Goal: Task Accomplishment & Management: Use online tool/utility

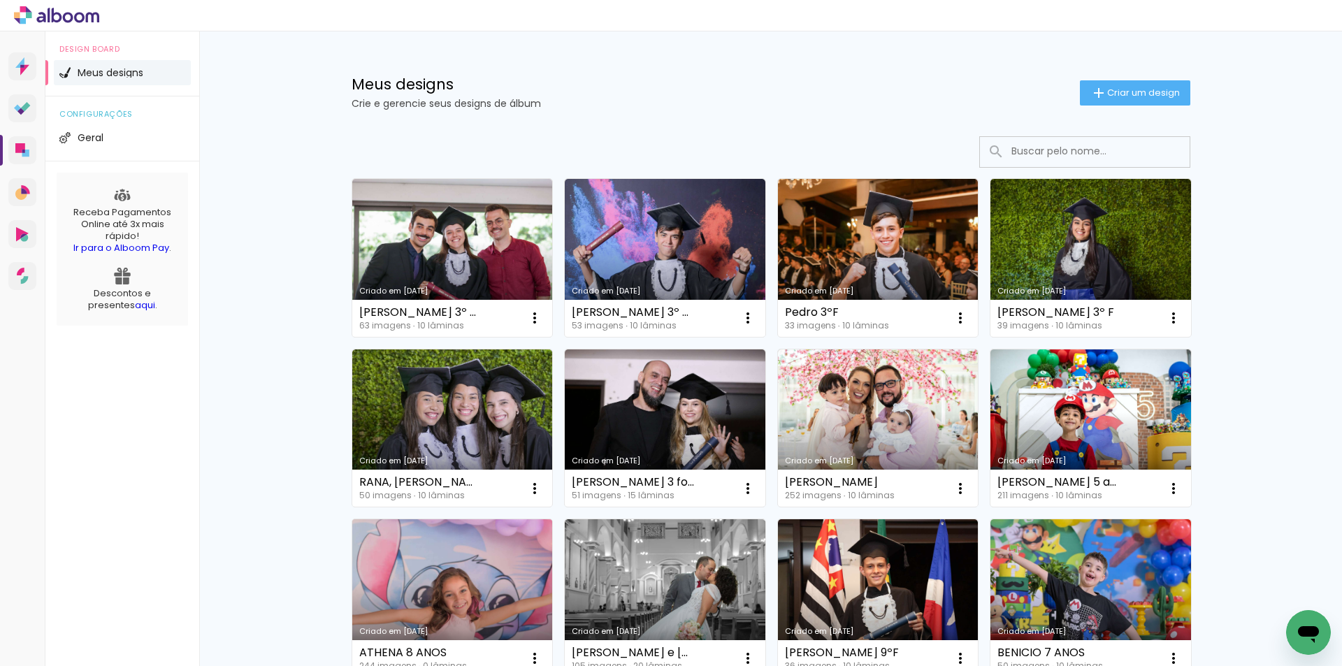
click at [441, 579] on link "Criado em [DATE]" at bounding box center [452, 598] width 201 height 158
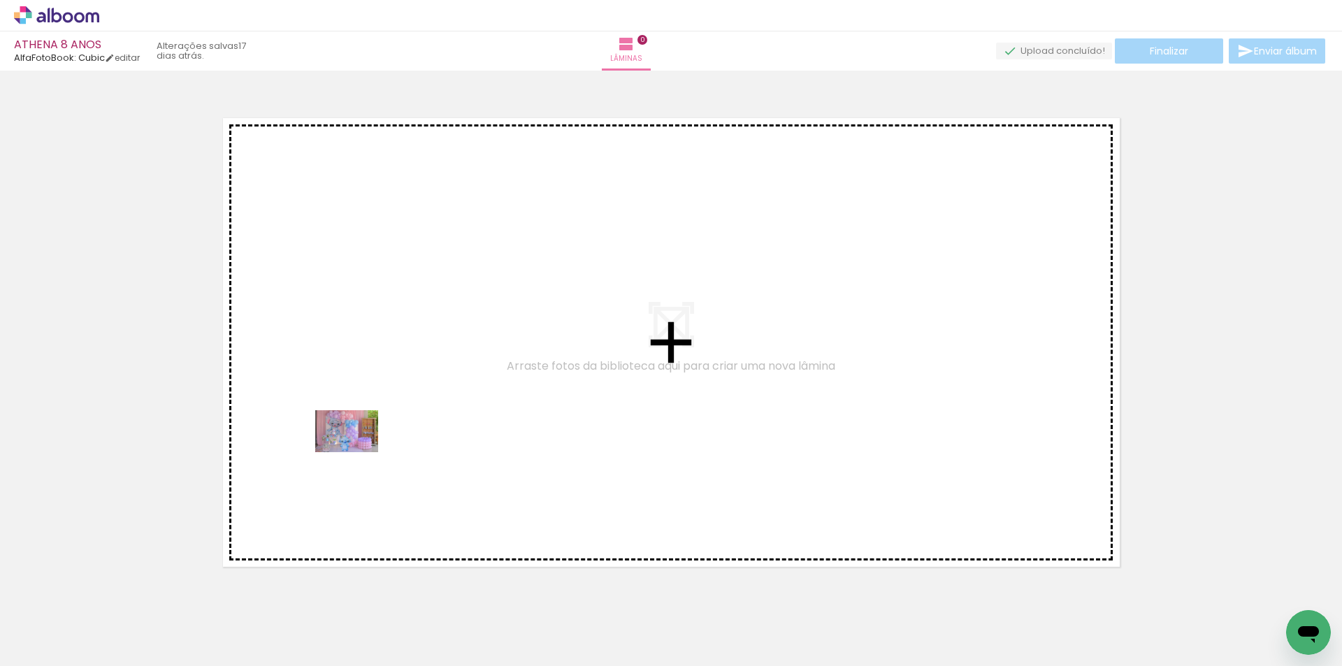
drag, startPoint x: 298, startPoint y: 626, endPoint x: 357, endPoint y: 452, distance: 183.7
click at [357, 452] on quentale-workspace at bounding box center [671, 333] width 1342 height 666
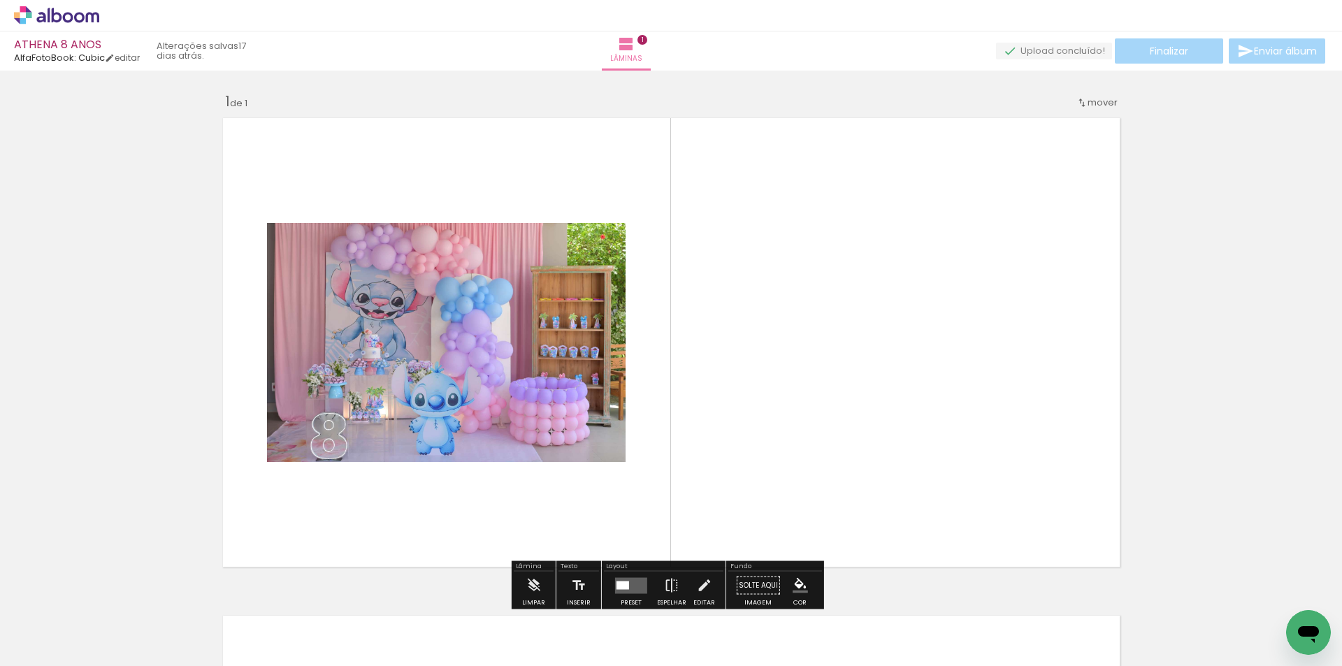
scroll to position [18, 0]
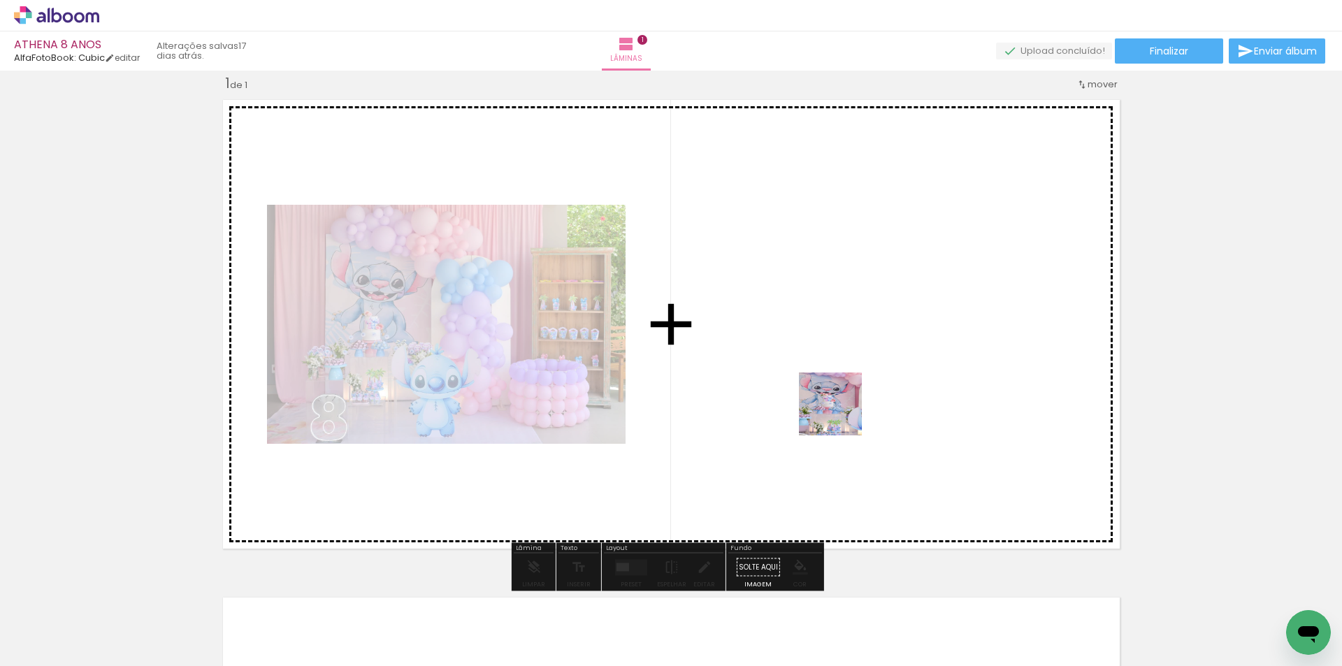
drag, startPoint x: 841, startPoint y: 621, endPoint x: 841, endPoint y: 414, distance: 206.2
click at [841, 414] on quentale-workspace at bounding box center [671, 333] width 1342 height 666
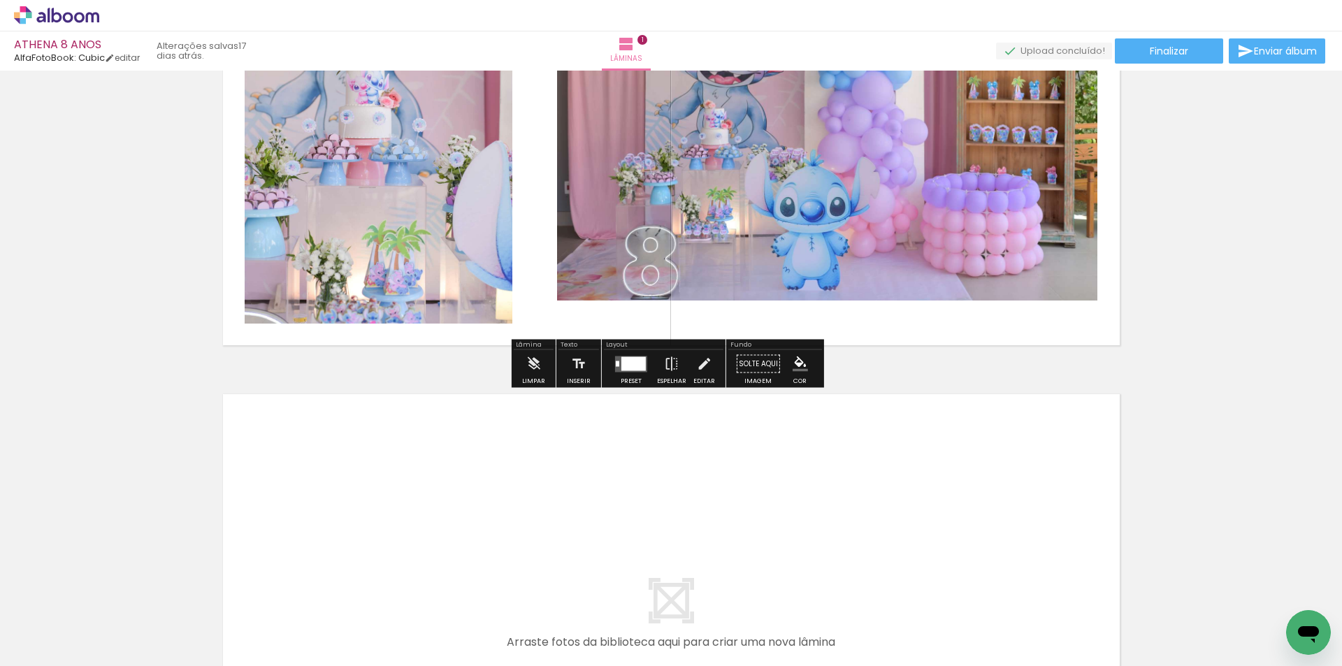
scroll to position [228, 0]
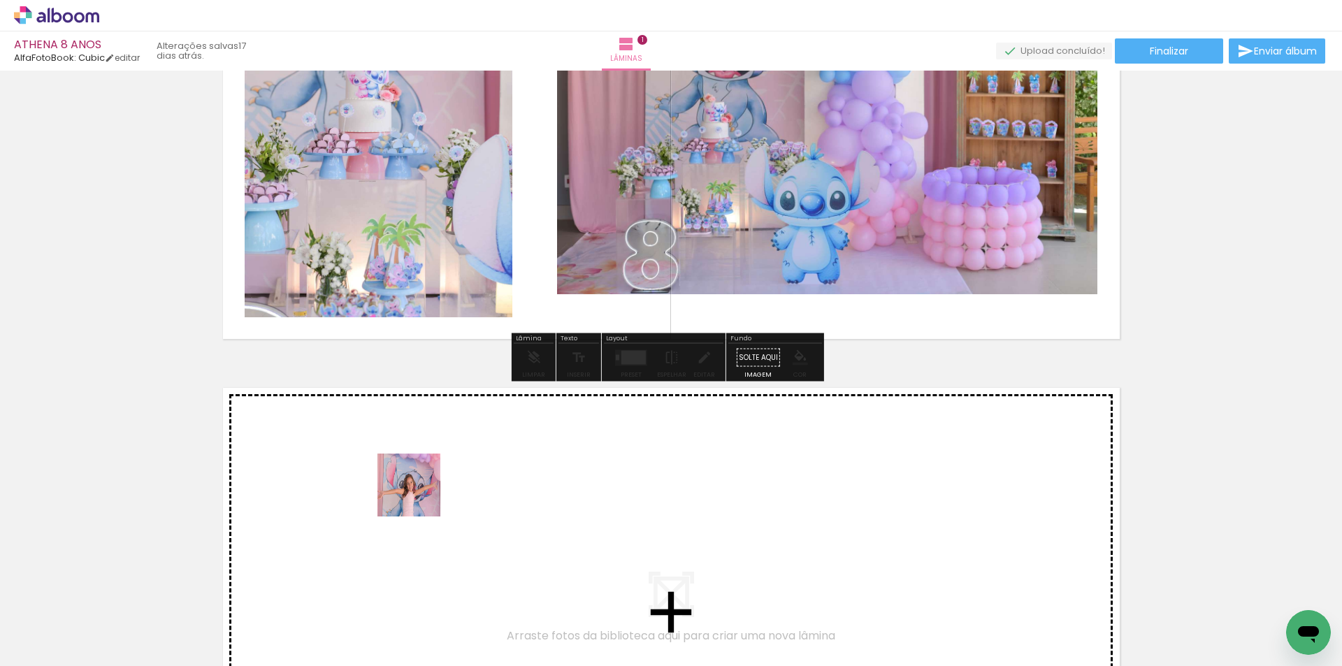
drag, startPoint x: 156, startPoint y: 631, endPoint x: 420, endPoint y: 496, distance: 297.0
click at [420, 496] on quentale-workspace at bounding box center [671, 333] width 1342 height 666
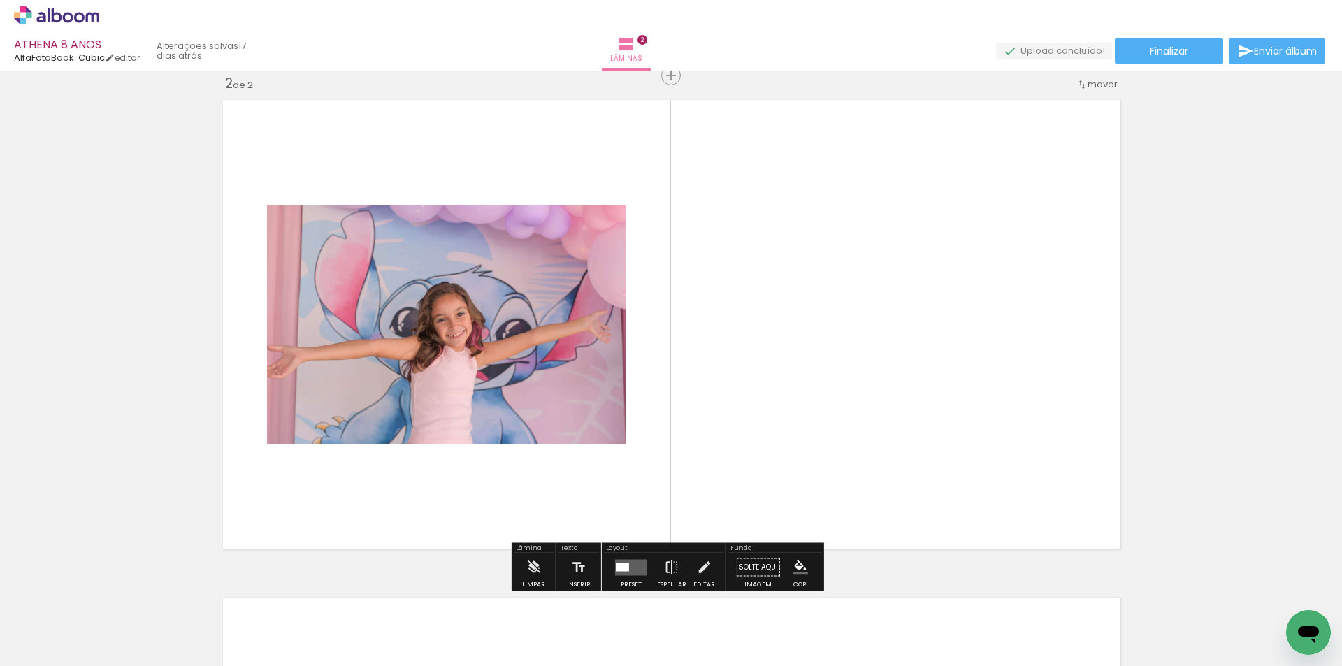
scroll to position [236, 0]
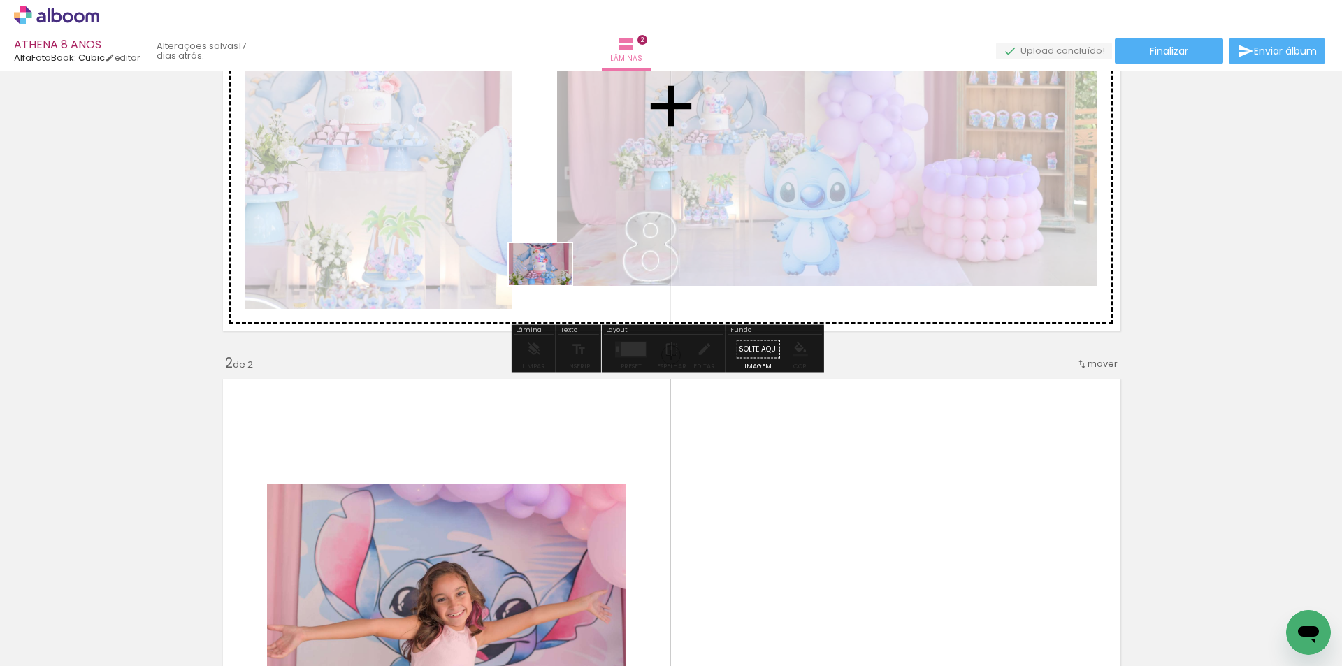
drag, startPoint x: 496, startPoint y: 625, endPoint x: 551, endPoint y: 285, distance: 344.1
click at [551, 285] on quentale-workspace at bounding box center [671, 333] width 1342 height 666
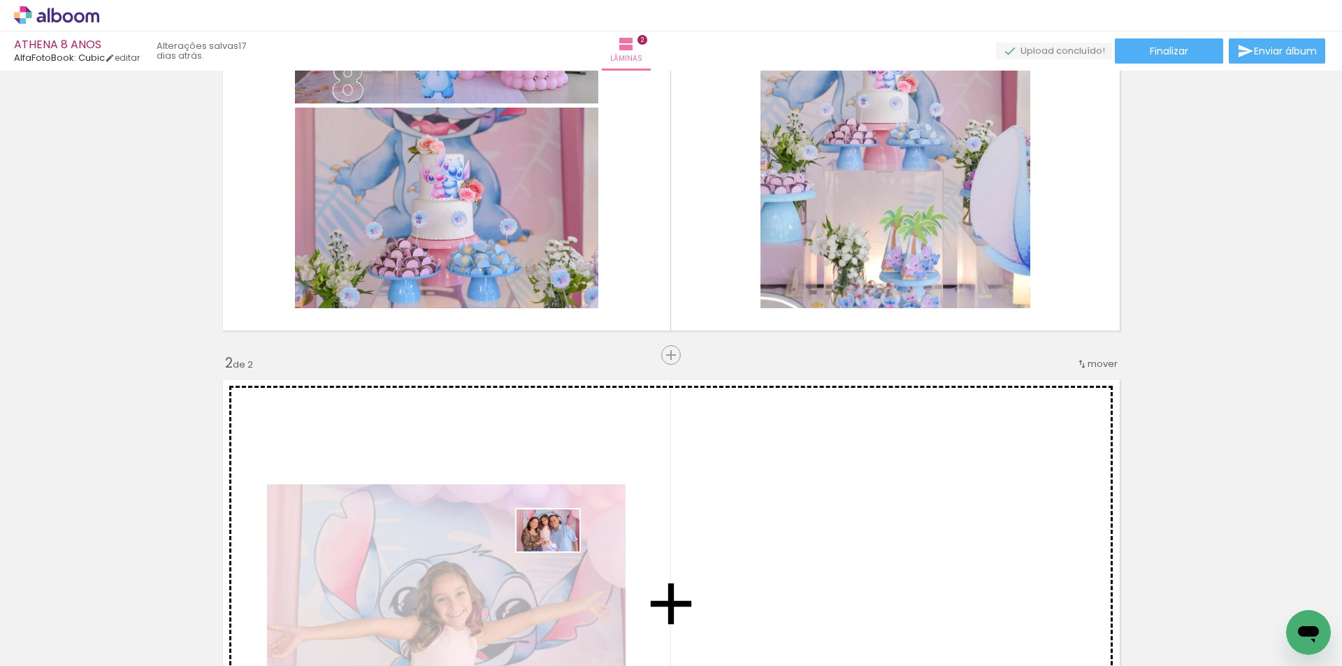
drag, startPoint x: 334, startPoint y: 627, endPoint x: 558, endPoint y: 551, distance: 236.7
click at [558, 551] on quentale-workspace at bounding box center [671, 333] width 1342 height 666
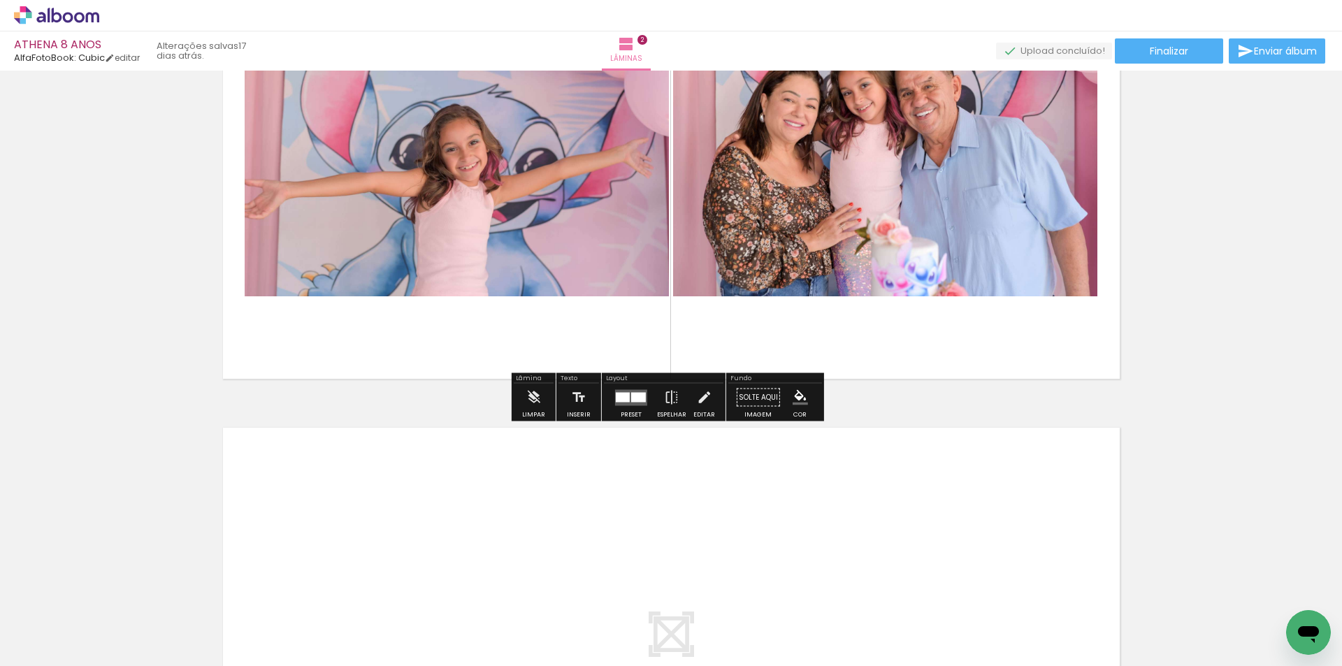
scroll to position [725, 0]
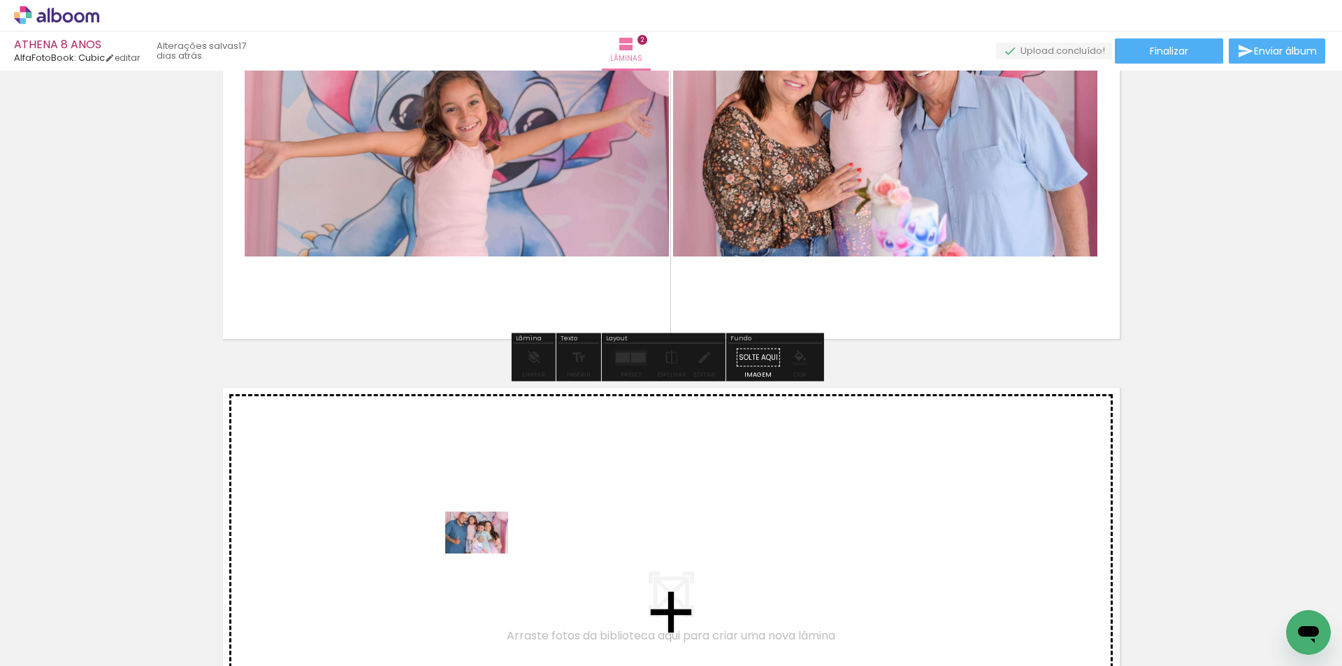
drag, startPoint x: 477, startPoint y: 625, endPoint x: 487, endPoint y: 554, distance: 72.0
click at [487, 554] on quentale-workspace at bounding box center [671, 333] width 1342 height 666
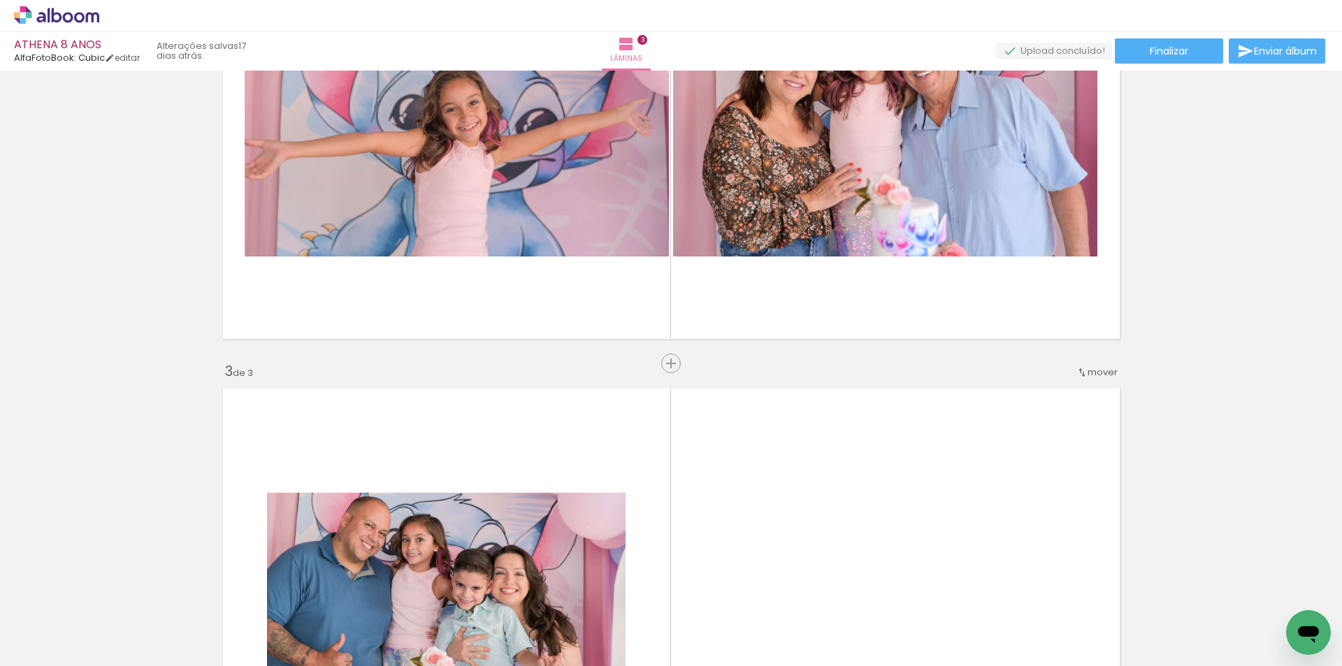
scroll to position [1013, 0]
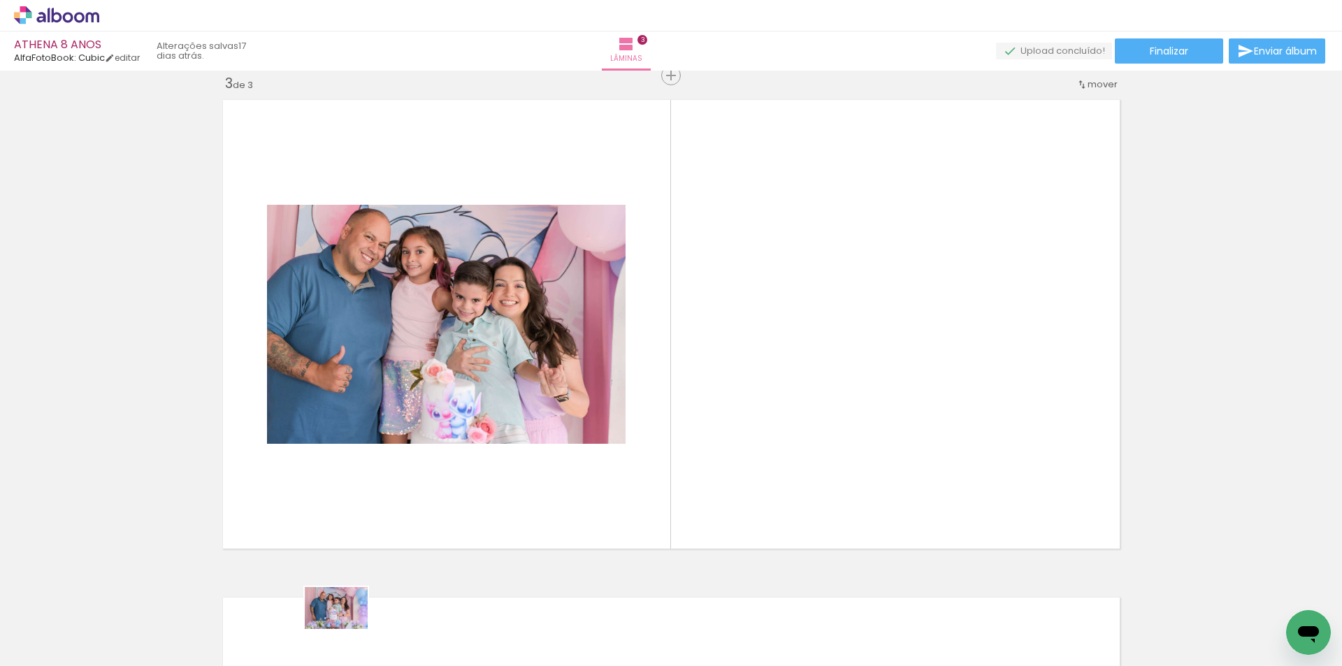
drag, startPoint x: 316, startPoint y: 616, endPoint x: 442, endPoint y: 635, distance: 127.9
click at [345, 630] on div at bounding box center [325, 619] width 63 height 42
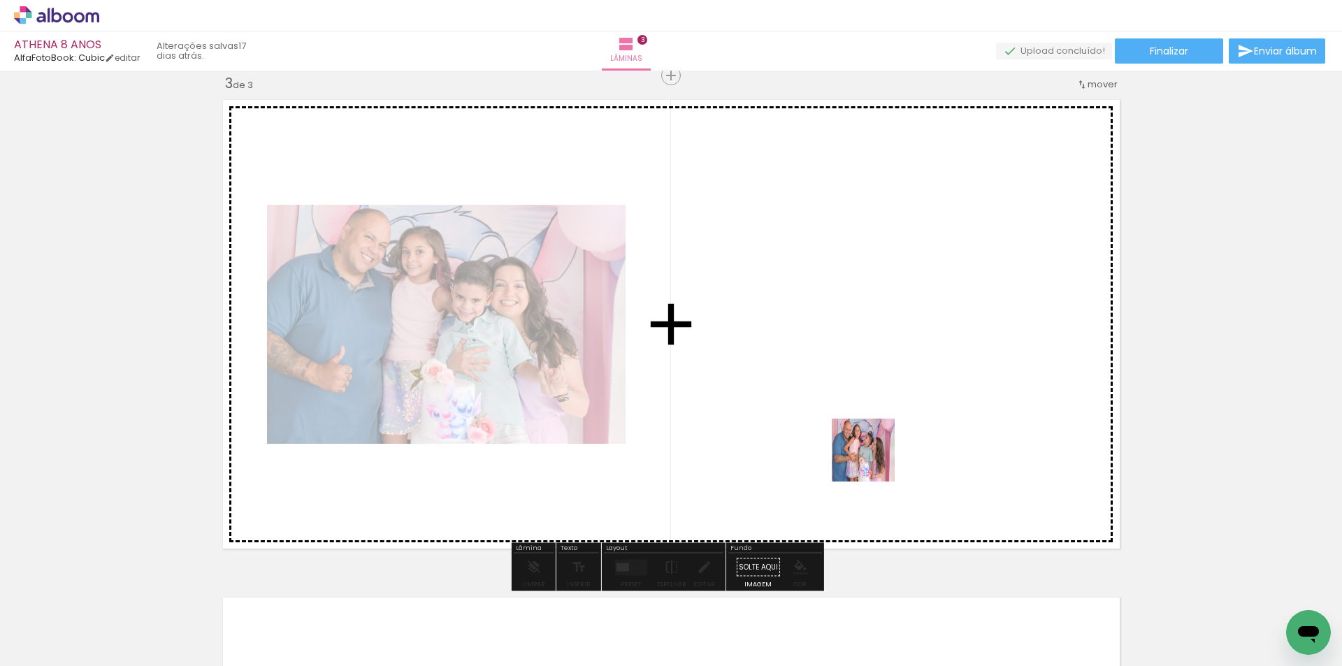
drag, startPoint x: 875, startPoint y: 627, endPoint x: 874, endPoint y: 461, distance: 166.3
click at [874, 461] on quentale-workspace at bounding box center [671, 333] width 1342 height 666
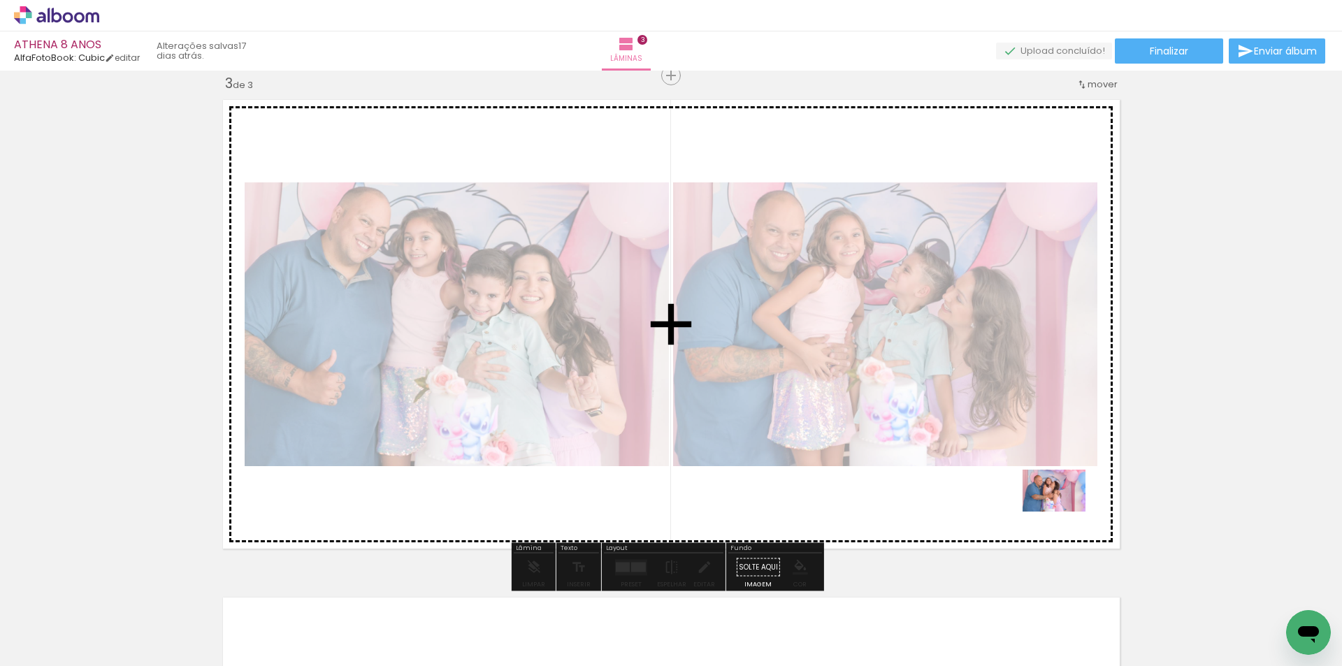
drag, startPoint x: 1128, startPoint y: 621, endPoint x: 1064, endPoint y: 512, distance: 126.8
click at [1064, 512] on quentale-workspace at bounding box center [671, 333] width 1342 height 666
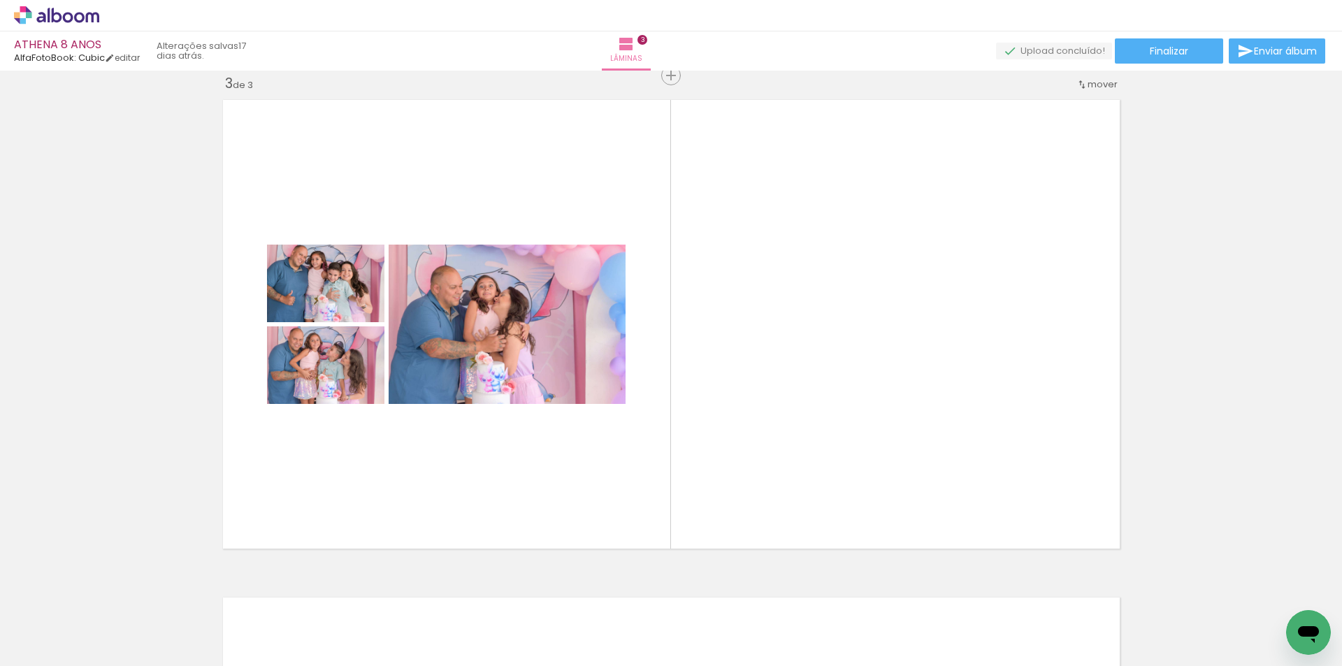
scroll to position [0, 2574]
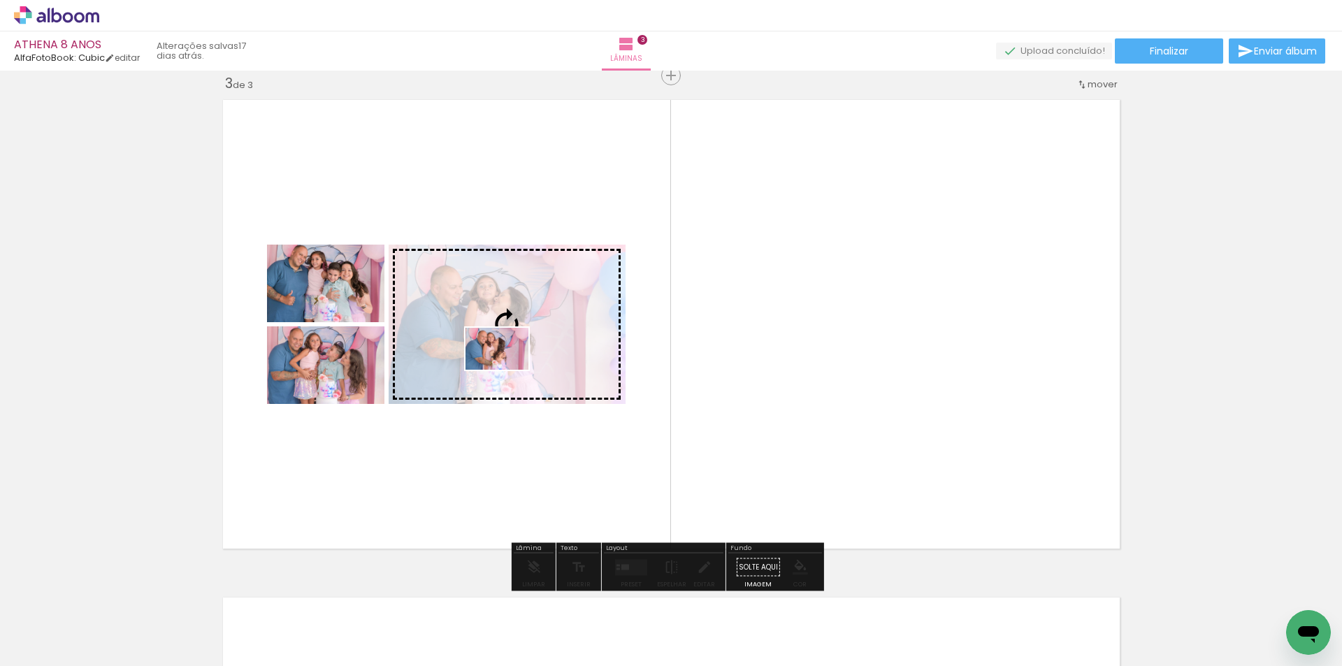
drag, startPoint x: 621, startPoint y: 620, endPoint x: 507, endPoint y: 370, distance: 274.9
click at [507, 370] on quentale-workspace at bounding box center [671, 333] width 1342 height 666
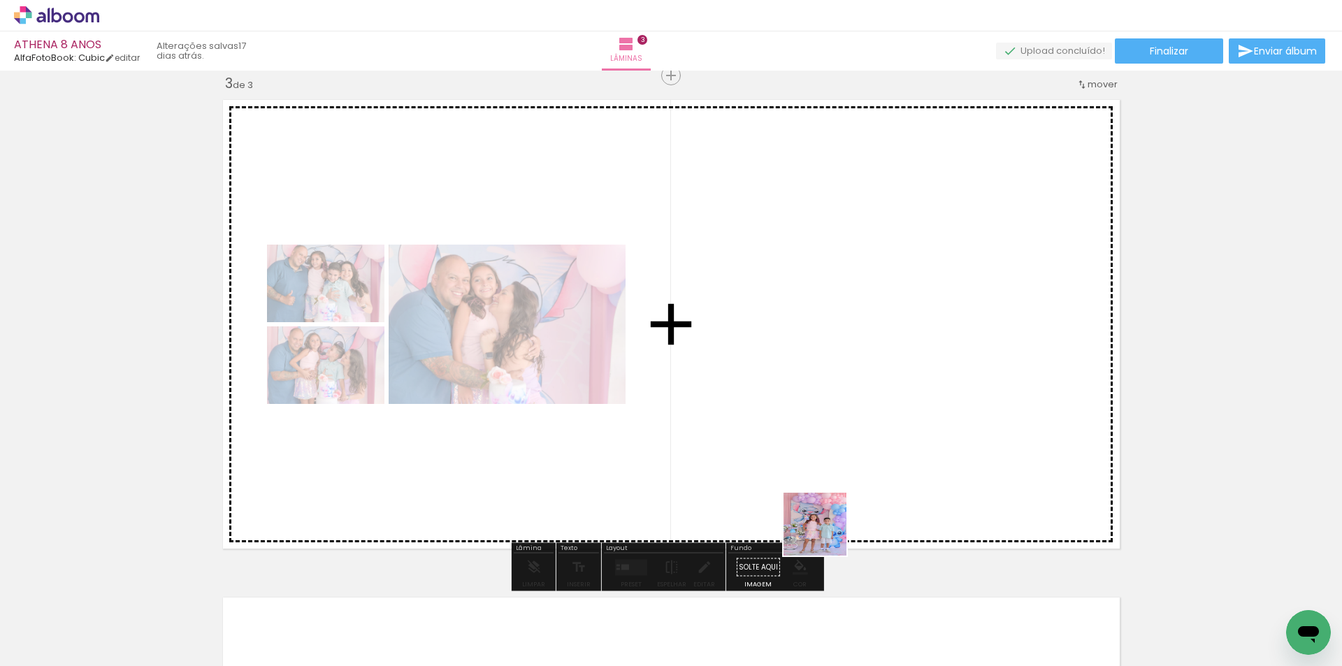
drag, startPoint x: 781, startPoint y: 633, endPoint x: 862, endPoint y: 428, distance: 219.3
click at [862, 428] on quentale-workspace at bounding box center [671, 333] width 1342 height 666
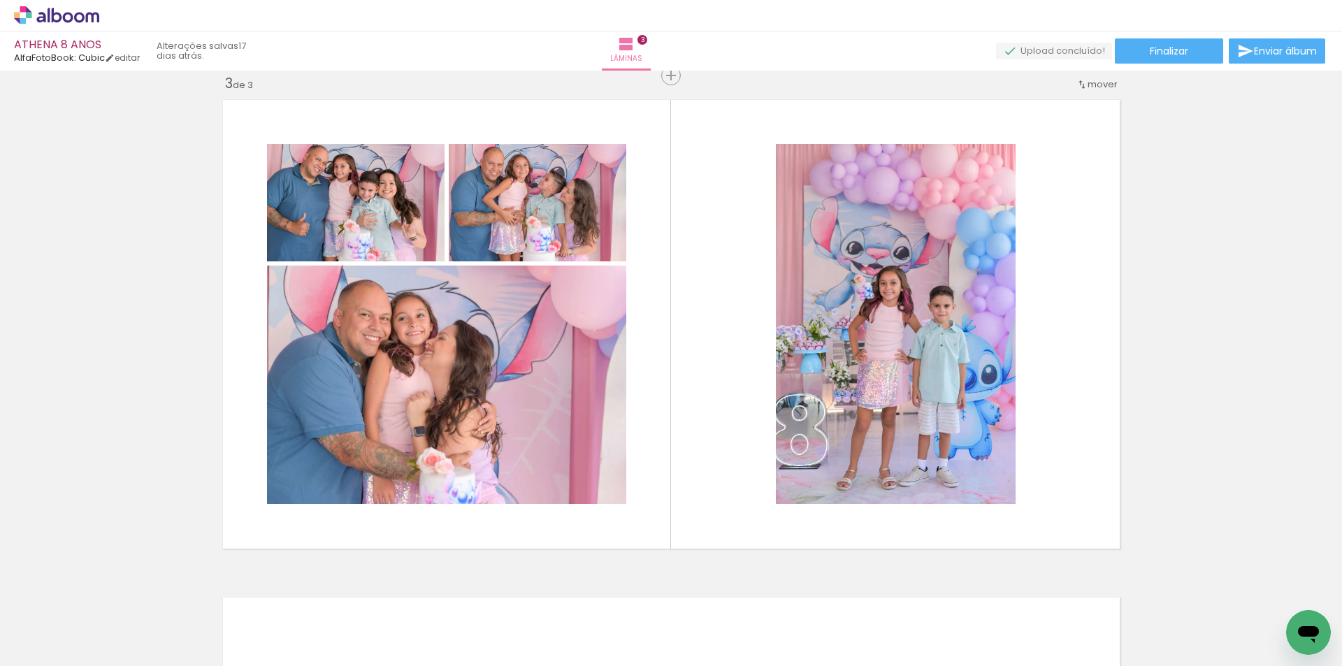
scroll to position [0, 2967]
click at [695, 616] on div at bounding box center [695, 618] width 46 height 69
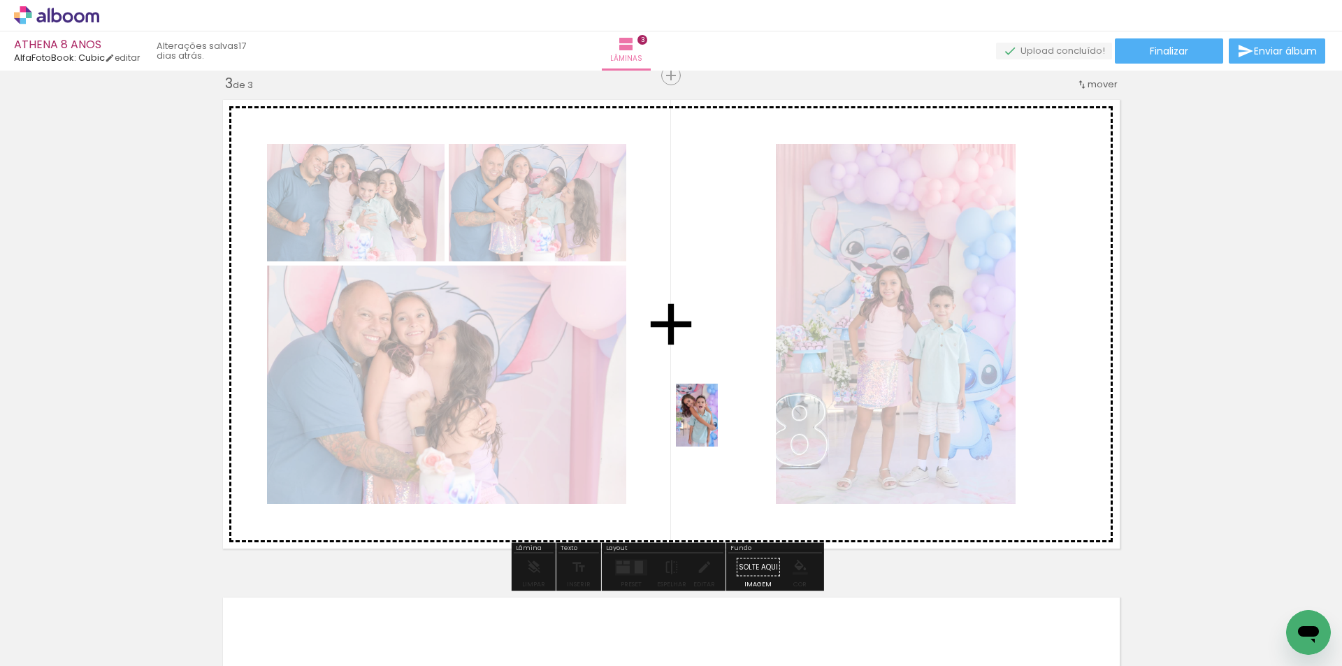
drag, startPoint x: 695, startPoint y: 616, endPoint x: 718, endPoint y: 426, distance: 191.5
click at [718, 426] on quentale-workspace at bounding box center [671, 333] width 1342 height 666
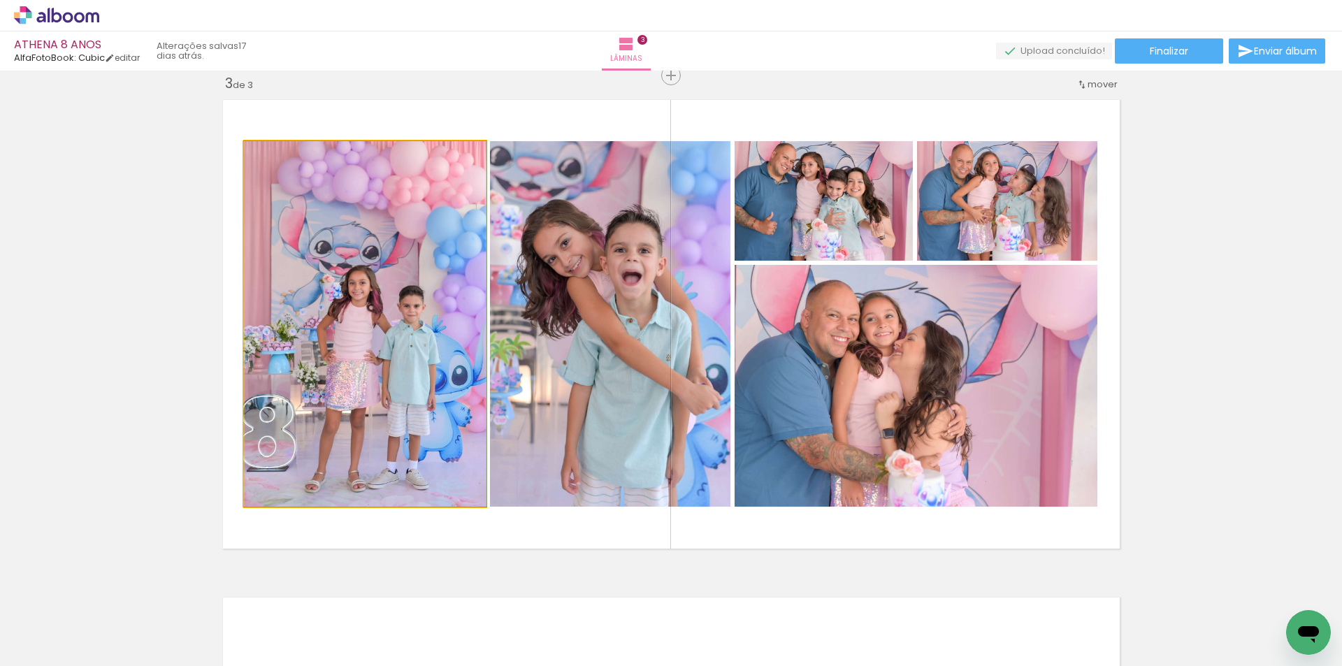
click at [351, 354] on quentale-photo at bounding box center [365, 324] width 241 height 366
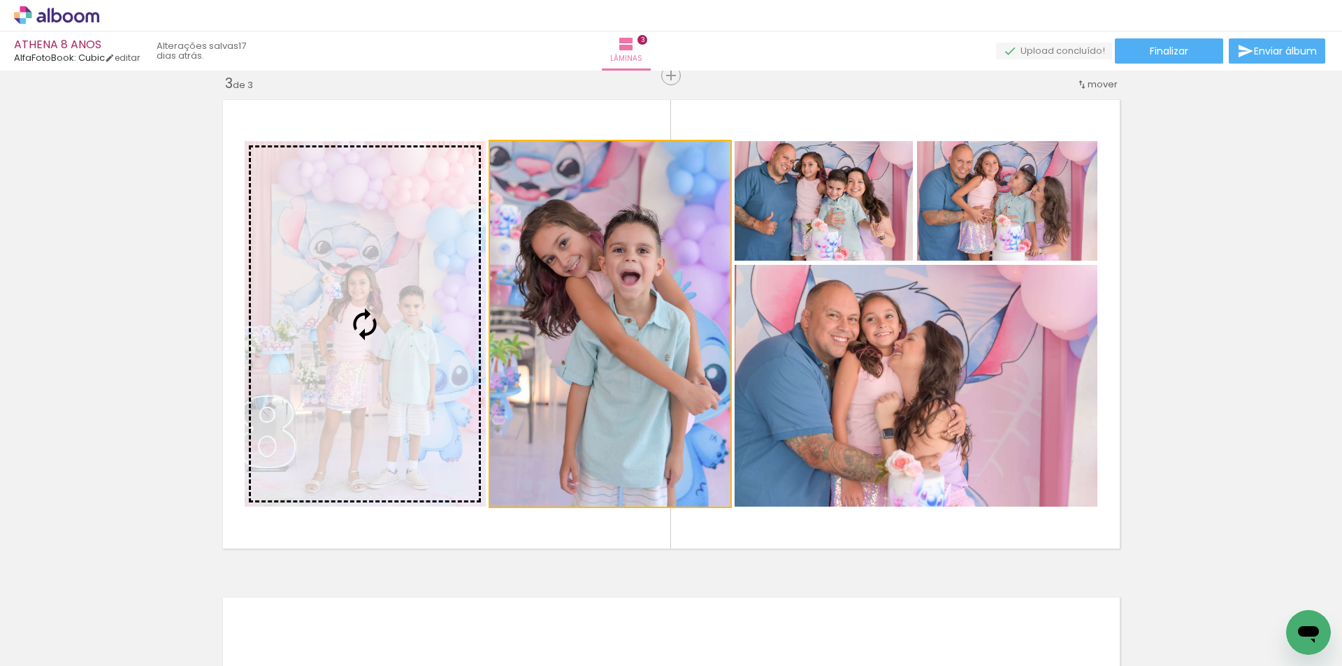
drag, startPoint x: 571, startPoint y: 356, endPoint x: 441, endPoint y: 341, distance: 130.8
click at [0, 0] on slot at bounding box center [0, 0] width 0 height 0
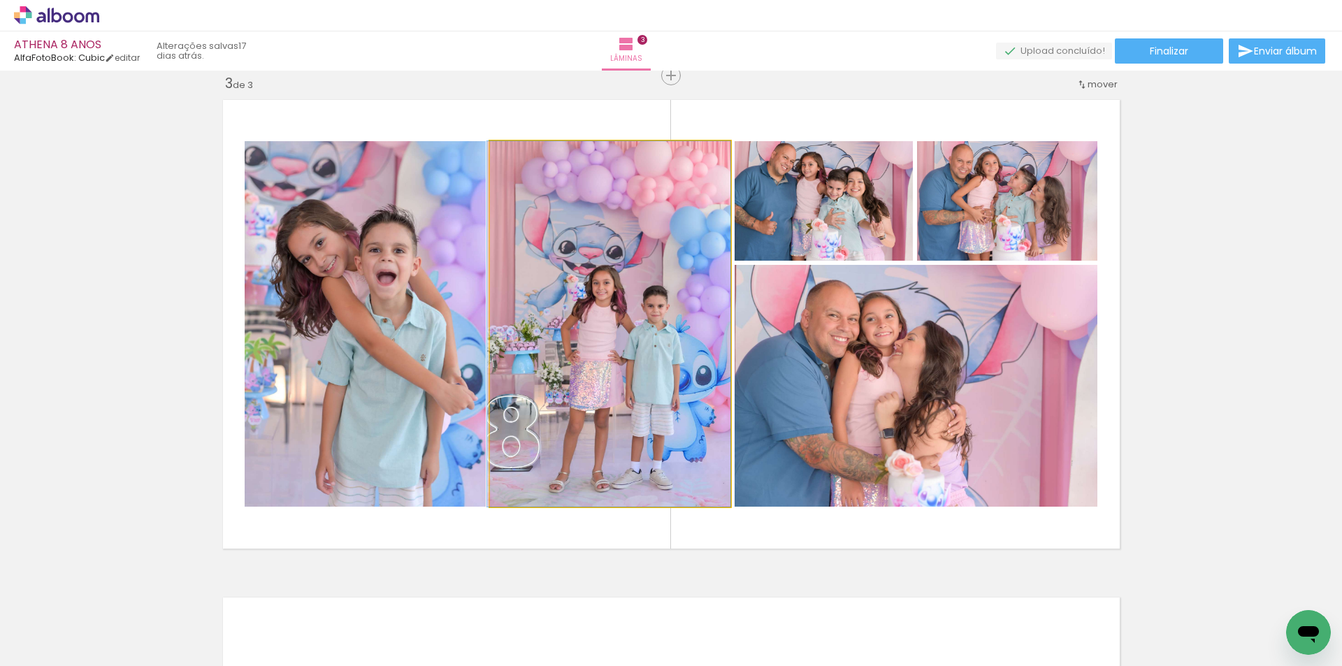
drag, startPoint x: 572, startPoint y: 352, endPoint x: 452, endPoint y: 326, distance: 123.6
click at [0, 0] on slot at bounding box center [0, 0] width 0 height 0
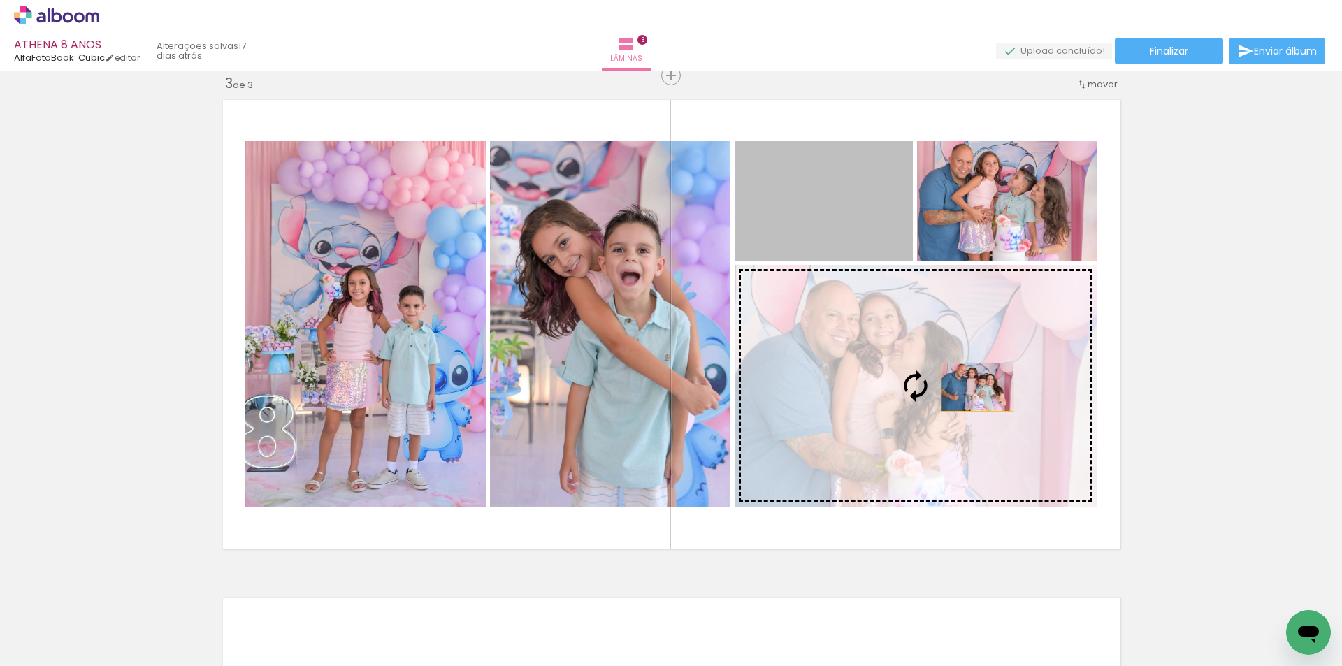
drag, startPoint x: 874, startPoint y: 217, endPoint x: 972, endPoint y: 387, distance: 195.7
click at [0, 0] on slot at bounding box center [0, 0] width 0 height 0
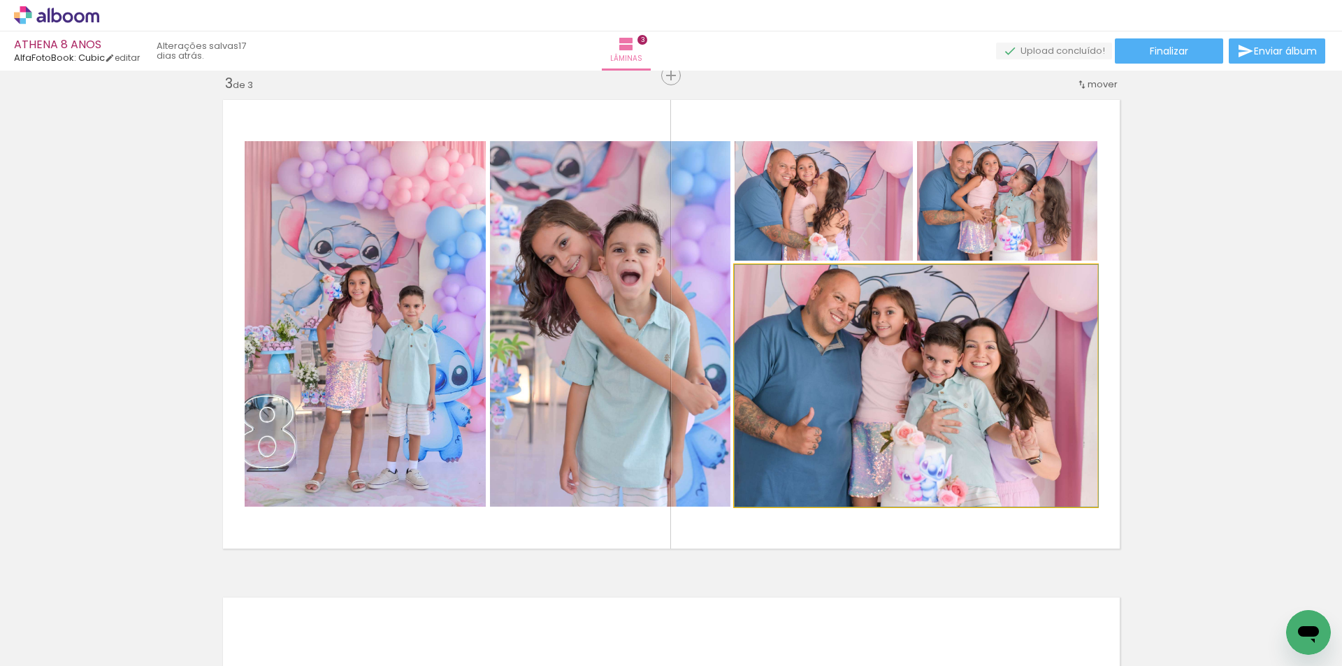
drag, startPoint x: 876, startPoint y: 426, endPoint x: 888, endPoint y: 448, distance: 25.0
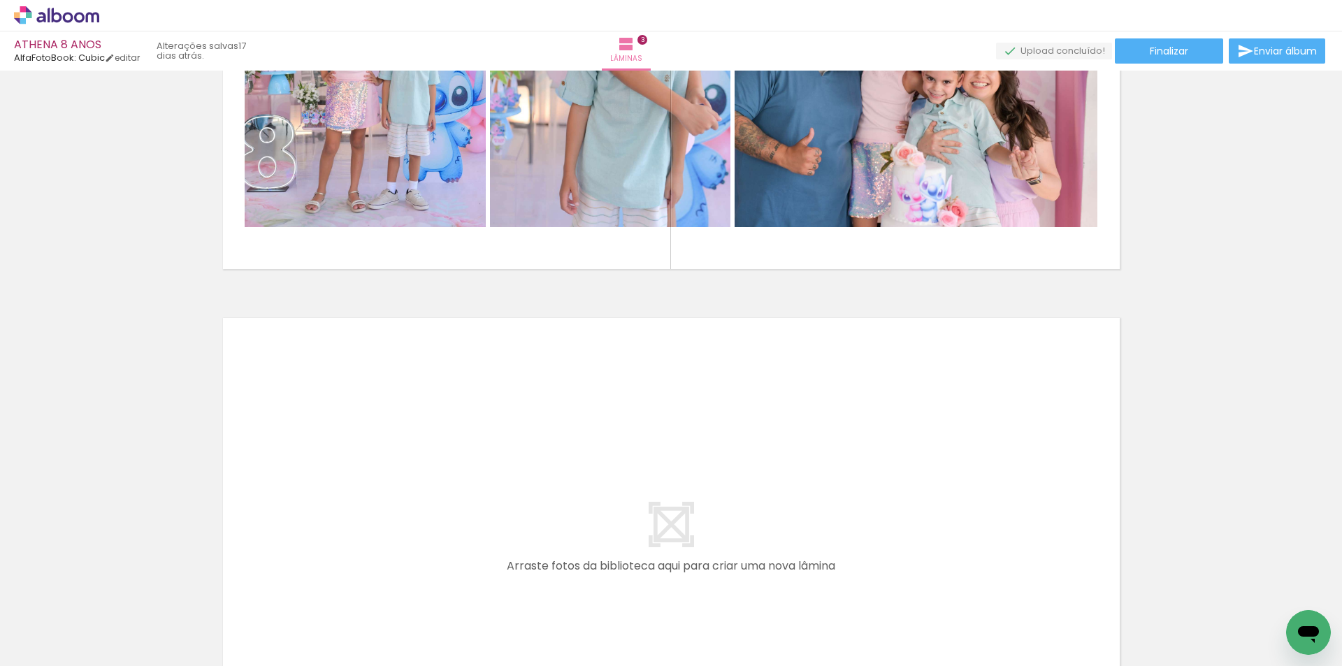
scroll to position [0, 3654]
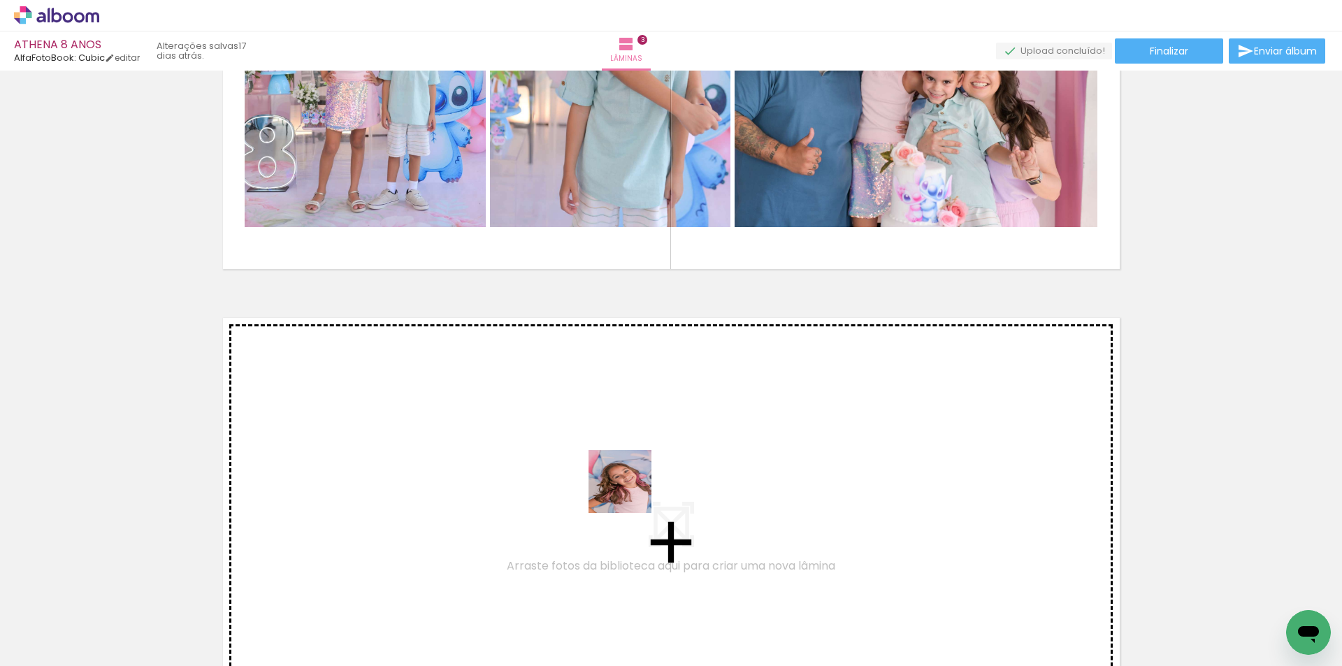
drag, startPoint x: 639, startPoint y: 633, endPoint x: 525, endPoint y: 639, distance: 114.1
click at [630, 488] on quentale-workspace at bounding box center [671, 333] width 1342 height 666
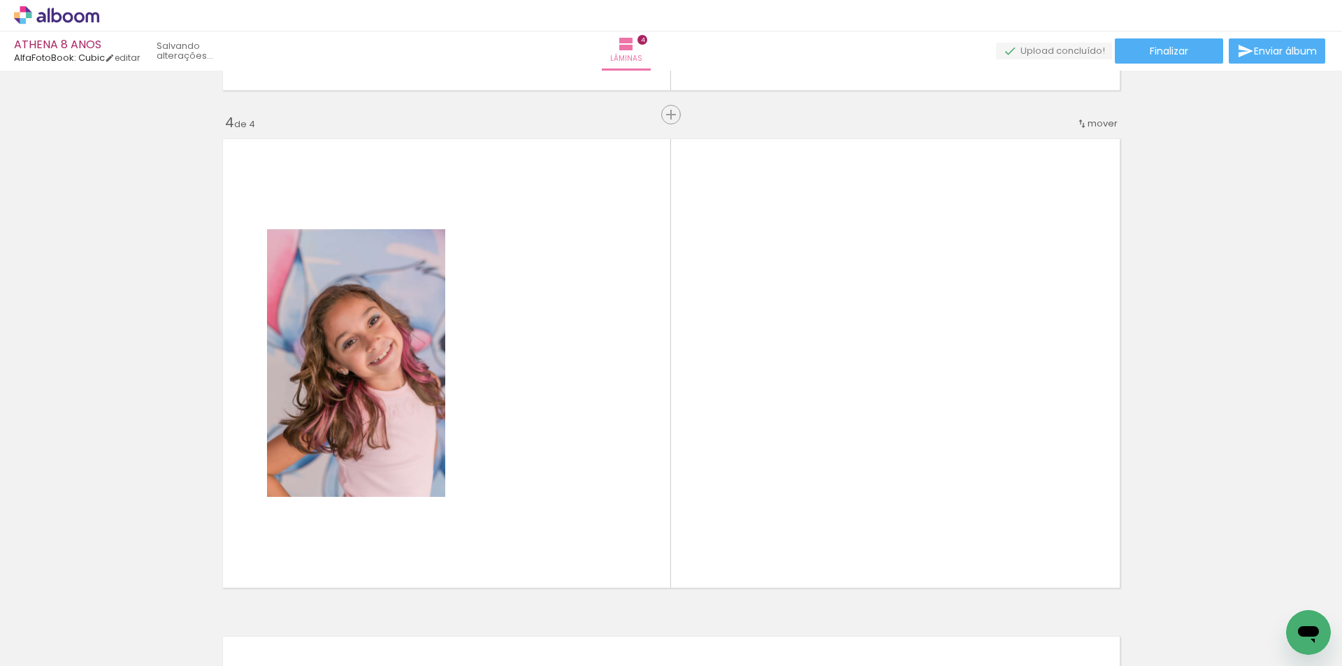
scroll to position [1511, 0]
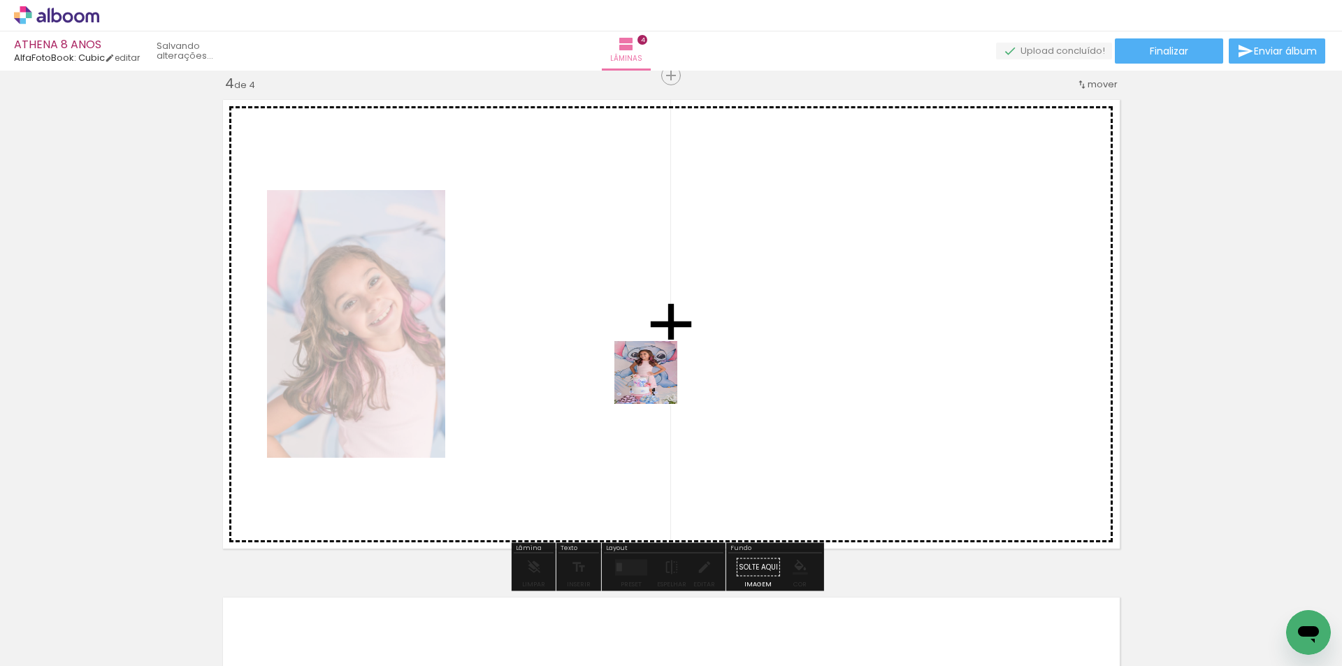
drag, startPoint x: 488, startPoint y: 617, endPoint x: 659, endPoint y: 377, distance: 295.2
click at [659, 377] on quentale-workspace at bounding box center [671, 333] width 1342 height 666
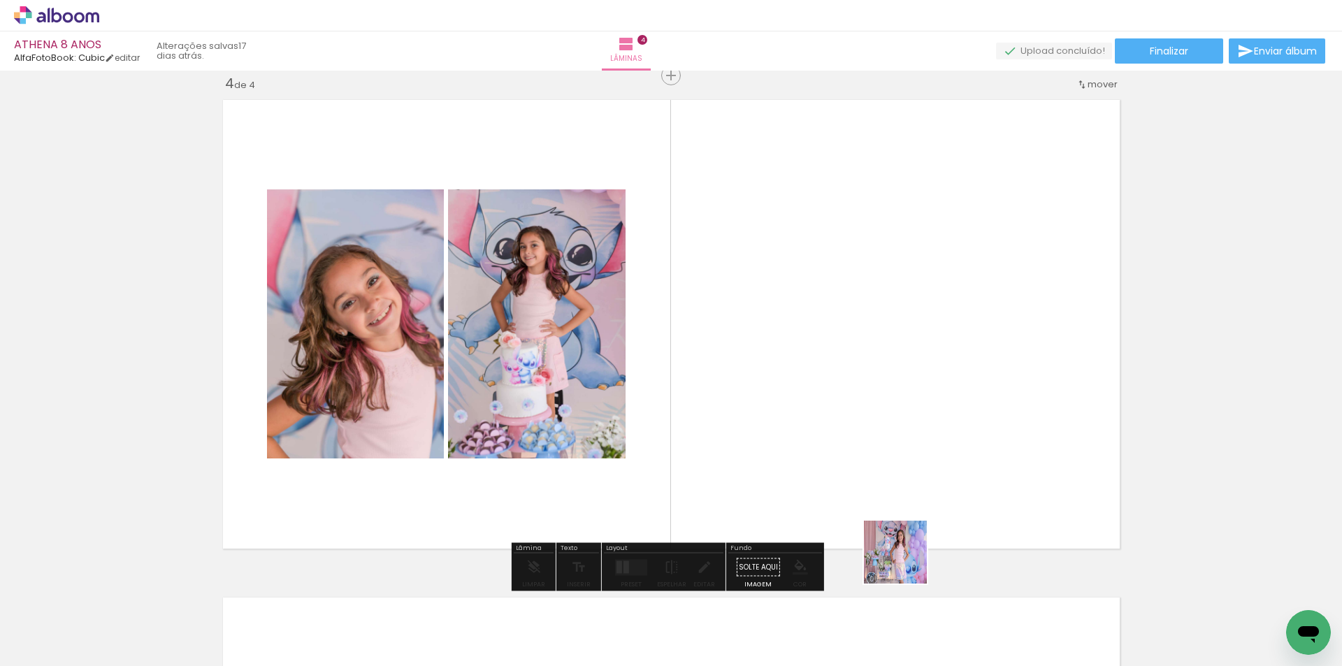
drag, startPoint x: 888, startPoint y: 605, endPoint x: 893, endPoint y: 500, distance: 105.0
click at [913, 464] on quentale-workspace at bounding box center [671, 333] width 1342 height 666
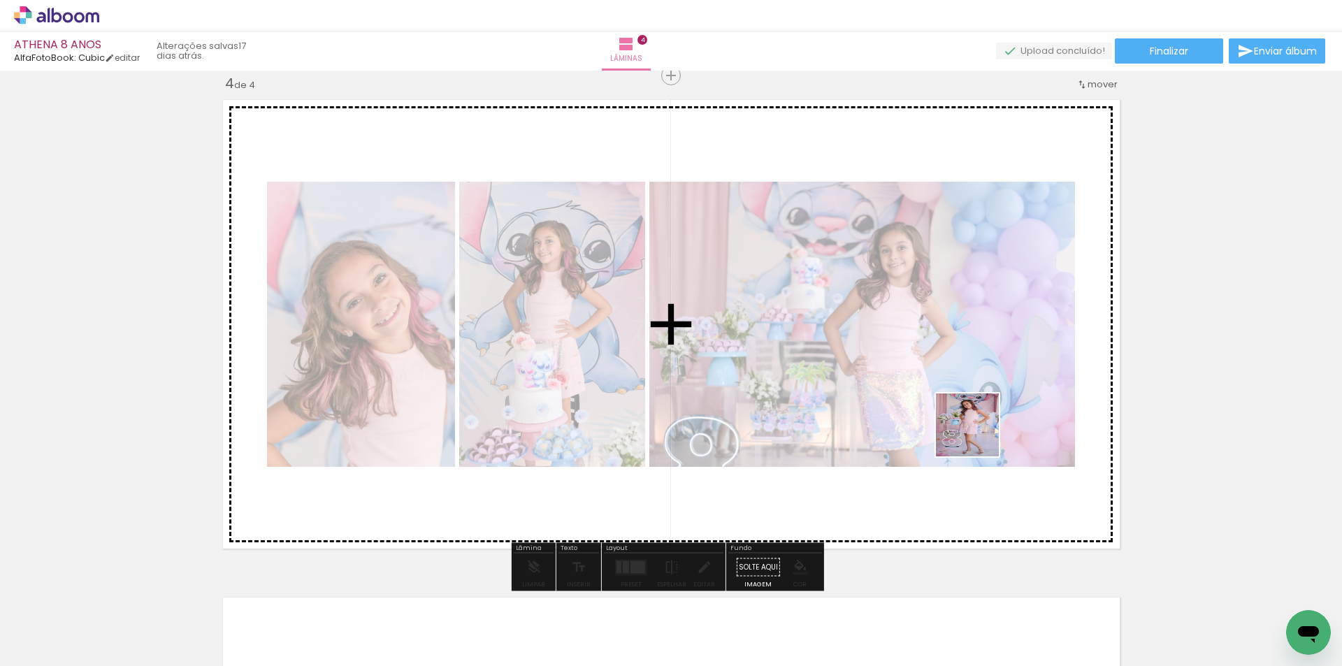
drag, startPoint x: 1102, startPoint y: 630, endPoint x: 975, endPoint y: 428, distance: 238.7
click at [975, 428] on quentale-workspace at bounding box center [671, 333] width 1342 height 666
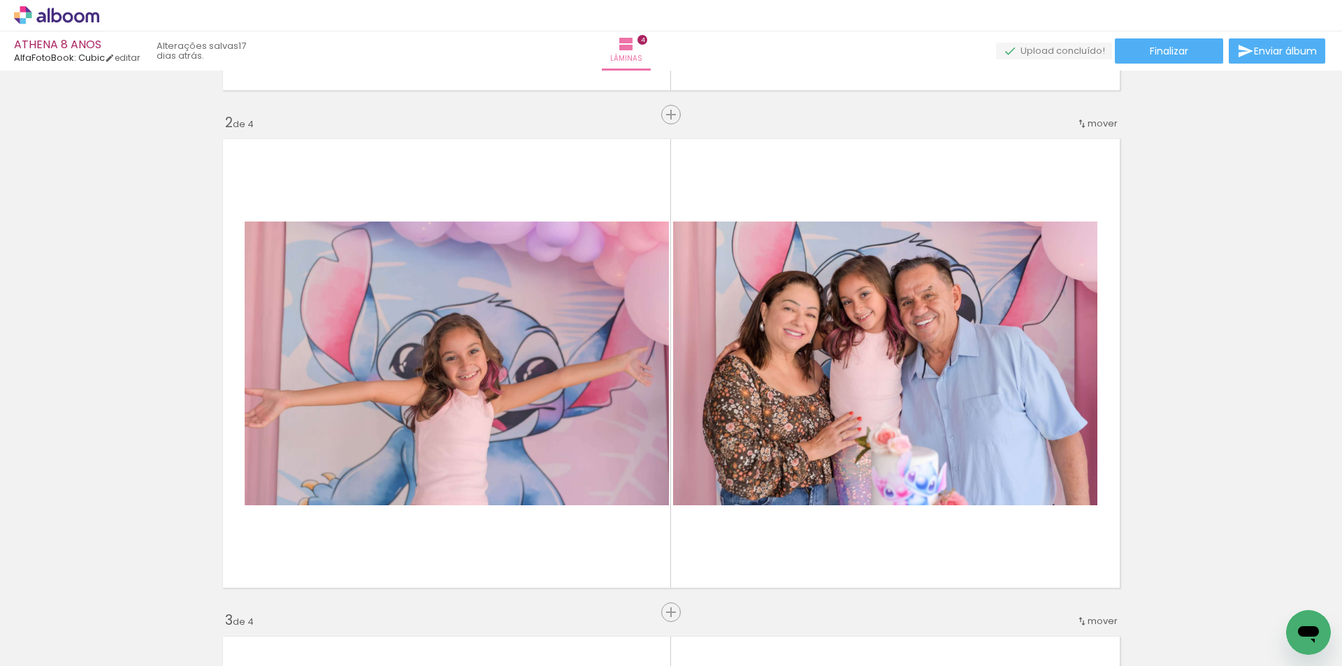
scroll to position [393, 0]
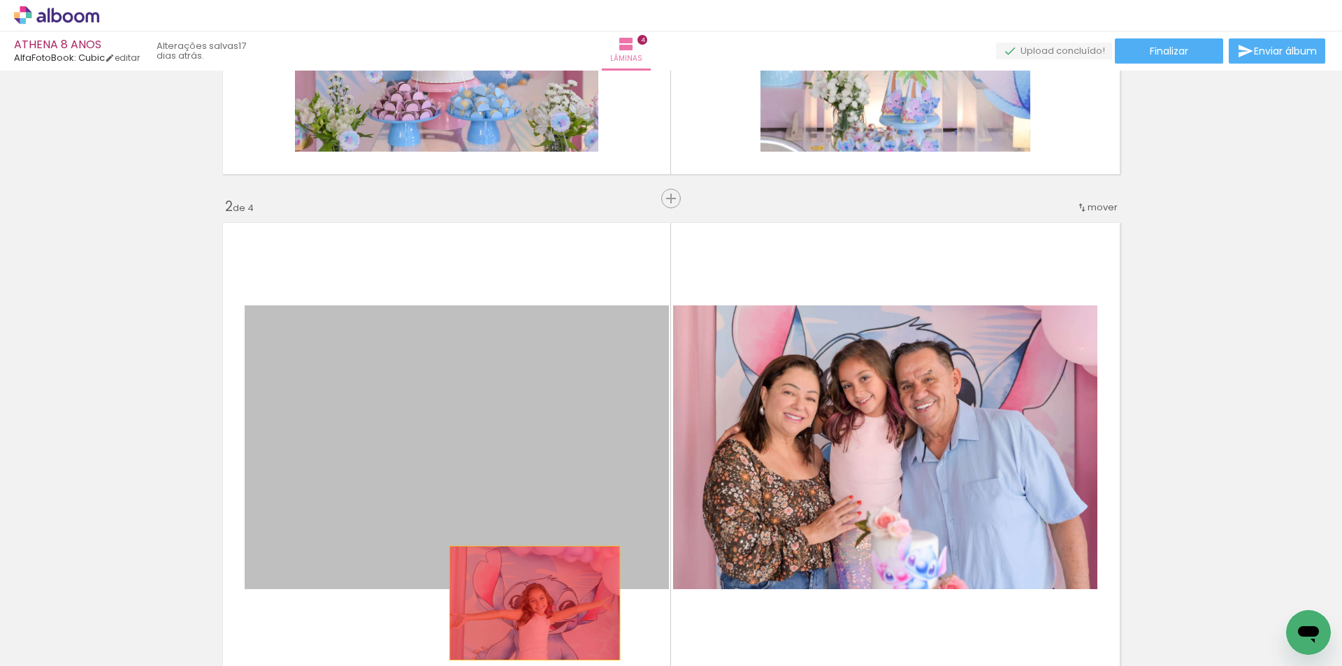
drag, startPoint x: 520, startPoint y: 389, endPoint x: 529, endPoint y: 603, distance: 214.1
click at [529, 603] on quentale-workspace at bounding box center [671, 333] width 1342 height 666
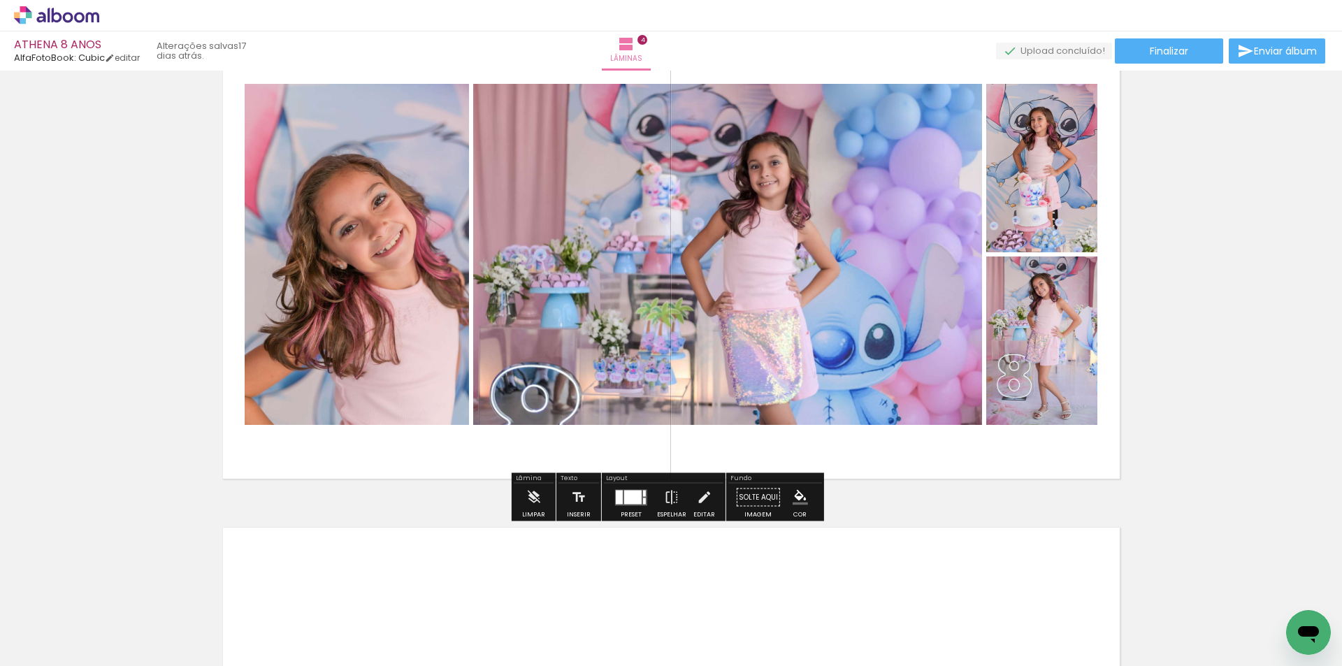
scroll to position [0, 0]
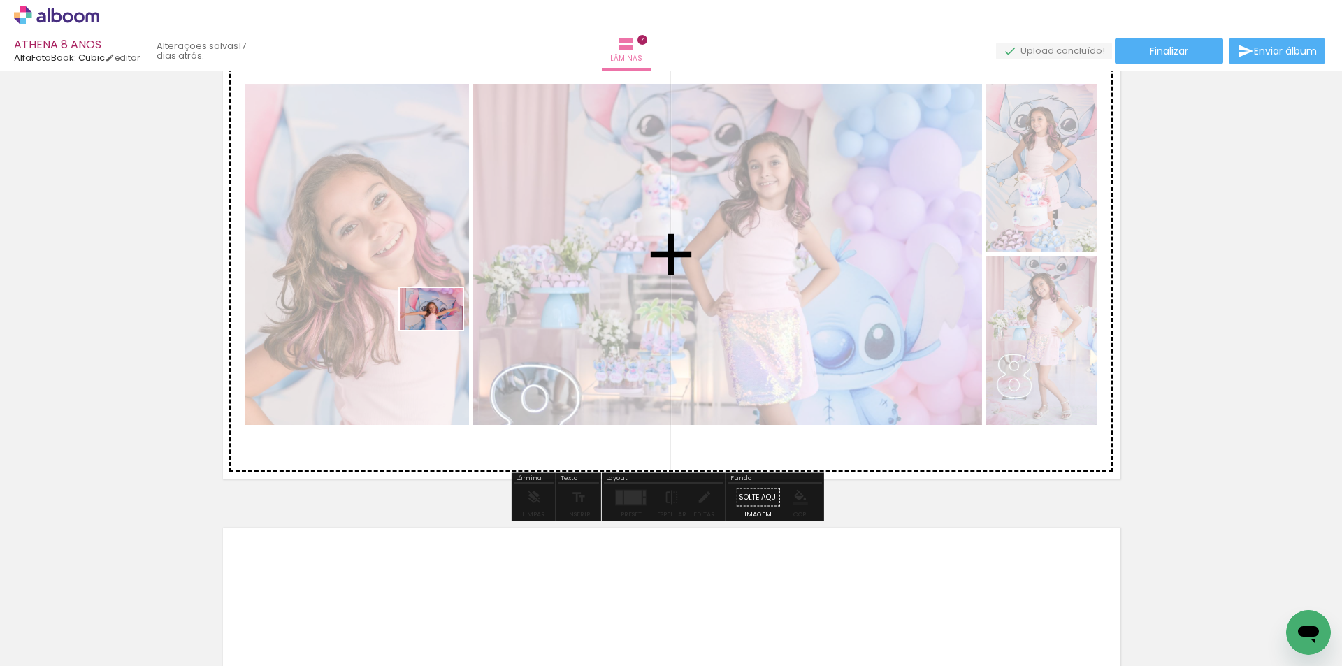
drag, startPoint x: 133, startPoint y: 629, endPoint x: 442, endPoint y: 330, distance: 429.5
click at [442, 330] on quentale-workspace at bounding box center [671, 333] width 1342 height 666
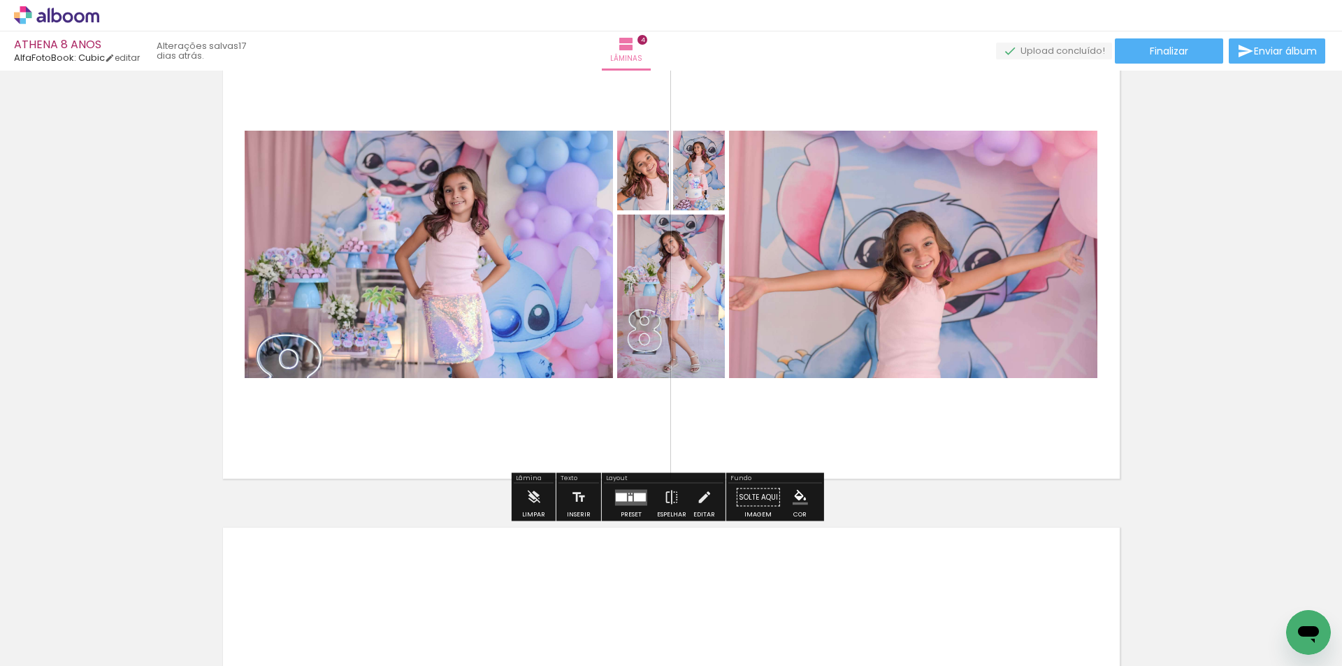
click at [621, 498] on div at bounding box center [621, 497] width 11 height 8
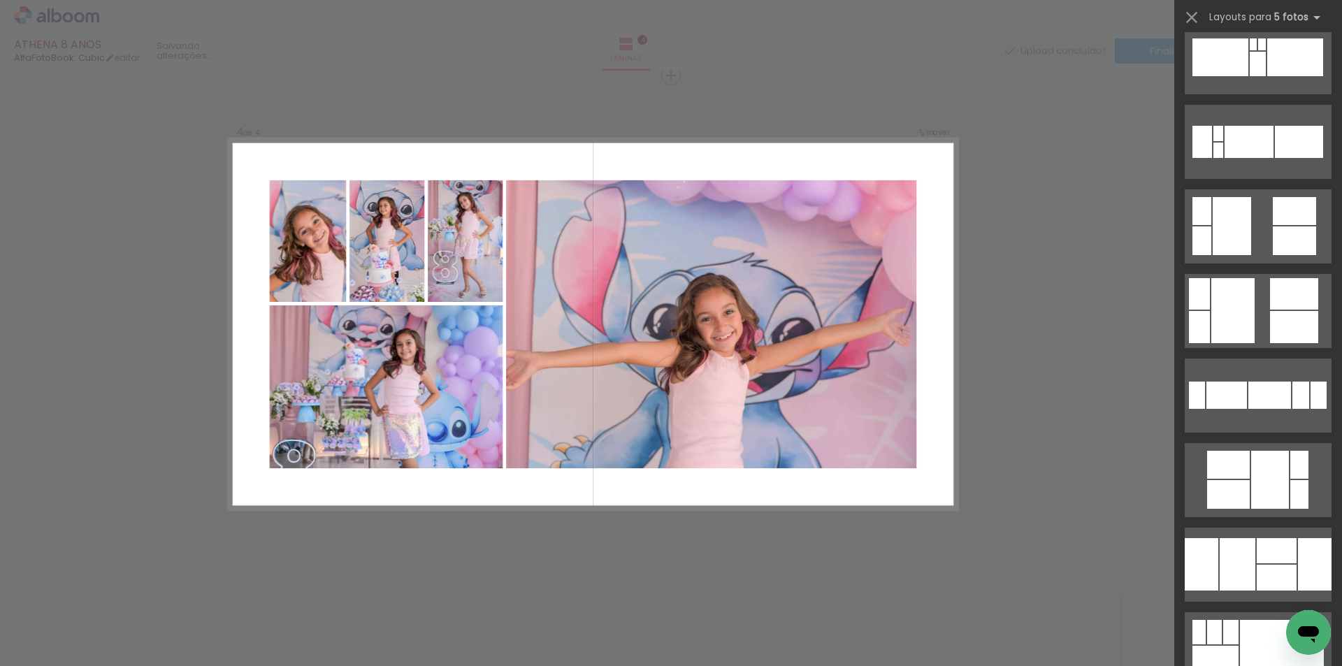
scroll to position [1048, 0]
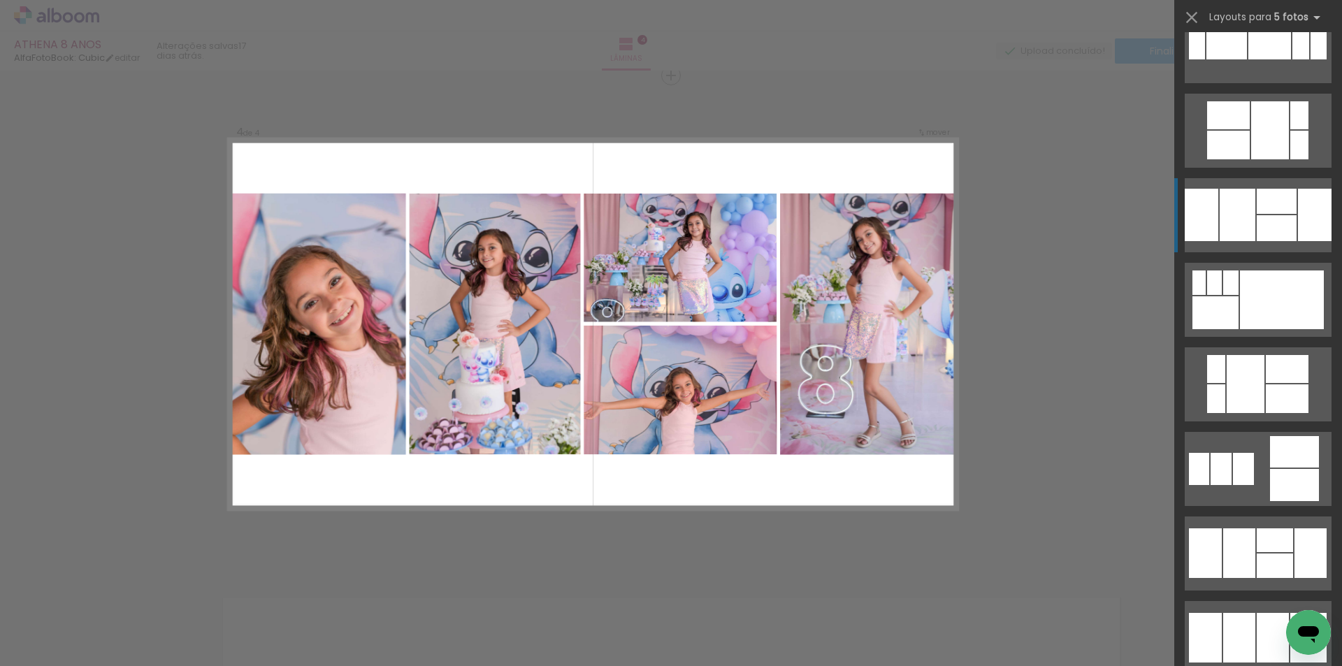
click at [1229, 212] on div at bounding box center [1238, 215] width 36 height 52
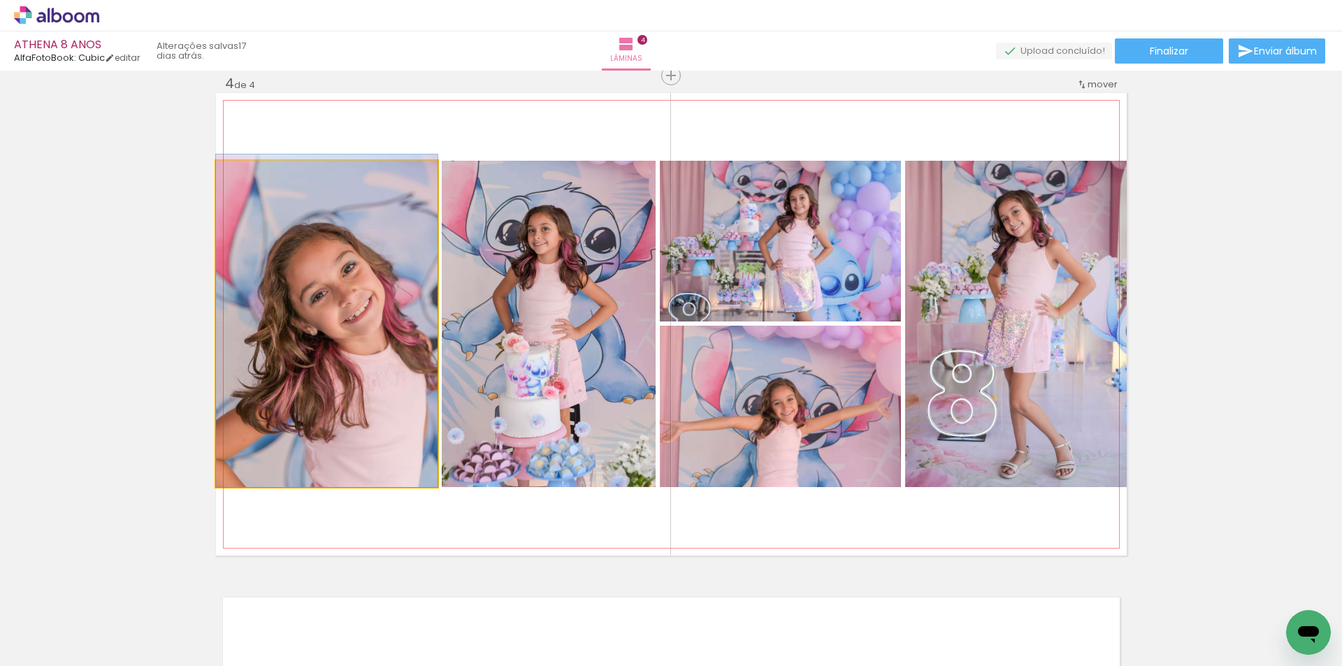
drag, startPoint x: 361, startPoint y: 380, endPoint x: 301, endPoint y: 352, distance: 66.3
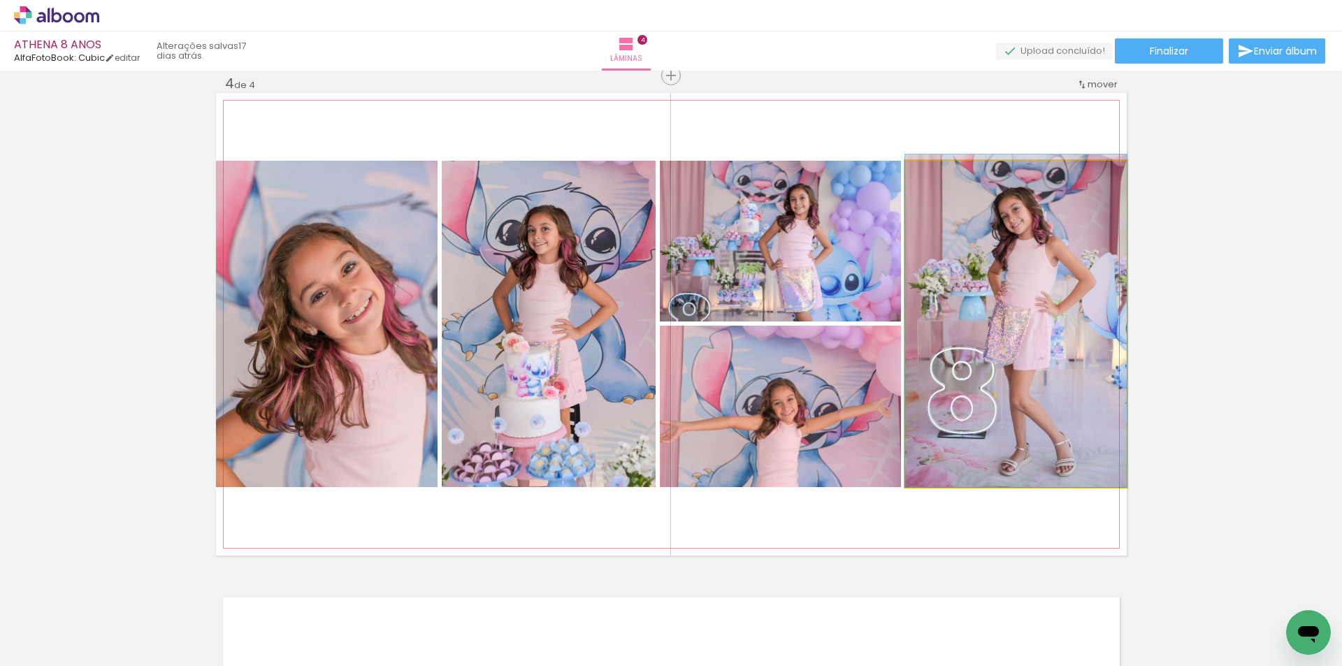
click at [1020, 312] on quentale-photo at bounding box center [1016, 324] width 222 height 326
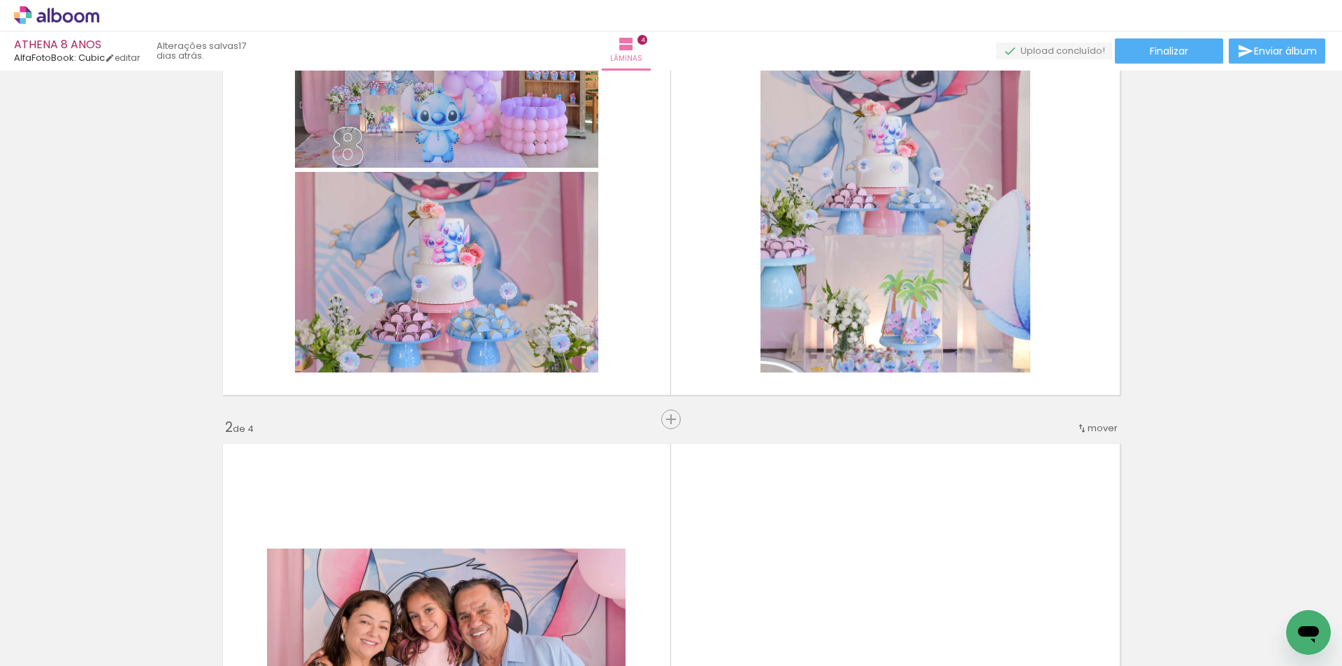
scroll to position [43, 0]
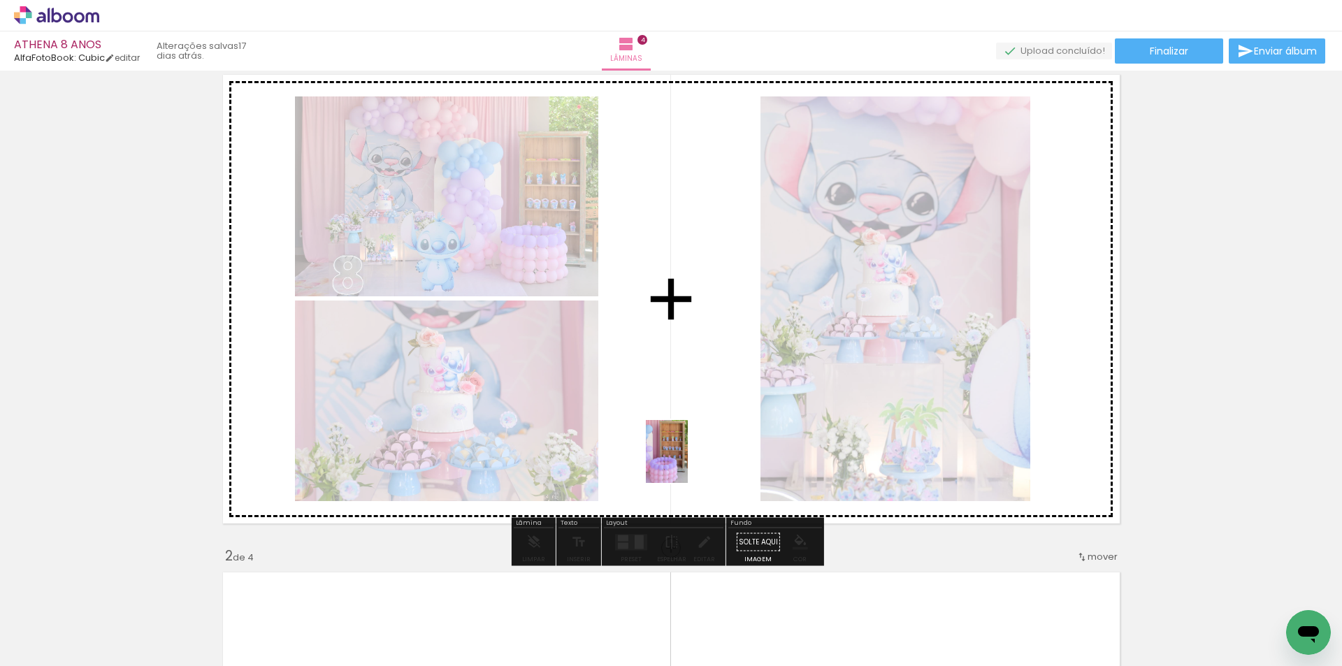
drag, startPoint x: 472, startPoint y: 645, endPoint x: 688, endPoint y: 462, distance: 283.2
click at [688, 462] on quentale-workspace at bounding box center [671, 333] width 1342 height 666
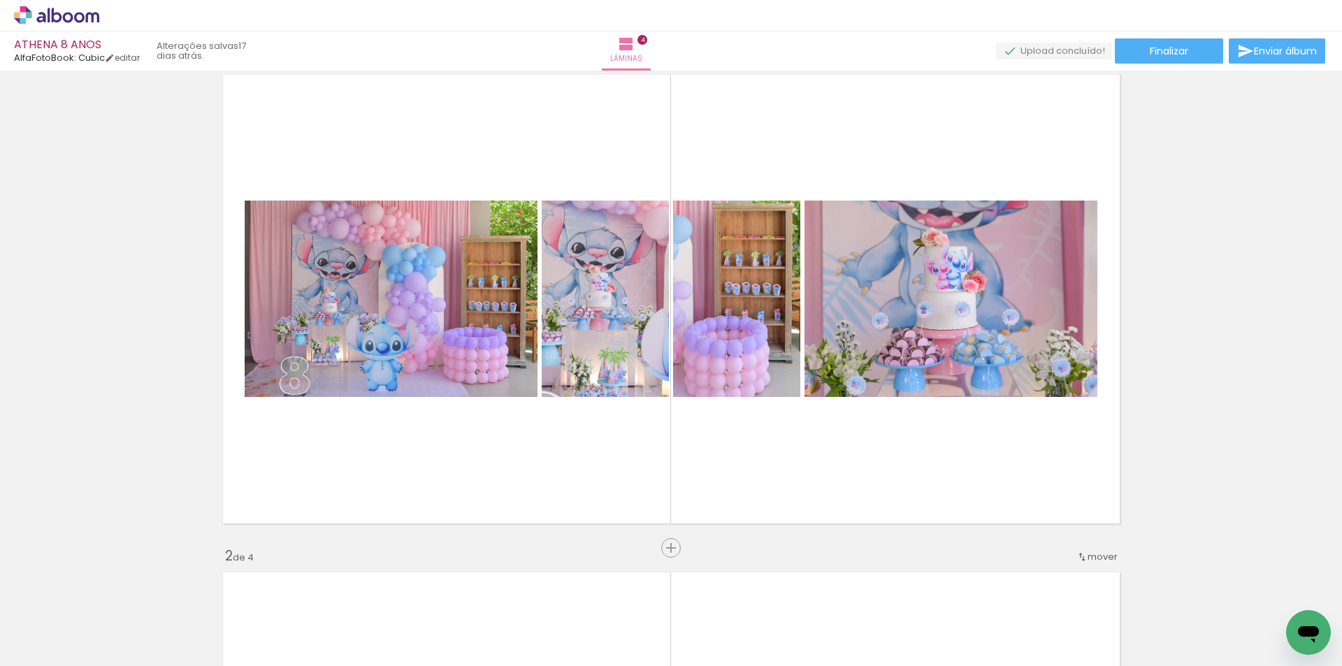
scroll to position [0, 905]
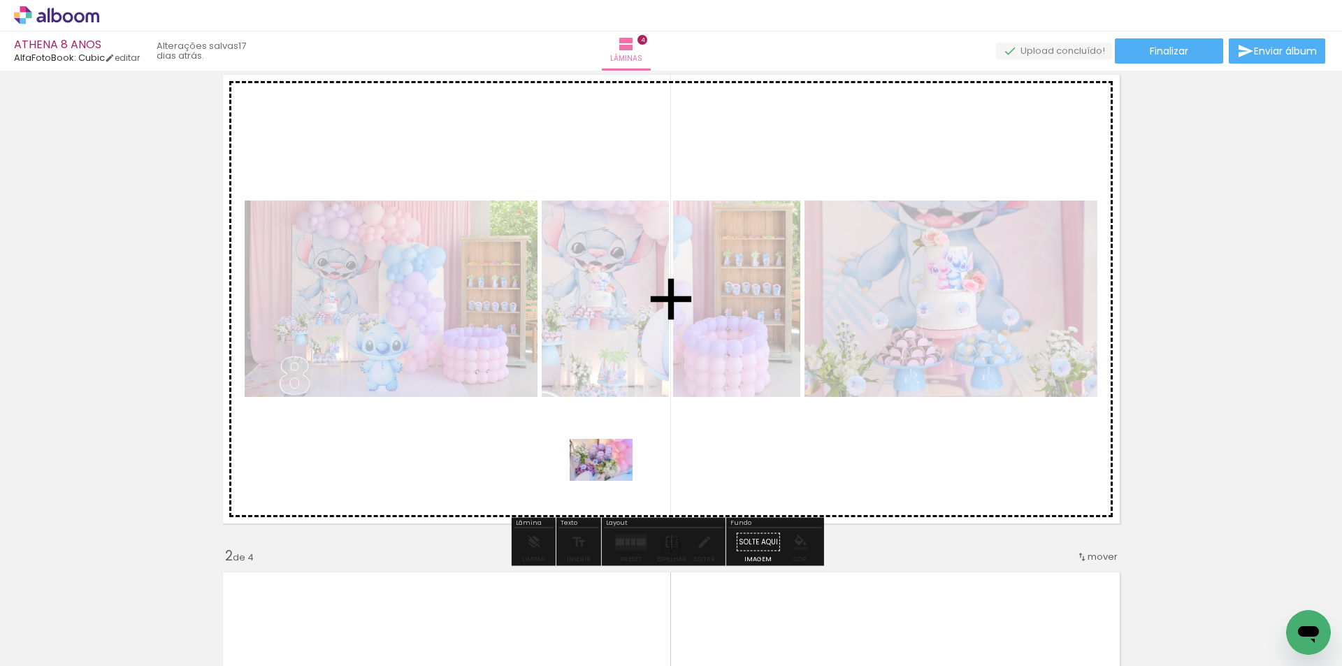
drag, startPoint x: 575, startPoint y: 620, endPoint x: 612, endPoint y: 481, distance: 143.8
click at [612, 481] on quentale-workspace at bounding box center [671, 333] width 1342 height 666
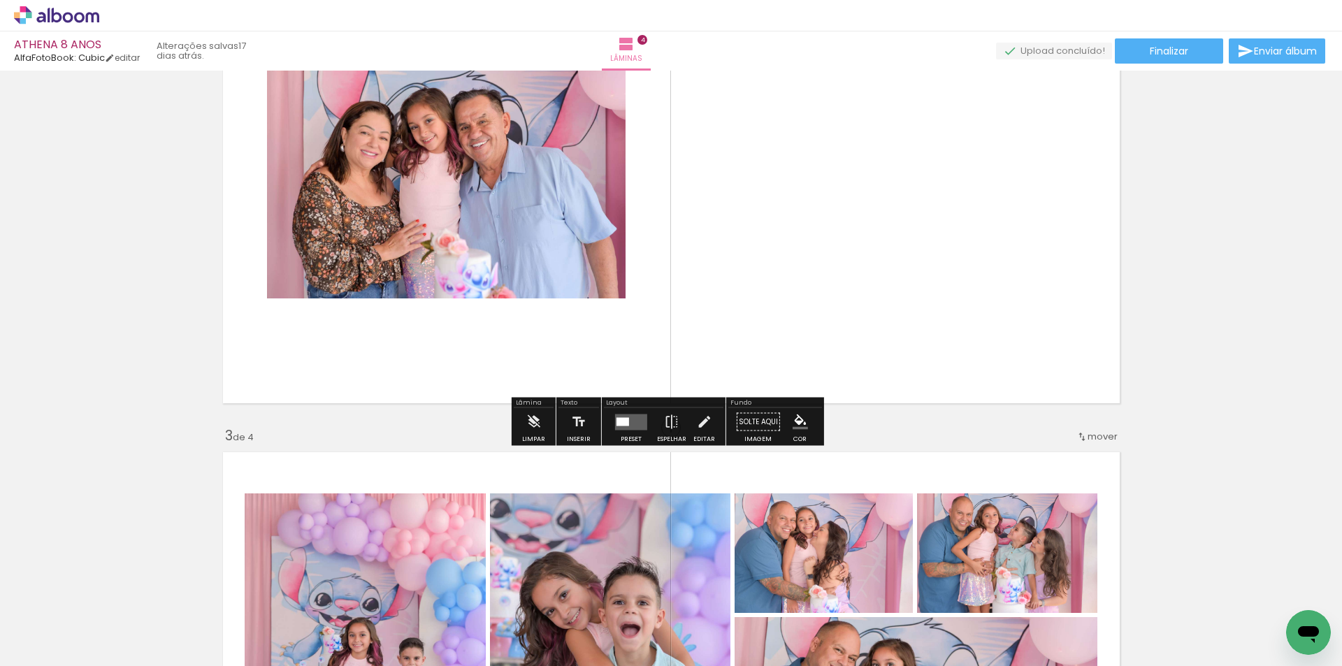
scroll to position [672, 0]
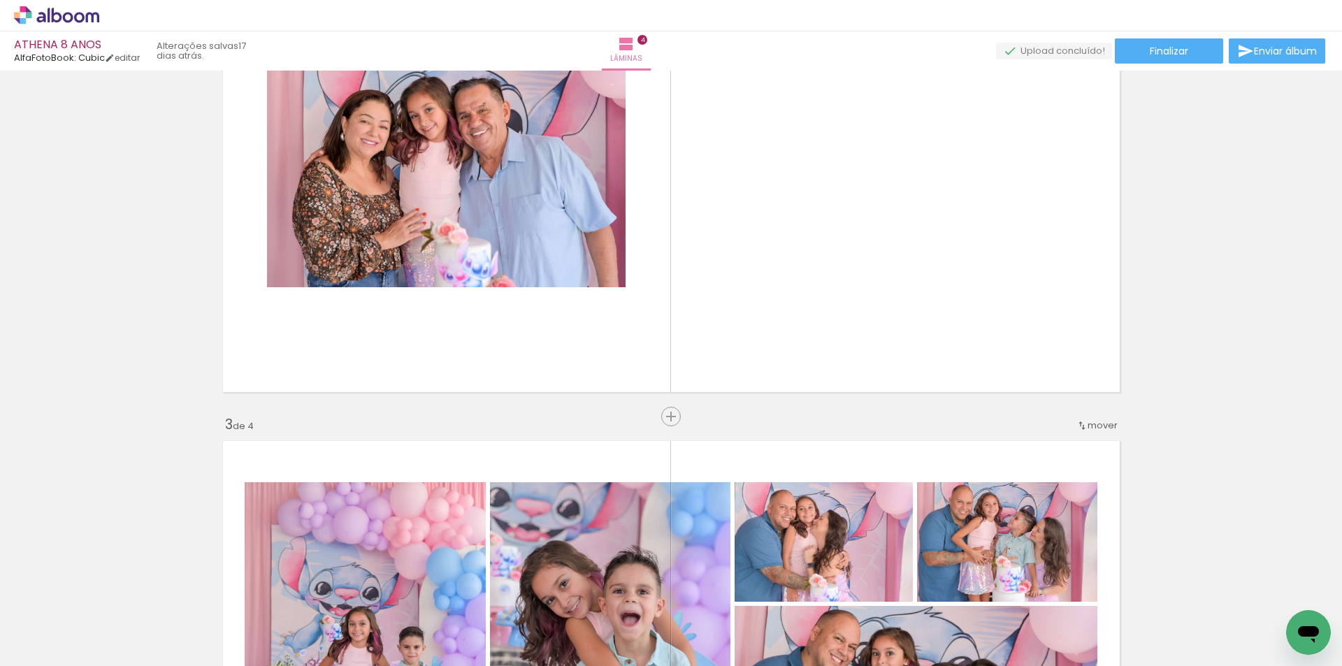
click at [869, 628] on div at bounding box center [874, 619] width 69 height 46
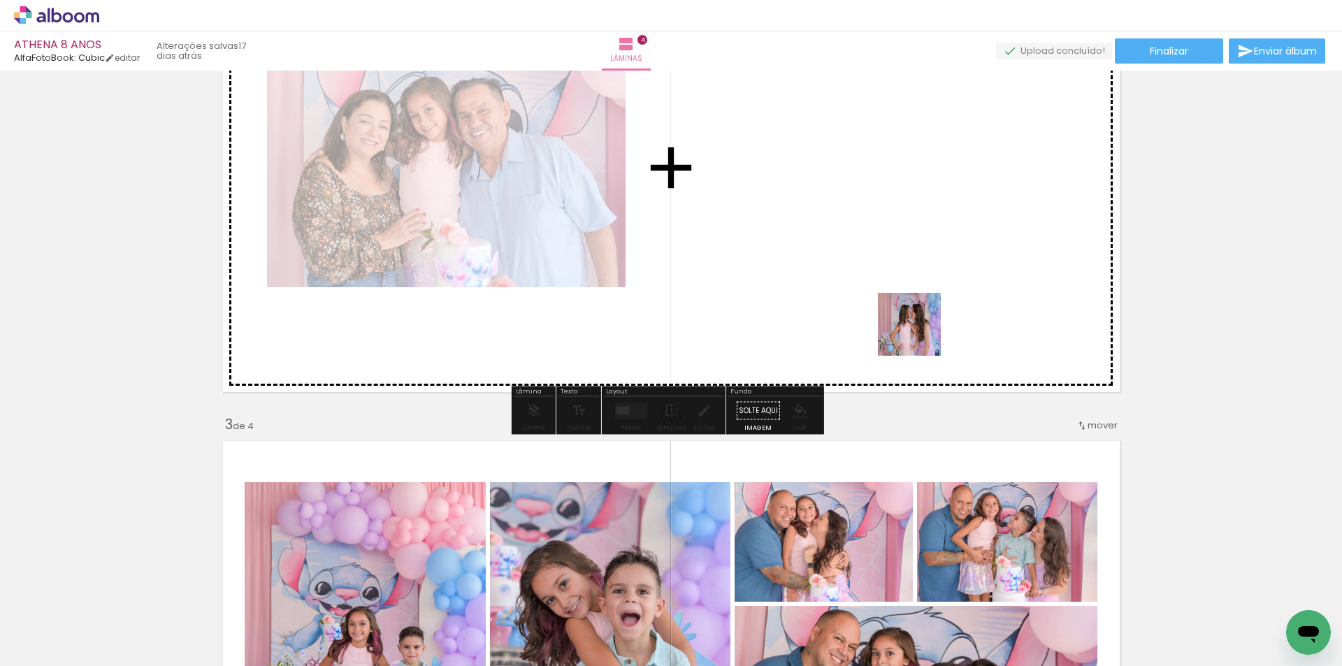
drag, startPoint x: 940, startPoint y: 623, endPoint x: 920, endPoint y: 335, distance: 288.7
click at [920, 335] on quentale-workspace at bounding box center [671, 333] width 1342 height 666
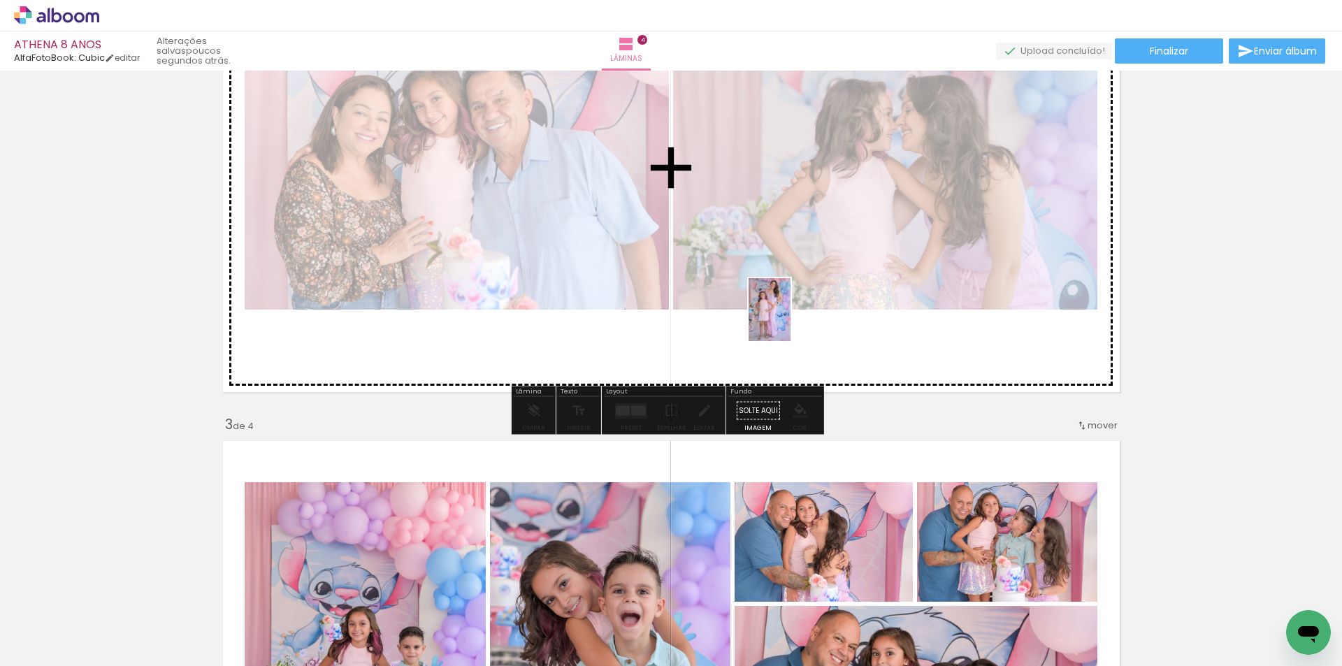
drag, startPoint x: 663, startPoint y: 630, endPoint x: 793, endPoint y: 314, distance: 342.0
click at [793, 314] on quentale-workspace at bounding box center [671, 333] width 1342 height 666
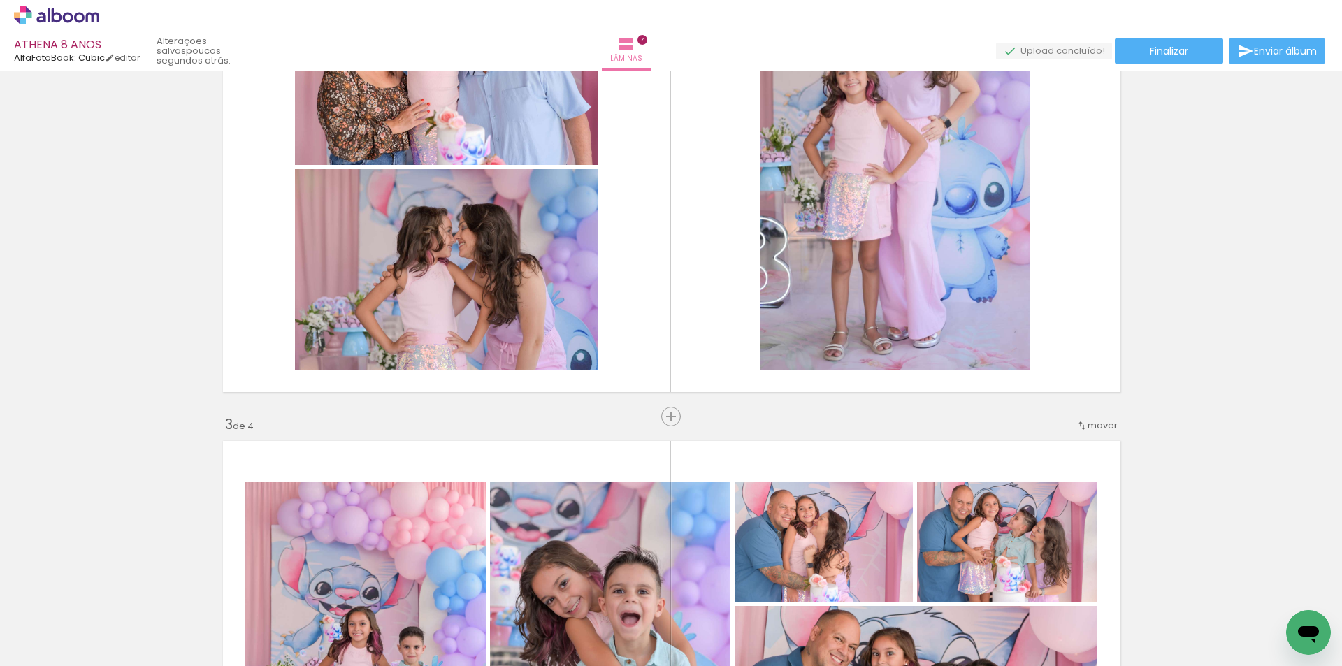
scroll to position [0, 4886]
click at [588, 640] on div at bounding box center [577, 618] width 46 height 69
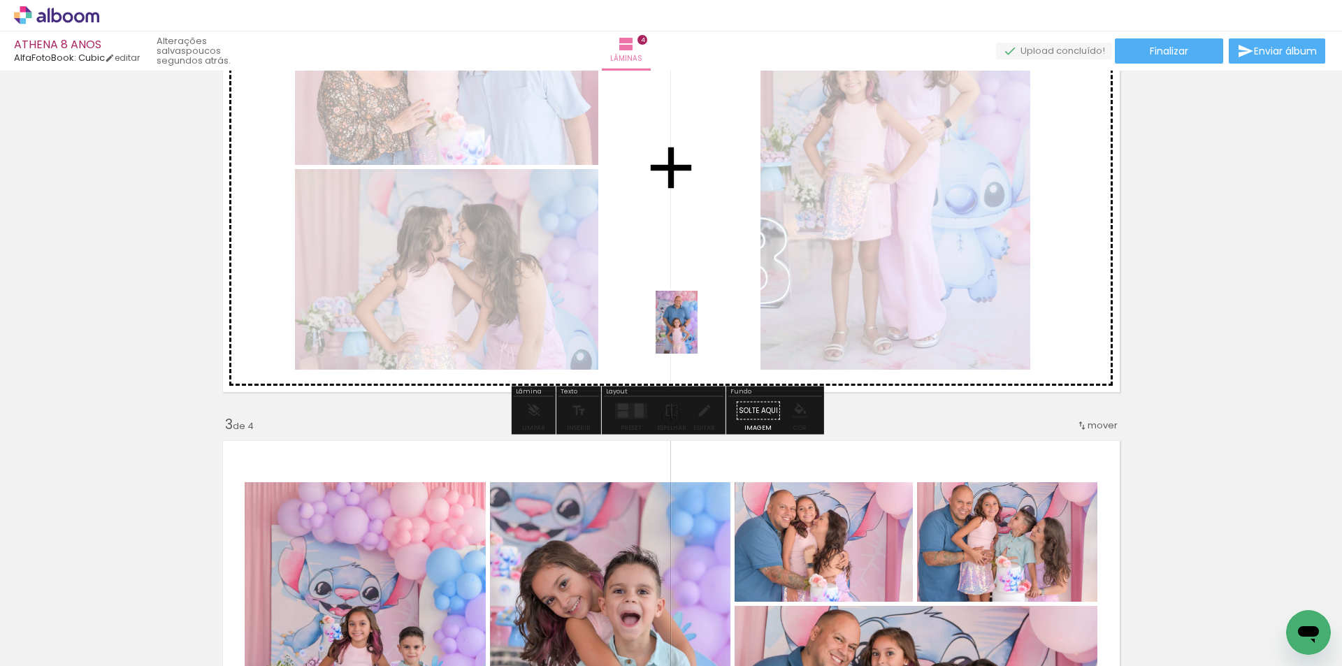
drag, startPoint x: 592, startPoint y: 625, endPoint x: 698, endPoint y: 333, distance: 310.6
click at [698, 333] on quentale-workspace at bounding box center [671, 333] width 1342 height 666
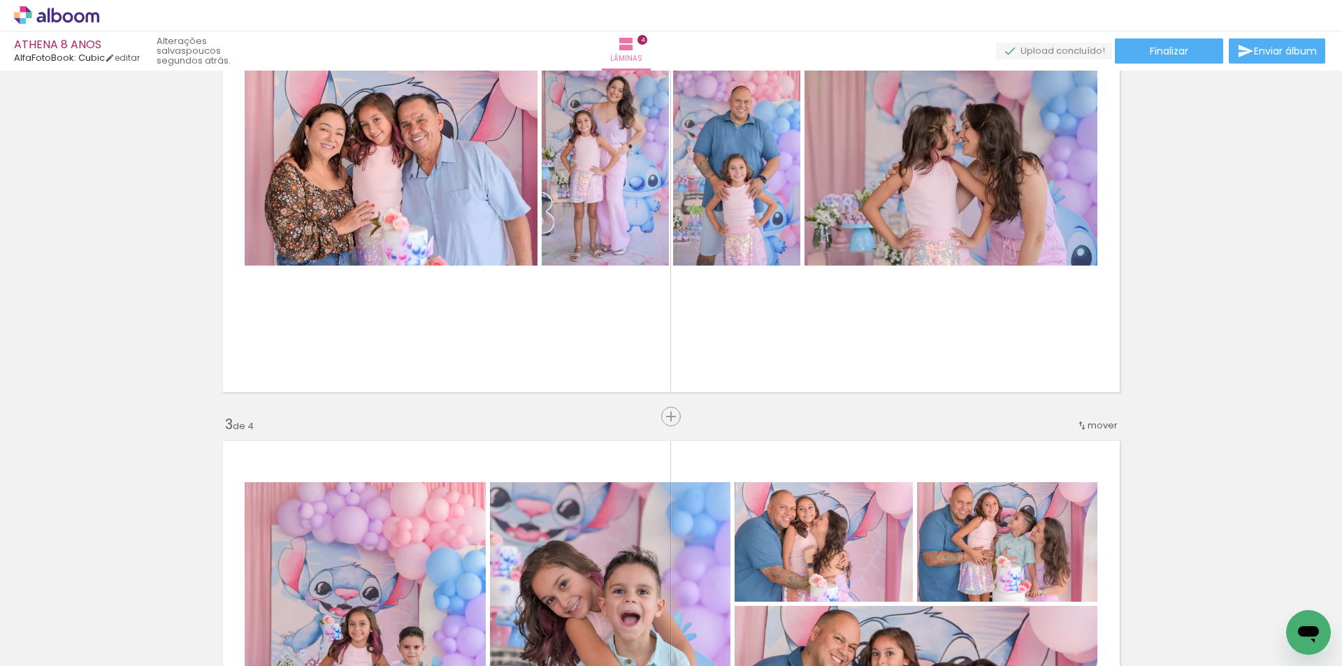
scroll to position [0, 5072]
click at [648, 609] on div at bounding box center [625, 618] width 46 height 69
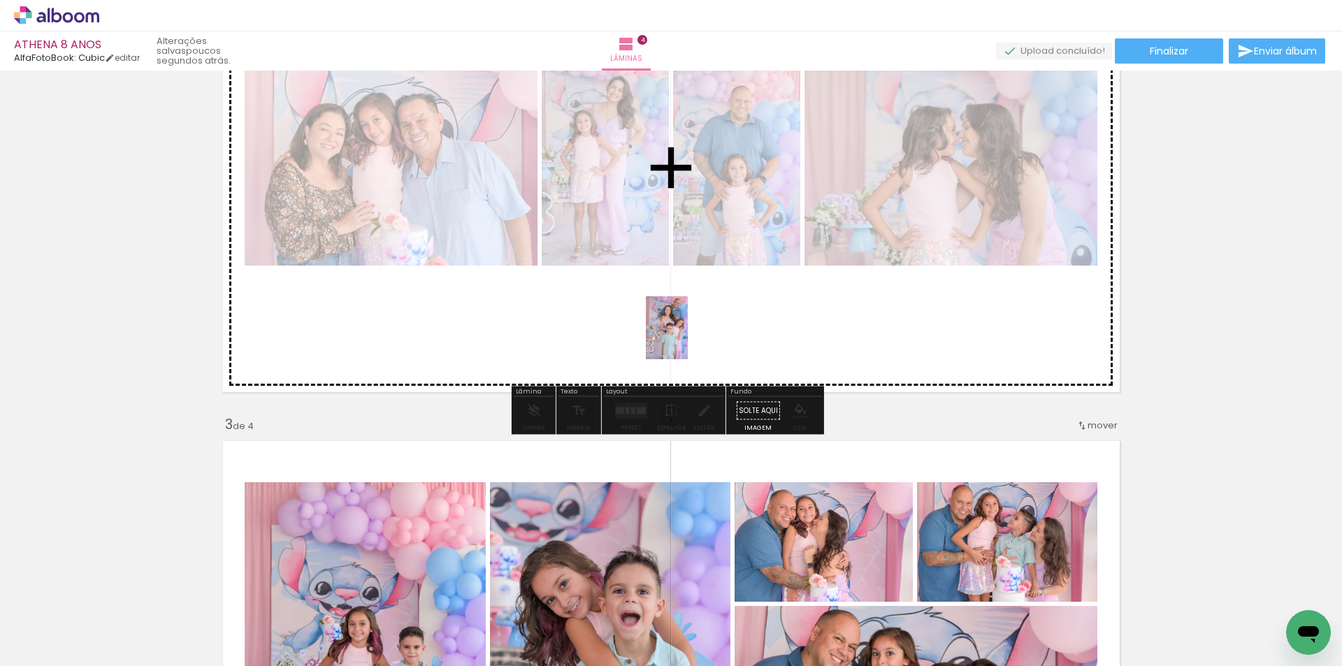
drag, startPoint x: 644, startPoint y: 609, endPoint x: 688, endPoint y: 338, distance: 274.6
click at [688, 338] on quentale-workspace at bounding box center [671, 333] width 1342 height 666
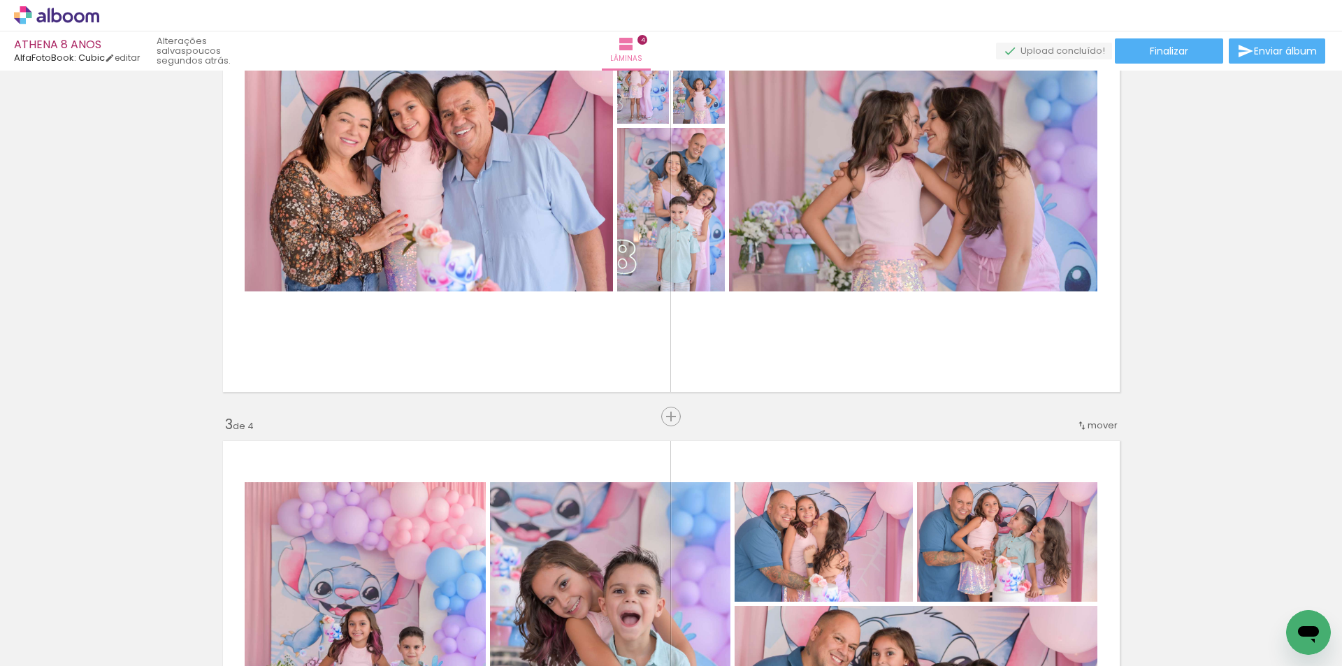
scroll to position [0, 5366]
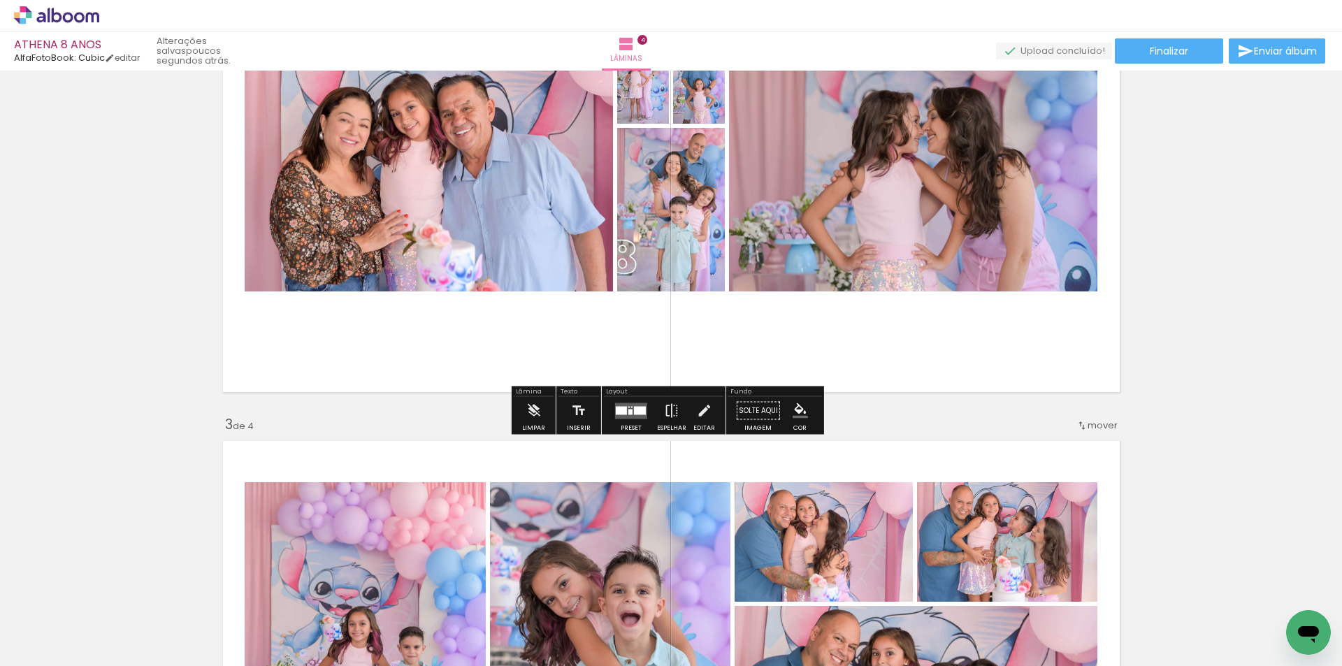
click at [630, 407] on quentale-layouter at bounding box center [631, 411] width 32 height 16
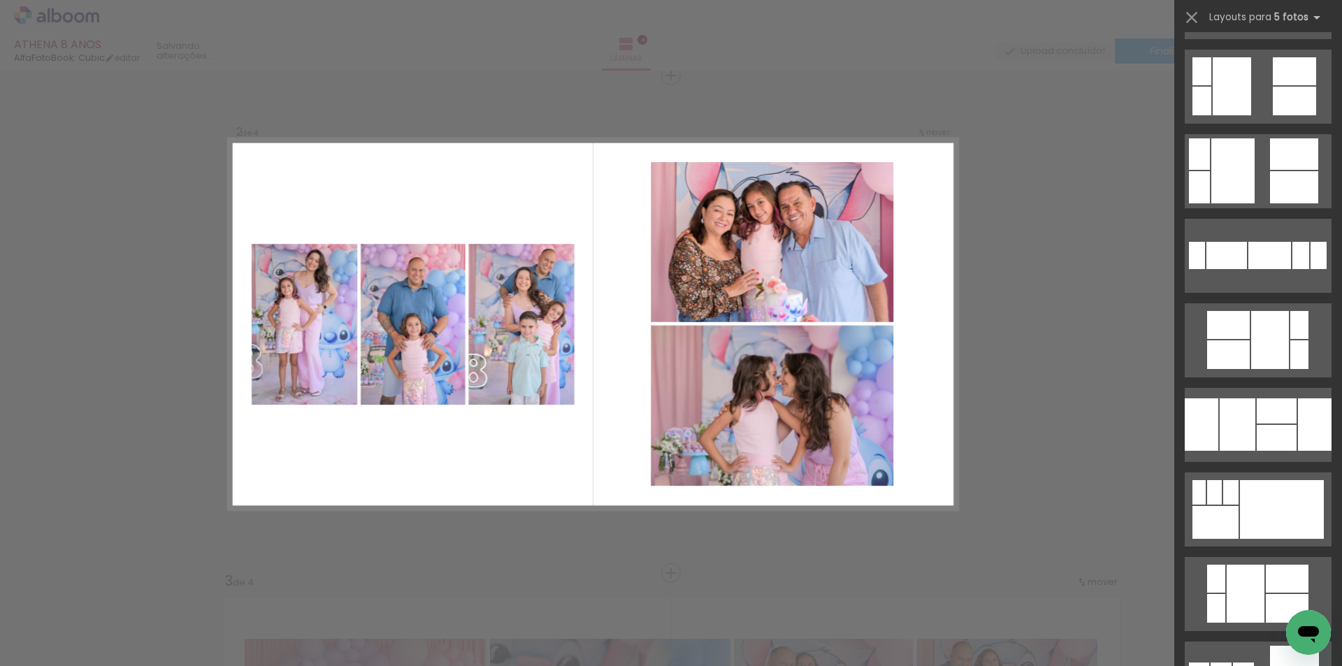
scroll to position [1118, 0]
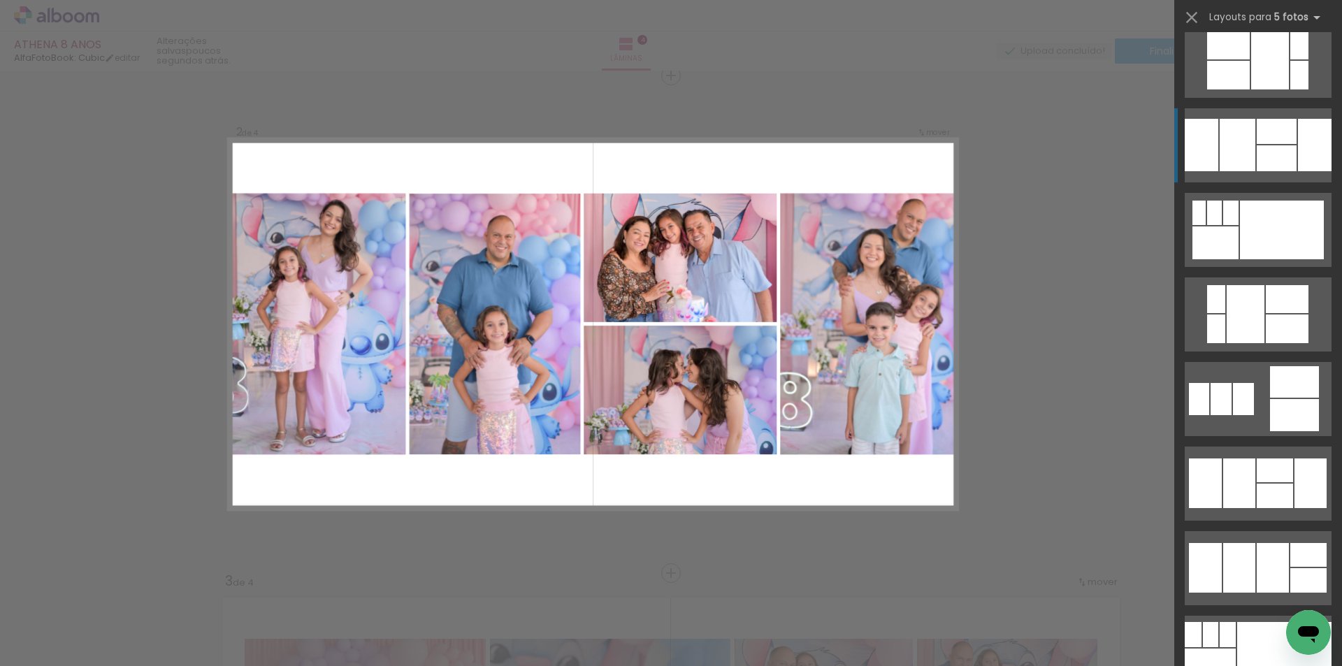
click at [1267, 145] on div at bounding box center [1277, 158] width 40 height 26
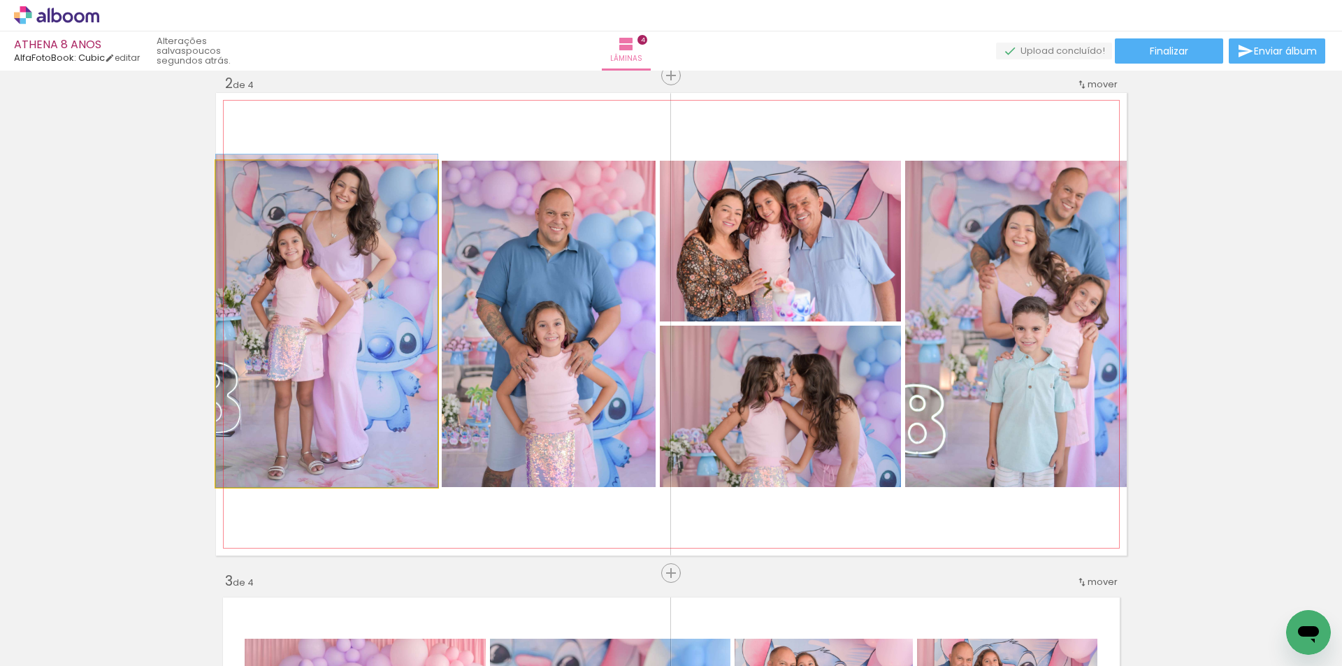
drag, startPoint x: 405, startPoint y: 369, endPoint x: 377, endPoint y: 363, distance: 28.7
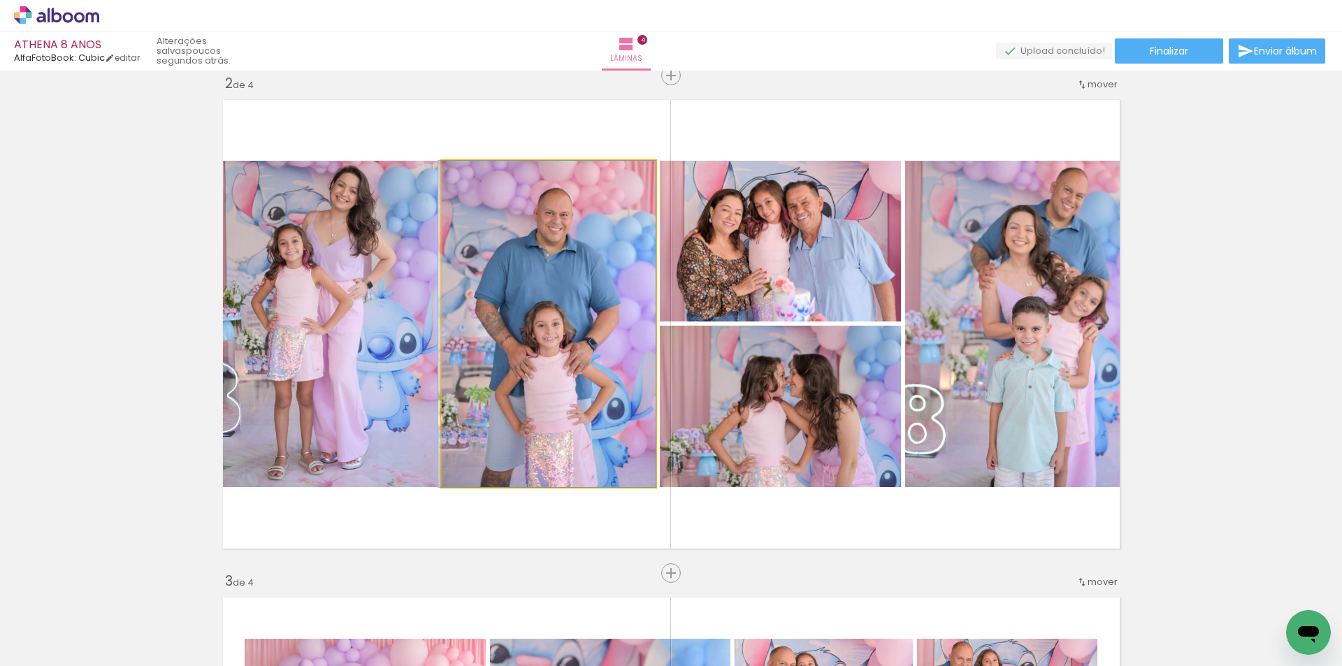
drag, startPoint x: 593, startPoint y: 407, endPoint x: 570, endPoint y: 387, distance: 31.2
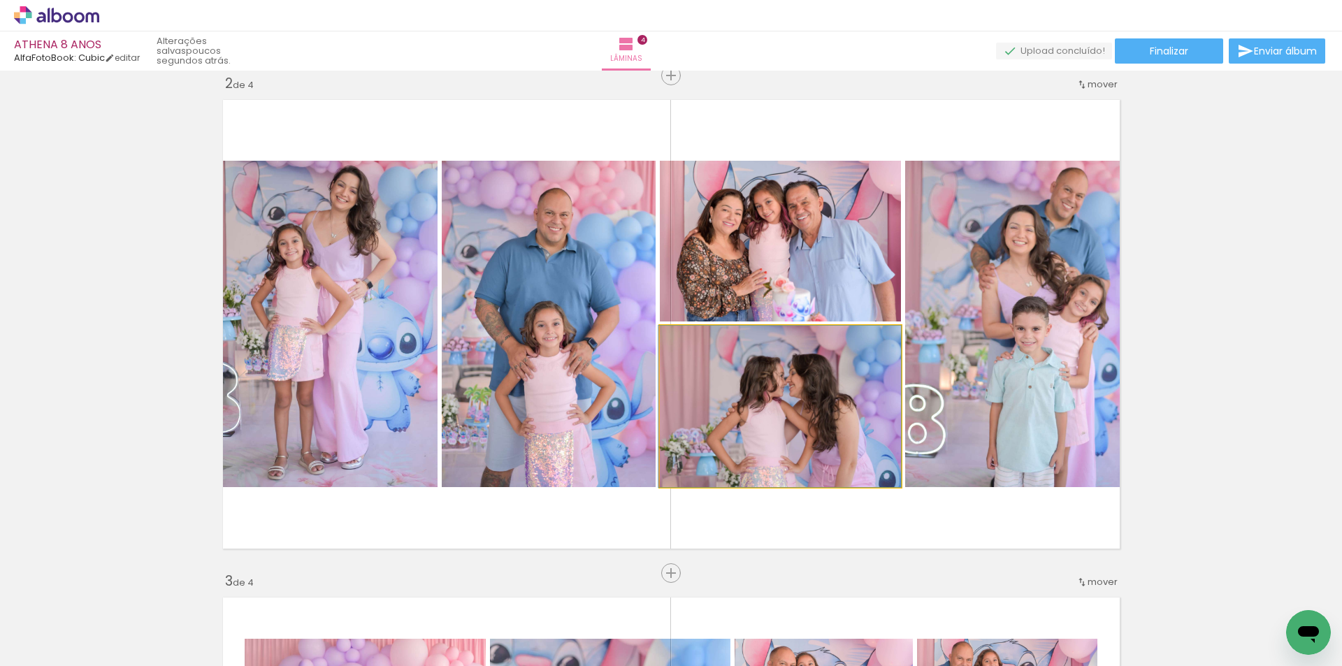
drag, startPoint x: 795, startPoint y: 432, endPoint x: 777, endPoint y: 430, distance: 17.6
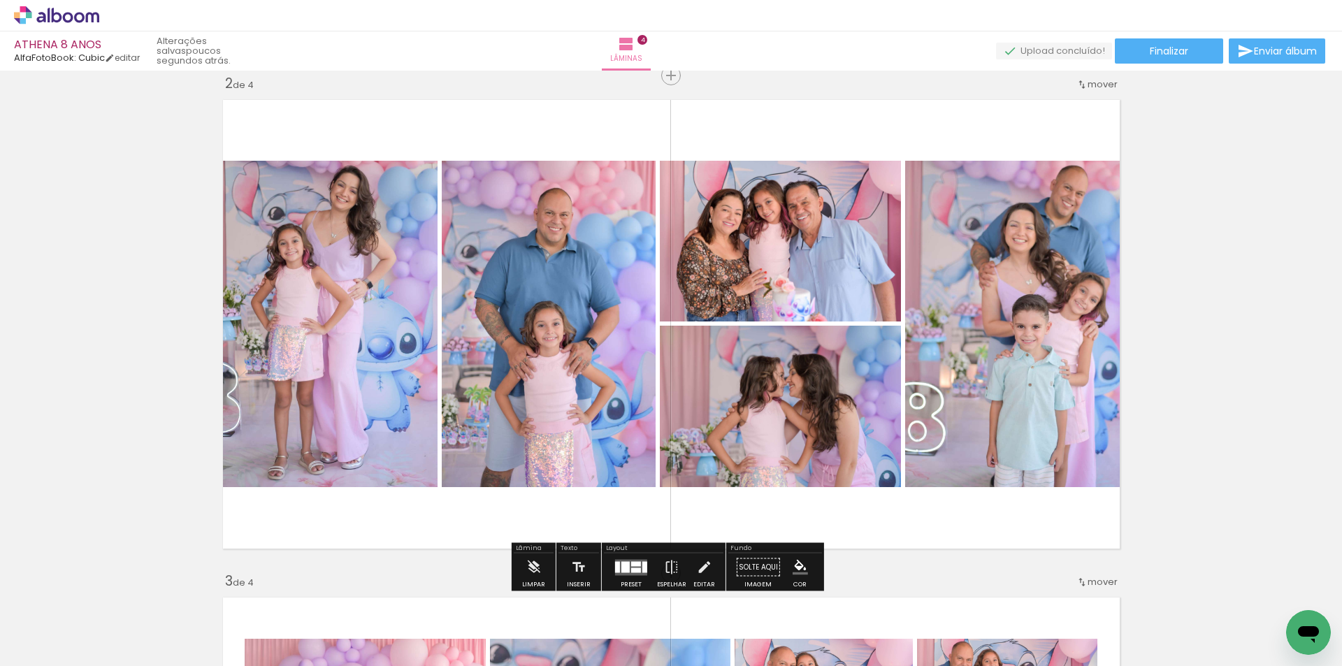
drag, startPoint x: 770, startPoint y: 385, endPoint x: 770, endPoint y: 268, distance: 116.7
click at [0, 0] on slot at bounding box center [0, 0] width 0 height 0
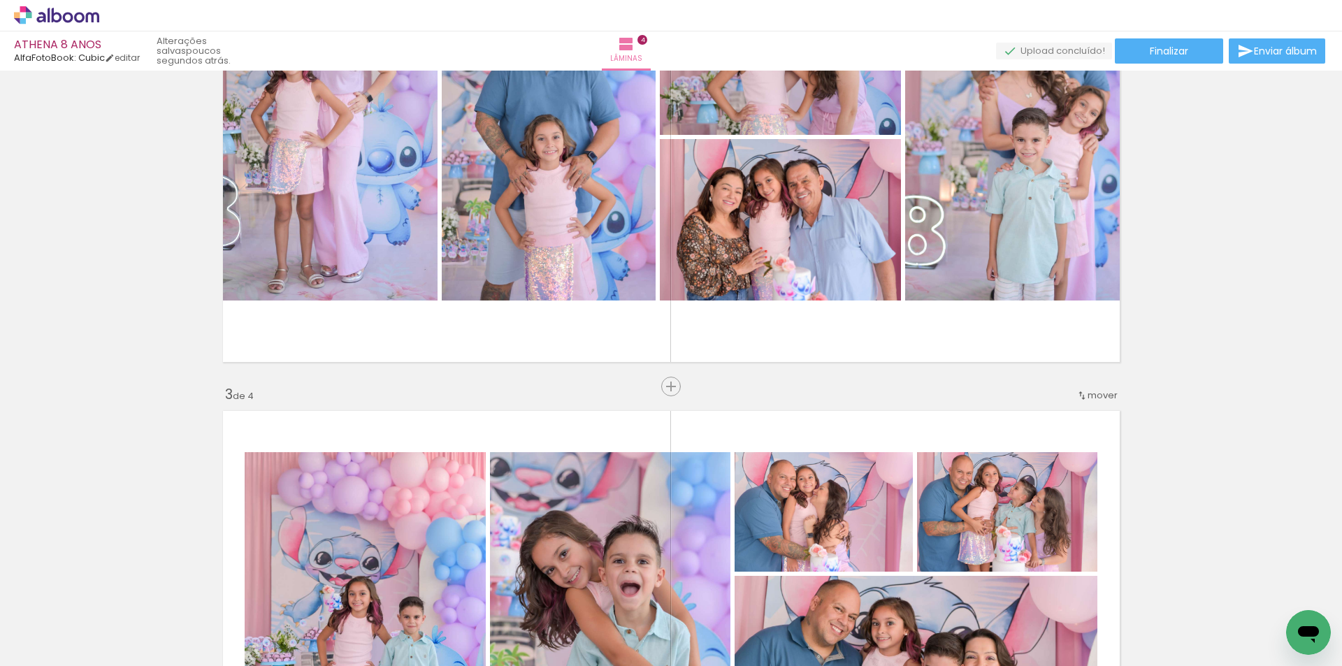
scroll to position [656, 0]
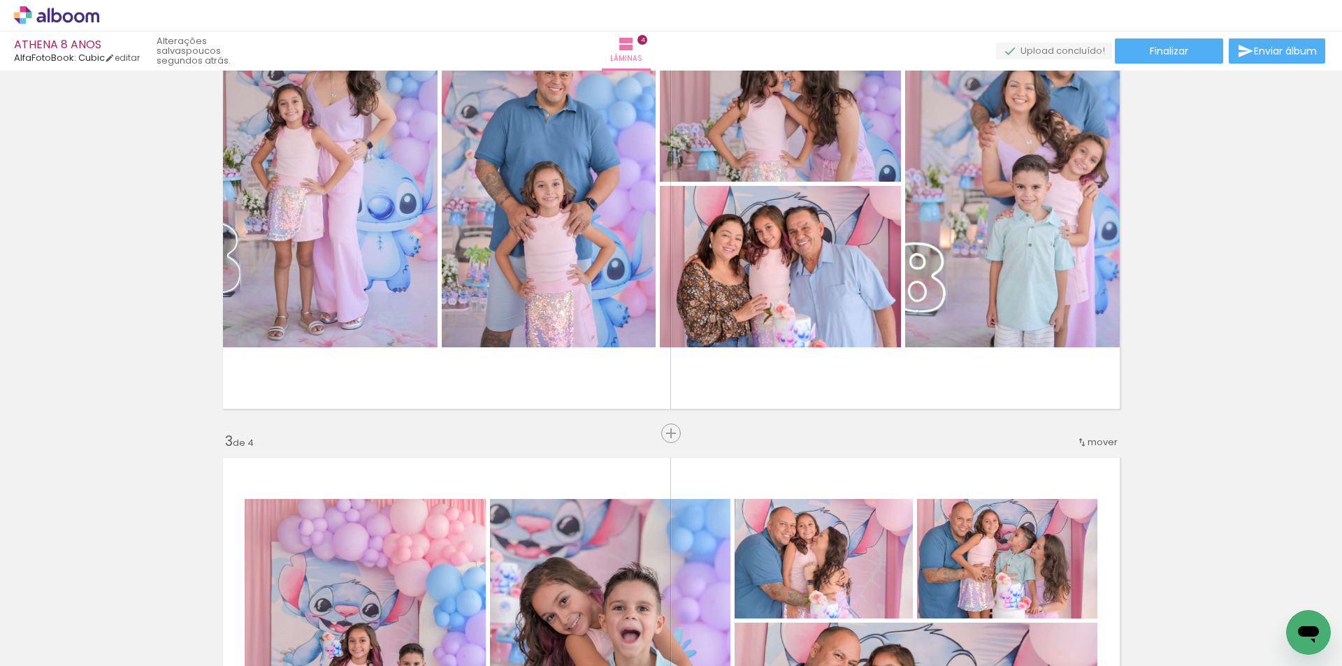
click at [1090, 442] on span "mover" at bounding box center [1103, 441] width 30 height 13
click at [1088, 449] on paper-item "antes da 1" at bounding box center [1061, 439] width 106 height 23
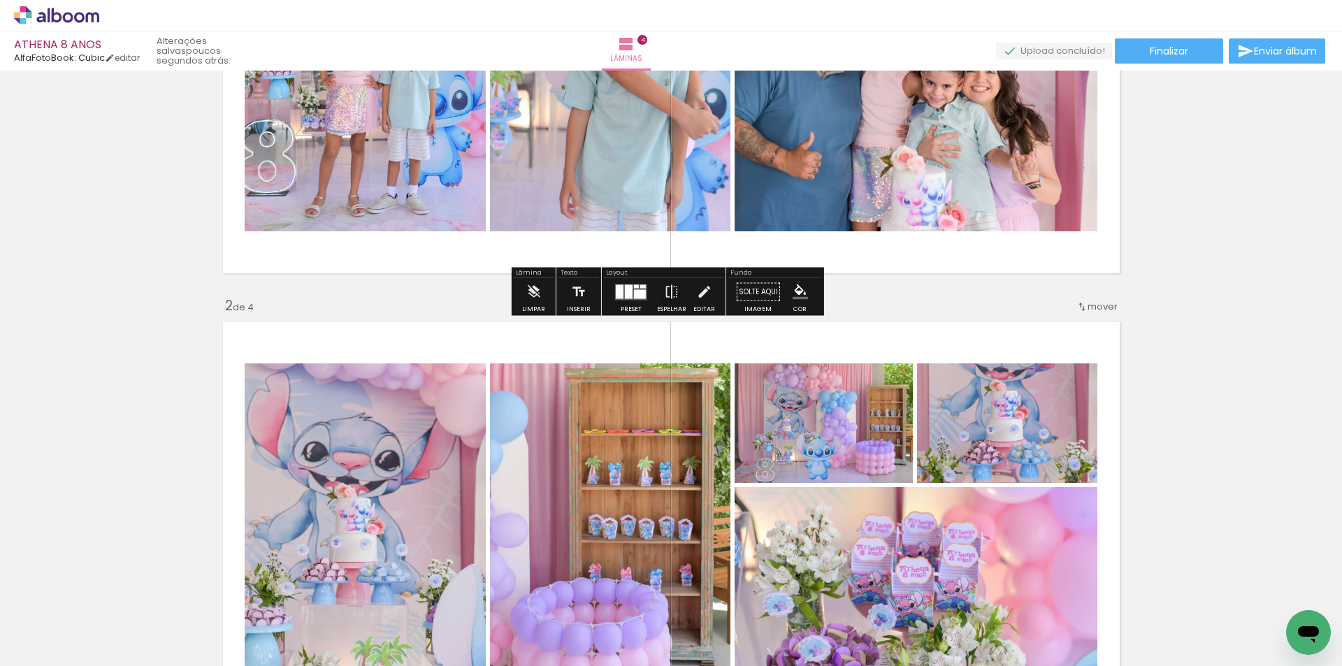
scroll to position [298, 0]
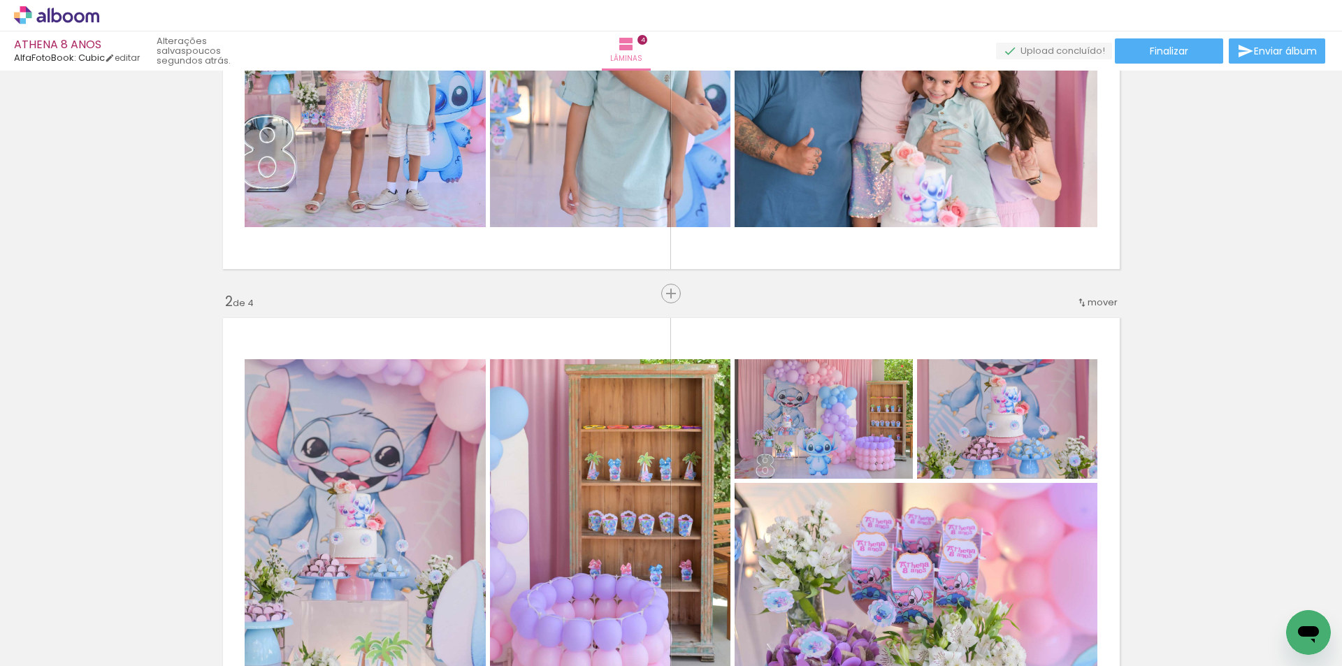
click at [1092, 298] on span "mover" at bounding box center [1103, 302] width 30 height 13
click at [1092, 298] on paper-item "antes da 1" at bounding box center [1061, 300] width 106 height 23
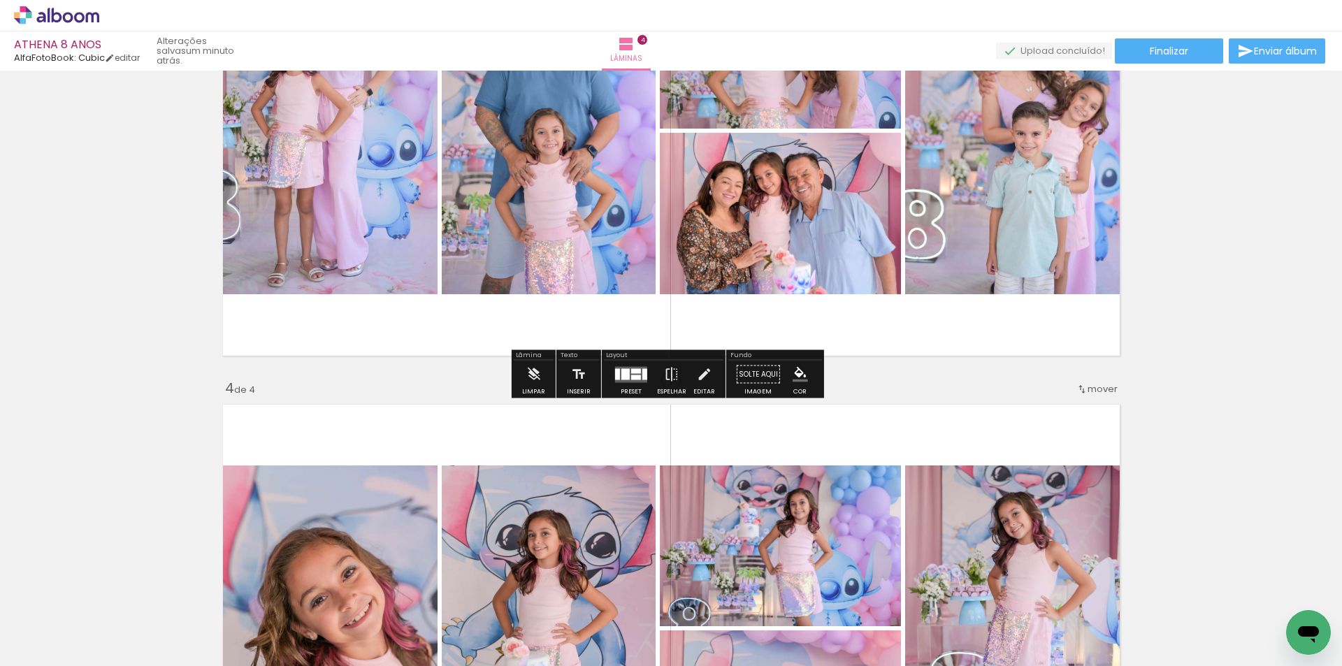
scroll to position [1276, 0]
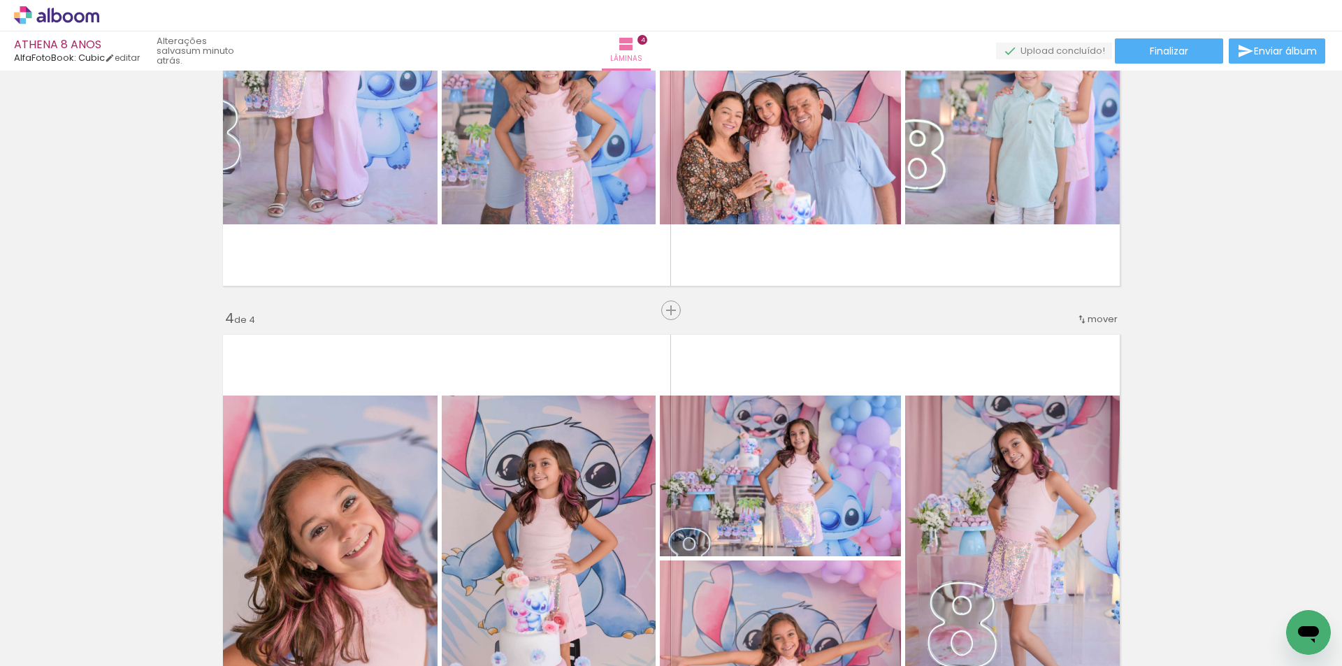
click at [1106, 322] on span "mover" at bounding box center [1103, 318] width 30 height 13
click at [1097, 331] on paper-item "antes da 2" at bounding box center [1061, 339] width 106 height 23
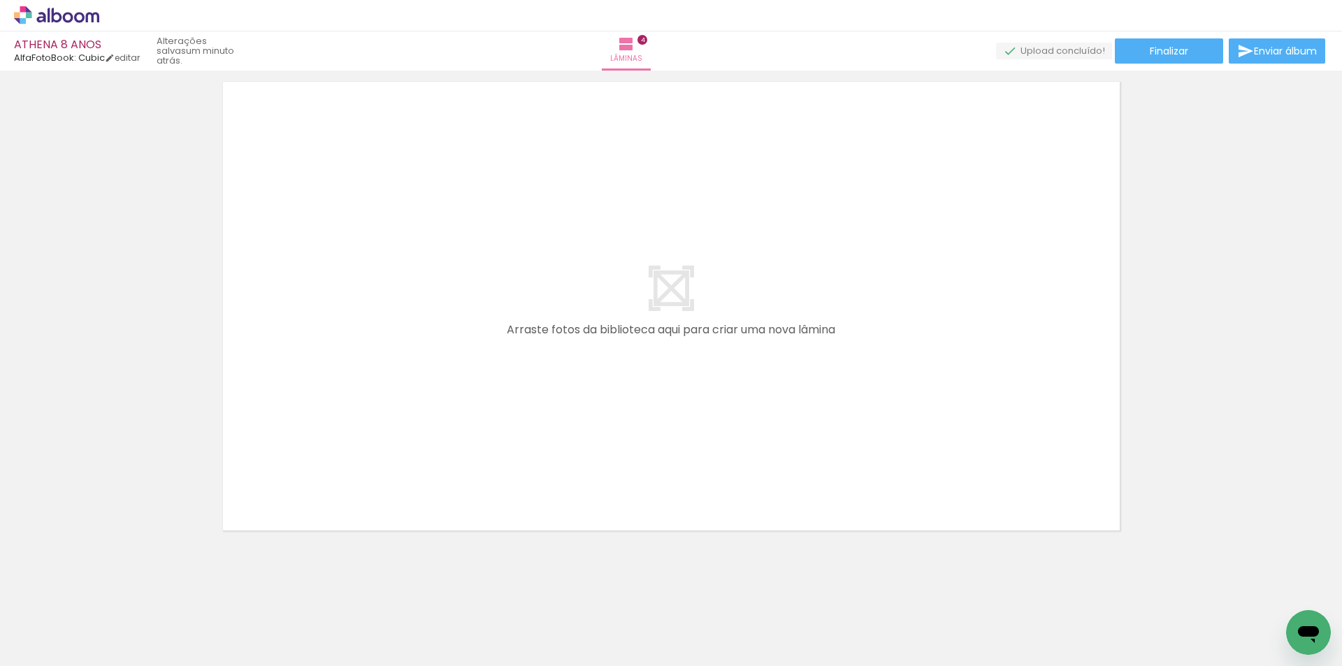
scroll to position [0, 6654]
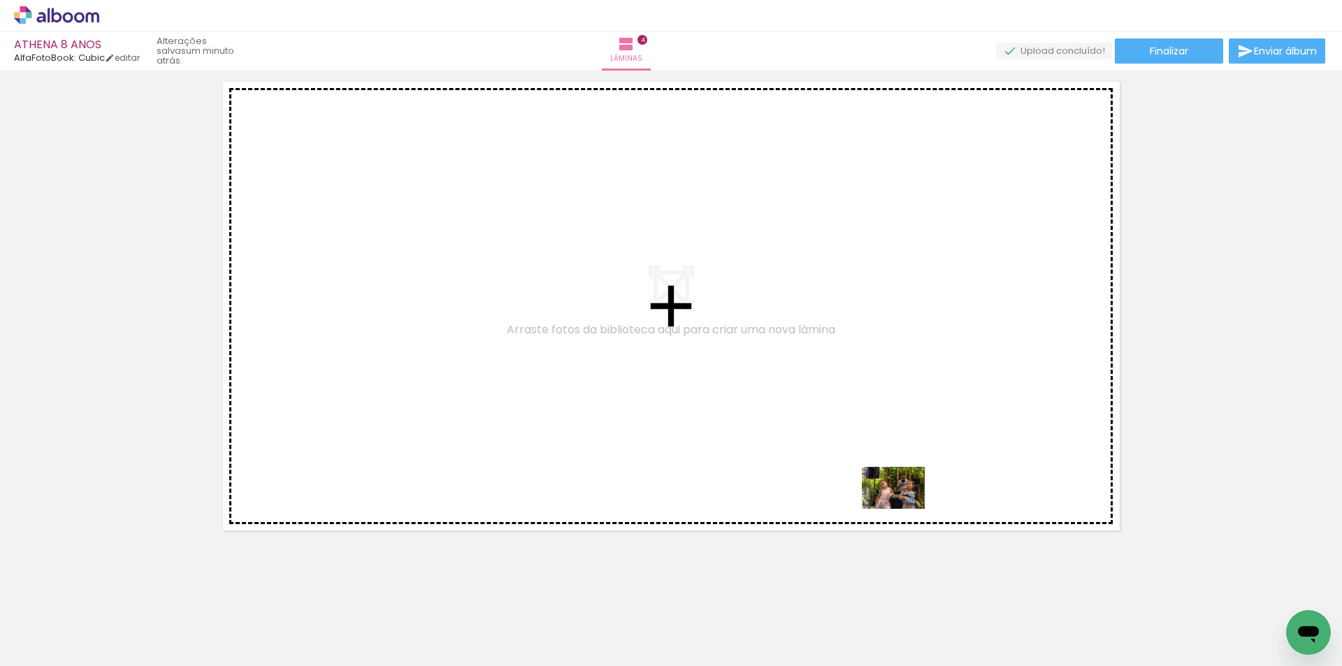
drag, startPoint x: 928, startPoint y: 626, endPoint x: 904, endPoint y: 509, distance: 119.9
click at [904, 509] on quentale-workspace at bounding box center [671, 333] width 1342 height 666
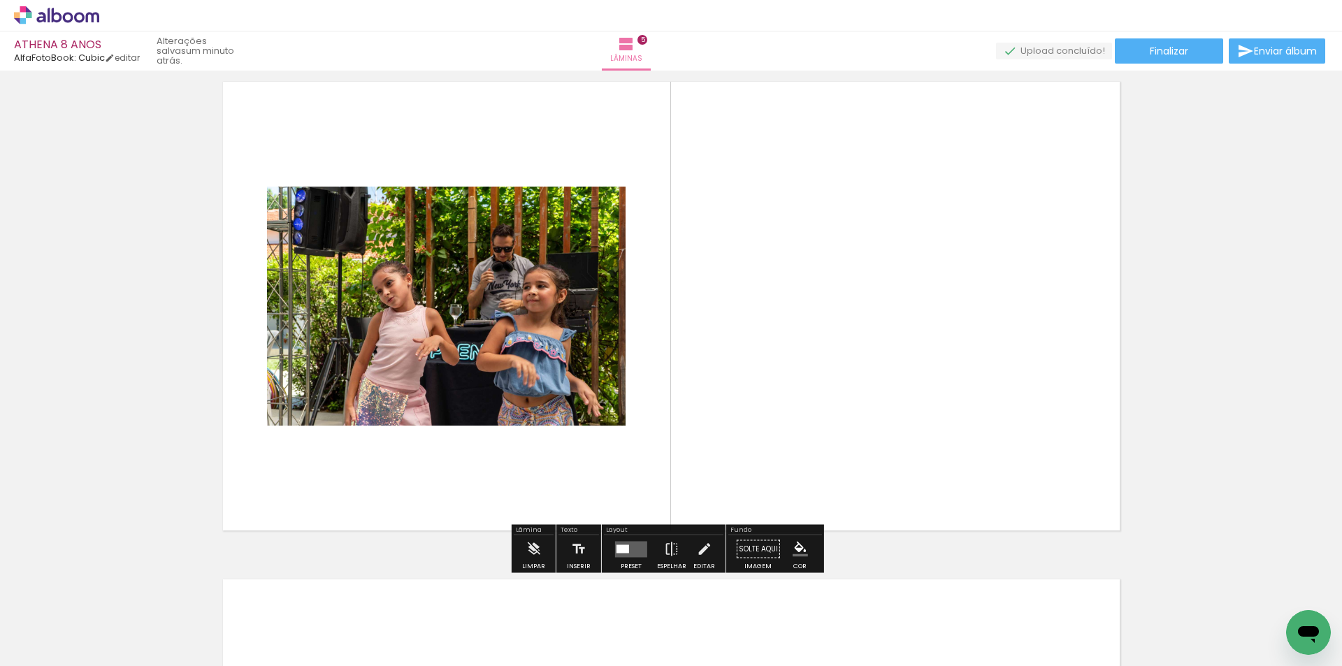
scroll to position [2009, 0]
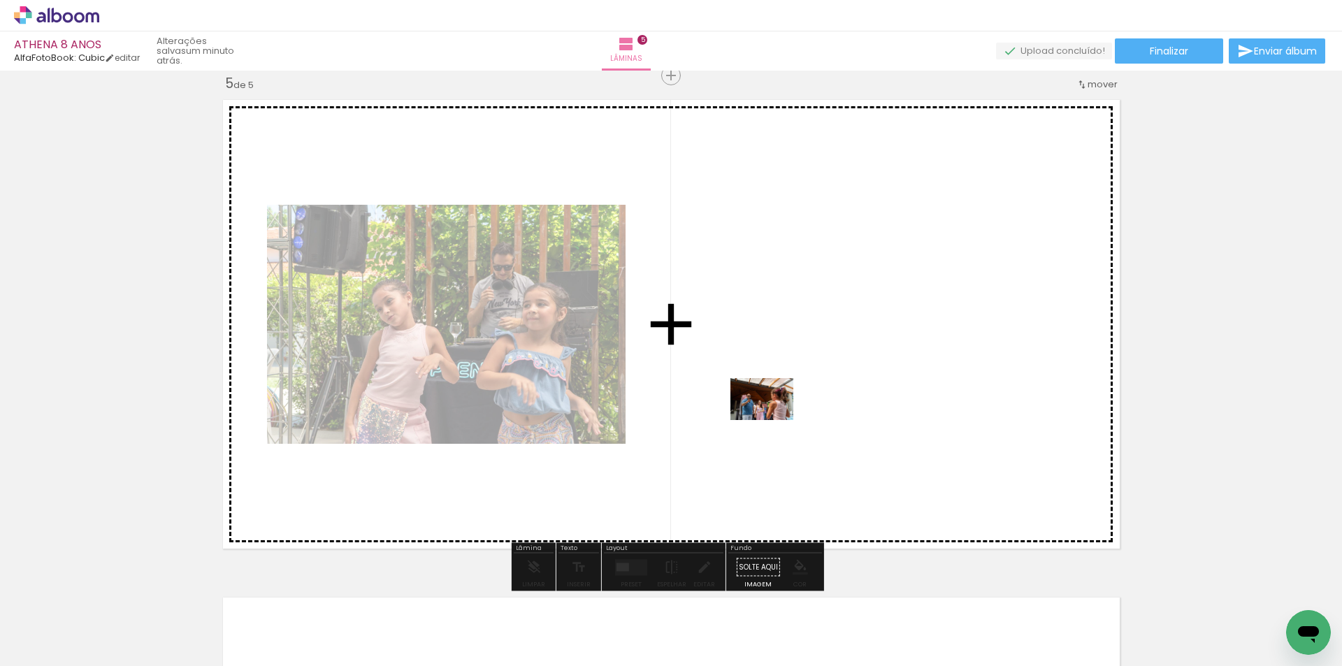
drag, startPoint x: 694, startPoint y: 627, endPoint x: 772, endPoint y: 420, distance: 221.2
click at [772, 420] on quentale-workspace at bounding box center [671, 333] width 1342 height 666
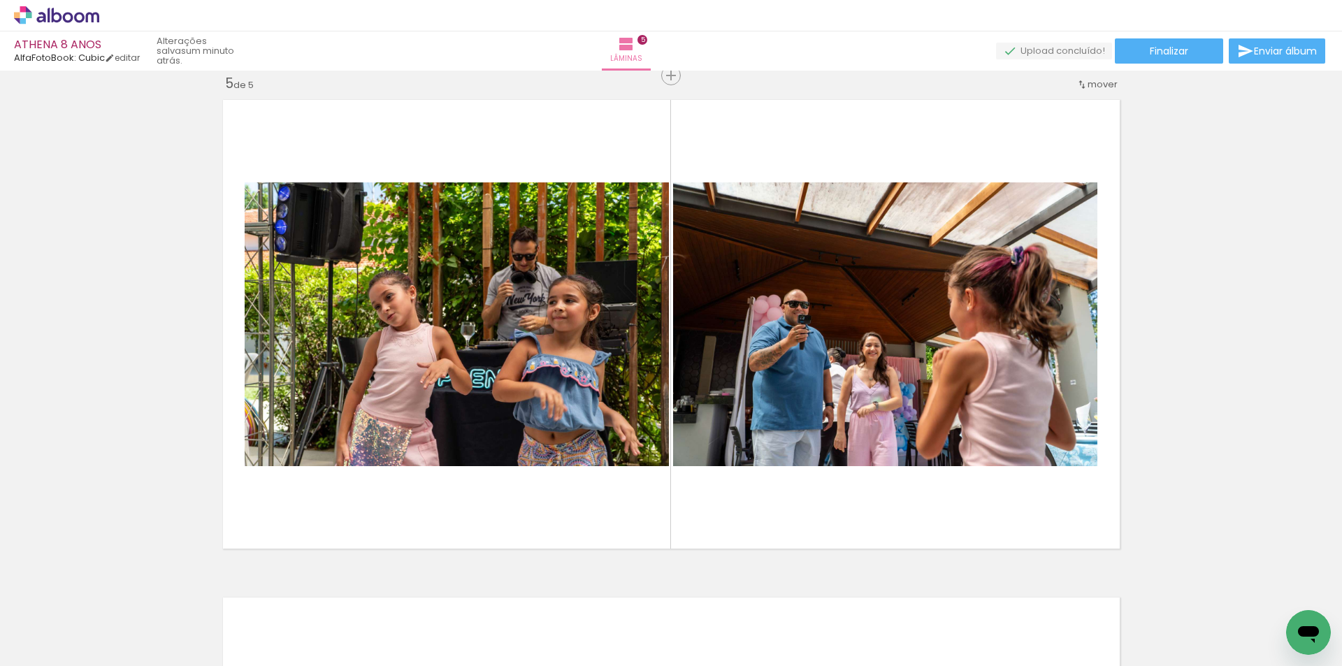
scroll to position [0, 7123]
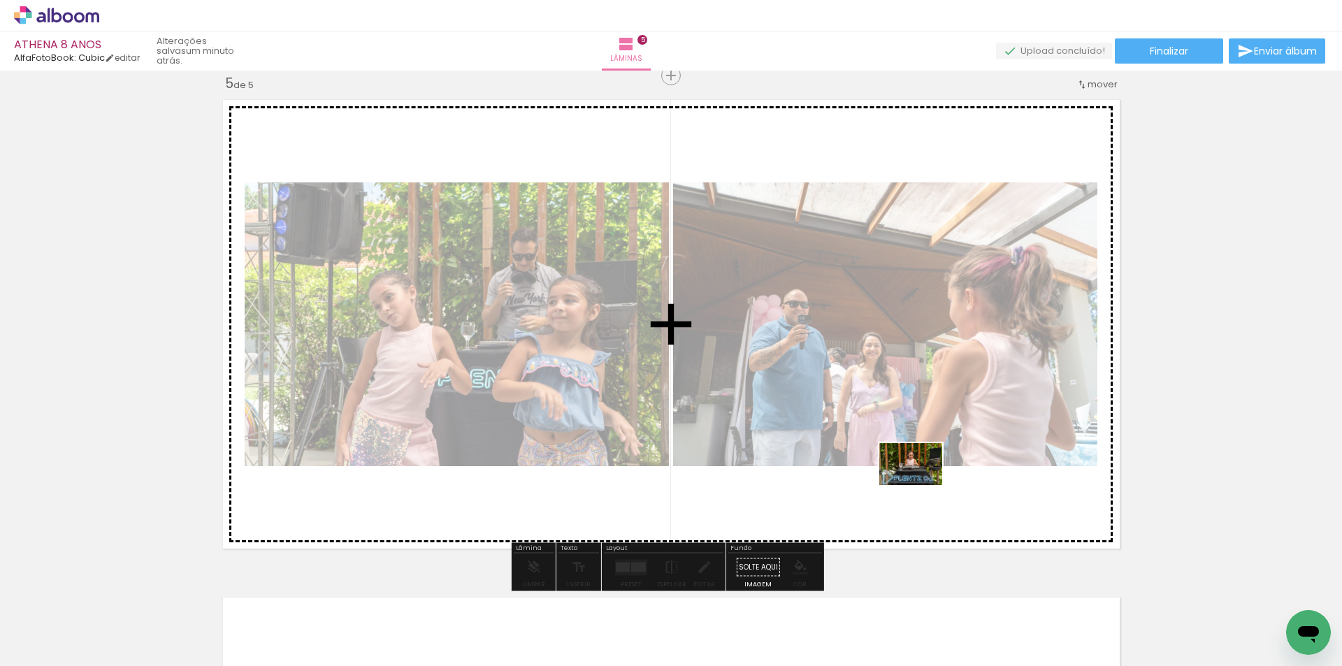
drag, startPoint x: 938, startPoint y: 624, endPoint x: 921, endPoint y: 485, distance: 140.1
click at [921, 485] on quentale-workspace at bounding box center [671, 333] width 1342 height 666
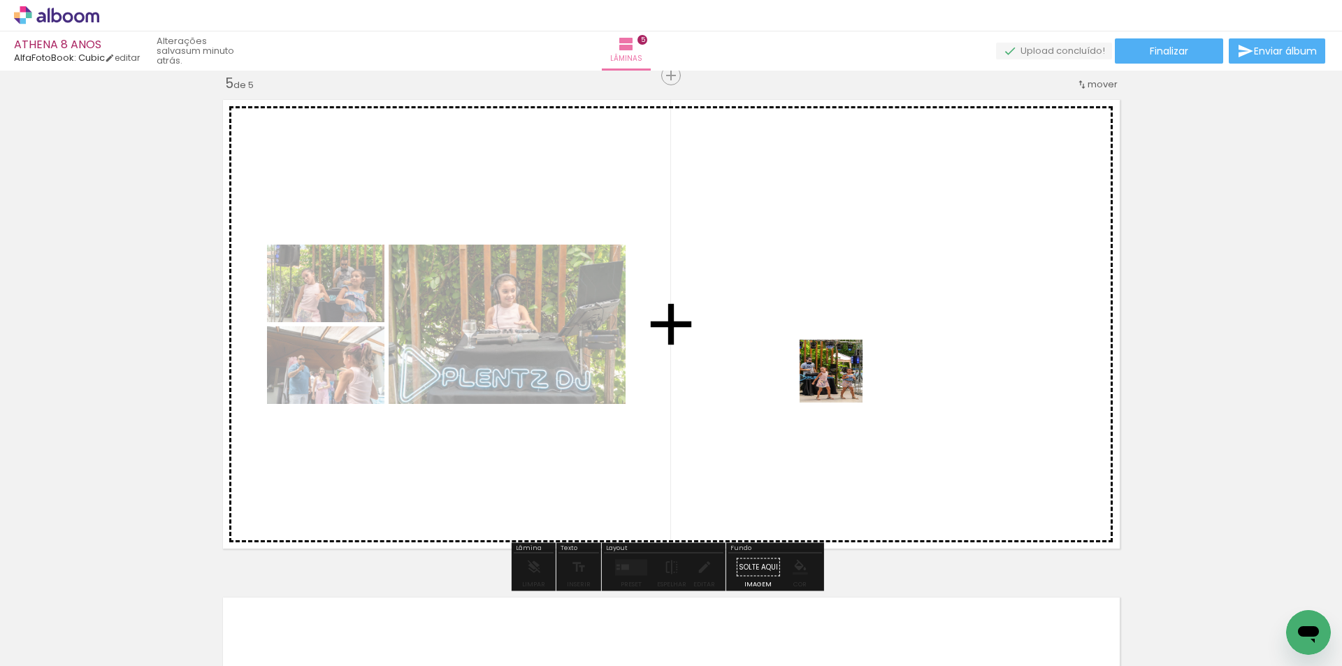
drag, startPoint x: 684, startPoint y: 633, endPoint x: 842, endPoint y: 382, distance: 296.1
click at [842, 382] on quentale-workspace at bounding box center [671, 333] width 1342 height 666
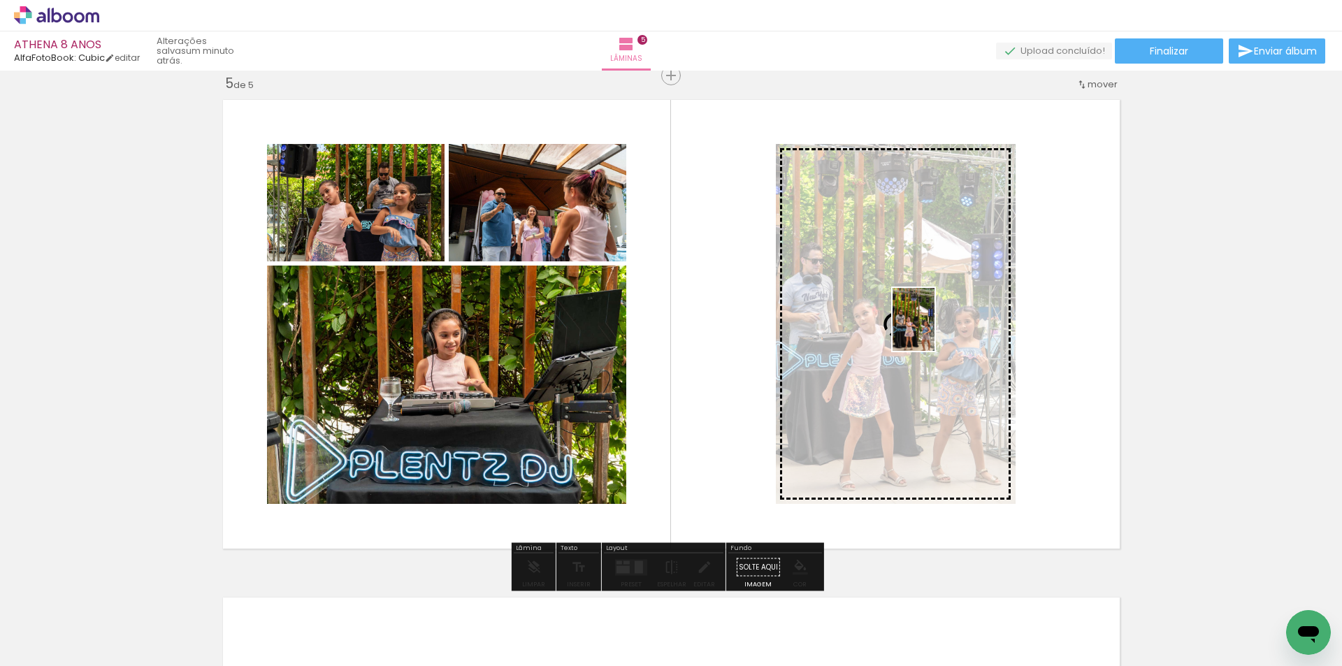
drag, startPoint x: 621, startPoint y: 620, endPoint x: 934, endPoint y: 330, distance: 426.8
click at [934, 330] on quentale-workspace at bounding box center [671, 333] width 1342 height 666
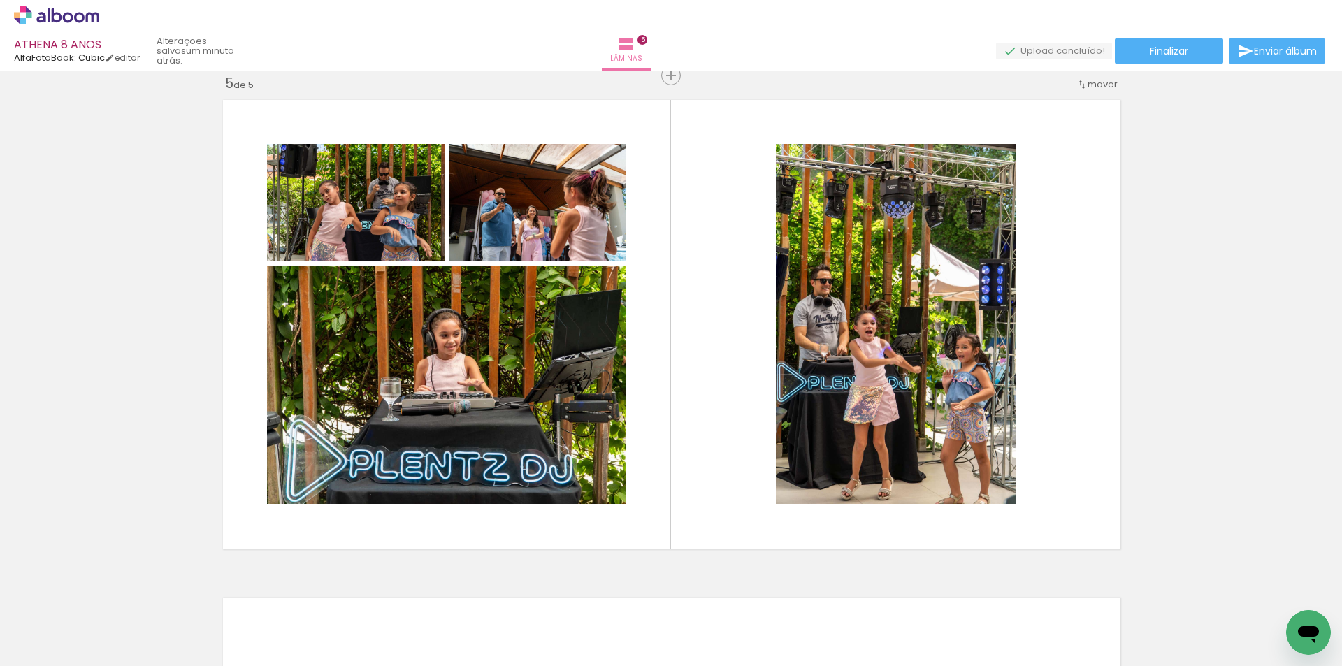
scroll to position [0, 7777]
click at [687, 630] on div at bounding box center [660, 619] width 69 height 46
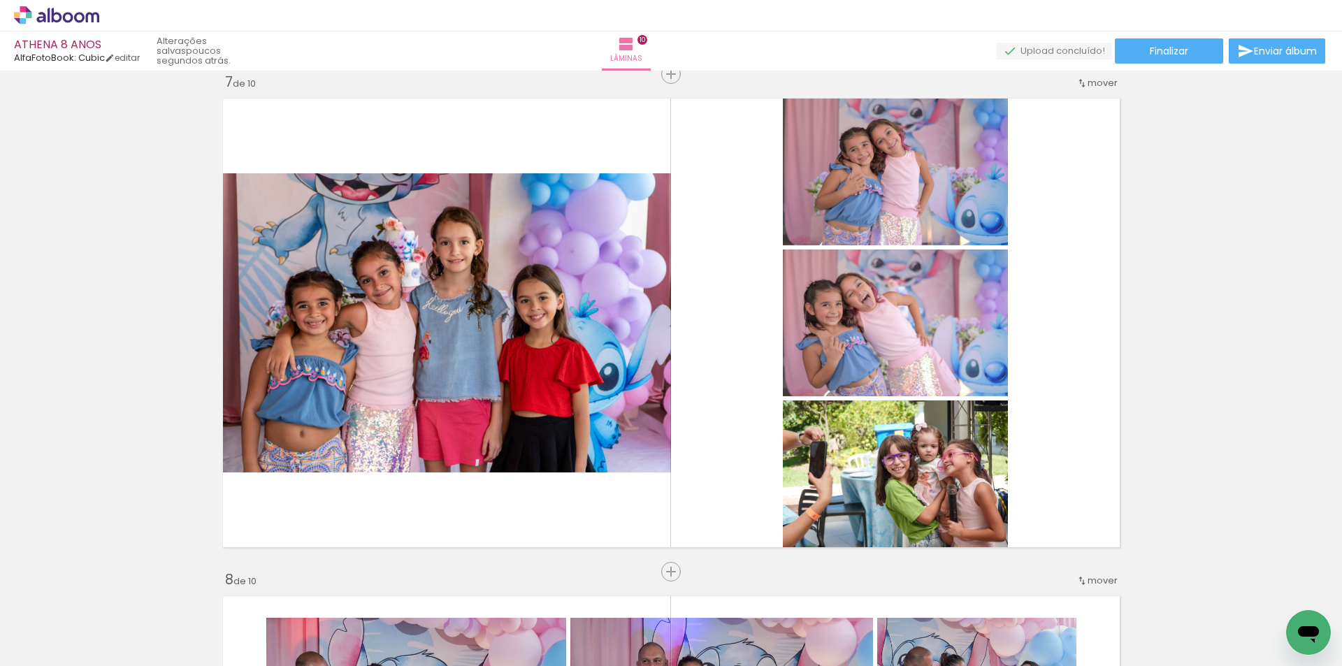
scroll to position [0, 13416]
click at [919, 622] on div at bounding box center [892, 619] width 69 height 46
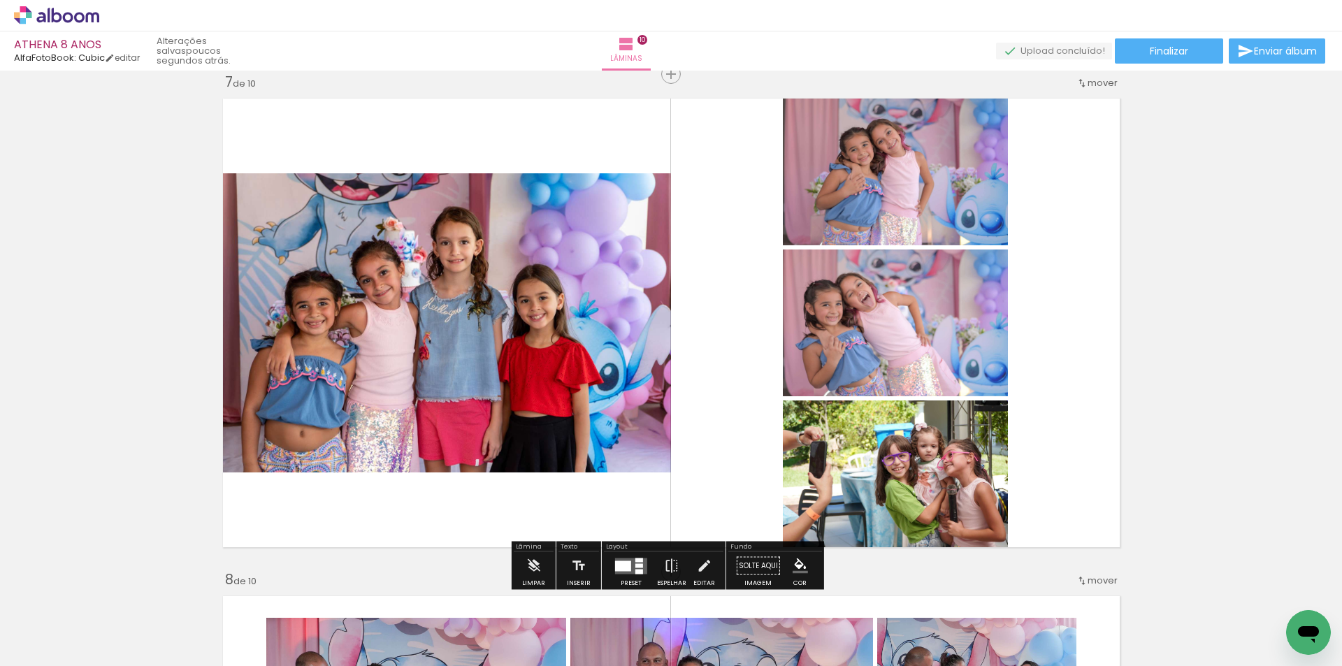
click at [640, 570] on div at bounding box center [639, 571] width 8 height 5
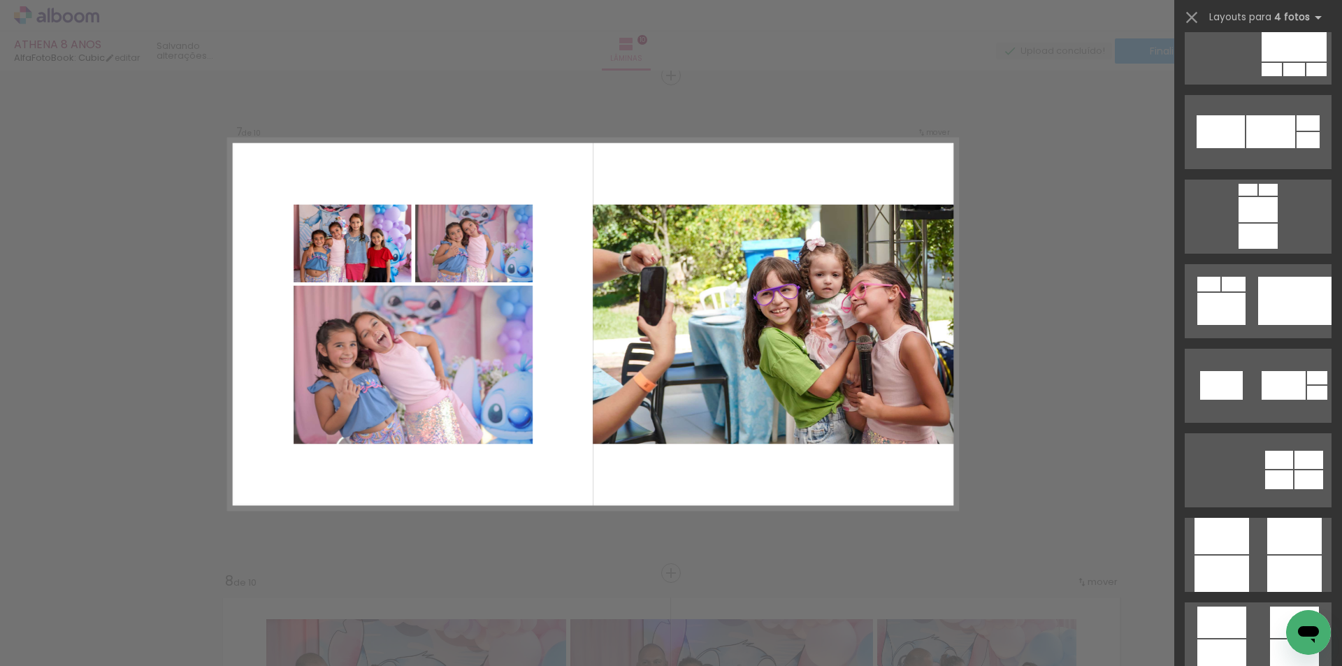
scroll to position [3844, 0]
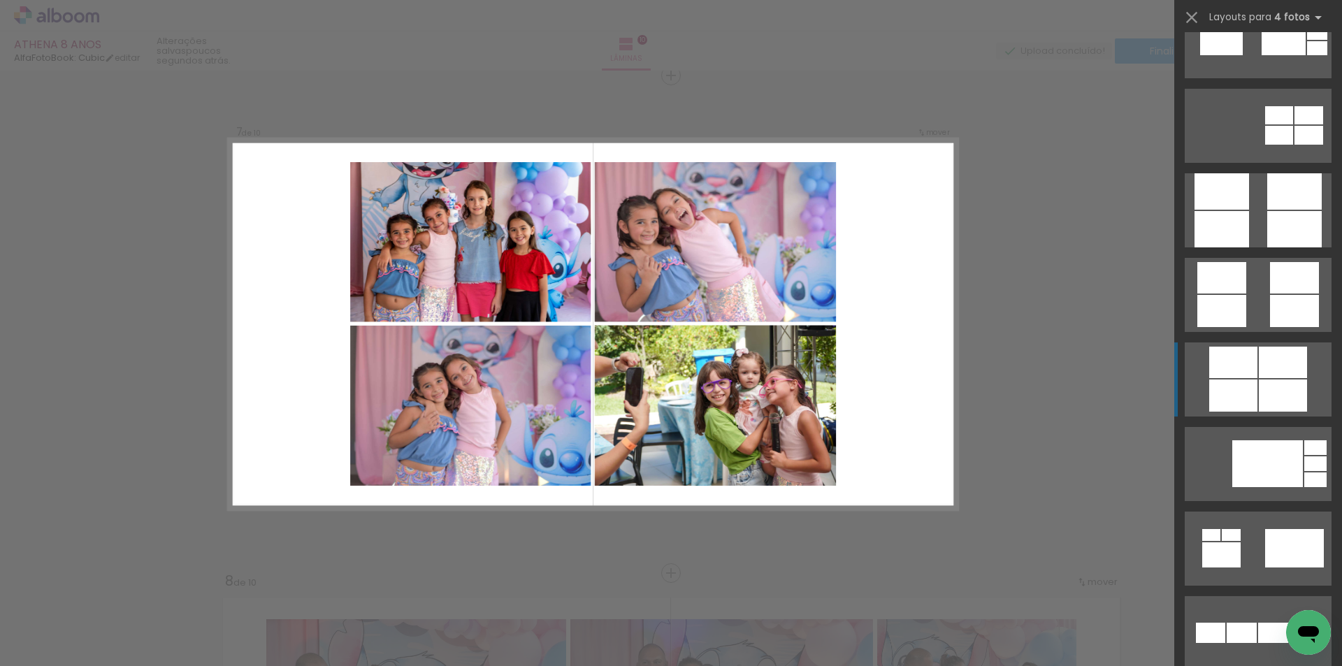
click at [1268, 366] on div at bounding box center [1283, 362] width 48 height 31
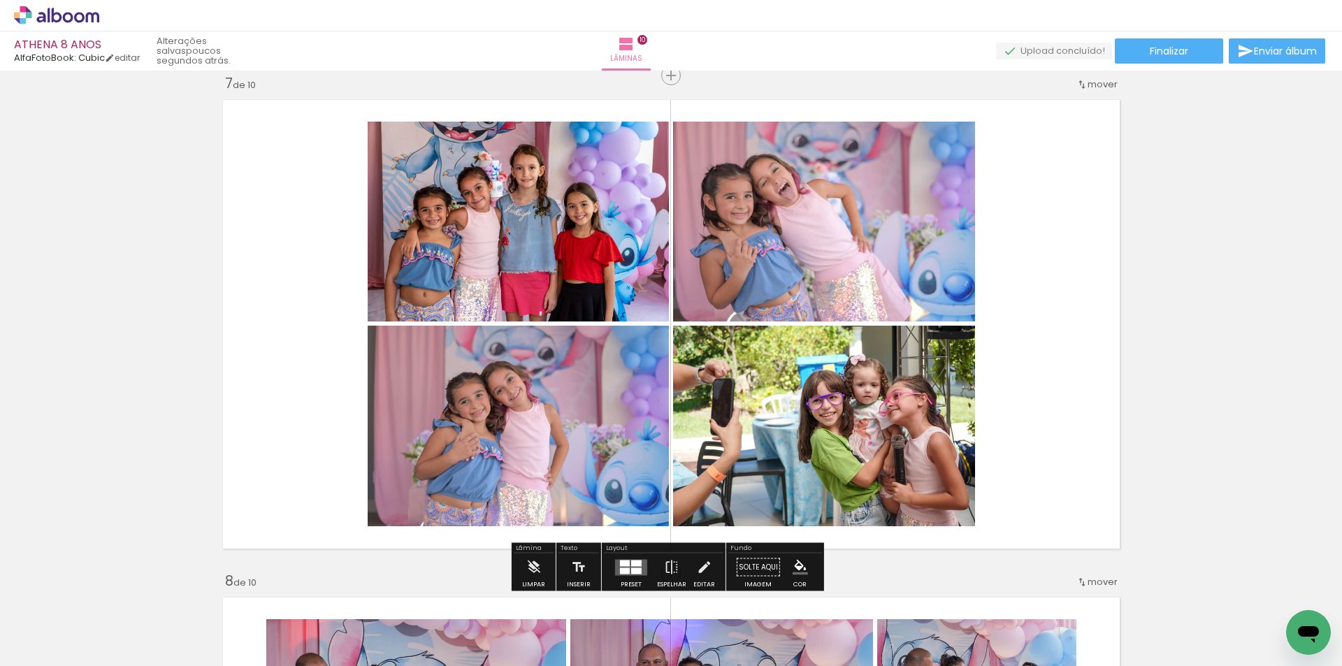
drag, startPoint x: 635, startPoint y: 386, endPoint x: 612, endPoint y: 222, distance: 165.3
click at [0, 0] on slot at bounding box center [0, 0] width 0 height 0
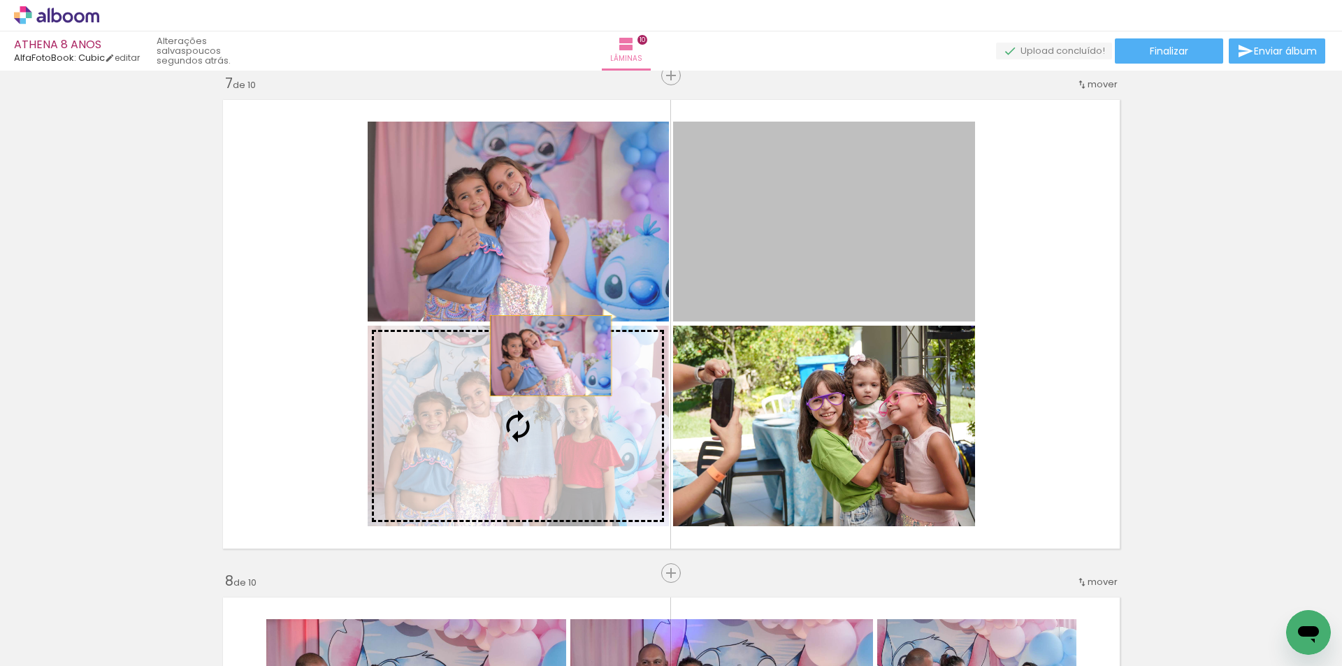
drag, startPoint x: 788, startPoint y: 252, endPoint x: 542, endPoint y: 359, distance: 267.9
click at [0, 0] on slot at bounding box center [0, 0] width 0 height 0
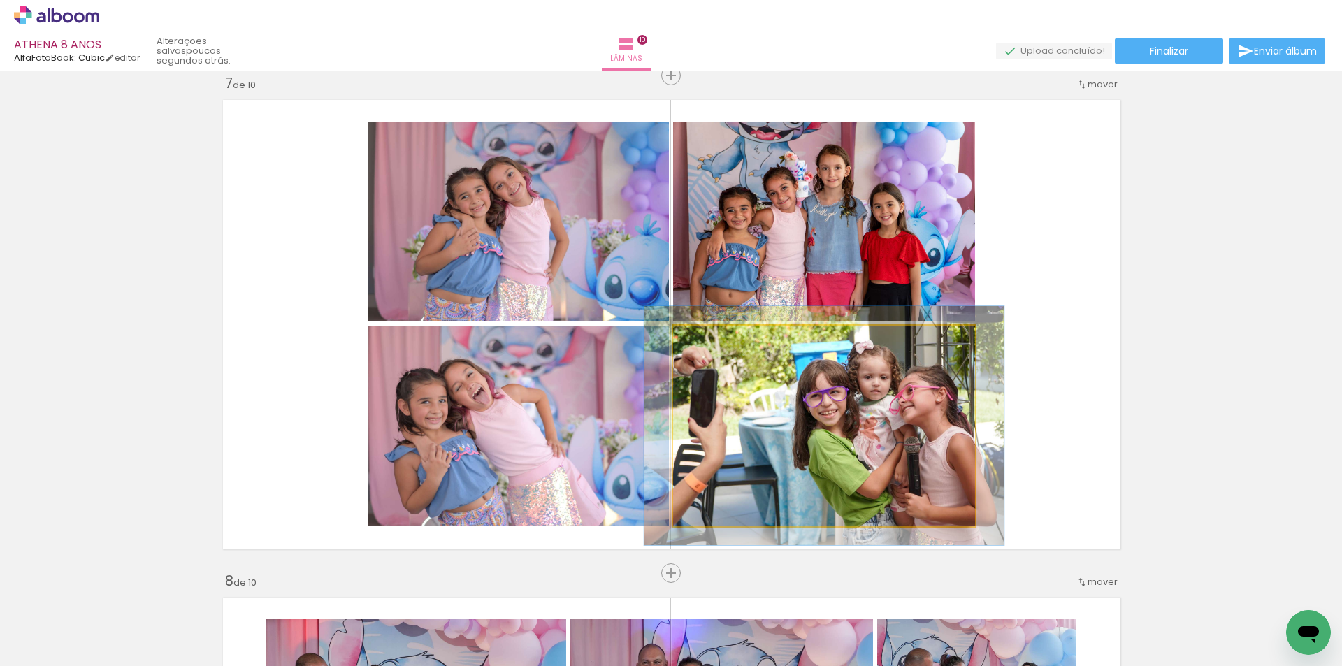
drag, startPoint x: 702, startPoint y: 340, endPoint x: 712, endPoint y: 340, distance: 9.8
click at [712, 340] on div at bounding box center [715, 340] width 13 height 13
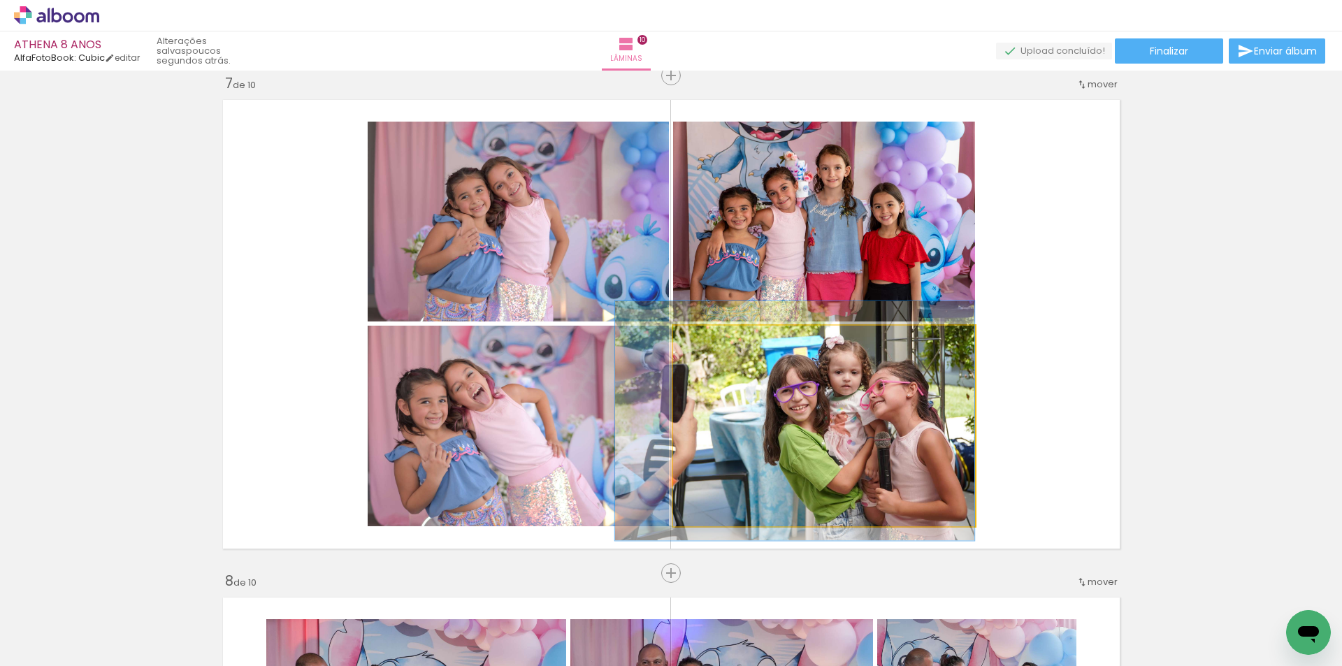
drag, startPoint x: 874, startPoint y: 410, endPoint x: 737, endPoint y: 404, distance: 137.1
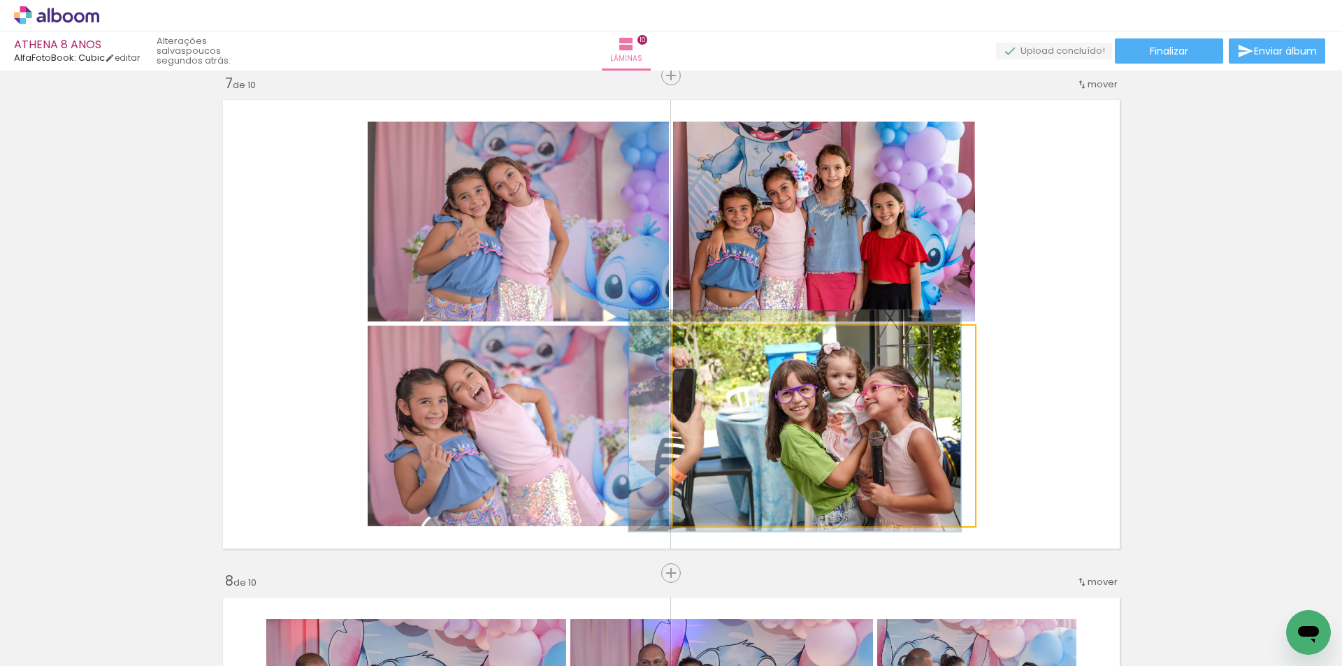
type paper-slider "110"
click at [706, 344] on div at bounding box center [711, 340] width 13 height 13
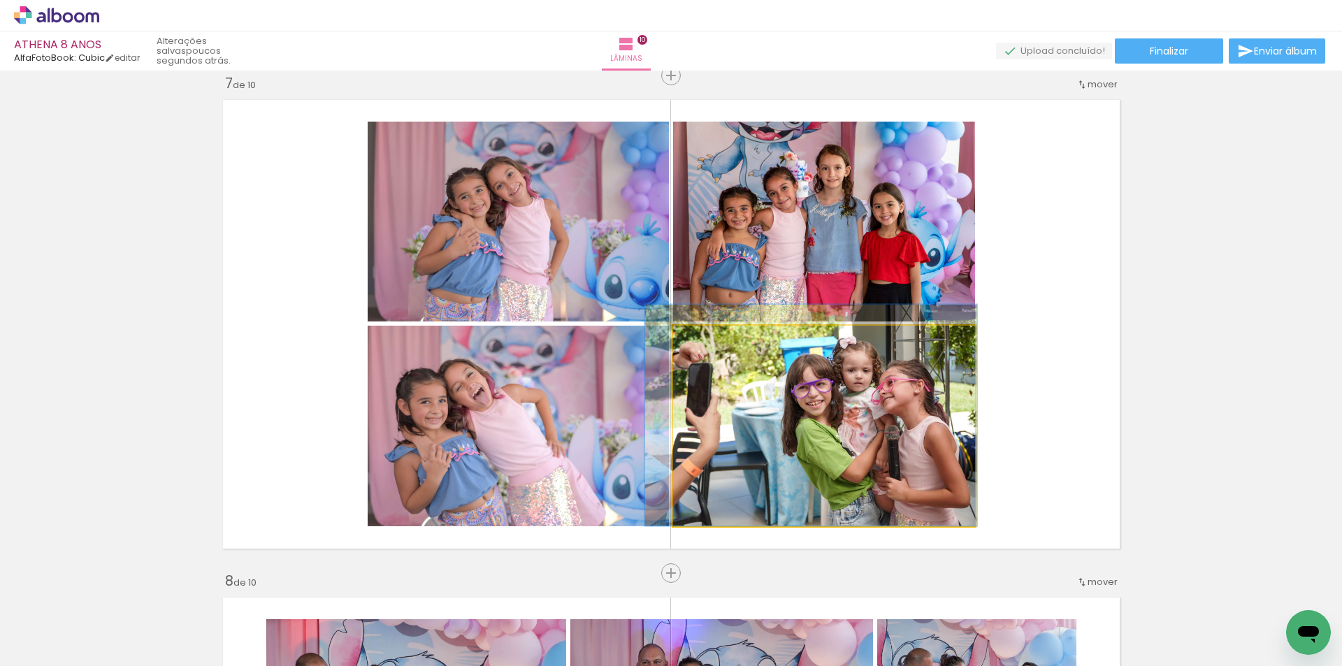
drag, startPoint x: 763, startPoint y: 471, endPoint x: 773, endPoint y: 463, distance: 12.9
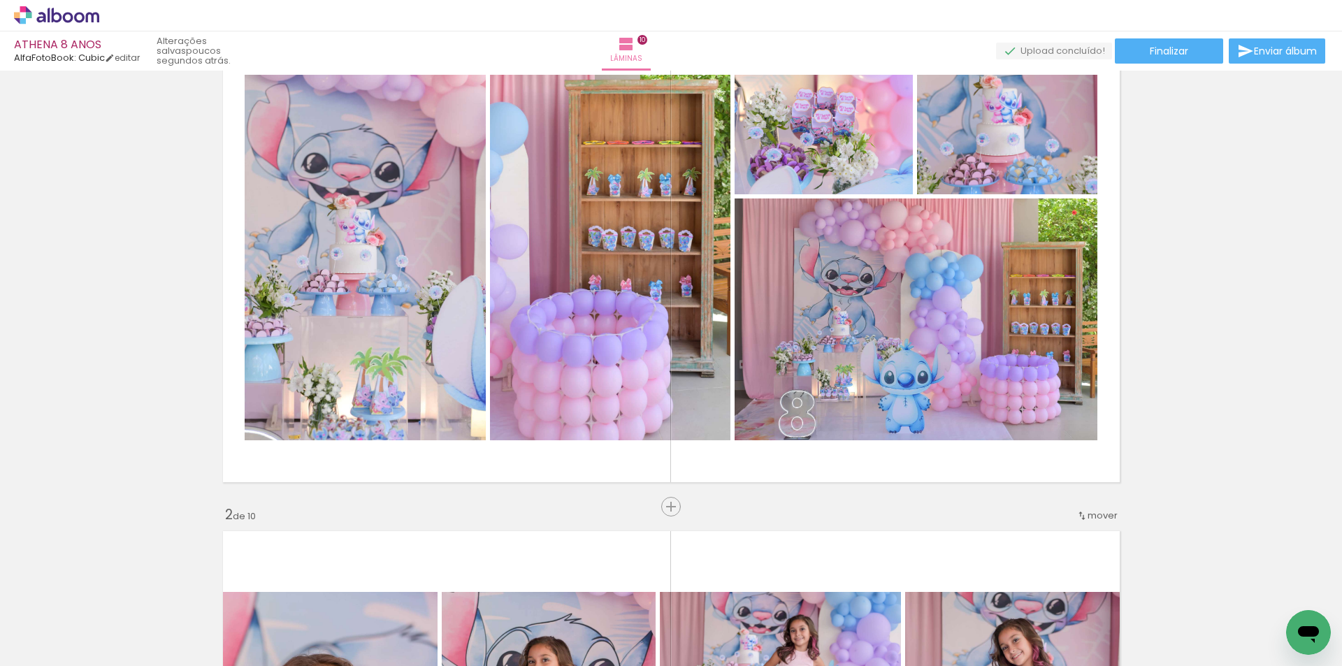
scroll to position [0, 0]
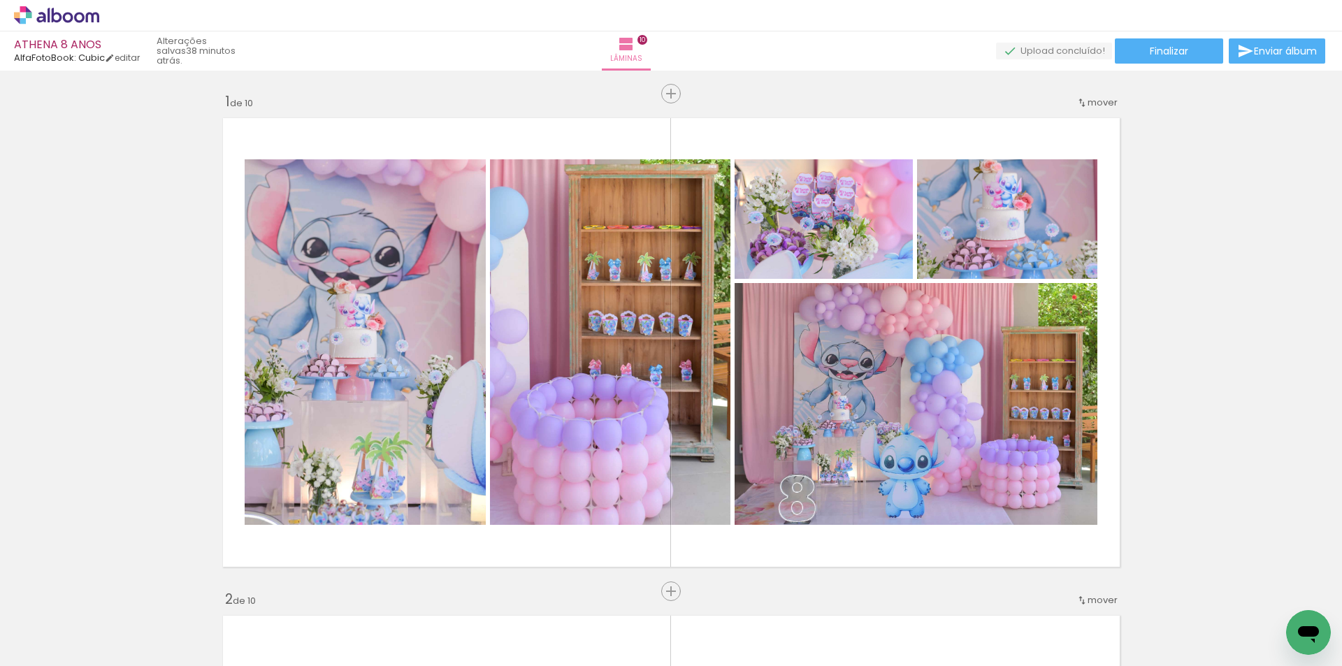
scroll to position [0, 17877]
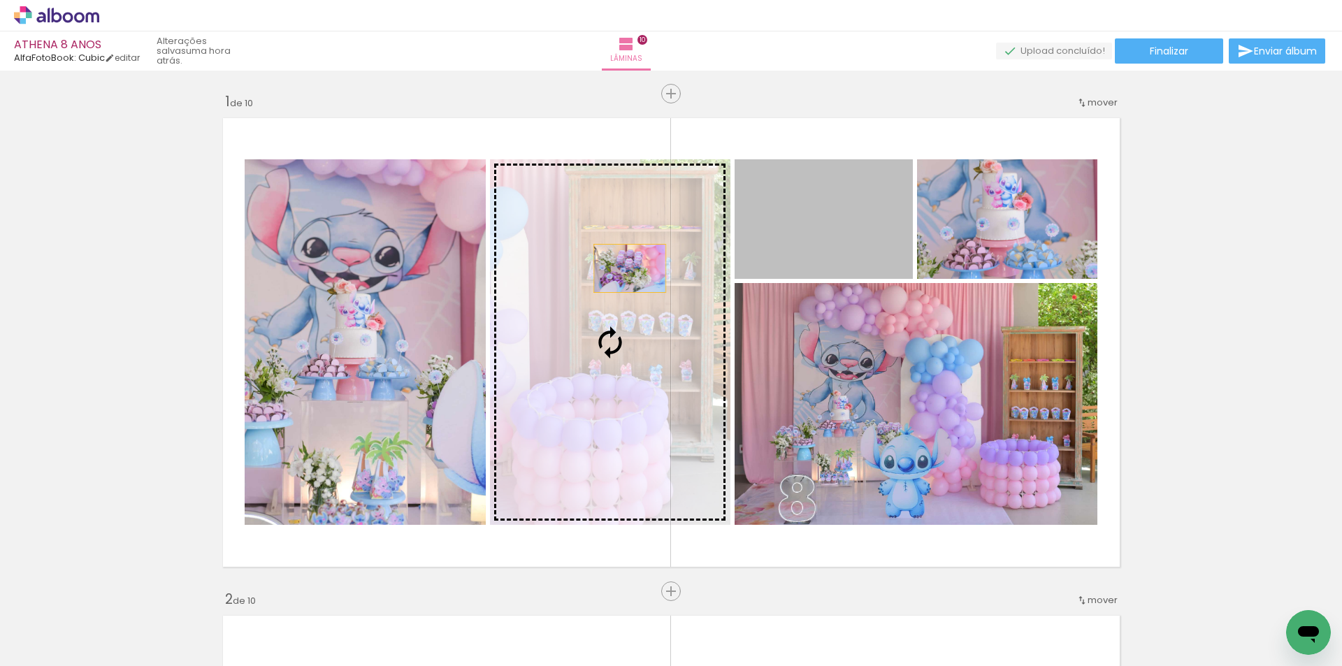
drag, startPoint x: 836, startPoint y: 203, endPoint x: 617, endPoint y: 271, distance: 229.2
click at [0, 0] on slot at bounding box center [0, 0] width 0 height 0
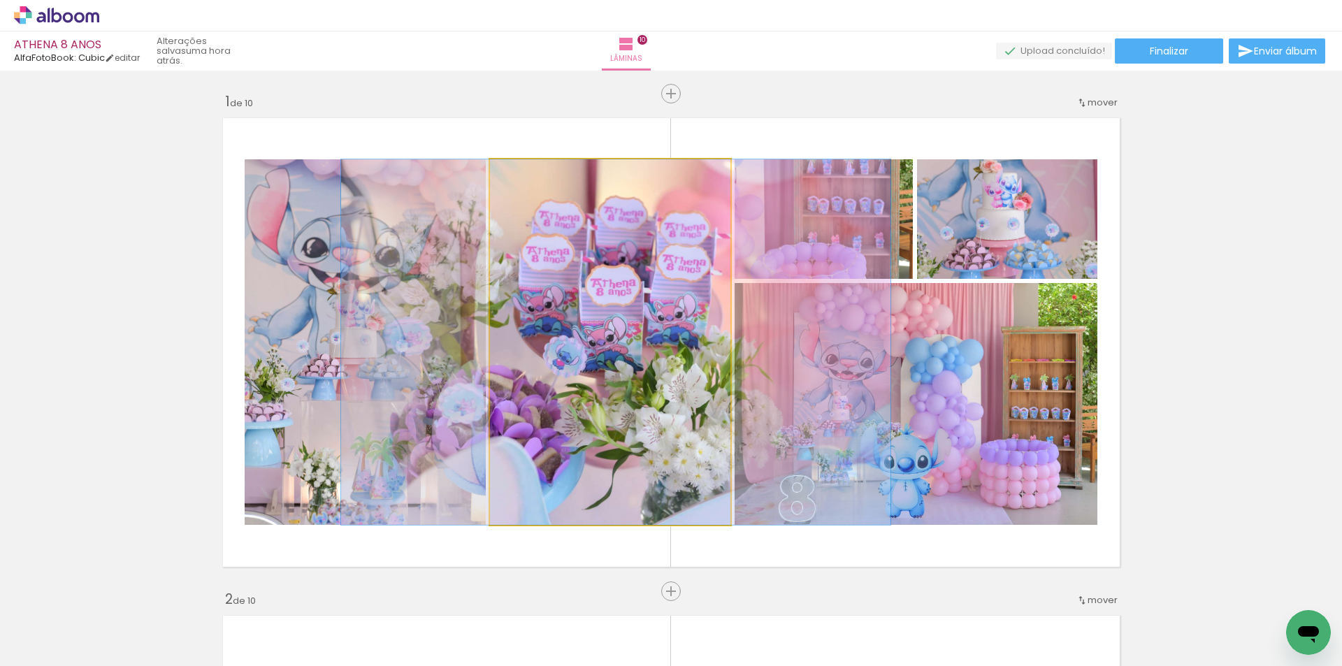
drag, startPoint x: 584, startPoint y: 329, endPoint x: 589, endPoint y: 346, distance: 17.7
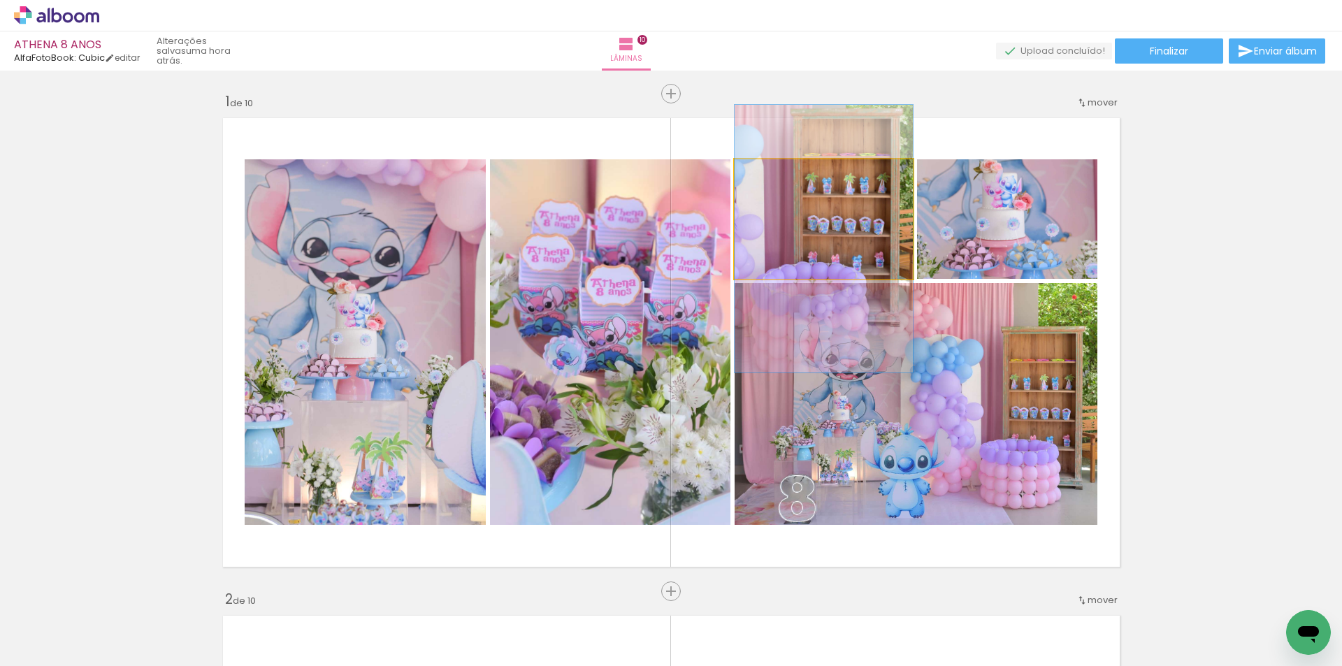
drag, startPoint x: 809, startPoint y: 253, endPoint x: 795, endPoint y: 273, distance: 24.5
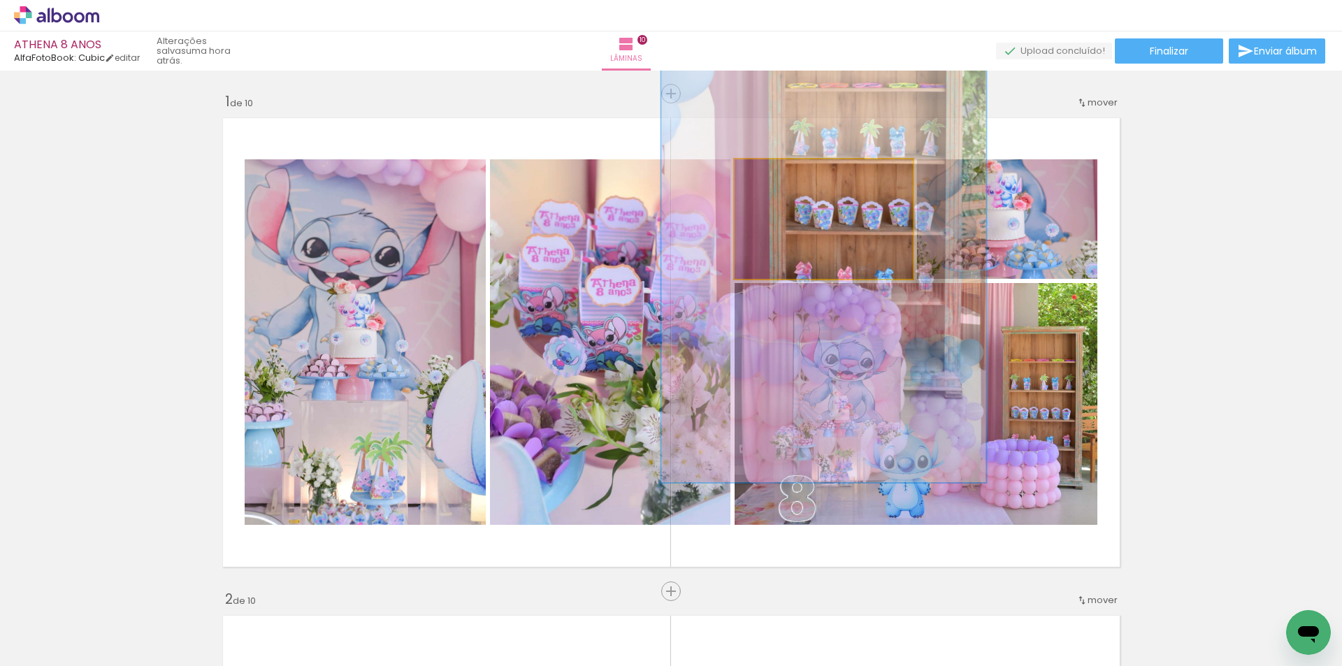
drag, startPoint x: 790, startPoint y: 179, endPoint x: 803, endPoint y: 179, distance: 13.3
type paper-slider "182"
click at [803, 179] on div at bounding box center [808, 174] width 13 height 13
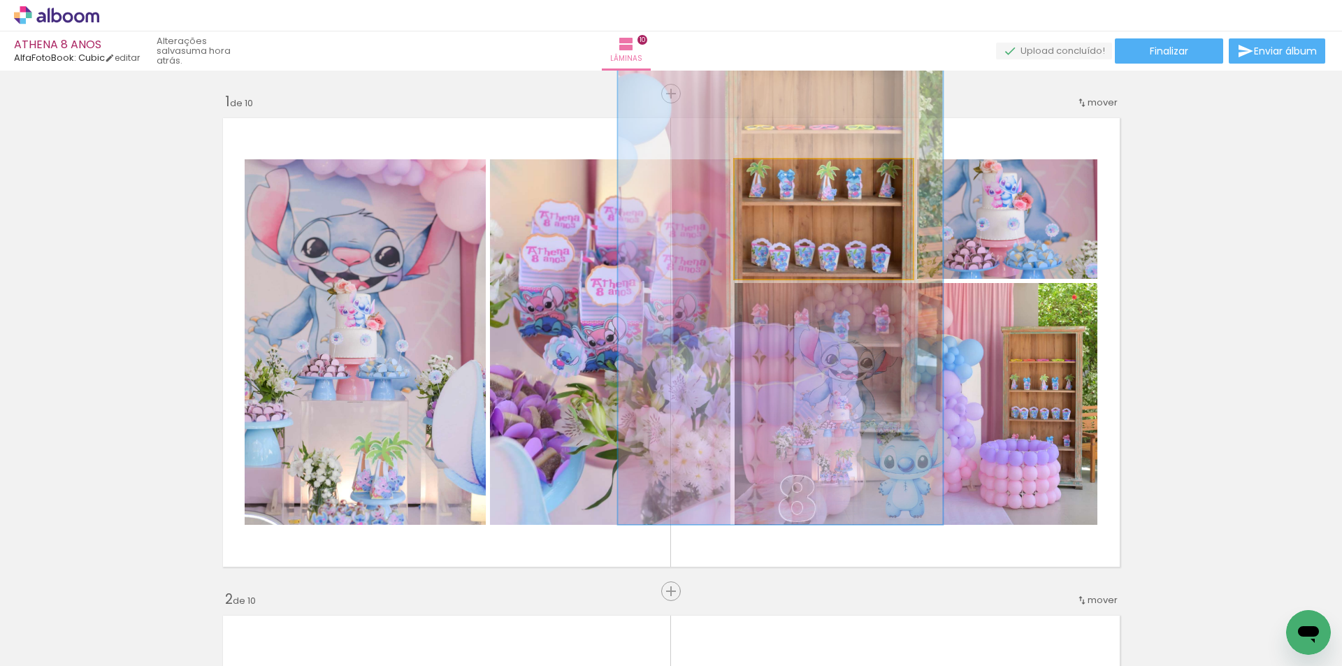
drag, startPoint x: 829, startPoint y: 210, endPoint x: 793, endPoint y: 251, distance: 54.0
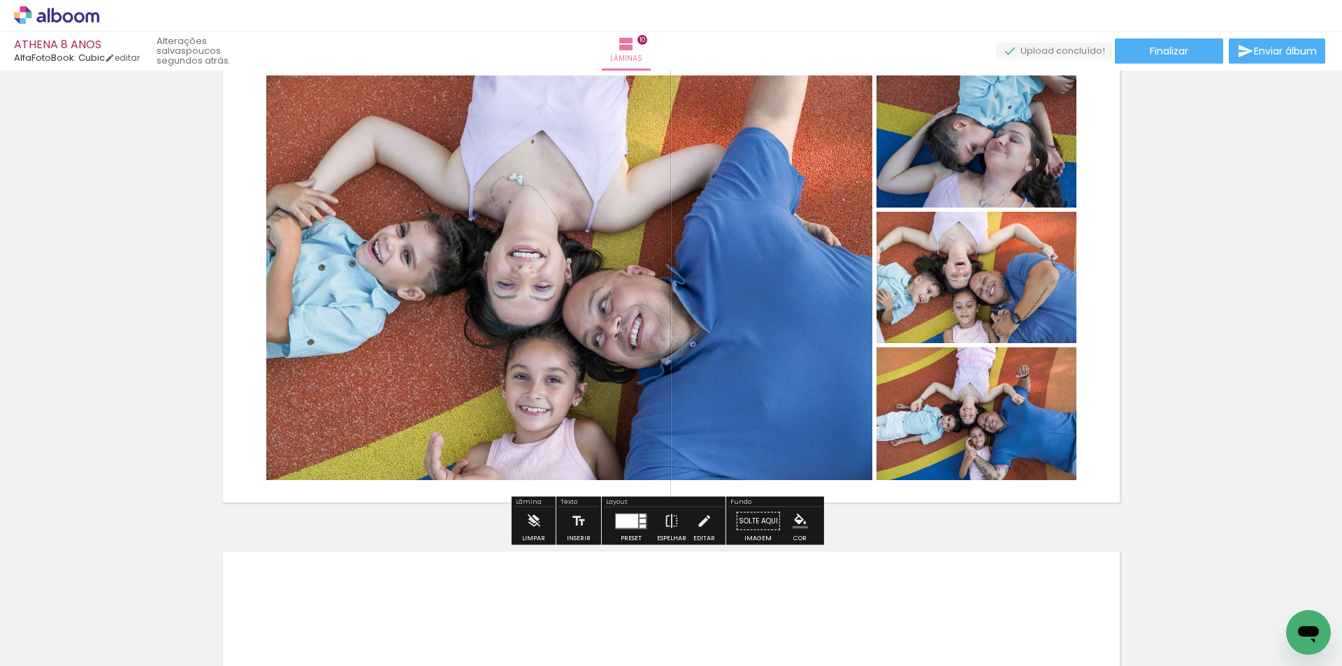
scroll to position [4753, 0]
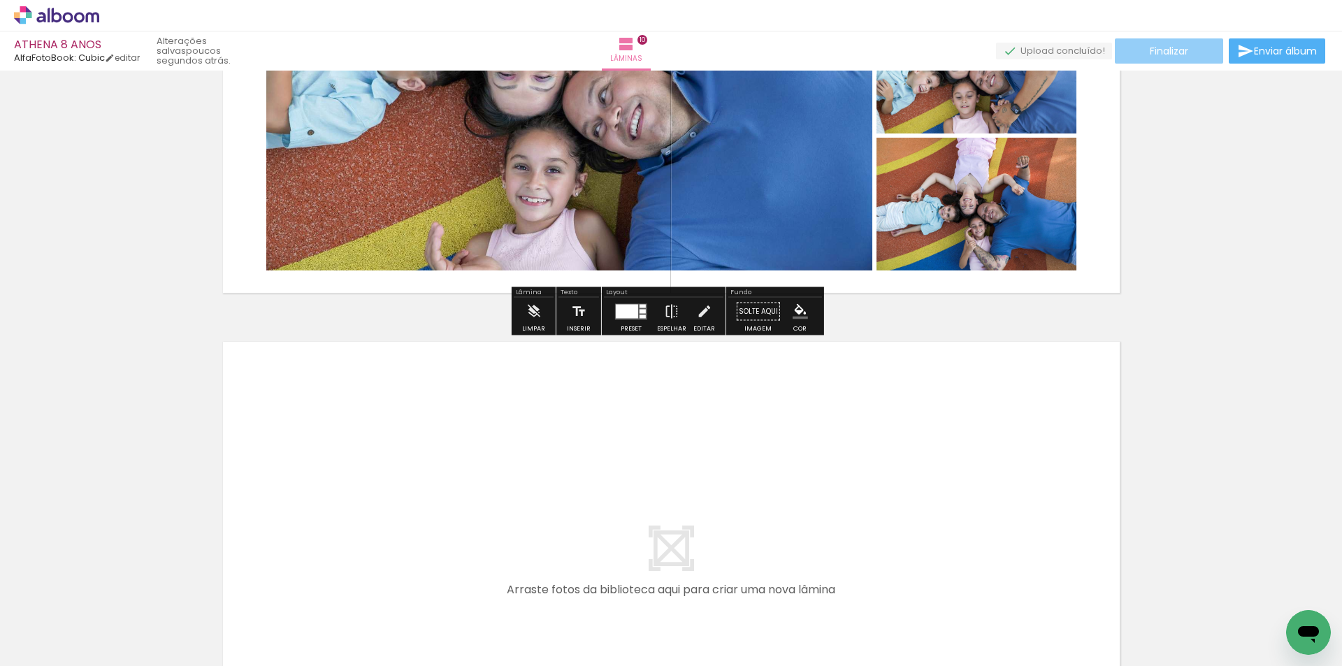
click at [1189, 53] on paper-button "Finalizar" at bounding box center [1169, 50] width 108 height 25
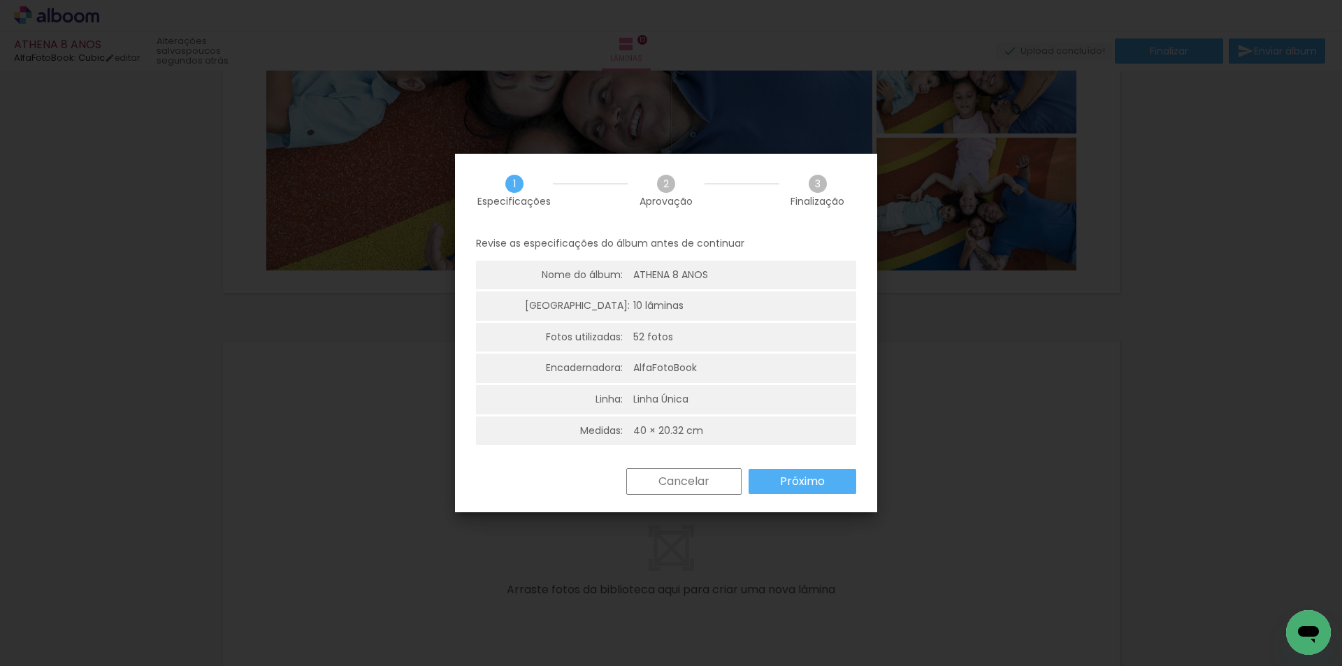
click at [828, 481] on paper-button "Próximo" at bounding box center [803, 481] width 108 height 25
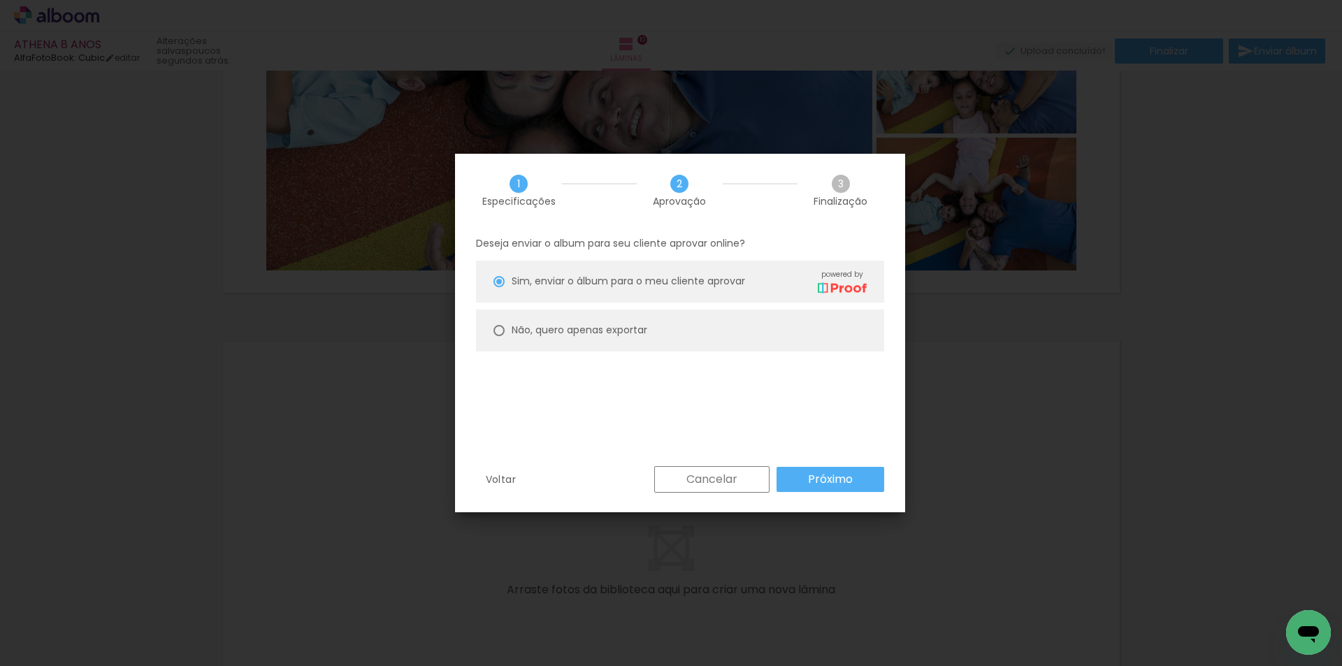
click at [617, 321] on paper-radio-button "Não, quero apenas exportar" at bounding box center [680, 331] width 408 height 42
type paper-radio-button "on"
click at [0, 0] on slot "Próximo" at bounding box center [0, 0] width 0 height 0
type input "Alta, 300 DPI"
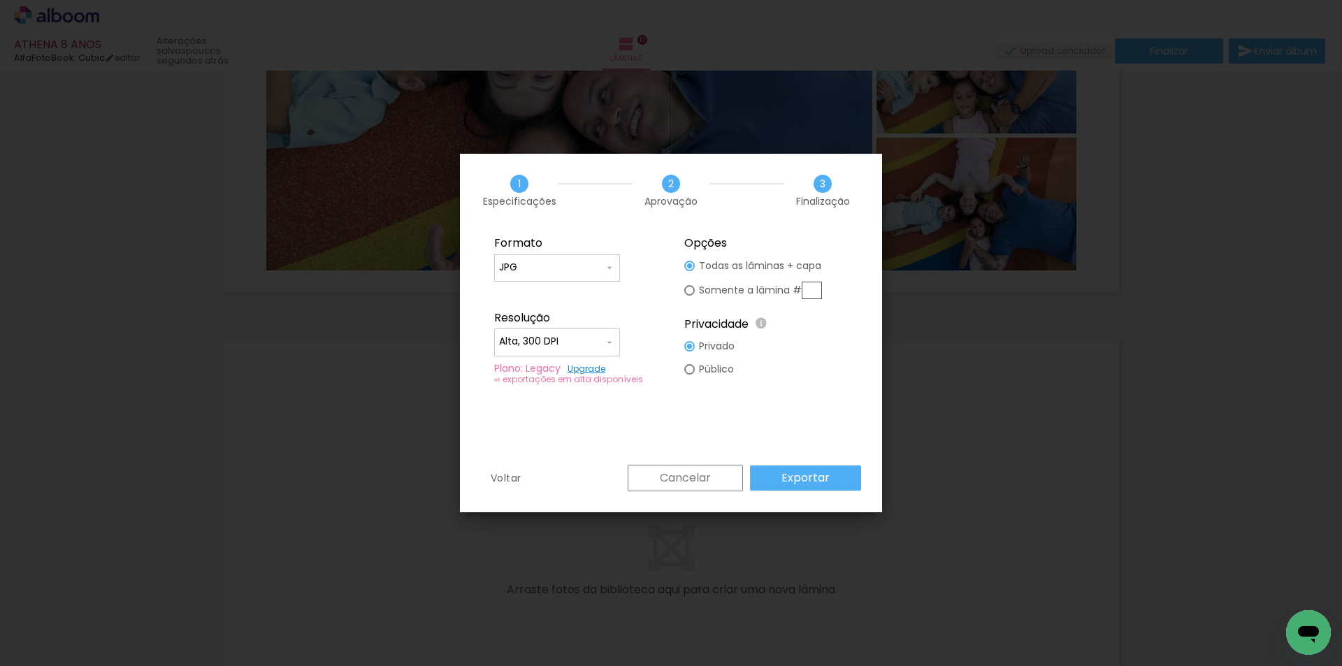
click at [822, 486] on paper-button "Exportar" at bounding box center [805, 477] width 111 height 25
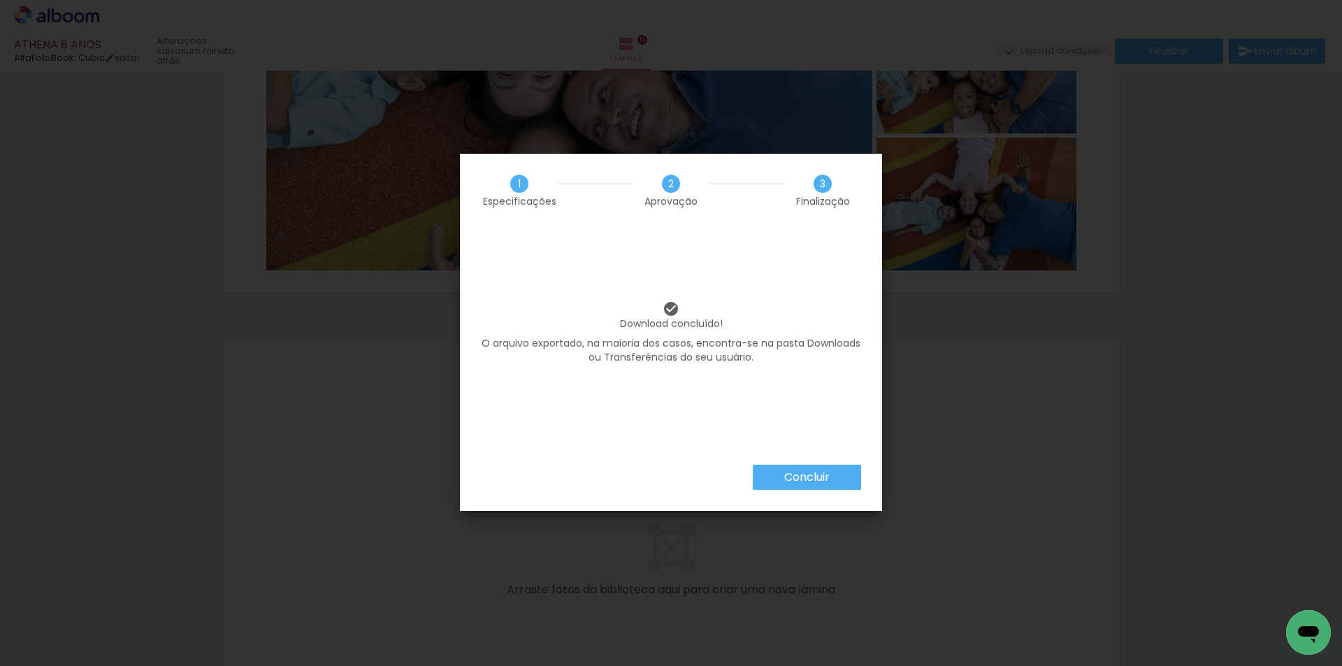
click at [822, 486] on paper-button "Concluir" at bounding box center [807, 477] width 108 height 25
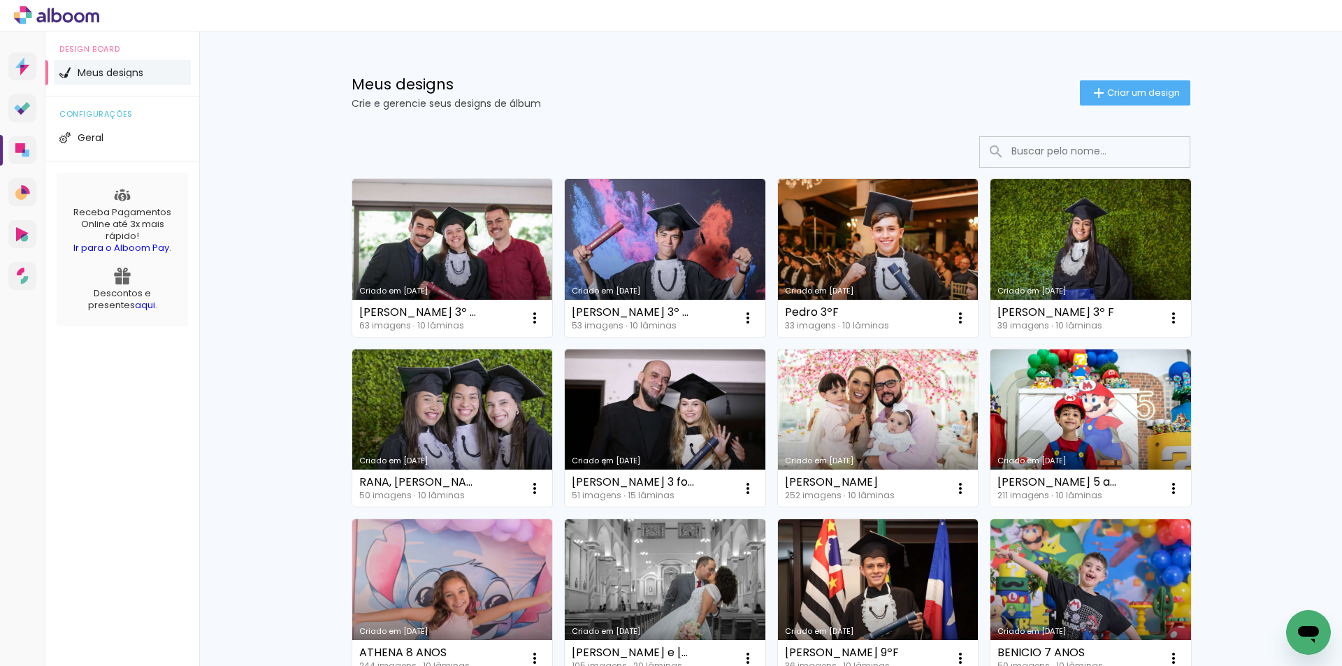
click at [1024, 152] on input at bounding box center [1103, 151] width 199 height 29
type input "b"
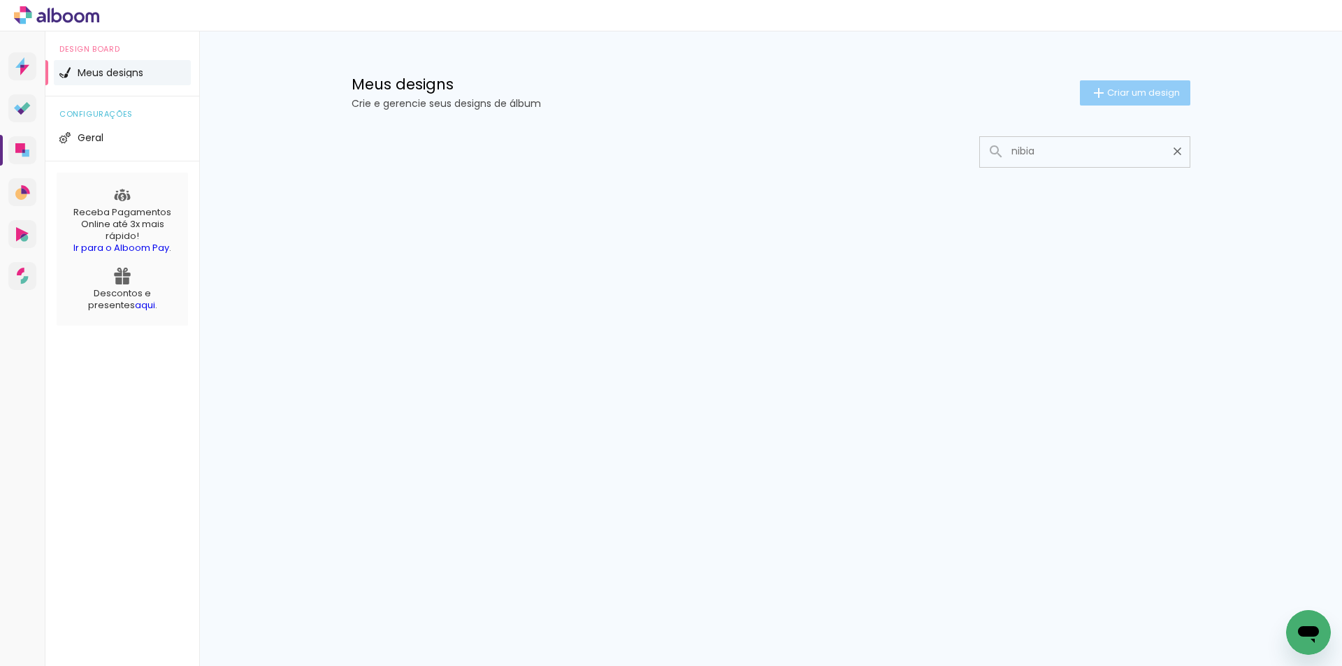
type input "nibia"
type paper-input "nibia"
click at [1146, 89] on span "Criar um design" at bounding box center [1143, 92] width 73 height 9
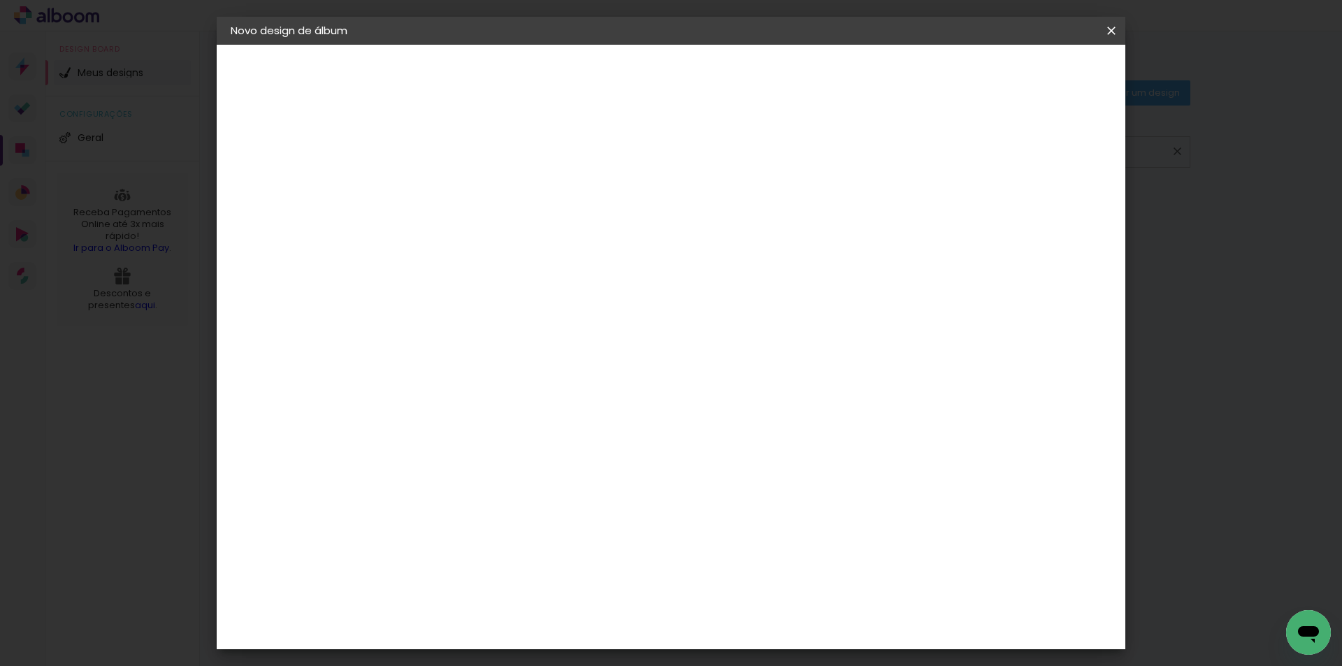
click at [459, 182] on input at bounding box center [459, 188] width 0 height 22
click at [459, 187] on input "Nubia 3º dru" at bounding box center [459, 188] width 0 height 22
type input "Nubia 3º Dru"
type paper-input "Nubia 3º Dru"
click at [0, 0] on slot "Avançar" at bounding box center [0, 0] width 0 height 0
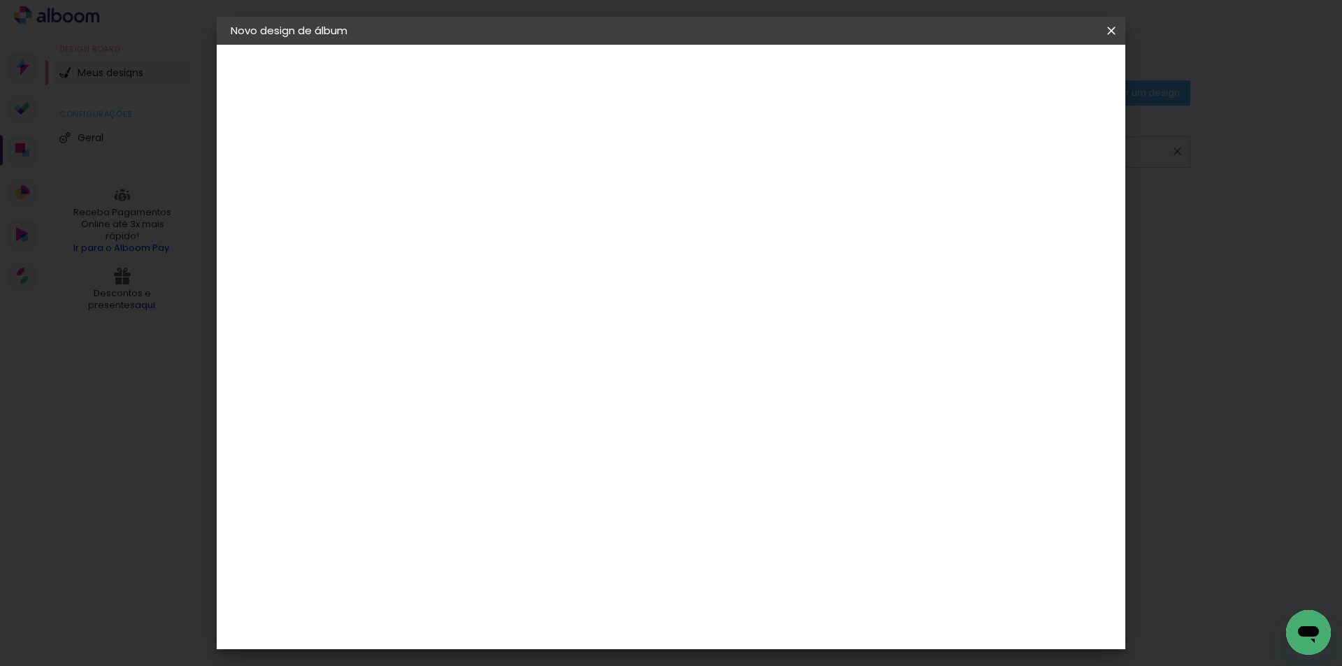
click at [493, 458] on paper-item "AlfaFotoBook" at bounding box center [494, 468] width 151 height 31
click at [721, 74] on paper-button "Avançar" at bounding box center [686, 74] width 68 height 24
click at [0, 0] on slot "Avançar" at bounding box center [0, 0] width 0 height 0
click at [1038, 66] on paper-button "Iniciar design" at bounding box center [992, 74] width 92 height 24
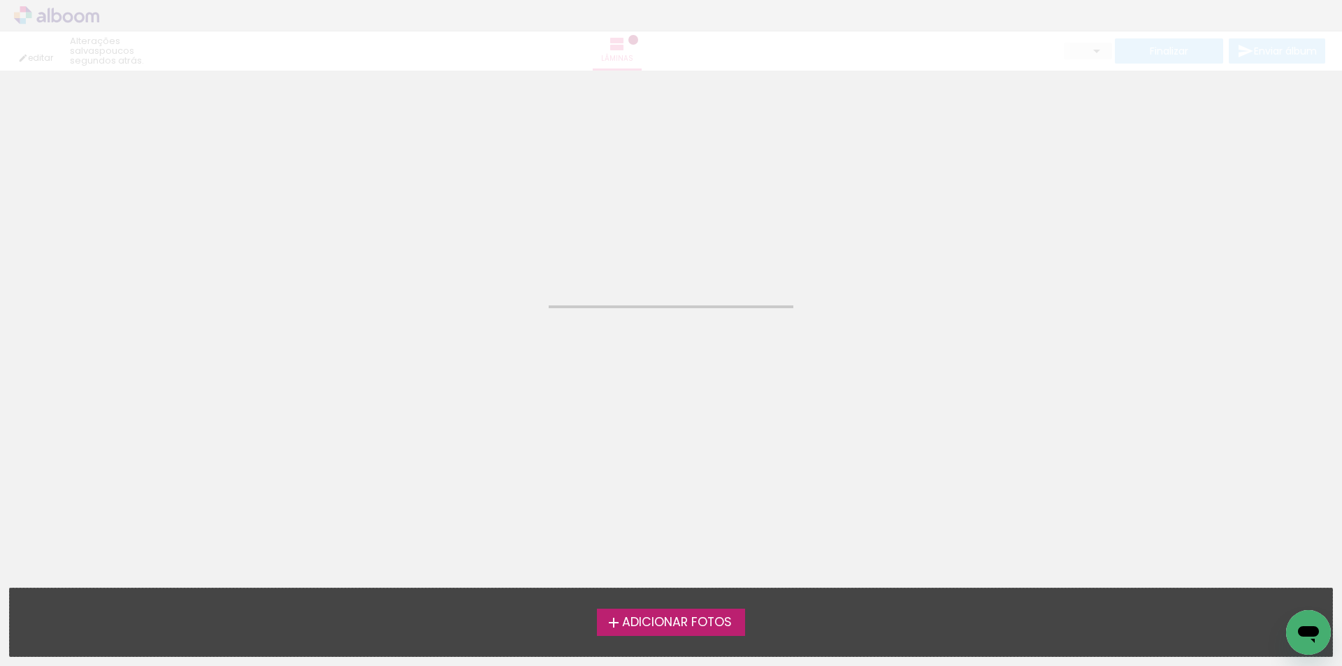
click at [656, 621] on span "Adicionar Fotos" at bounding box center [677, 622] width 110 height 13
click at [0, 0] on input "file" at bounding box center [0, 0] width 0 height 0
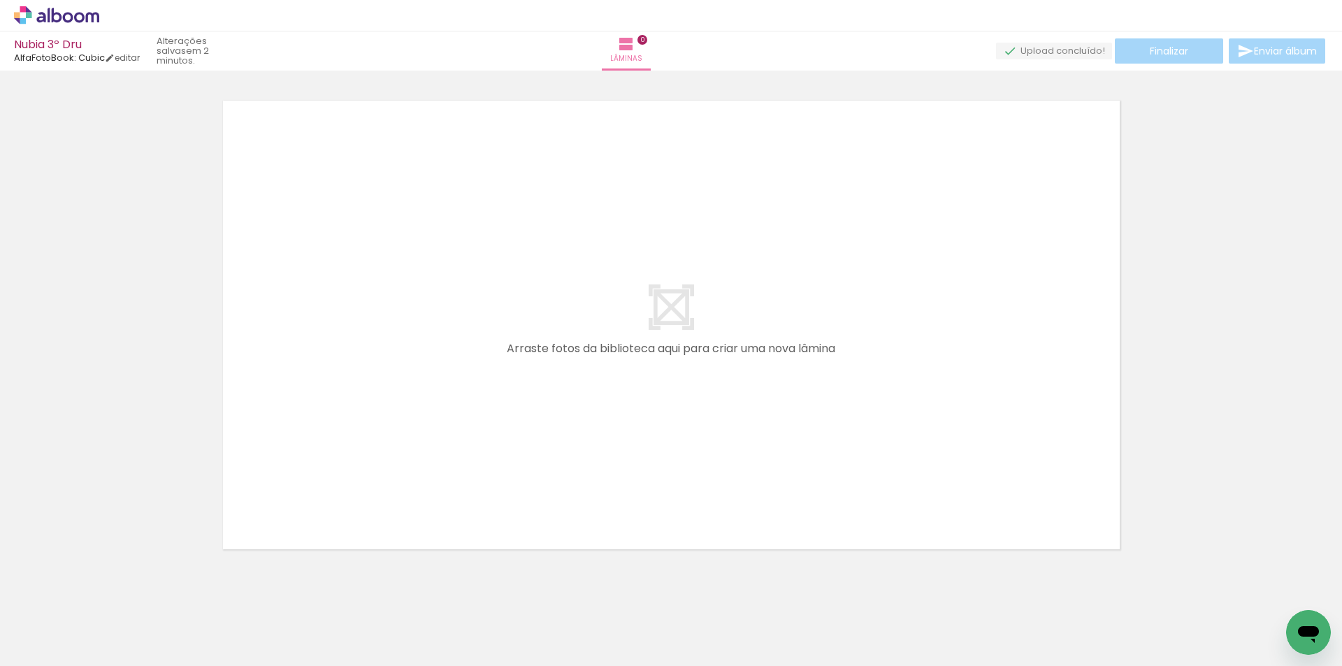
scroll to position [18, 0]
click at [38, 648] on span "Adicionar Fotos" at bounding box center [50, 647] width 42 height 15
click at [0, 0] on input "file" at bounding box center [0, 0] width 0 height 0
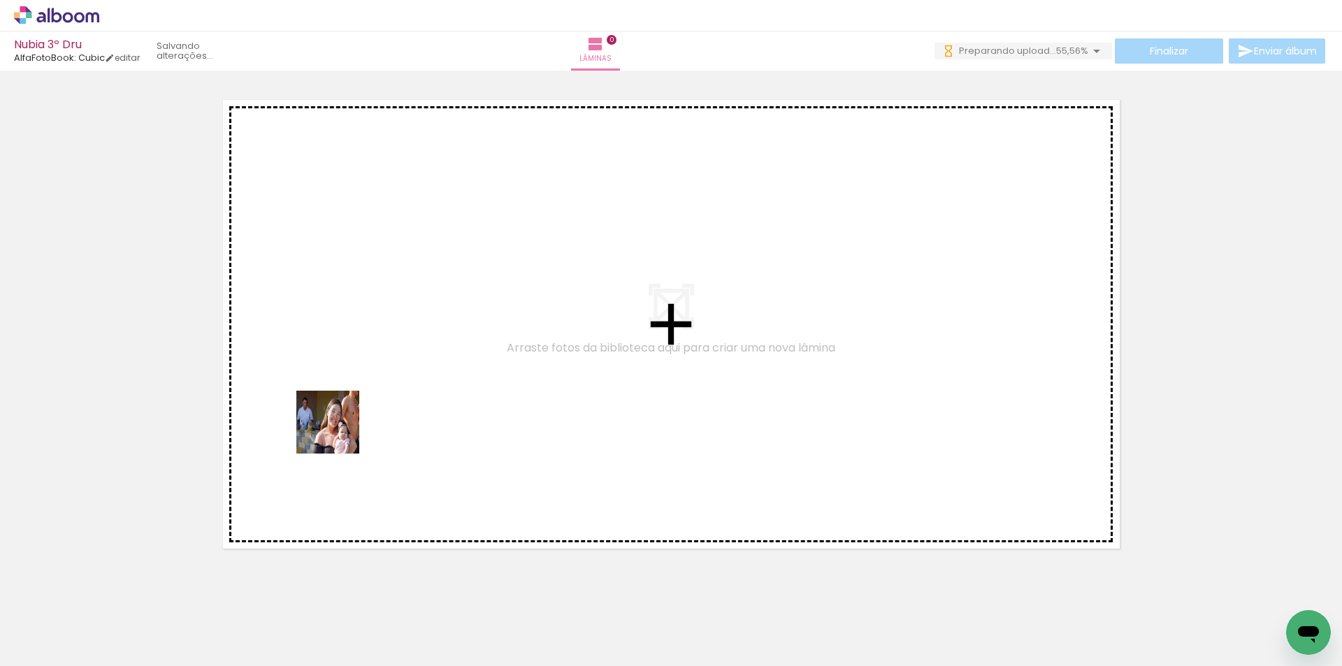
drag, startPoint x: 308, startPoint y: 617, endPoint x: 338, endPoint y: 433, distance: 186.9
click at [338, 433] on quentale-workspace at bounding box center [671, 333] width 1342 height 666
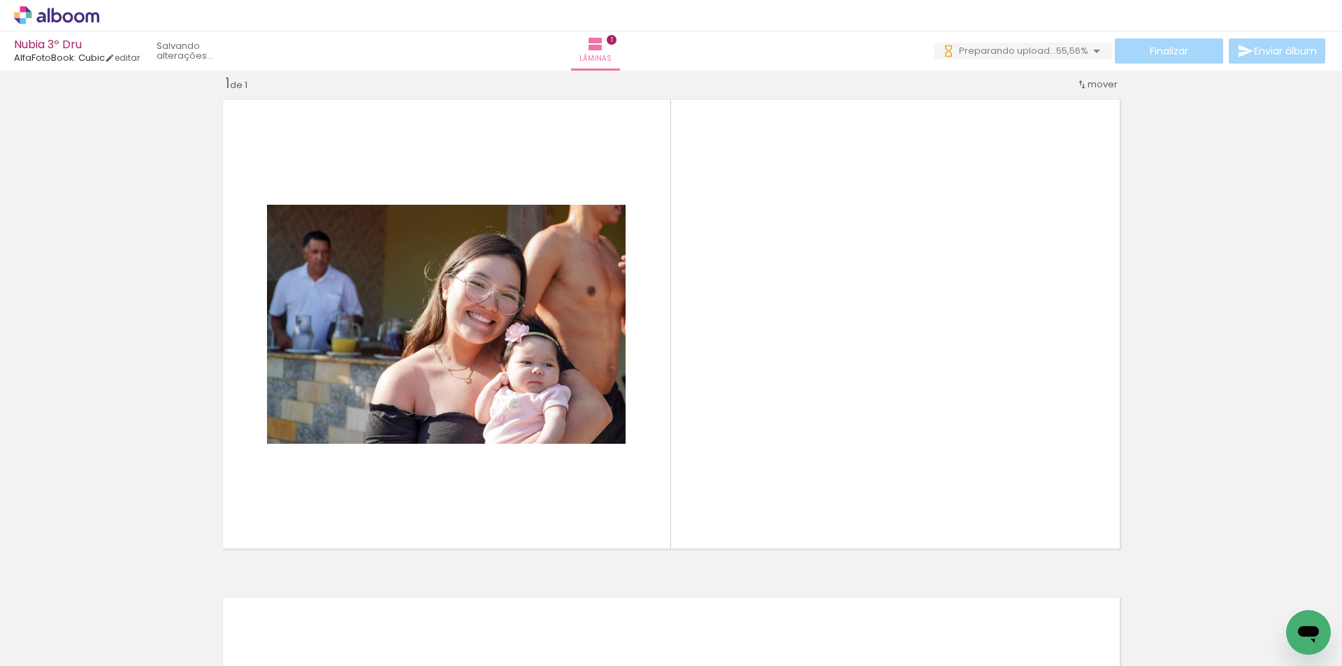
drag, startPoint x: 400, startPoint y: 629, endPoint x: 226, endPoint y: 634, distance: 173.4
click at [412, 449] on quentale-workspace at bounding box center [671, 333] width 1342 height 666
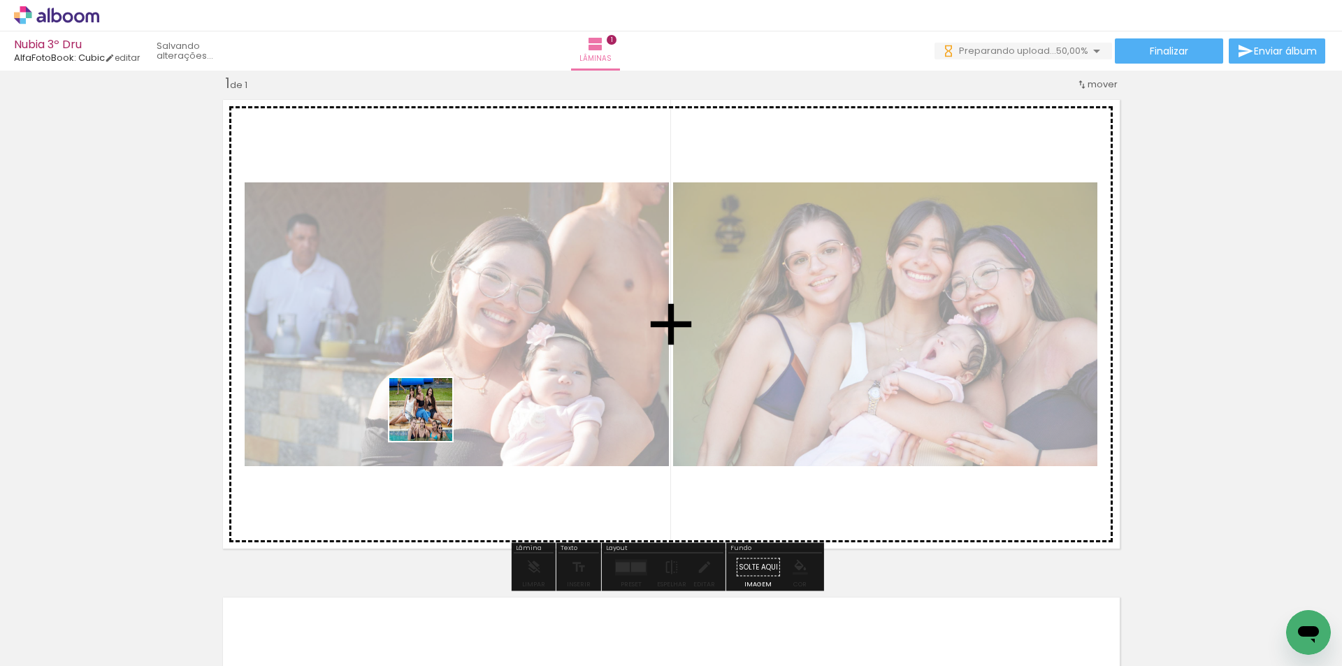
drag, startPoint x: 231, startPoint y: 616, endPoint x: 431, endPoint y: 420, distance: 279.7
click at [431, 420] on quentale-workspace at bounding box center [671, 333] width 1342 height 666
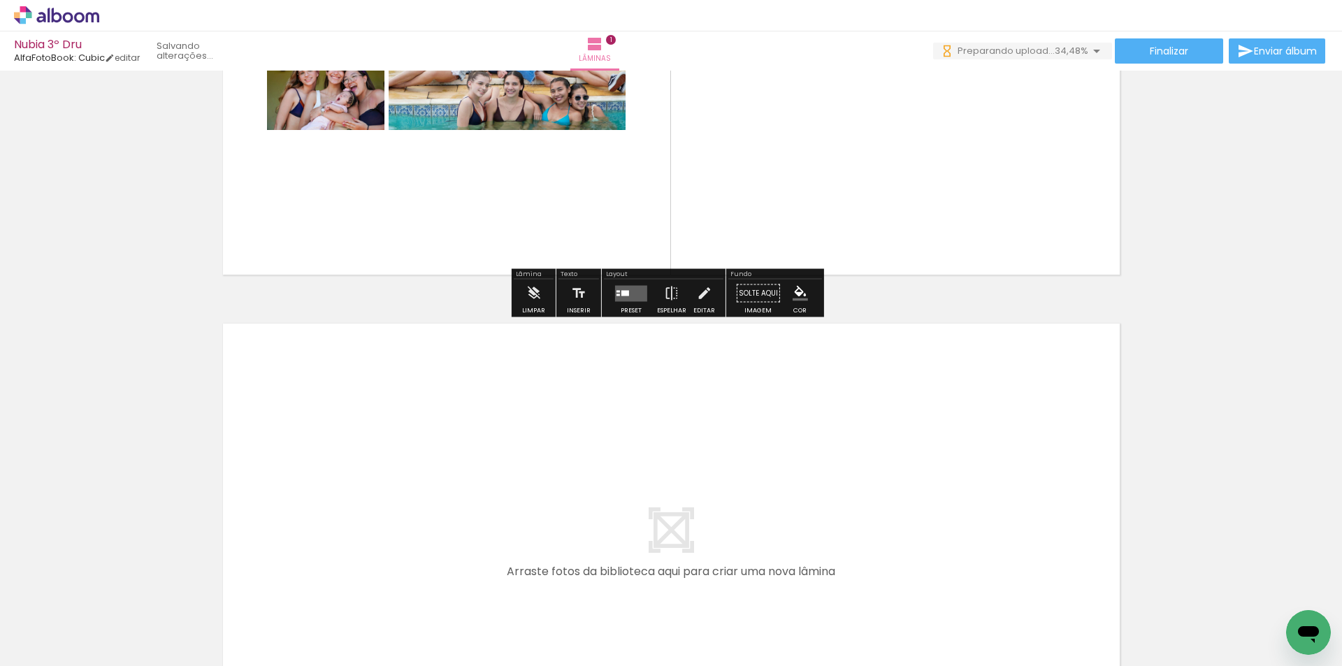
scroll to position [298, 0]
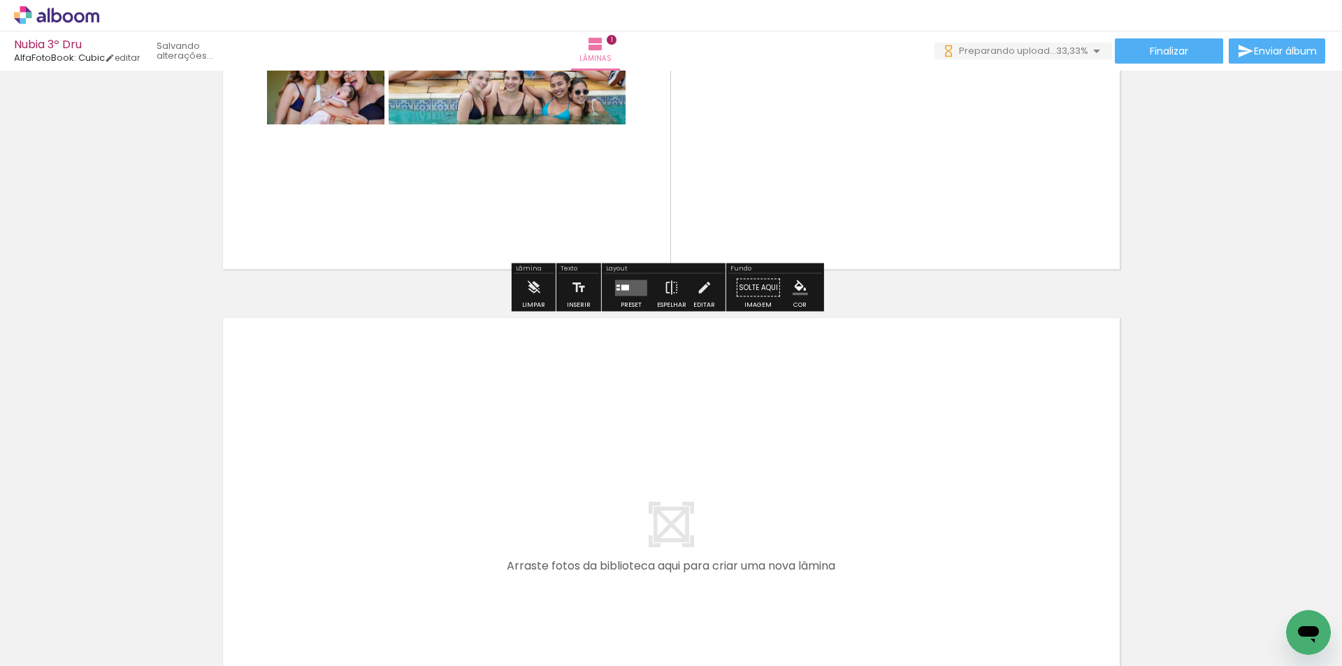
drag, startPoint x: 577, startPoint y: 628, endPoint x: 655, endPoint y: 595, distance: 84.6
click at [597, 526] on quentale-workspace at bounding box center [671, 333] width 1342 height 666
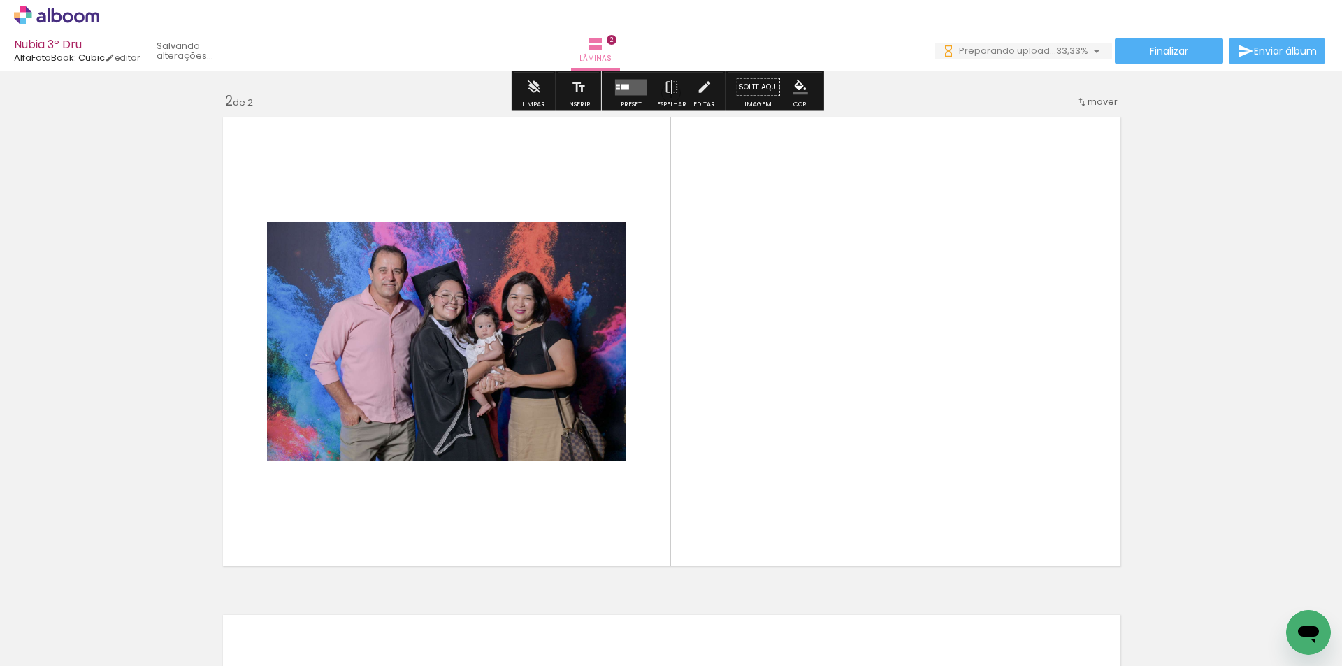
scroll to position [516, 0]
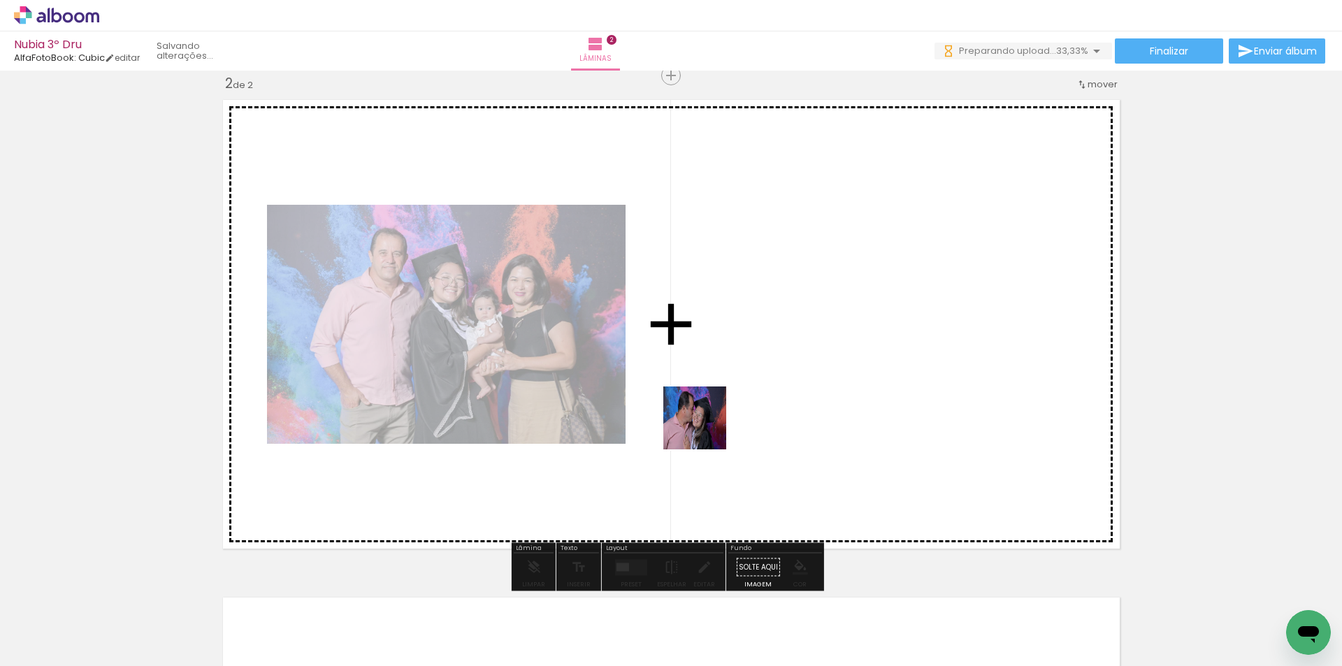
drag, startPoint x: 658, startPoint y: 612, endPoint x: 732, endPoint y: 598, distance: 75.3
click at [705, 428] on quentale-workspace at bounding box center [671, 333] width 1342 height 666
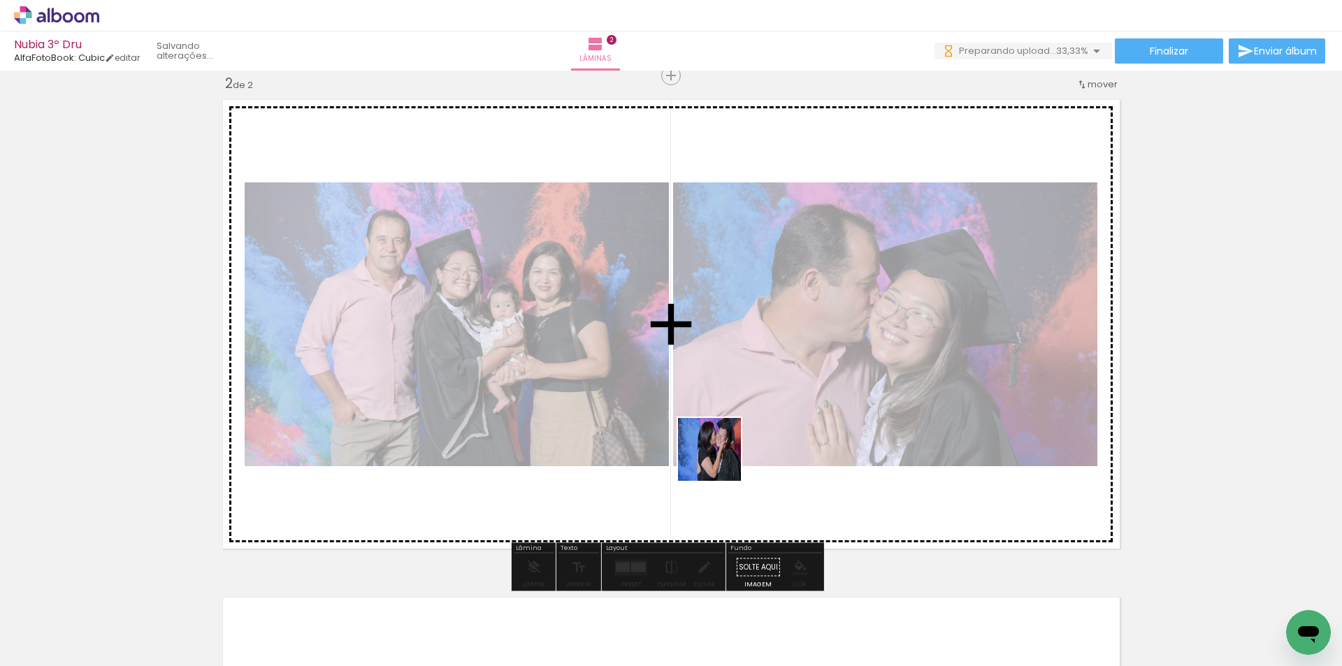
drag, startPoint x: 739, startPoint y: 620, endPoint x: 716, endPoint y: 440, distance: 181.0
click at [716, 440] on quentale-workspace at bounding box center [671, 333] width 1342 height 666
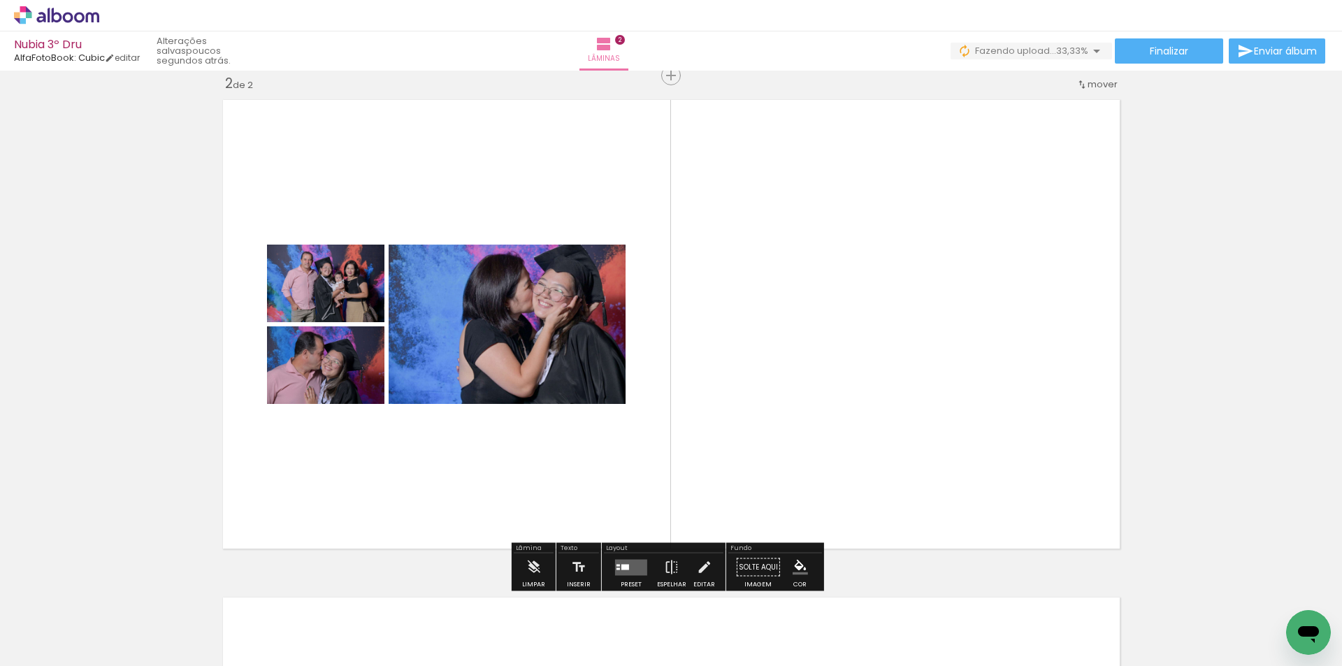
scroll to position [0, 0]
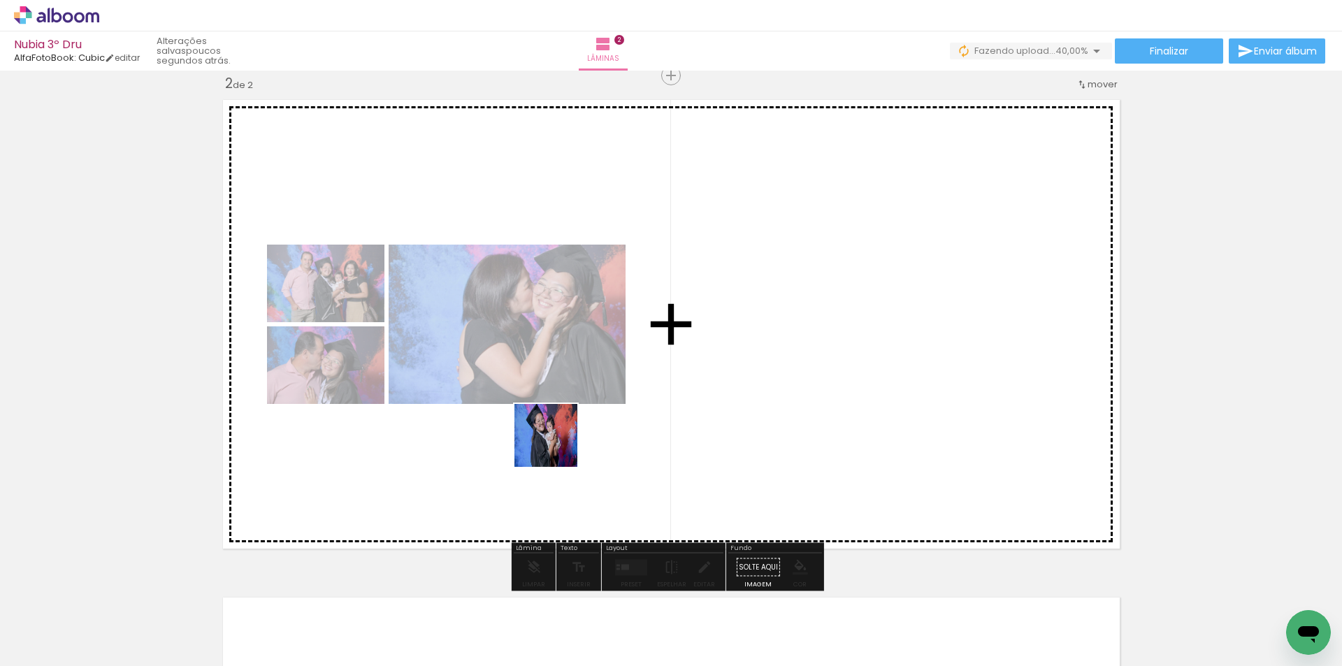
drag, startPoint x: 129, startPoint y: 621, endPoint x: 567, endPoint y: 440, distance: 473.2
click at [567, 440] on quentale-workspace at bounding box center [671, 333] width 1342 height 666
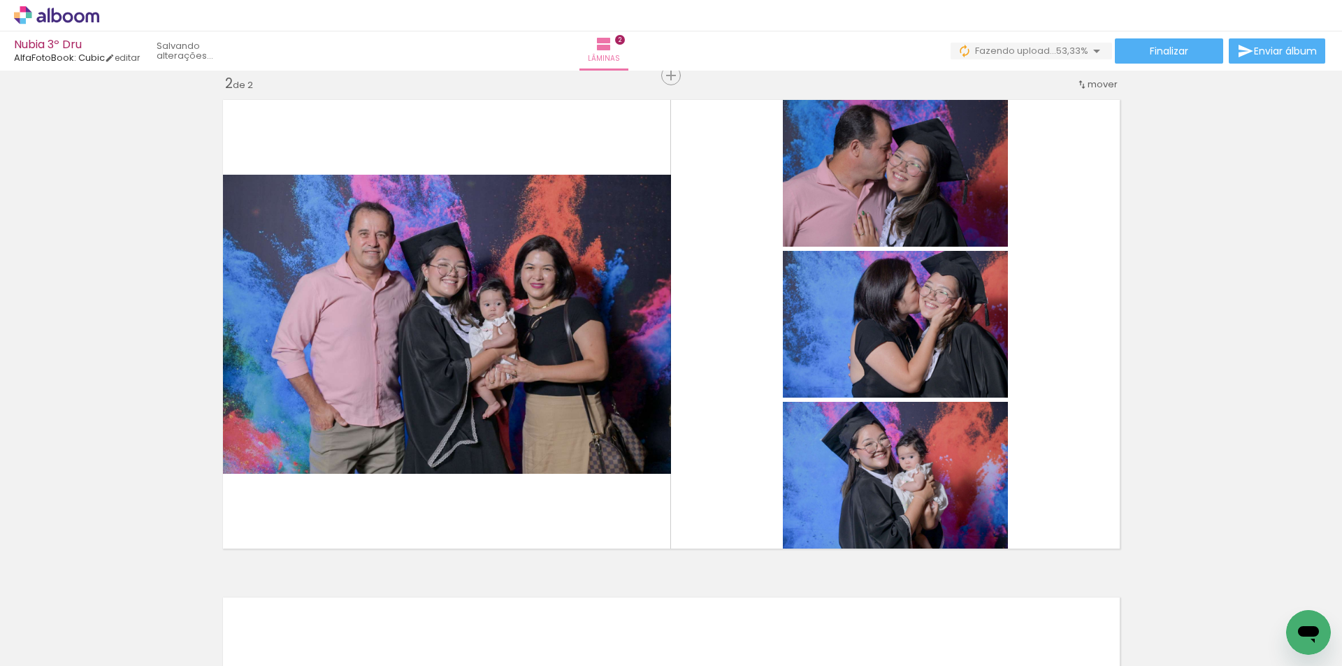
scroll to position [0, 402]
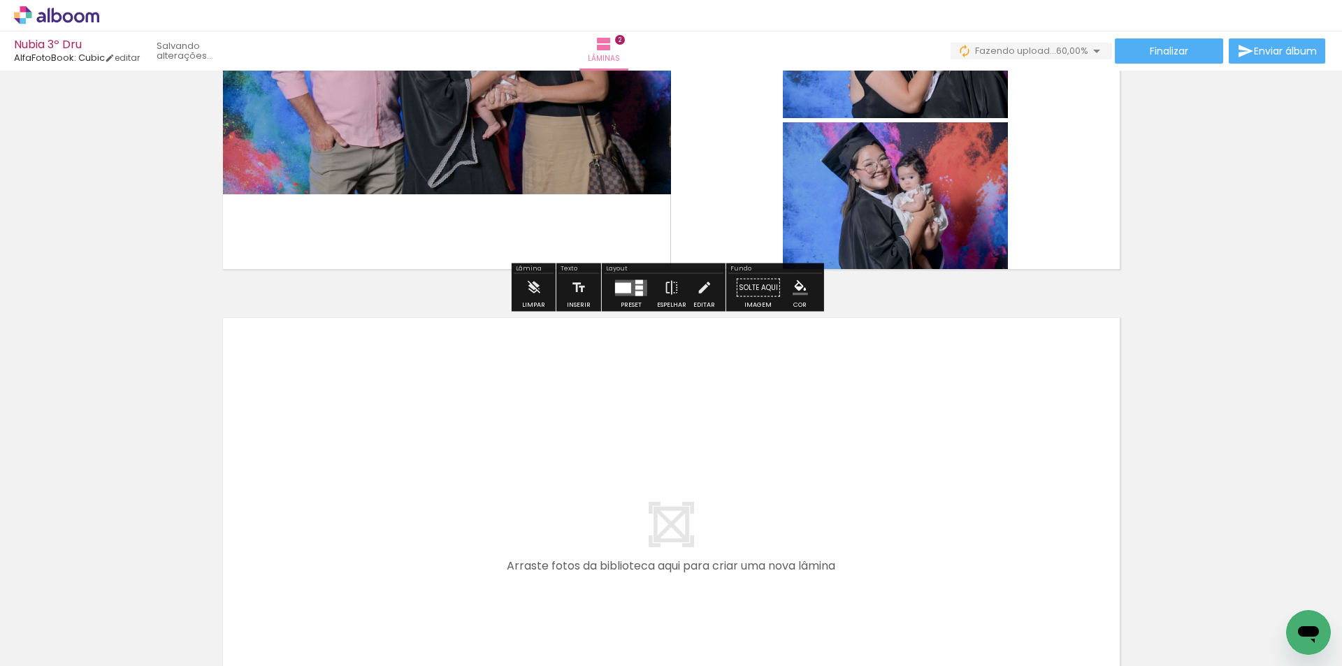
click at [557, 494] on quentale-workspace at bounding box center [671, 333] width 1342 height 666
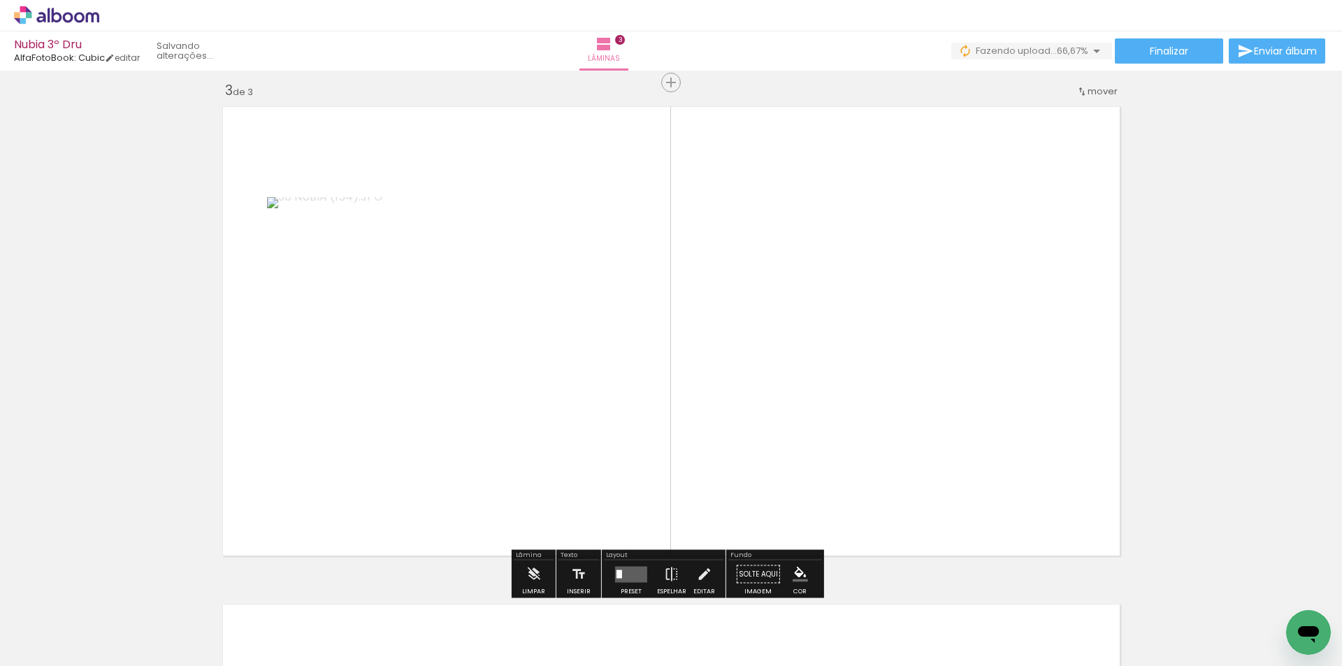
scroll to position [1013, 0]
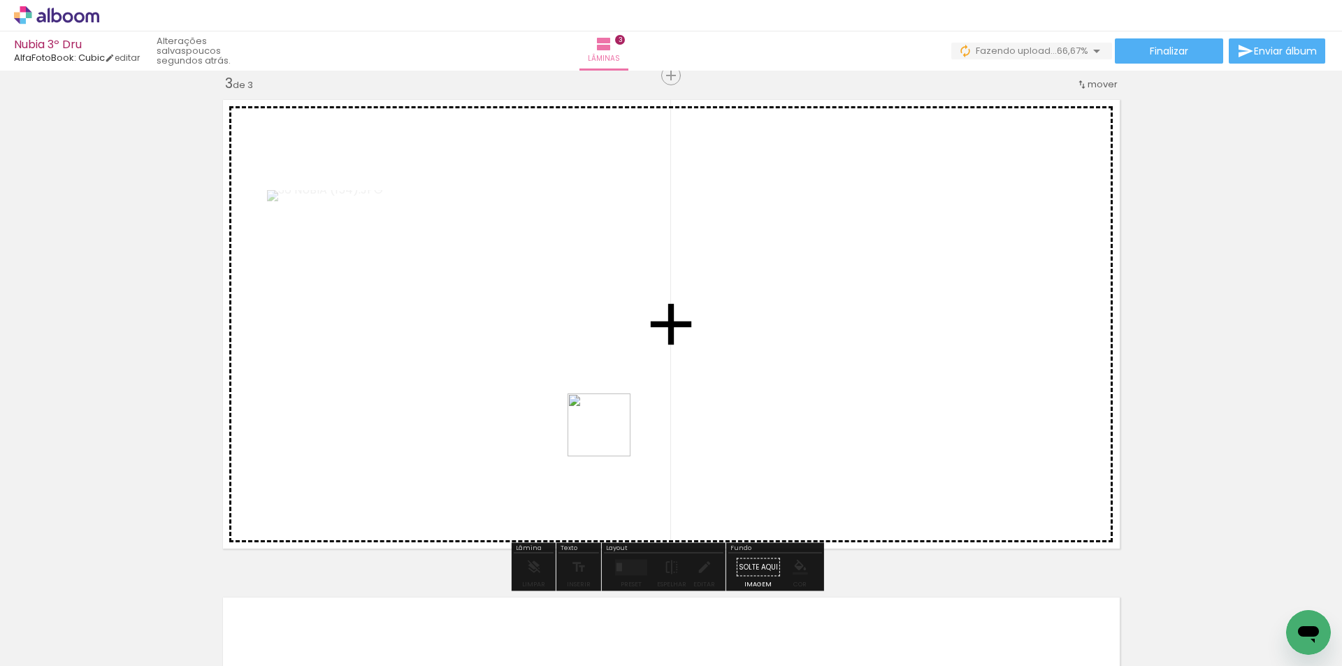
drag, startPoint x: 604, startPoint y: 621, endPoint x: 612, endPoint y: 414, distance: 207.1
click at [612, 414] on quentale-workspace at bounding box center [671, 333] width 1342 height 666
drag, startPoint x: 766, startPoint y: 438, endPoint x: 774, endPoint y: 424, distance: 16.0
click at [774, 424] on quentale-workspace at bounding box center [671, 333] width 1342 height 666
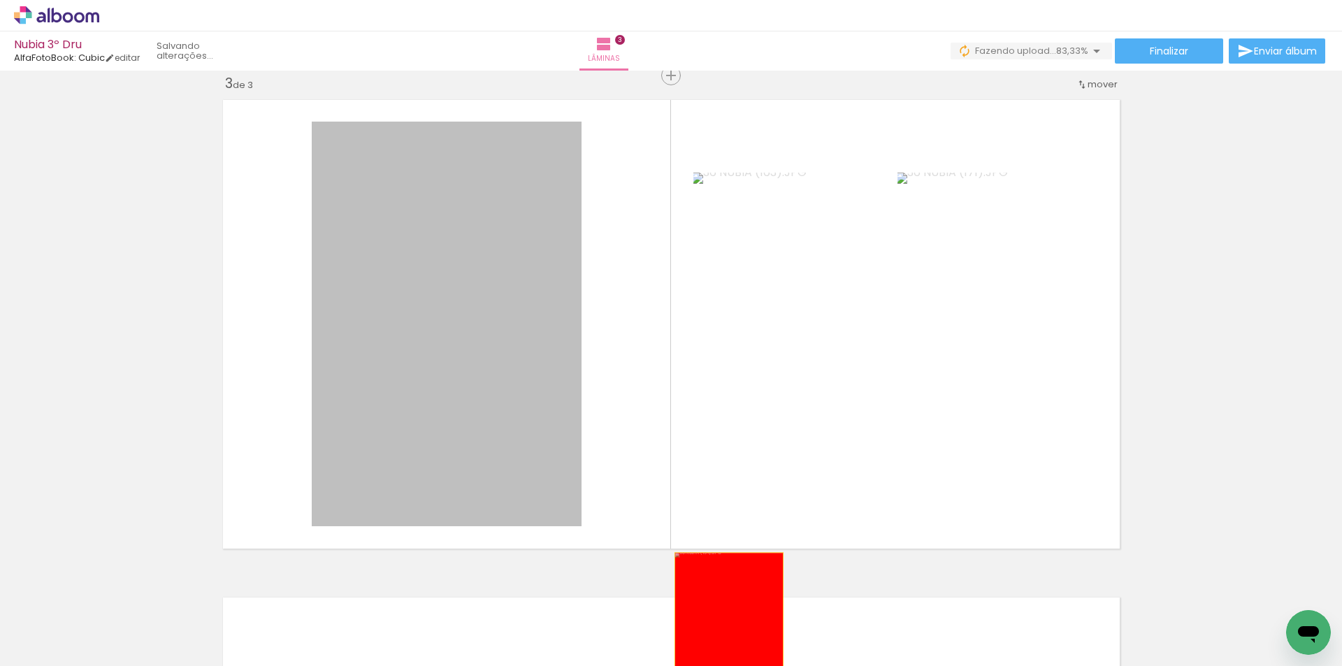
drag, startPoint x: 483, startPoint y: 394, endPoint x: 727, endPoint y: 649, distance: 353.0
click at [727, 649] on quentale-workspace at bounding box center [671, 333] width 1342 height 666
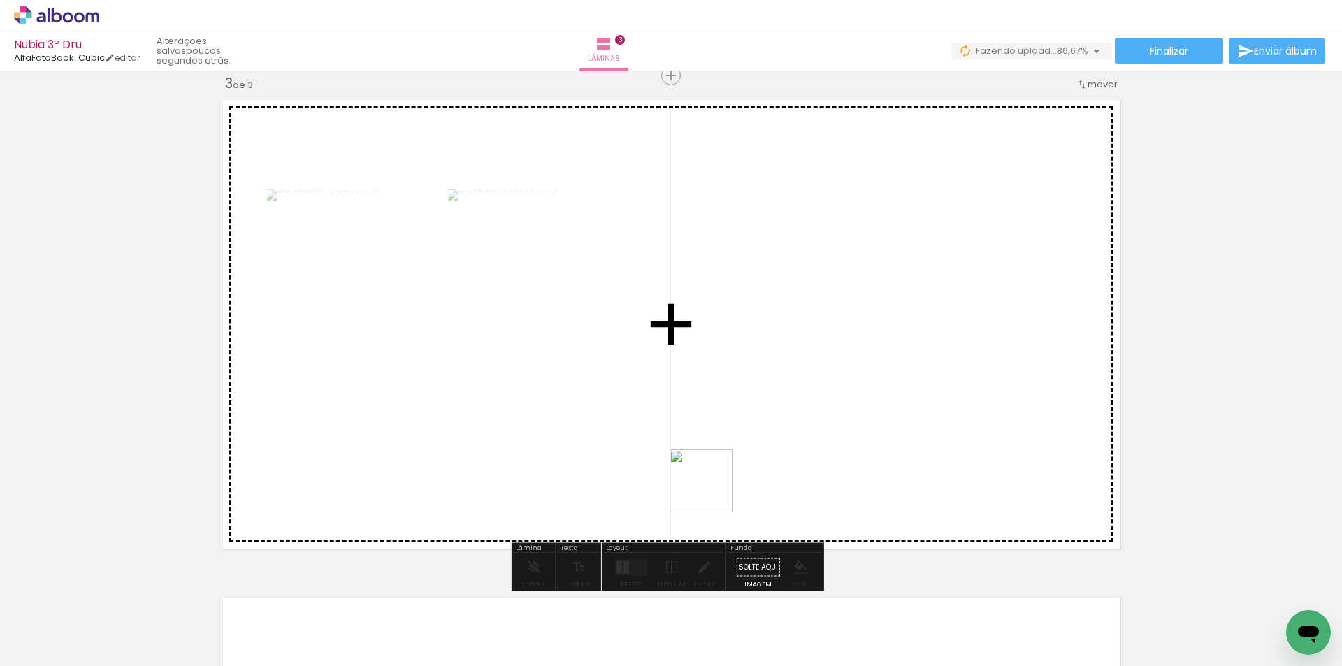
drag, startPoint x: 1069, startPoint y: 634, endPoint x: 614, endPoint y: 456, distance: 488.4
click at [614, 456] on quentale-workspace at bounding box center [671, 333] width 1342 height 666
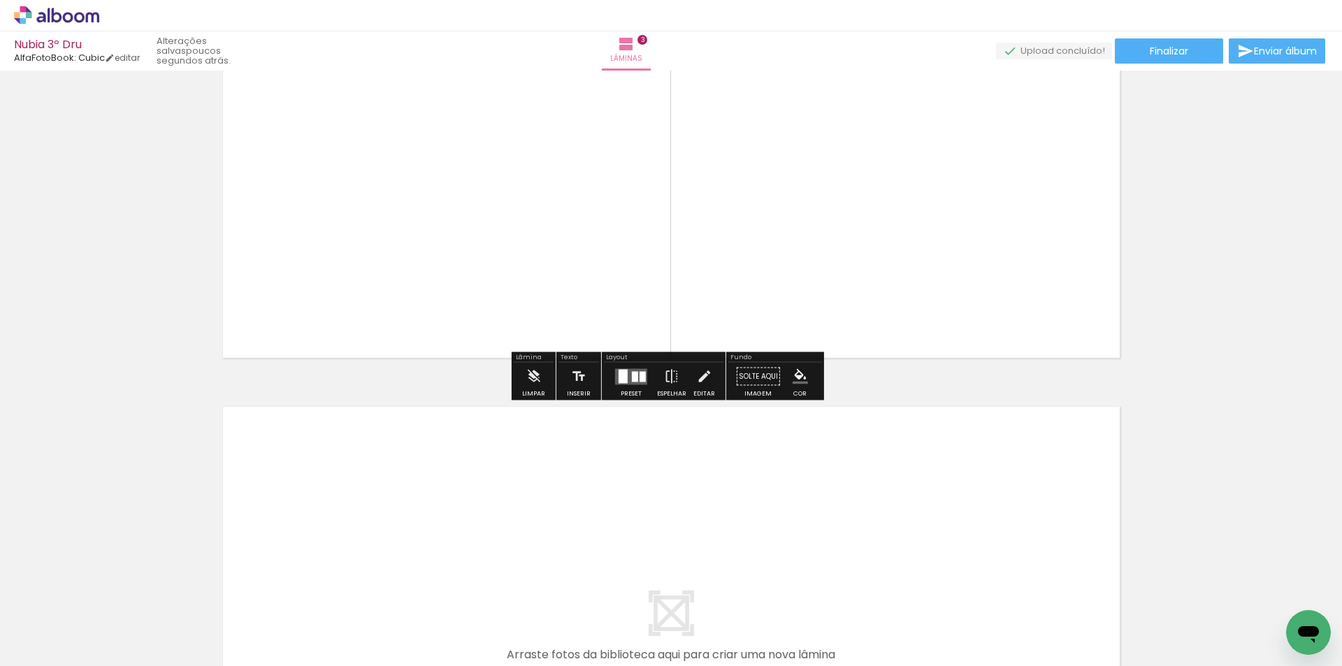
scroll to position [1223, 0]
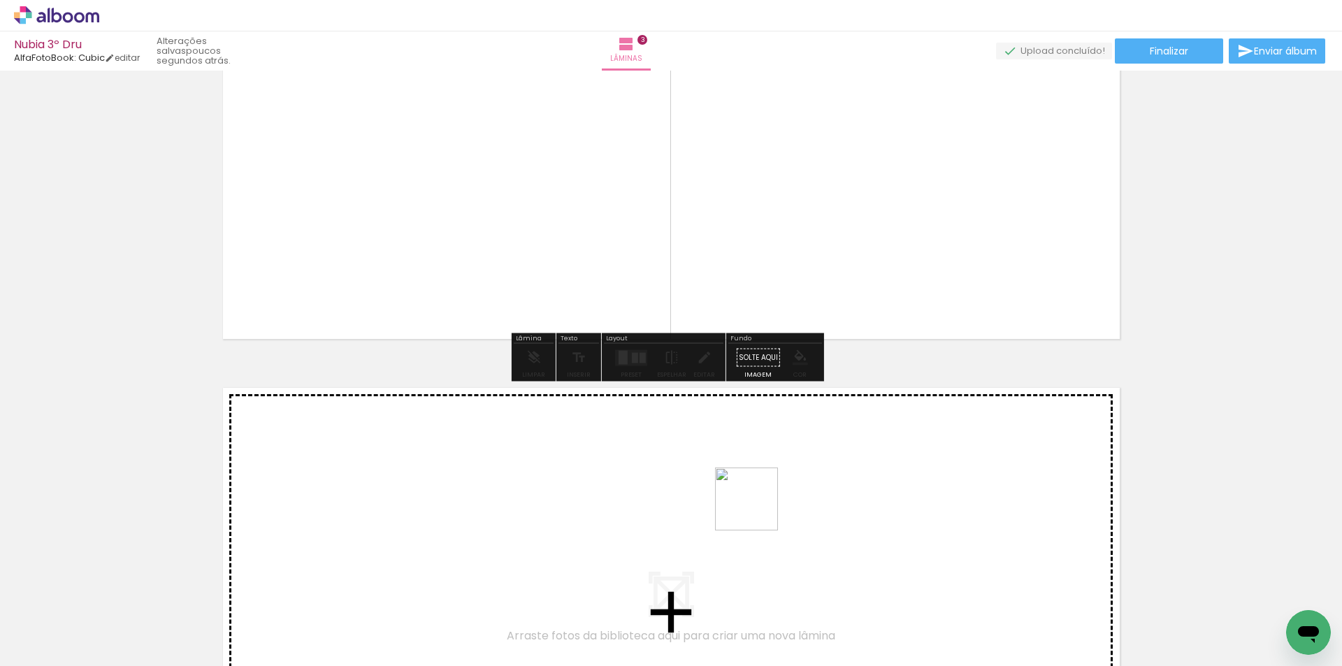
drag, startPoint x: 735, startPoint y: 631, endPoint x: 757, endPoint y: 510, distance: 123.5
click at [757, 510] on quentale-workspace at bounding box center [671, 333] width 1342 height 666
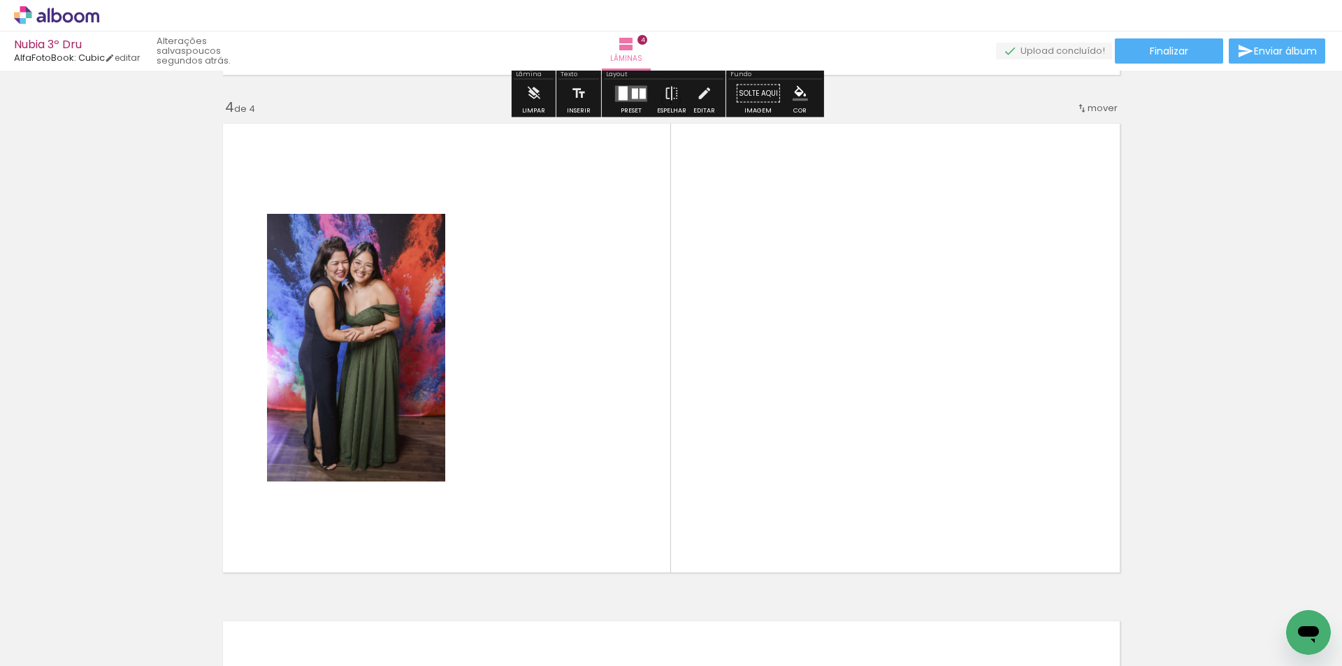
scroll to position [1511, 0]
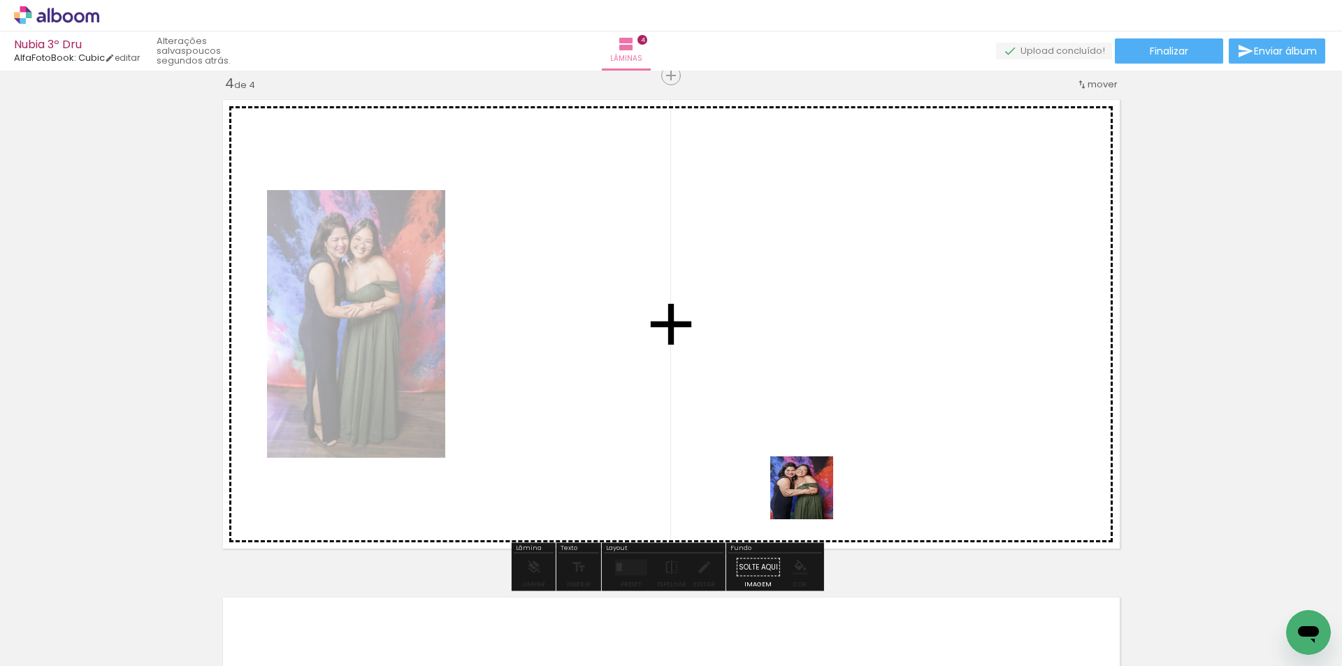
drag, startPoint x: 812, startPoint y: 498, endPoint x: 647, endPoint y: 624, distance: 208.0
click at [811, 444] on quentale-workspace at bounding box center [671, 333] width 1342 height 666
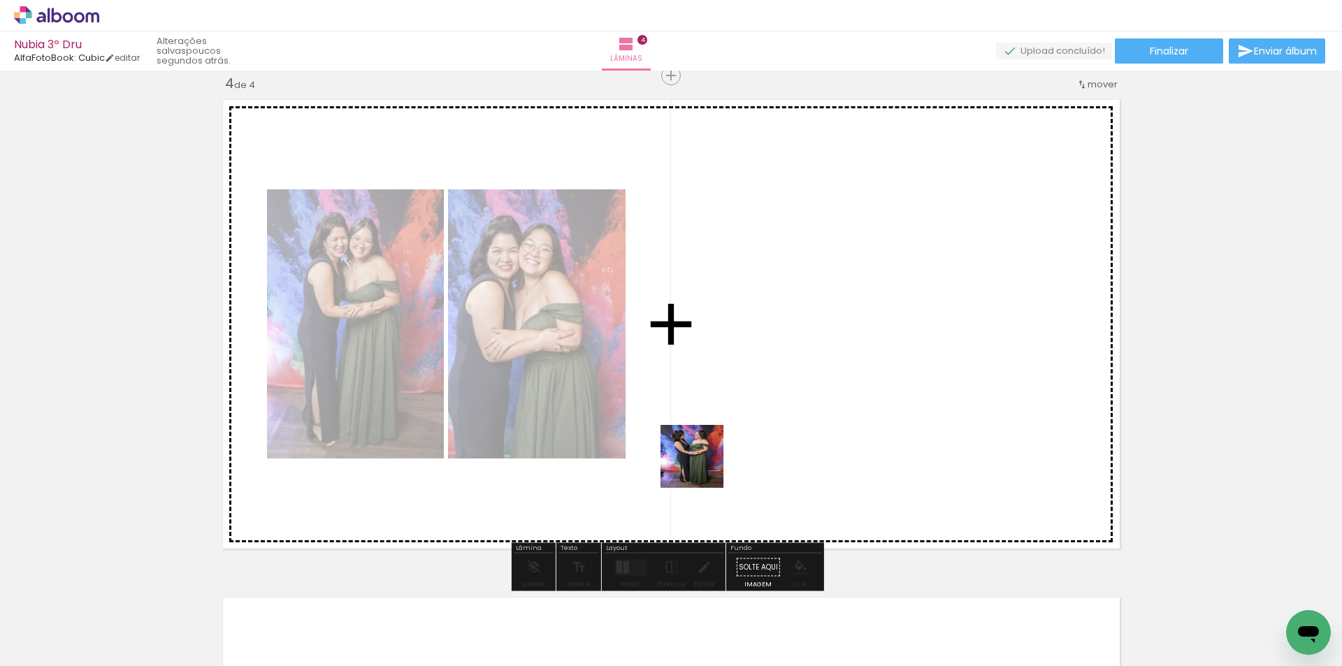
drag, startPoint x: 656, startPoint y: 617, endPoint x: 678, endPoint y: 496, distance: 122.8
click at [713, 424] on quentale-workspace at bounding box center [671, 333] width 1342 height 666
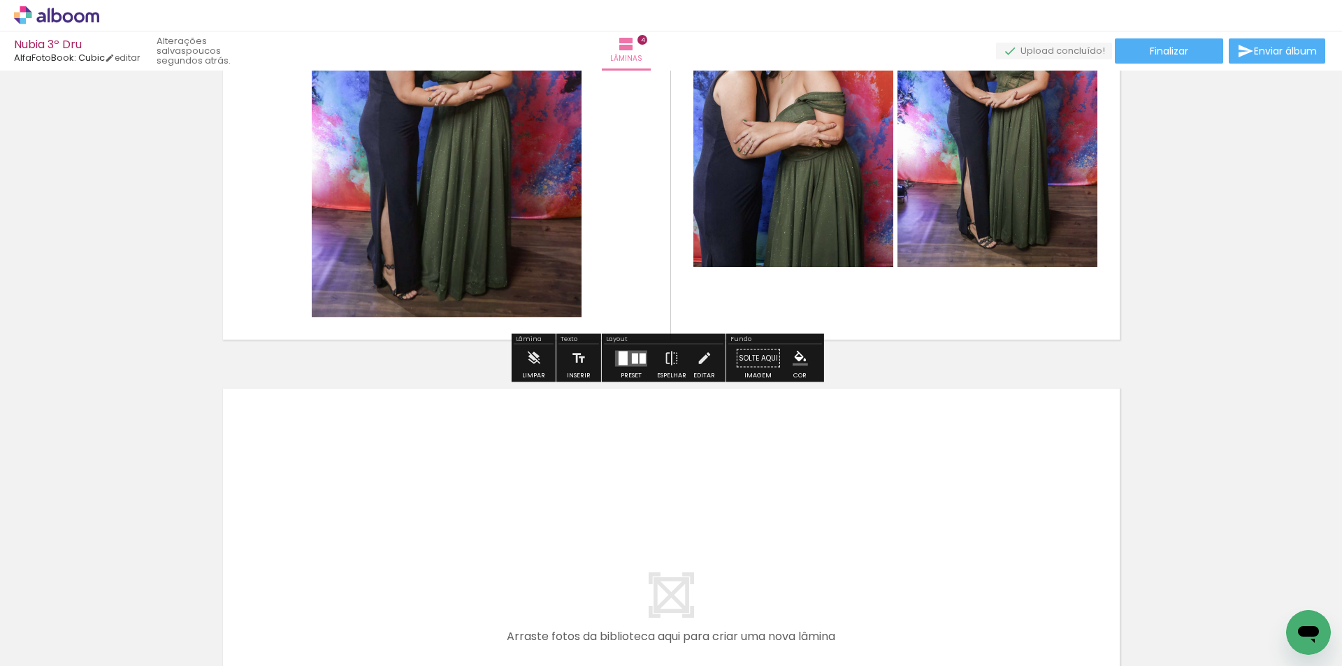
scroll to position [1721, 0]
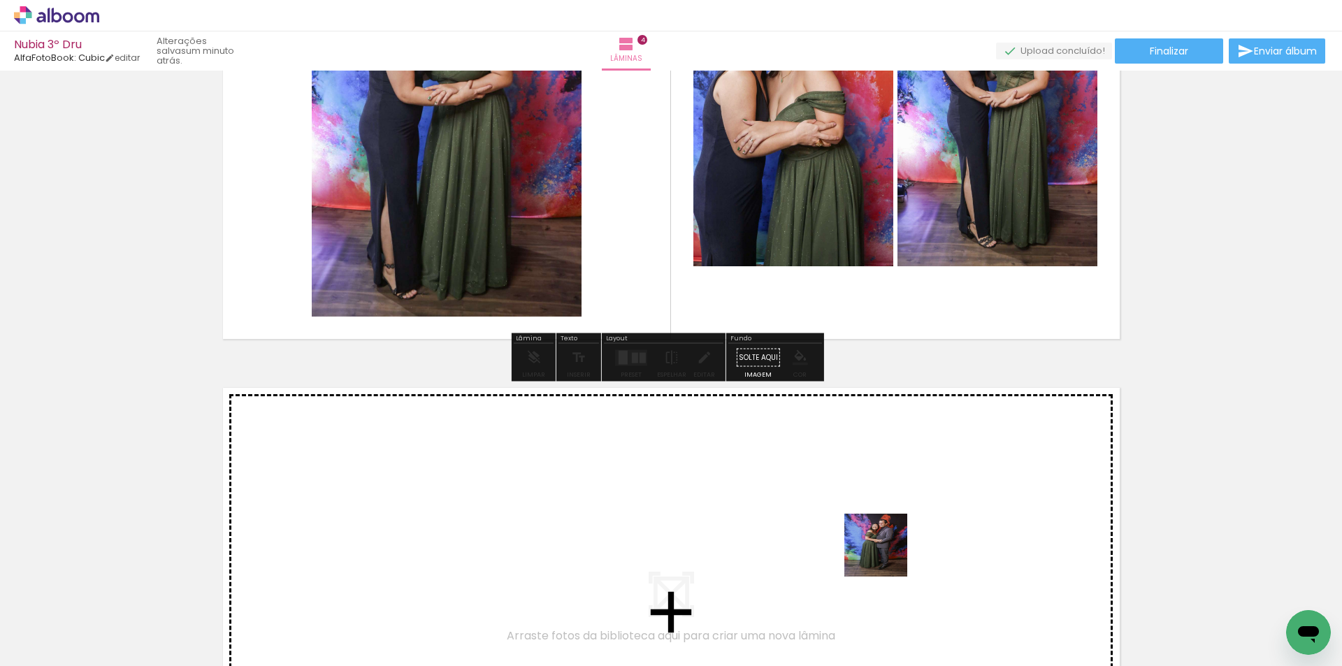
drag, startPoint x: 886, startPoint y: 556, endPoint x: 925, endPoint y: 586, distance: 49.8
click at [886, 542] on quentale-workspace at bounding box center [671, 333] width 1342 height 666
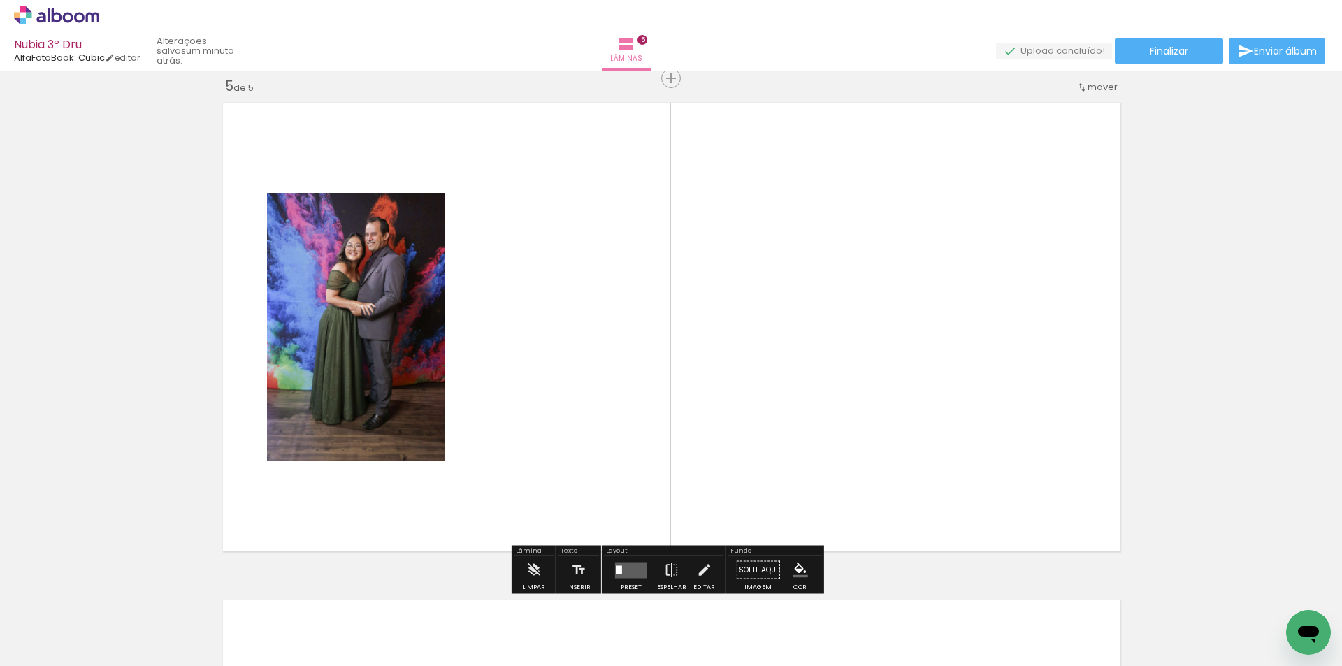
scroll to position [2009, 0]
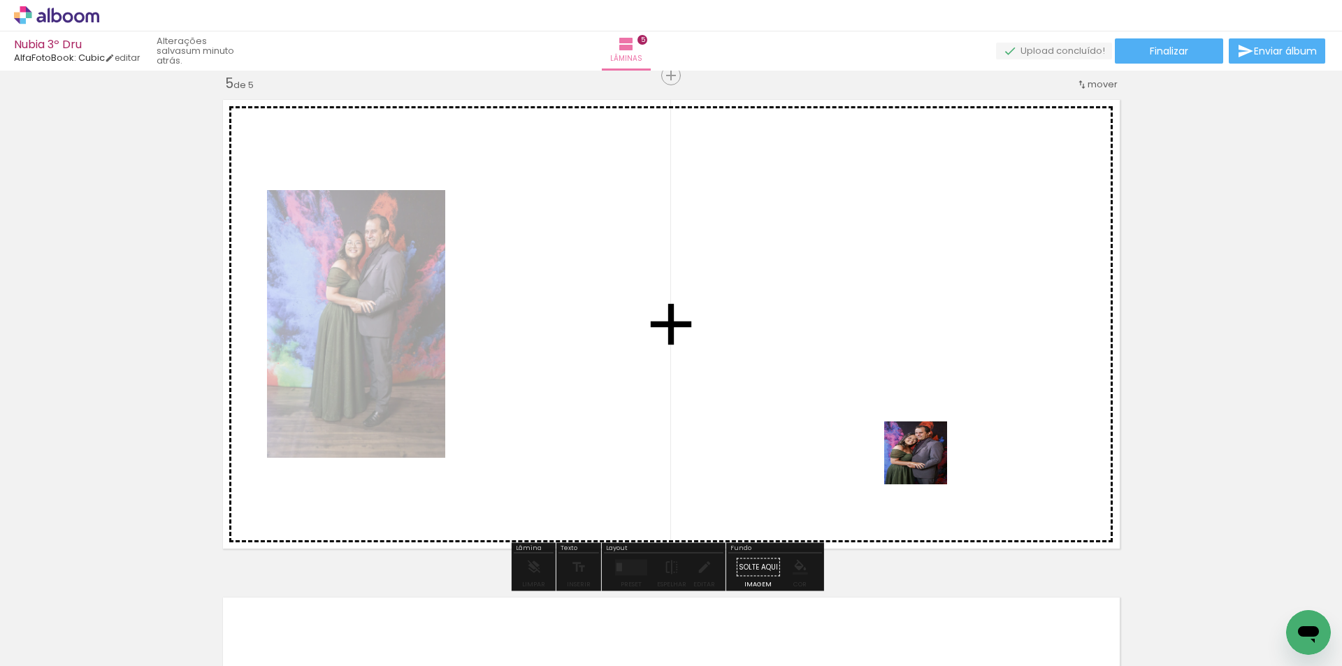
drag, startPoint x: 961, startPoint y: 607, endPoint x: 654, endPoint y: 584, distance: 307.7
click at [924, 455] on quentale-workspace at bounding box center [671, 333] width 1342 height 666
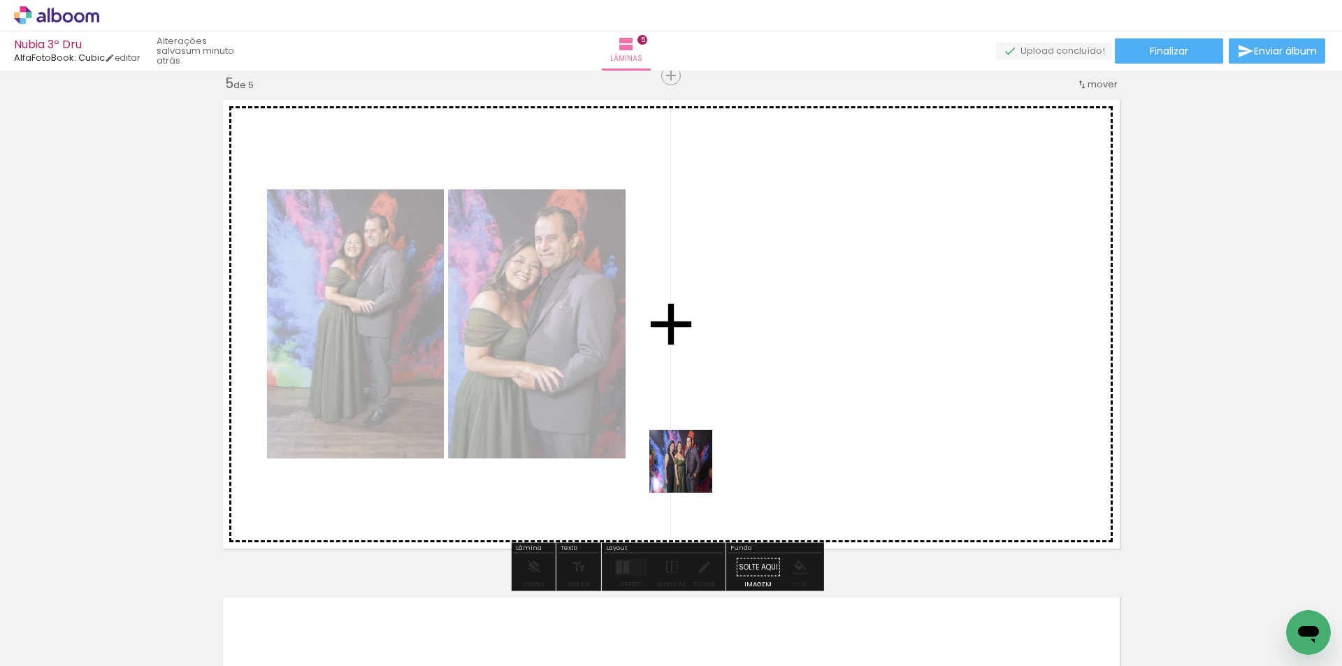
drag, startPoint x: 691, startPoint y: 472, endPoint x: 932, endPoint y: 561, distance: 256.3
click at [717, 437] on quentale-workspace at bounding box center [671, 333] width 1342 height 666
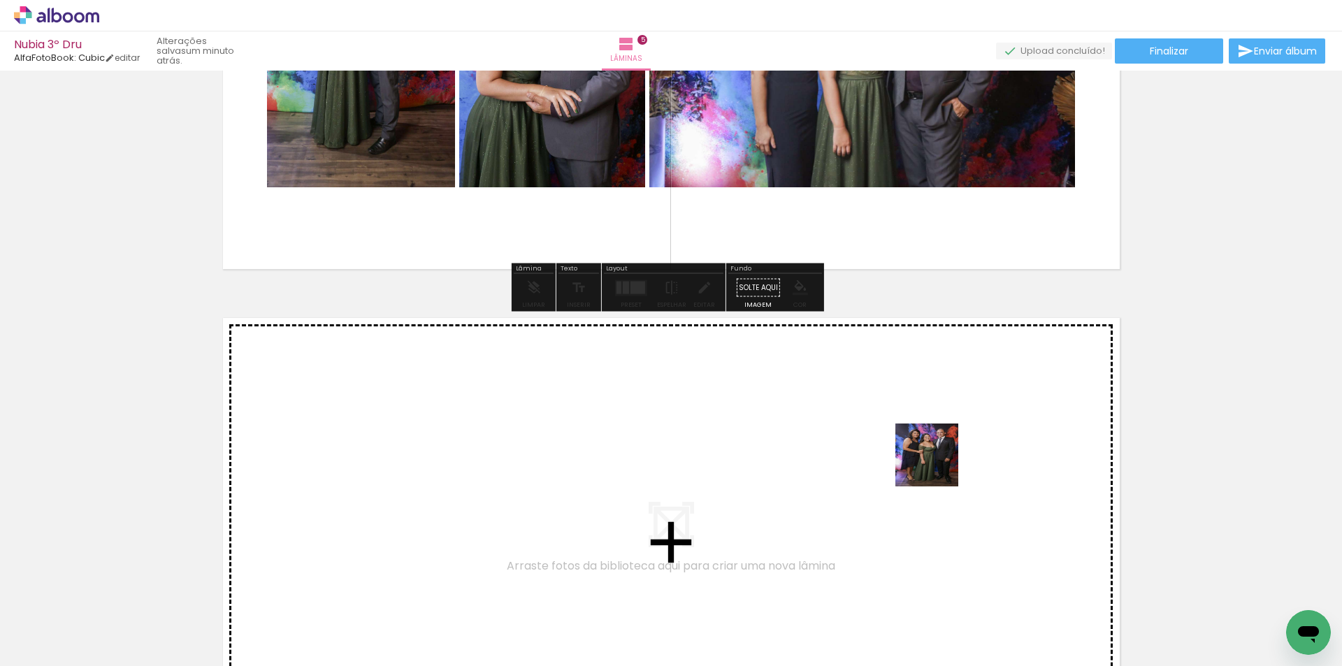
drag, startPoint x: 959, startPoint y: 486, endPoint x: 923, endPoint y: 455, distance: 47.1
click at [923, 455] on quentale-workspace at bounding box center [671, 333] width 1342 height 666
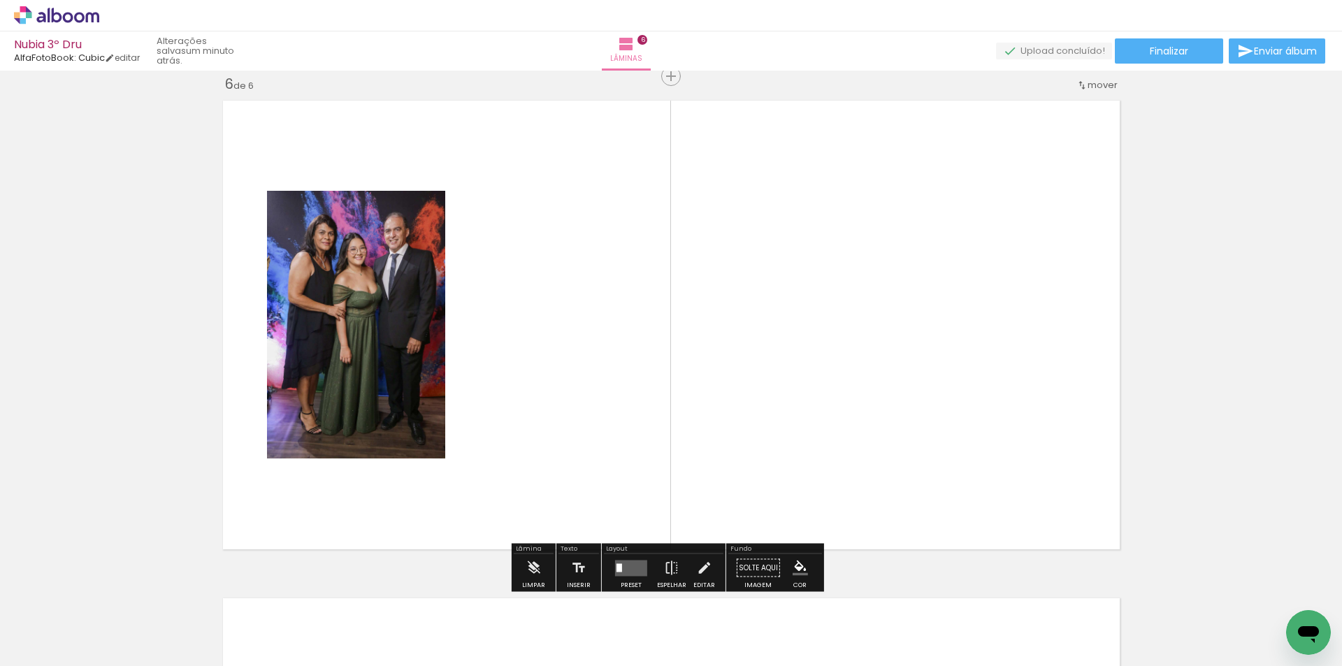
scroll to position [2506, 0]
drag, startPoint x: 1110, startPoint y: 605, endPoint x: 948, endPoint y: 430, distance: 238.9
click at [921, 393] on quentale-workspace at bounding box center [671, 333] width 1342 height 666
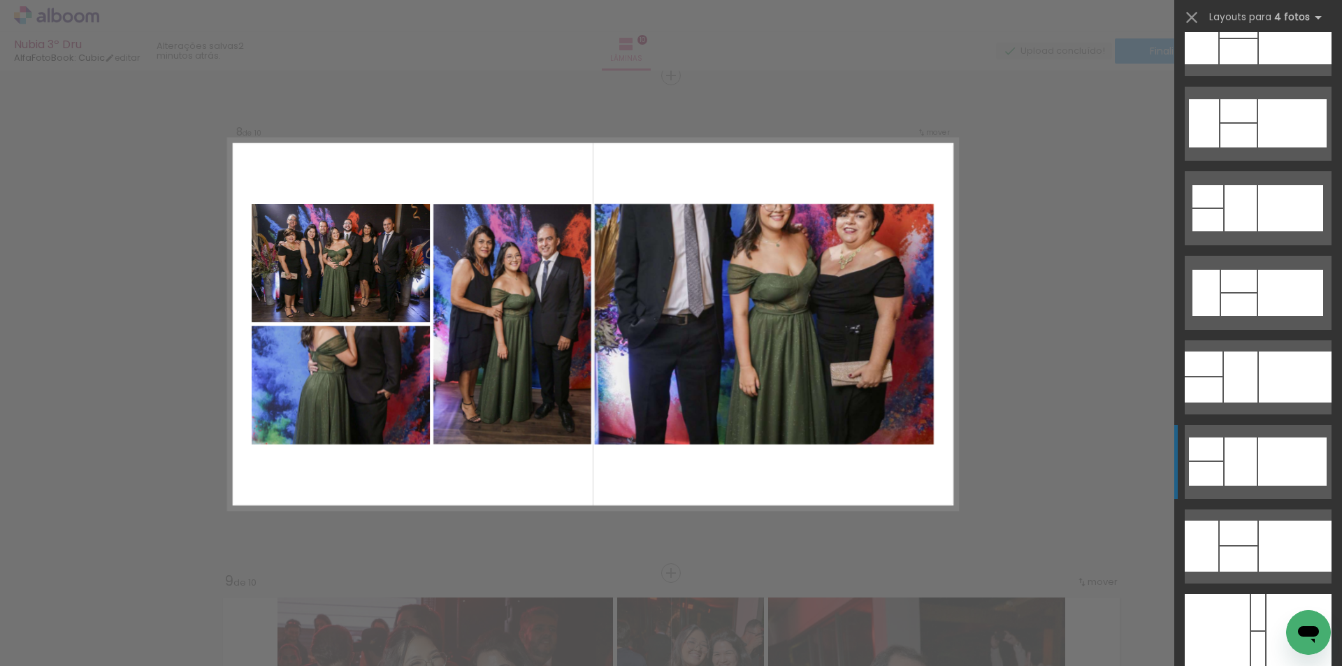
scroll to position [16045, 0]
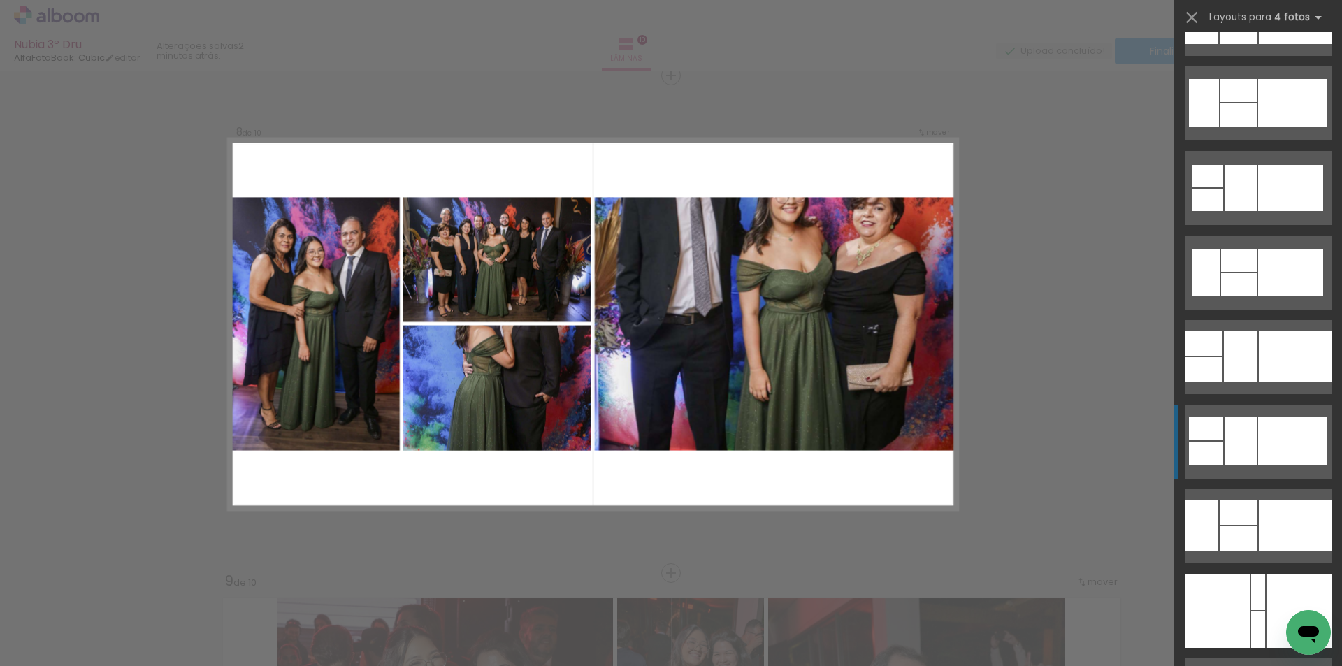
click at [1234, 517] on div at bounding box center [1239, 512] width 38 height 24
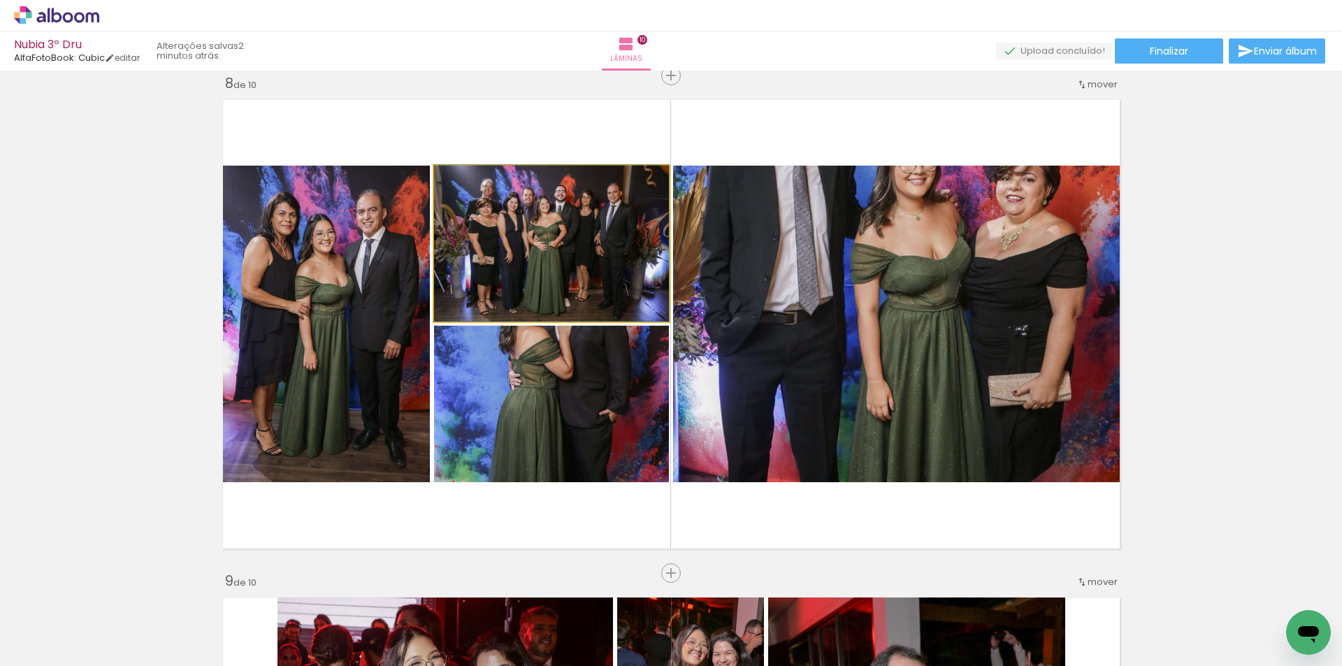
drag, startPoint x: 585, startPoint y: 243, endPoint x: 862, endPoint y: 333, distance: 291.3
click at [0, 0] on slot at bounding box center [0, 0] width 0 height 0
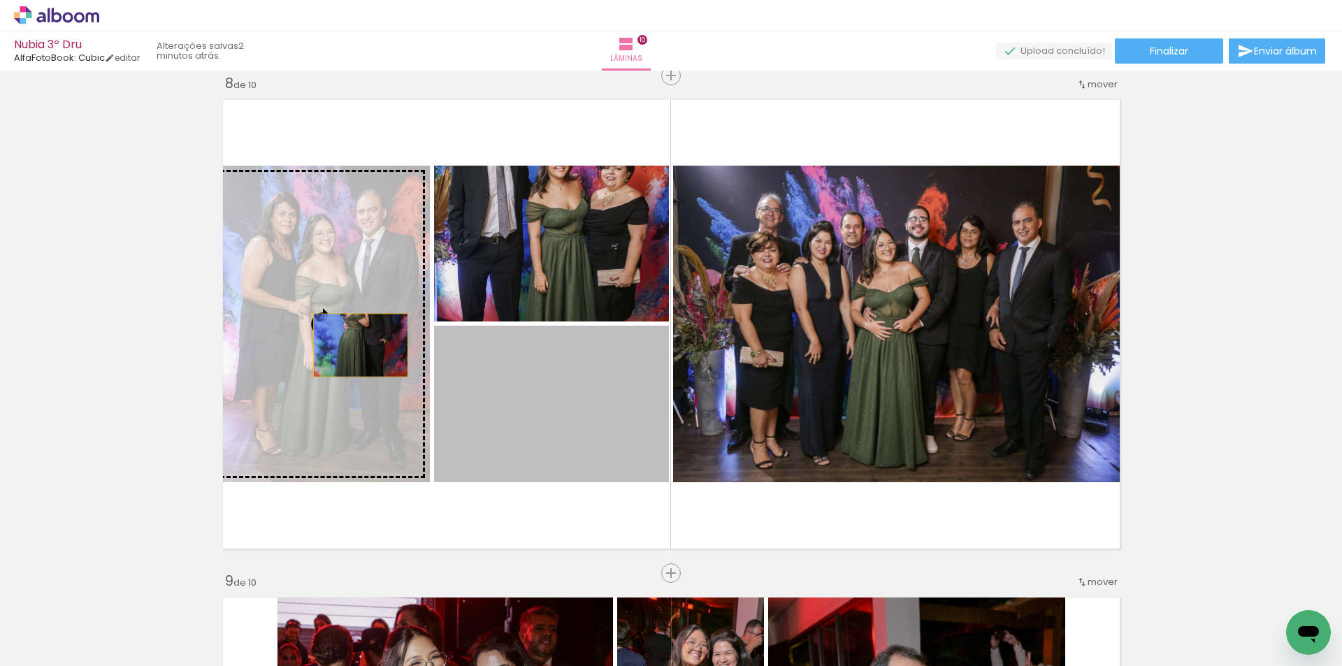
drag, startPoint x: 527, startPoint y: 405, endPoint x: 348, endPoint y: 341, distance: 189.9
click at [0, 0] on slot at bounding box center [0, 0] width 0 height 0
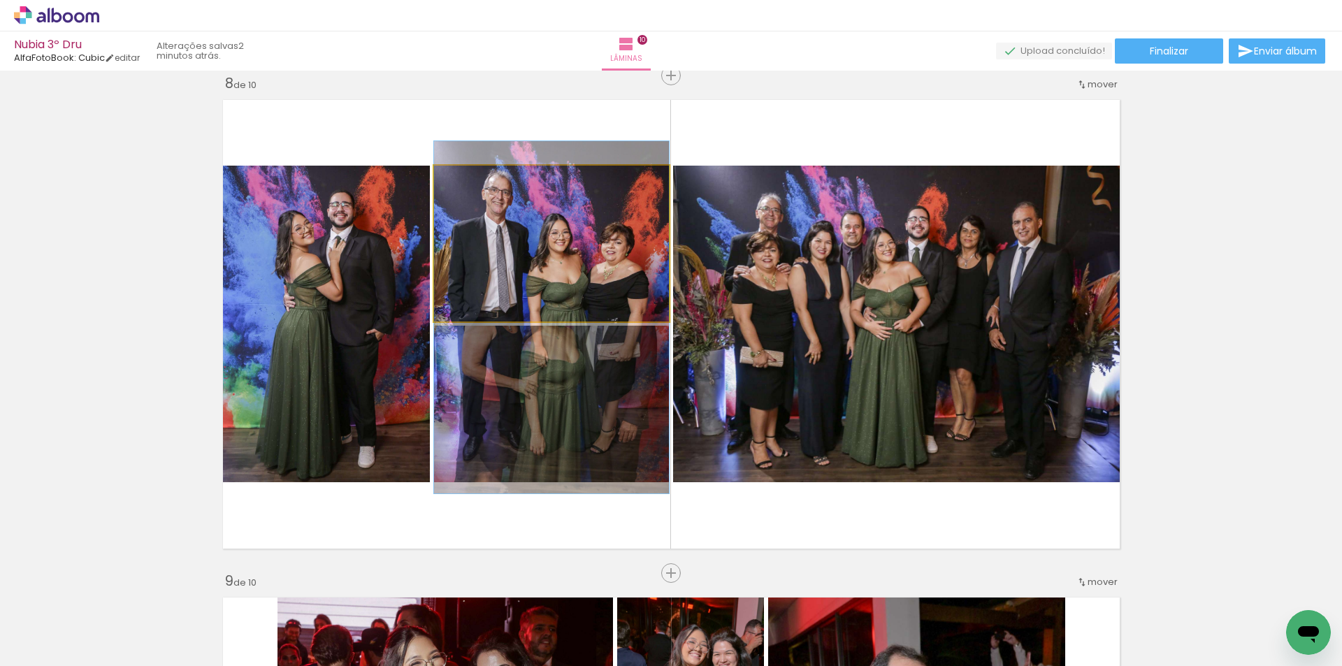
drag, startPoint x: 581, startPoint y: 239, endPoint x: 585, endPoint y: 313, distance: 74.2
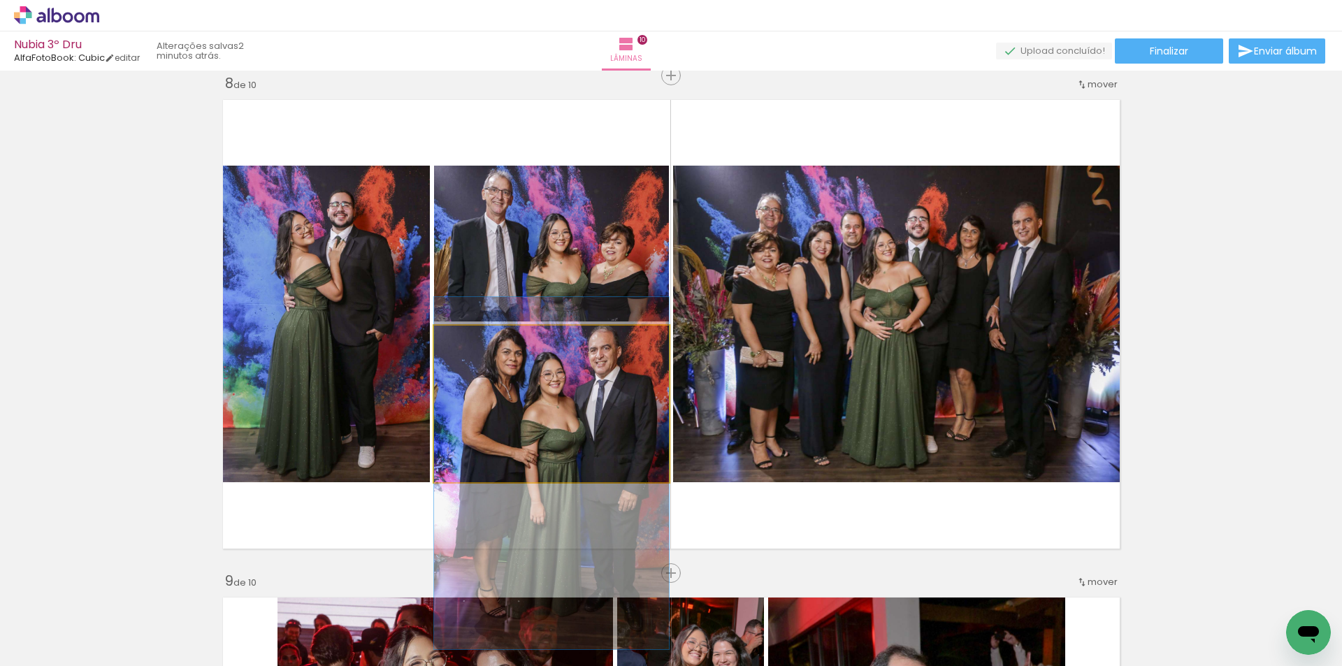
drag, startPoint x: 588, startPoint y: 379, endPoint x: 586, endPoint y: 448, distance: 69.2
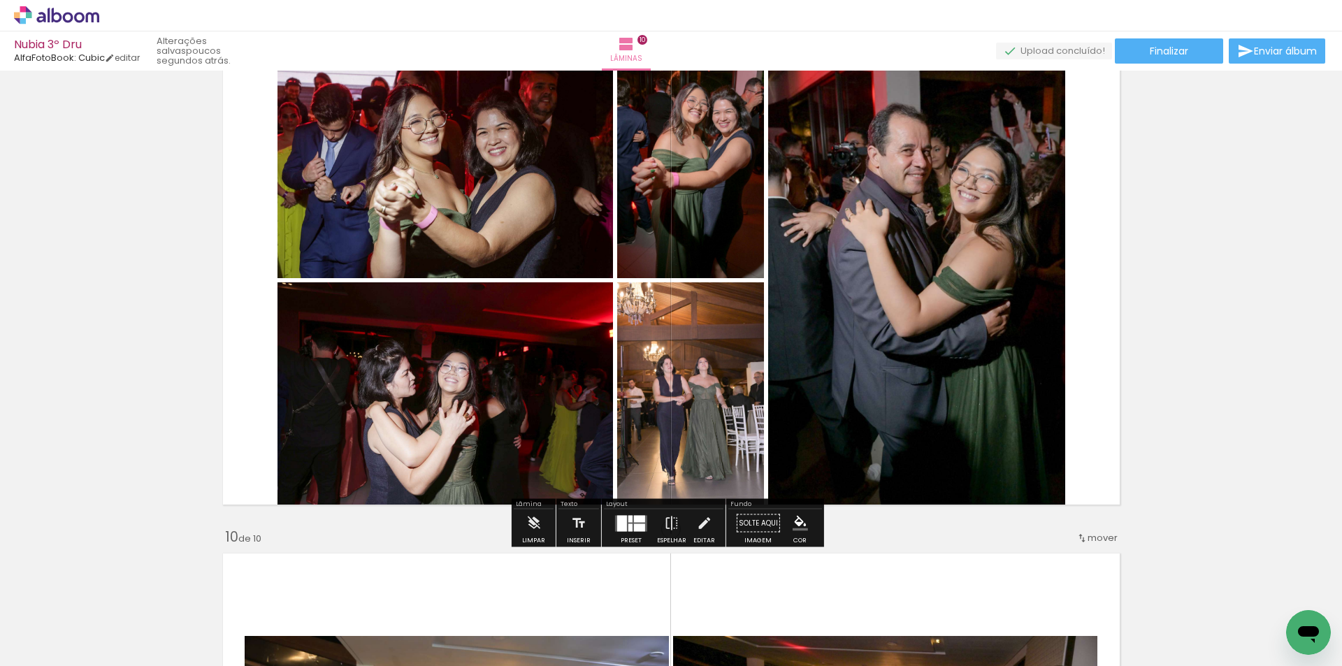
scroll to position [4054, 0]
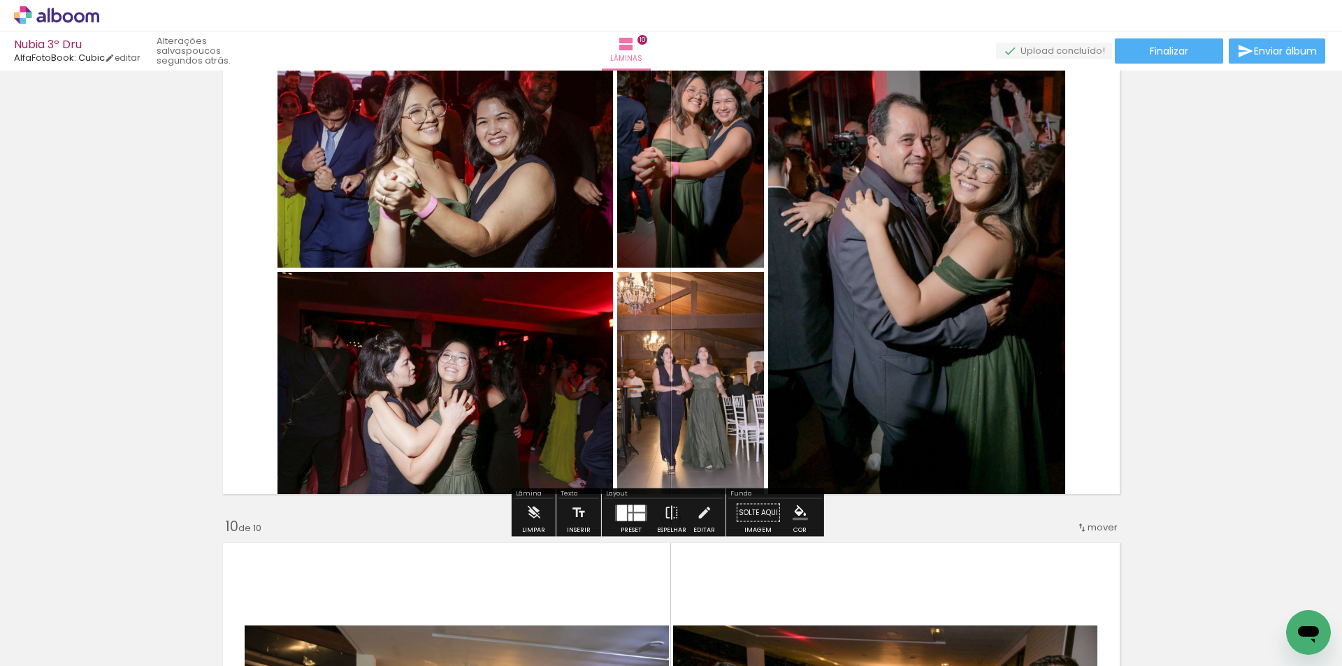
click at [634, 514] on div at bounding box center [639, 517] width 11 height 8
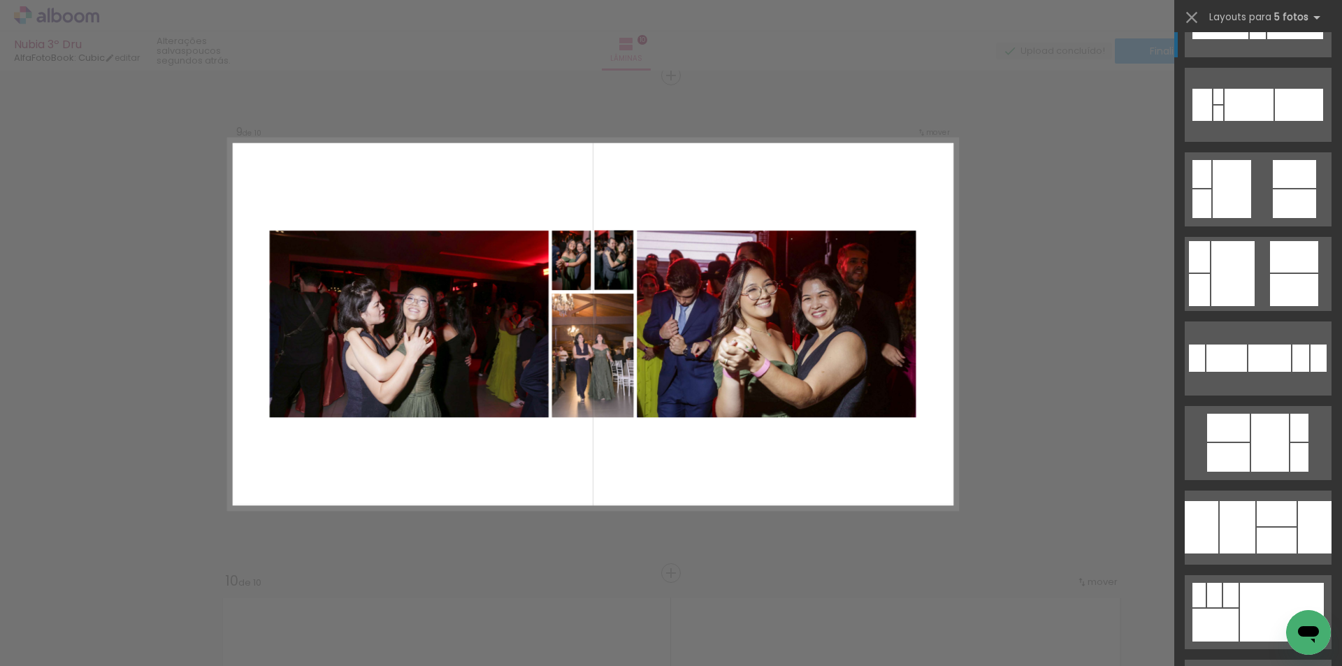
scroll to position [772, 0]
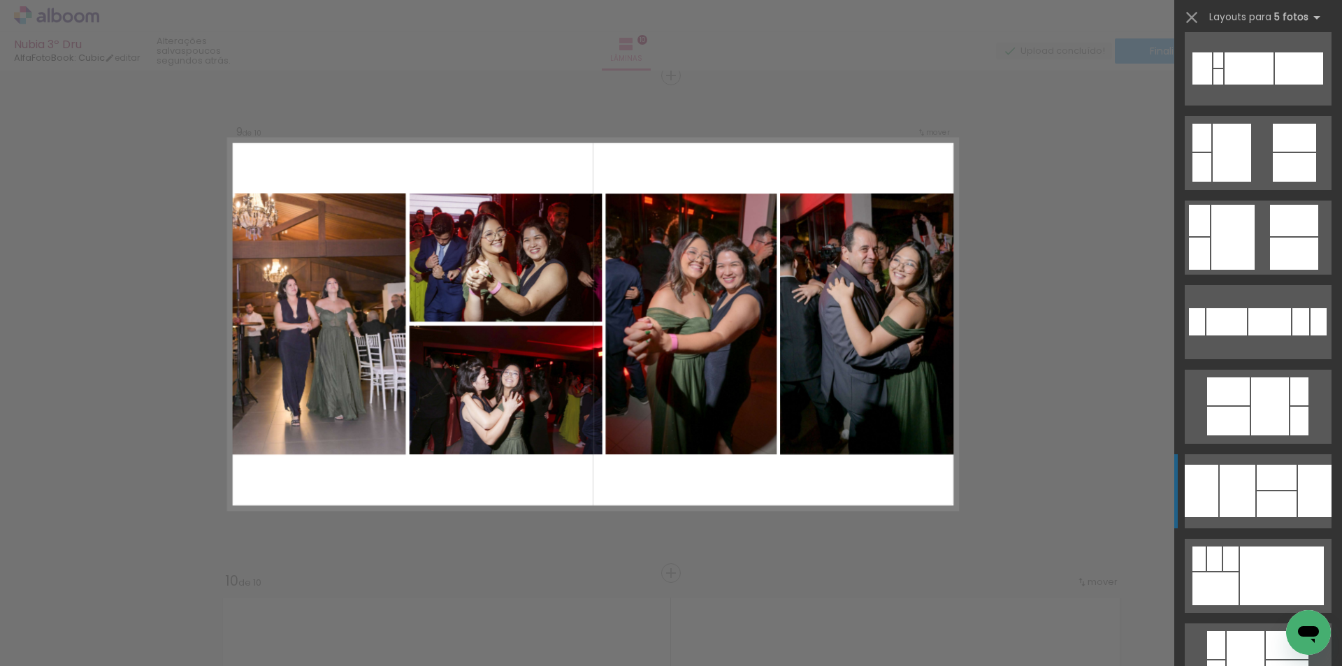
click at [1227, 475] on div at bounding box center [1238, 491] width 36 height 52
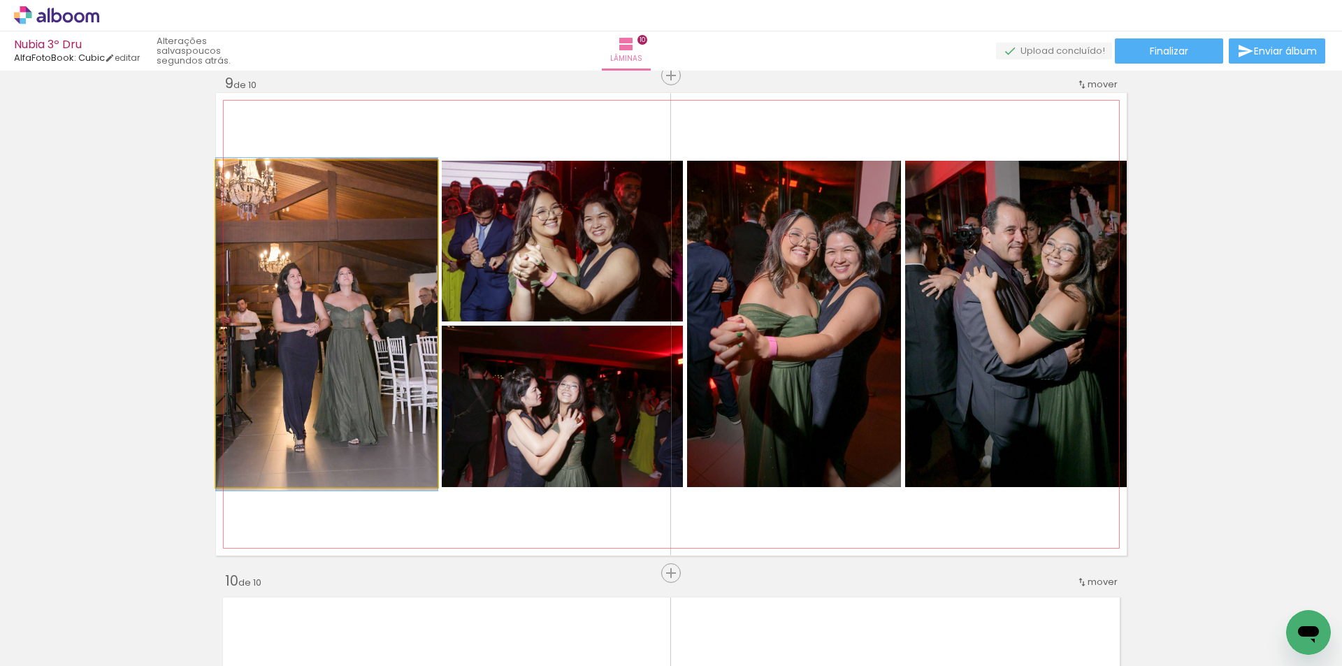
drag, startPoint x: 317, startPoint y: 312, endPoint x: 329, endPoint y: 312, distance: 11.9
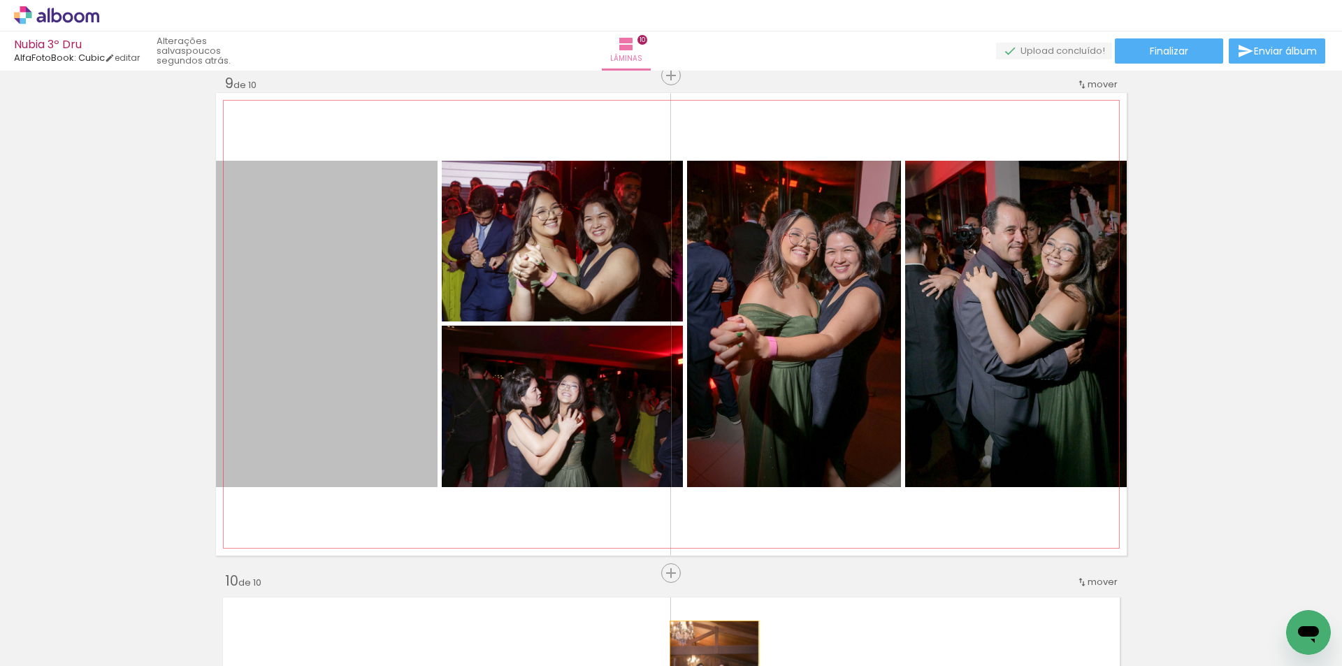
drag, startPoint x: 330, startPoint y: 312, endPoint x: 593, endPoint y: 647, distance: 425.5
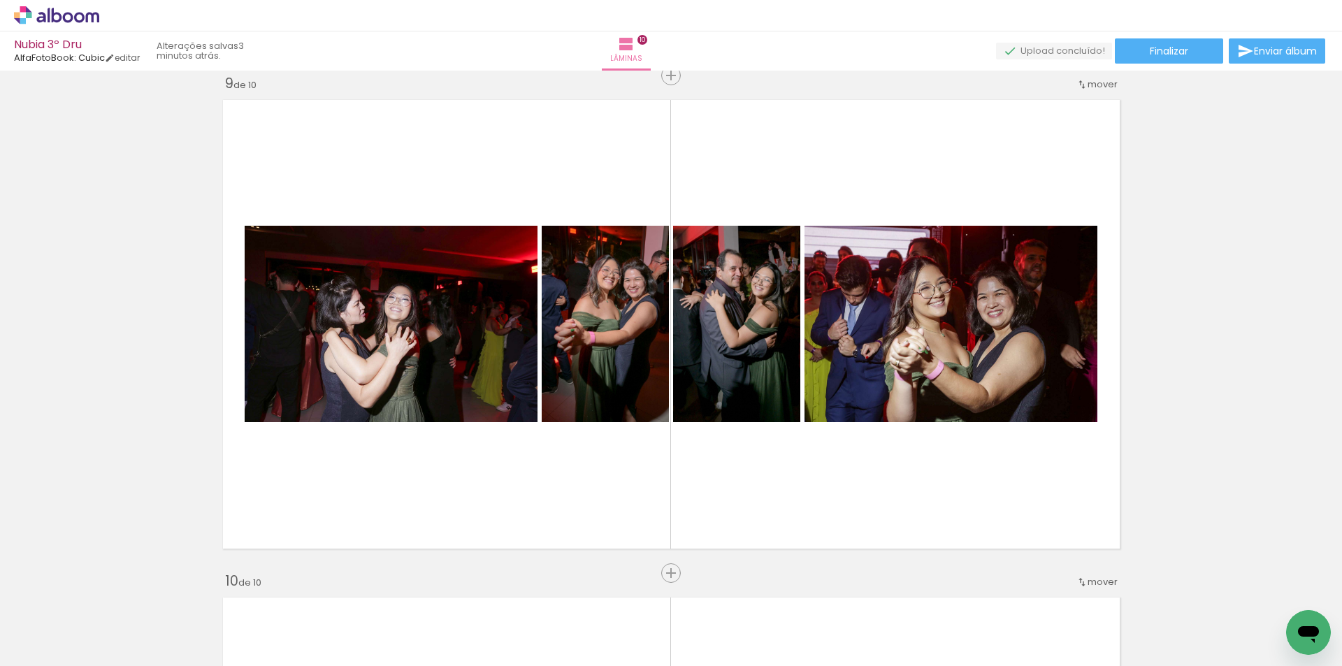
scroll to position [0, 2065]
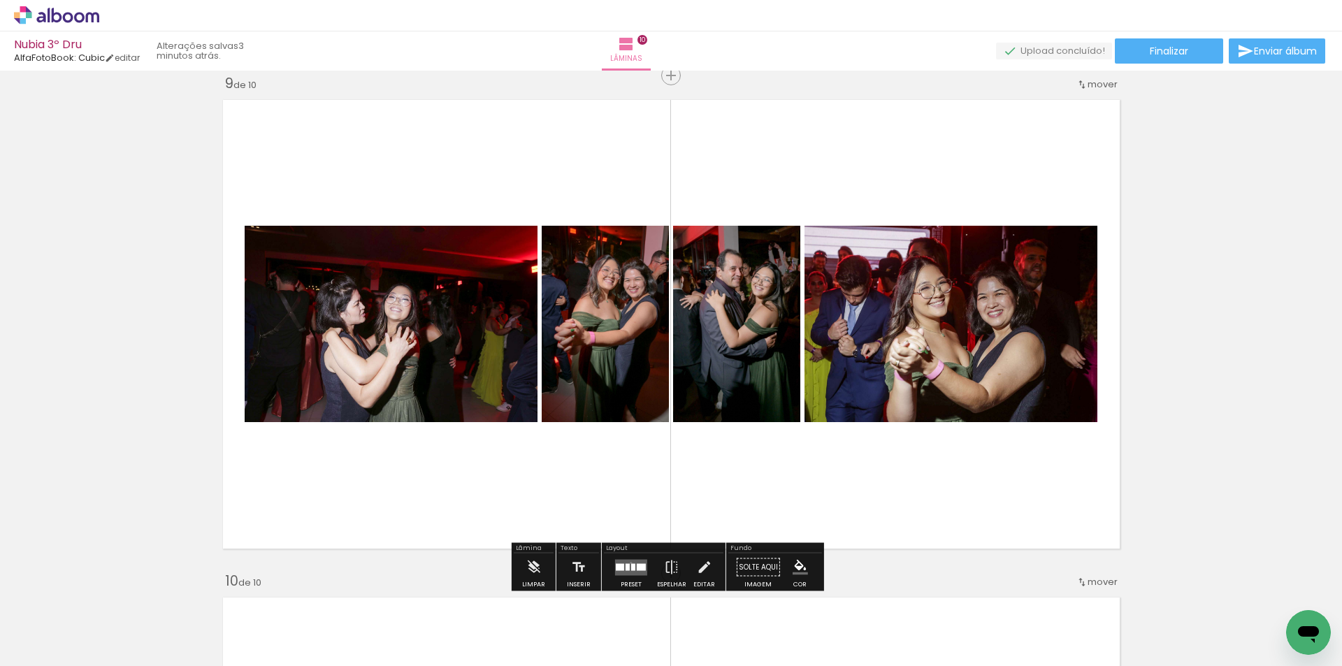
click at [628, 563] on quentale-layouter at bounding box center [631, 567] width 32 height 16
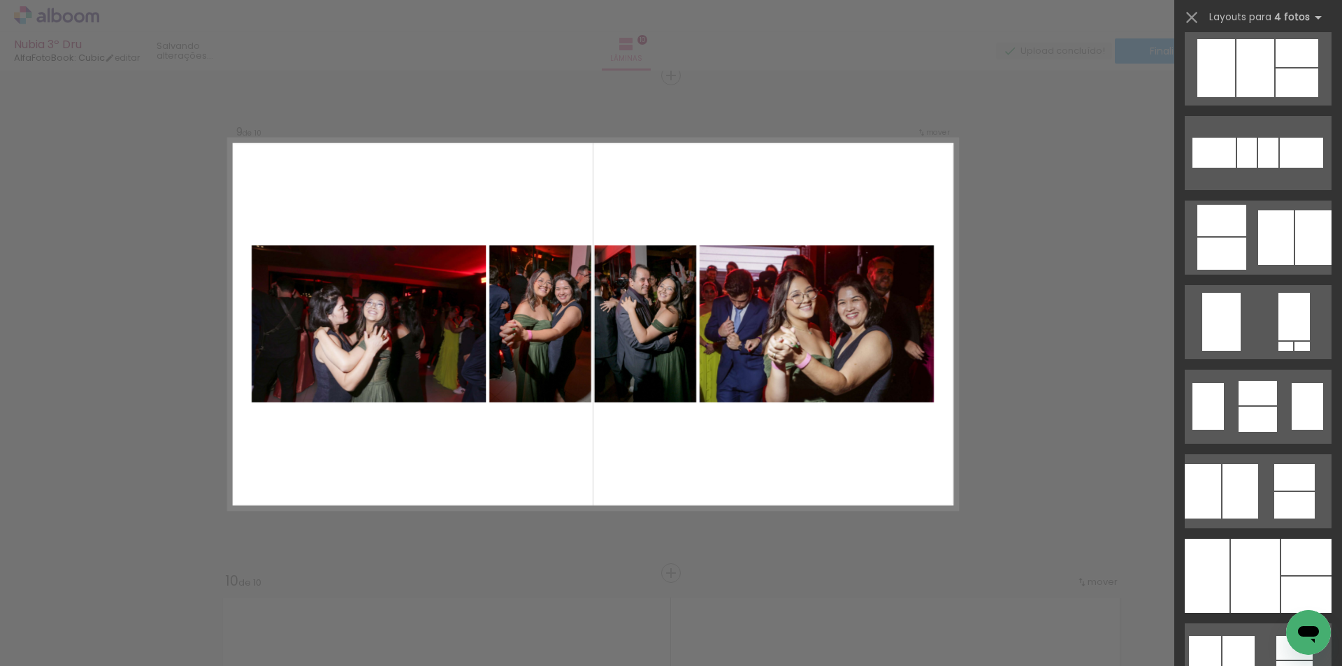
scroll to position [0, 0]
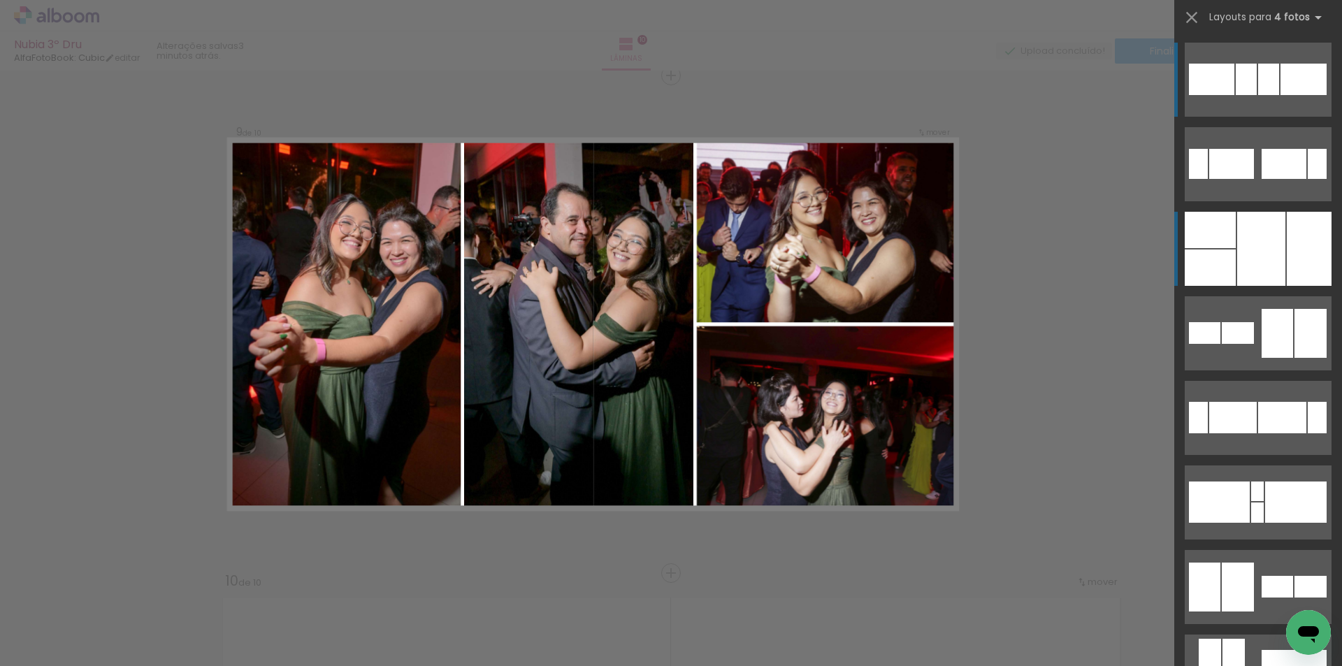
click at [1263, 268] on div at bounding box center [1261, 249] width 48 height 74
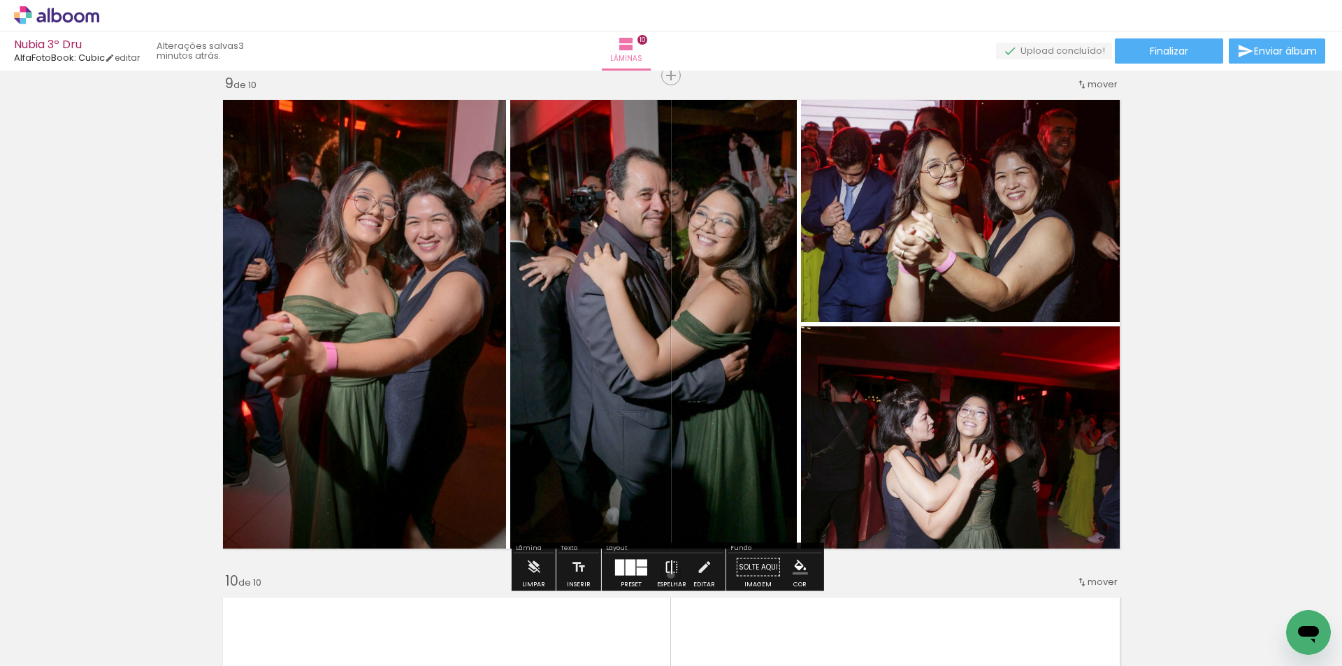
click at [667, 575] on iron-icon at bounding box center [671, 568] width 15 height 28
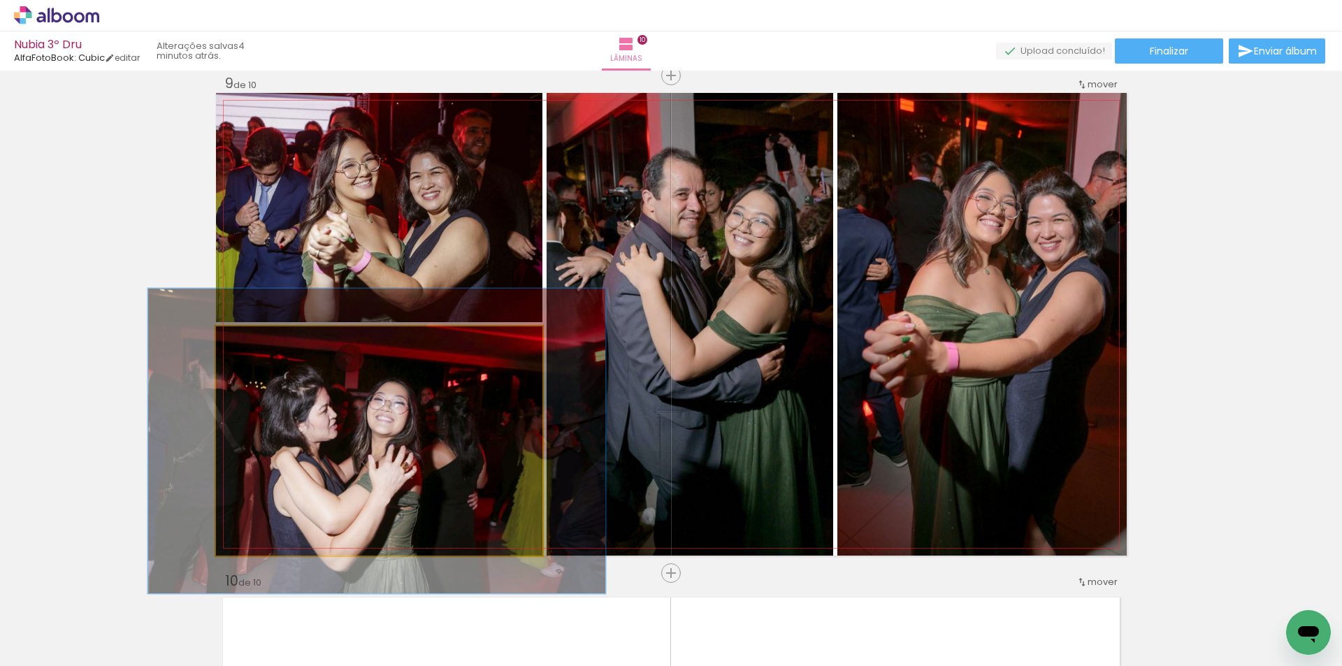
drag, startPoint x: 243, startPoint y: 343, endPoint x: 260, endPoint y: 342, distance: 16.8
type paper-slider "133"
click at [260, 342] on div at bounding box center [265, 341] width 13 height 13
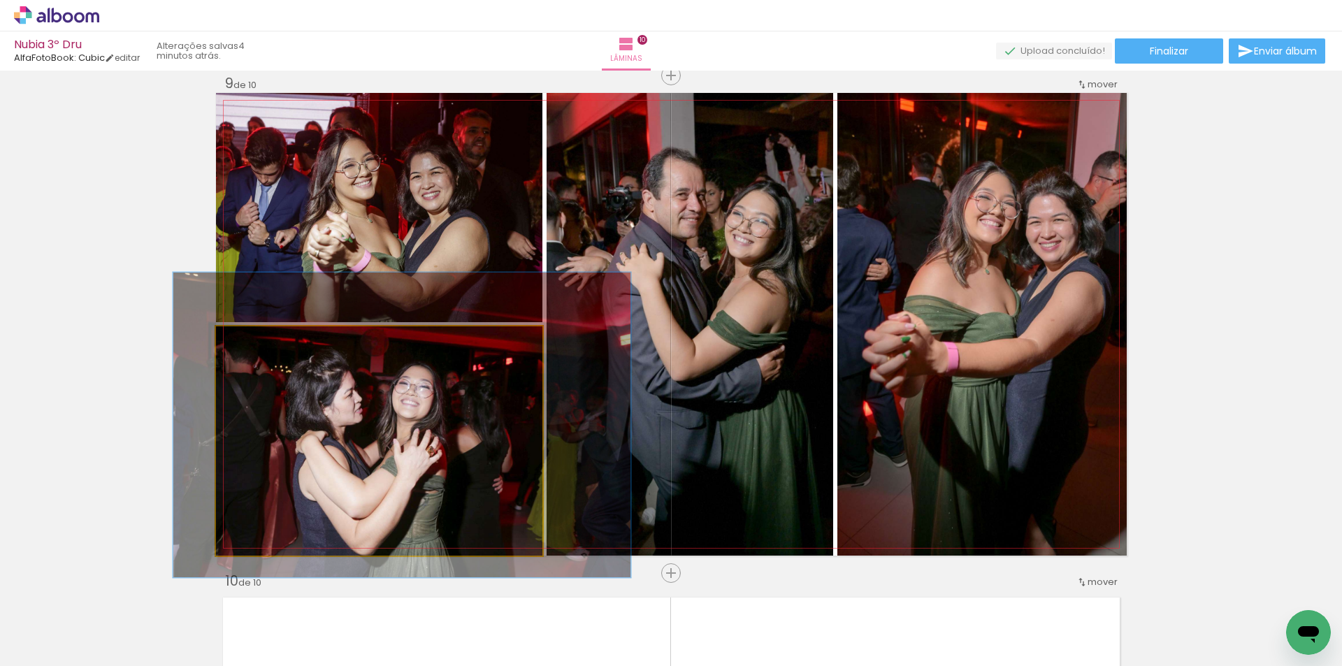
drag, startPoint x: 319, startPoint y: 421, endPoint x: 342, endPoint y: 404, distance: 29.5
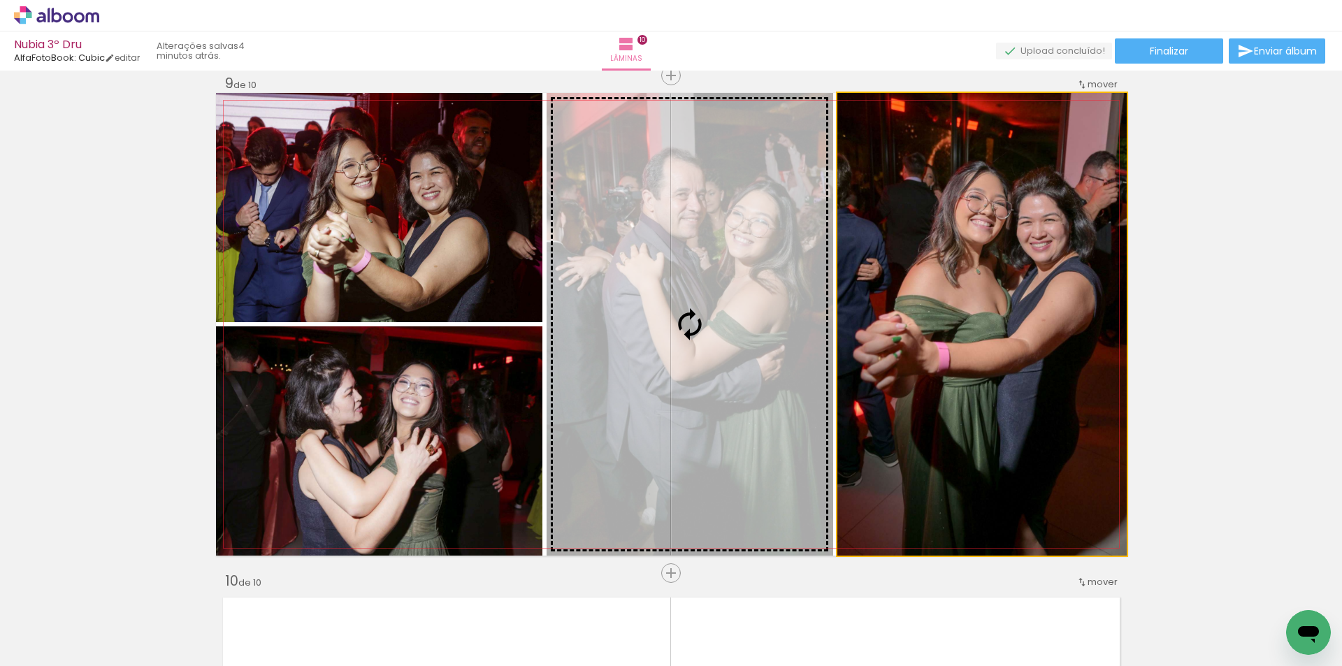
drag, startPoint x: 954, startPoint y: 317, endPoint x: 739, endPoint y: 314, distance: 215.3
click at [0, 0] on slot at bounding box center [0, 0] width 0 height 0
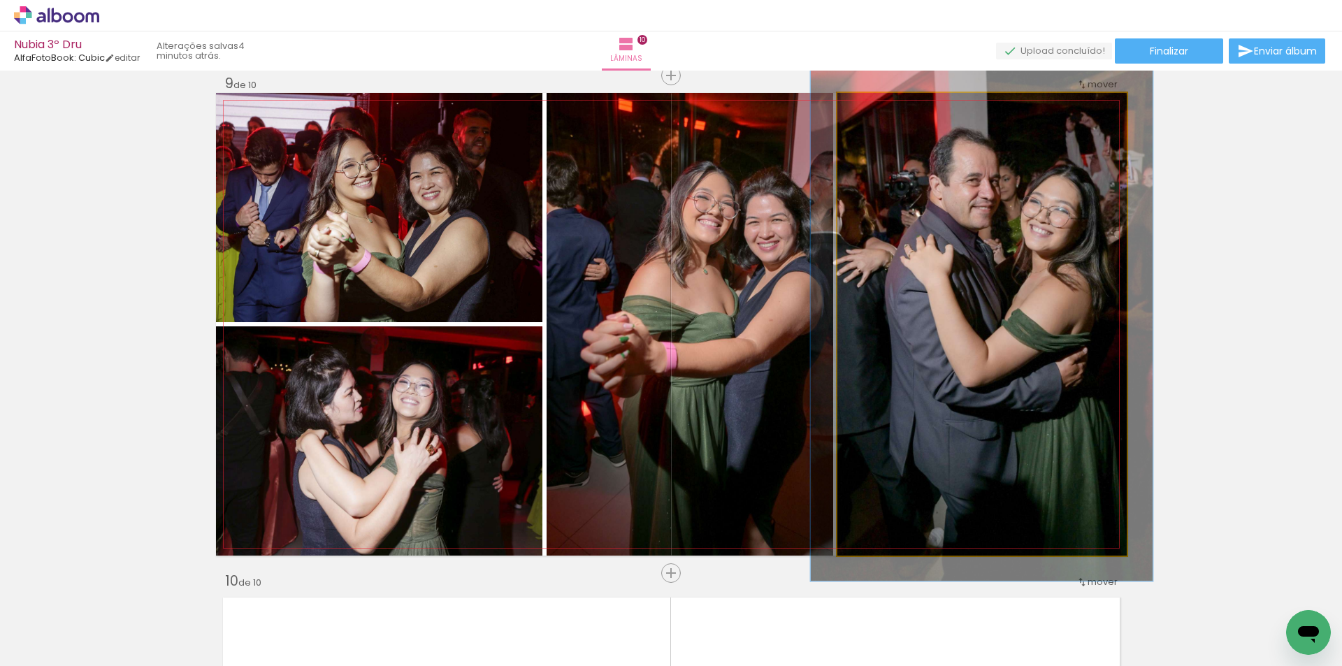
type paper-slider "111"
click at [871, 110] on div at bounding box center [875, 107] width 13 height 13
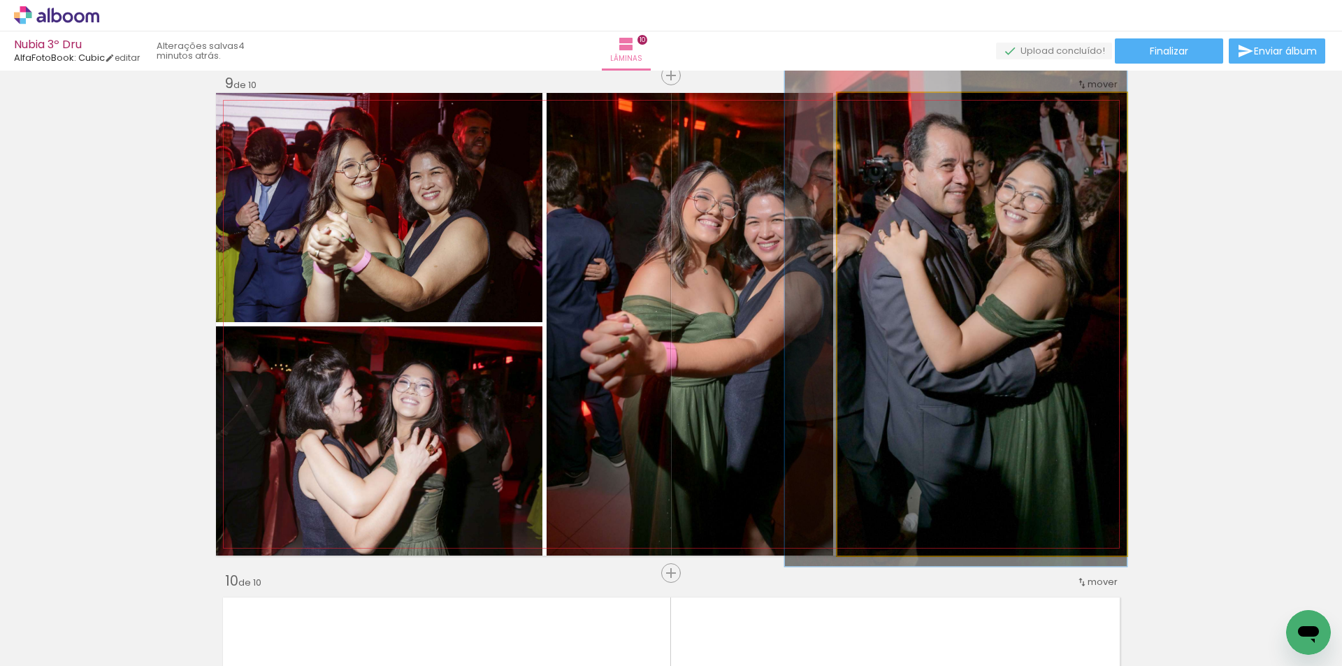
drag, startPoint x: 992, startPoint y: 296, endPoint x: 971, endPoint y: 281, distance: 26.2
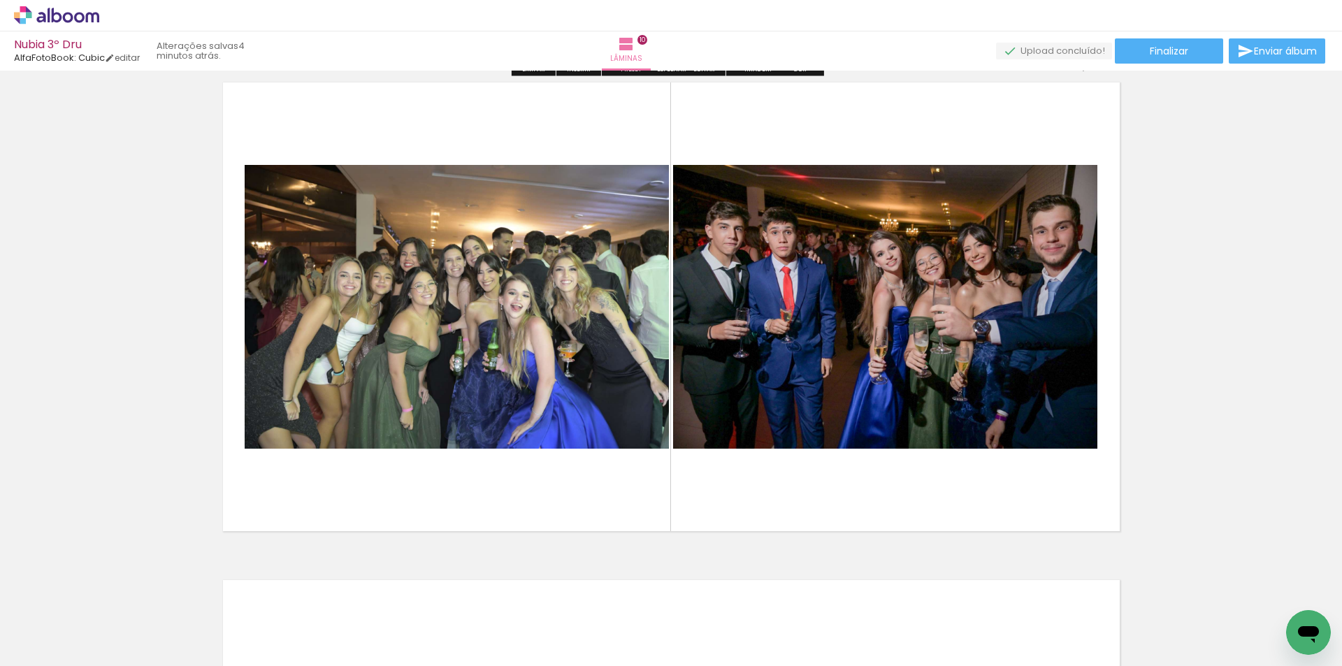
scroll to position [4558, 0]
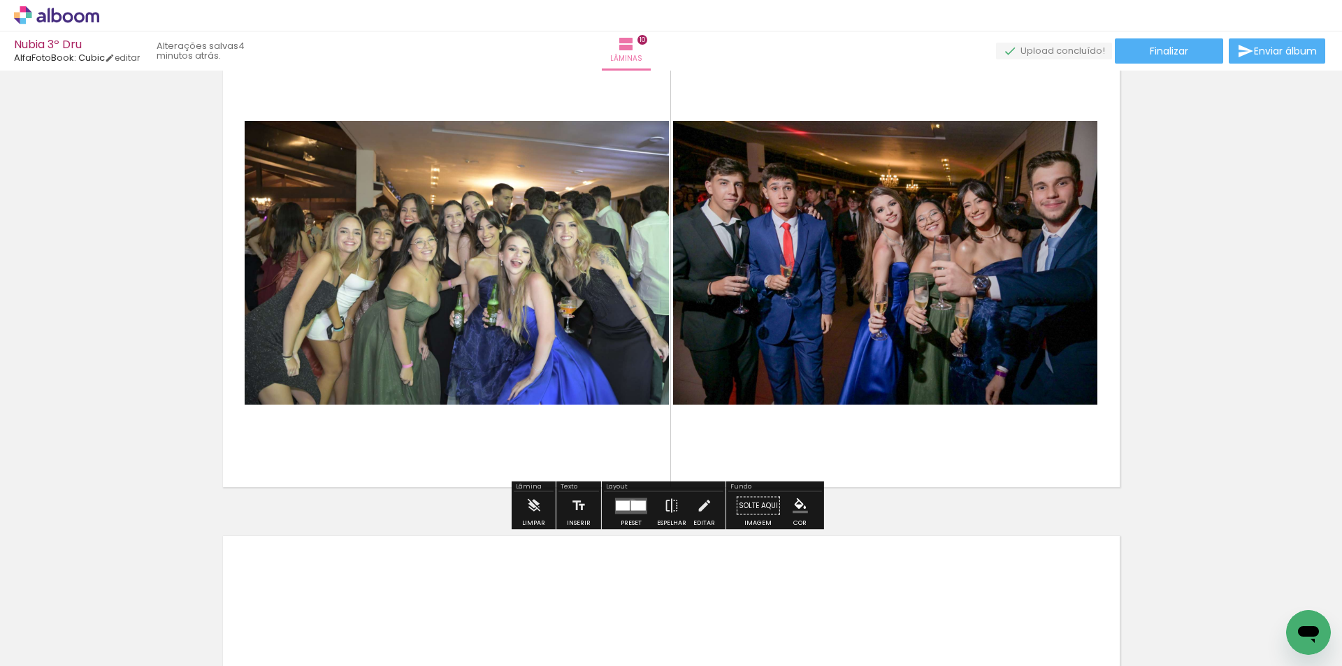
click at [631, 505] on div at bounding box center [638, 505] width 15 height 10
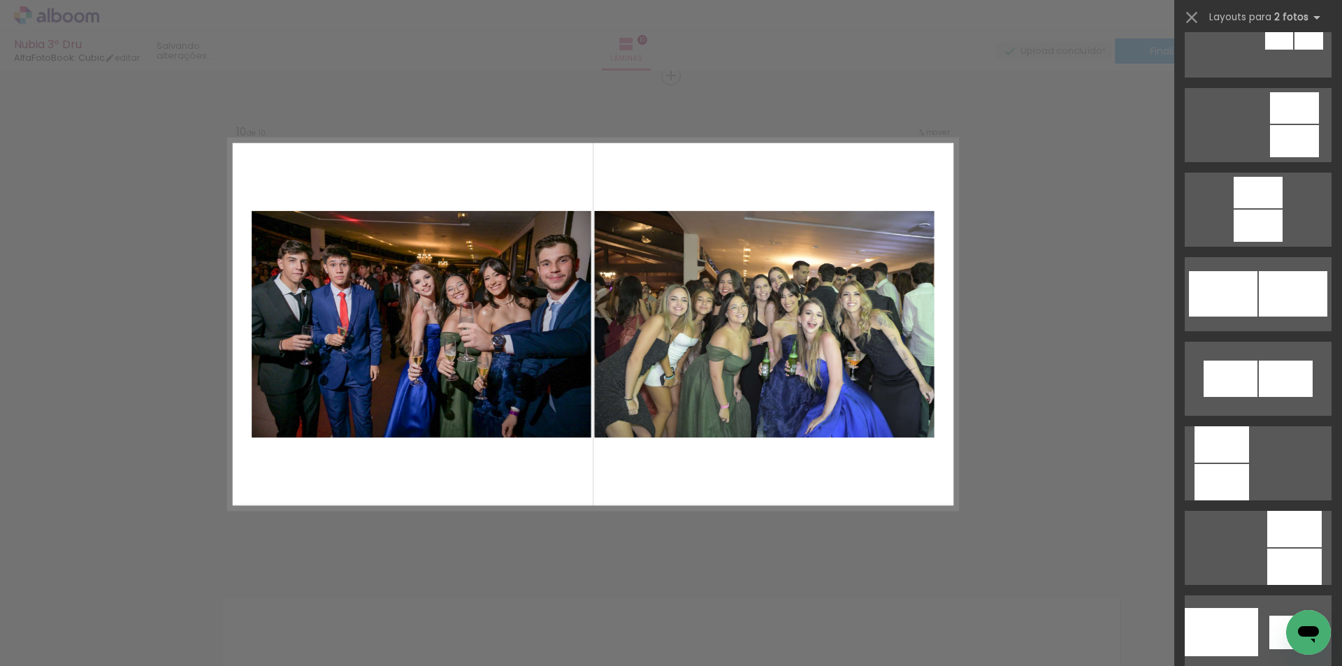
scroll to position [1328, 0]
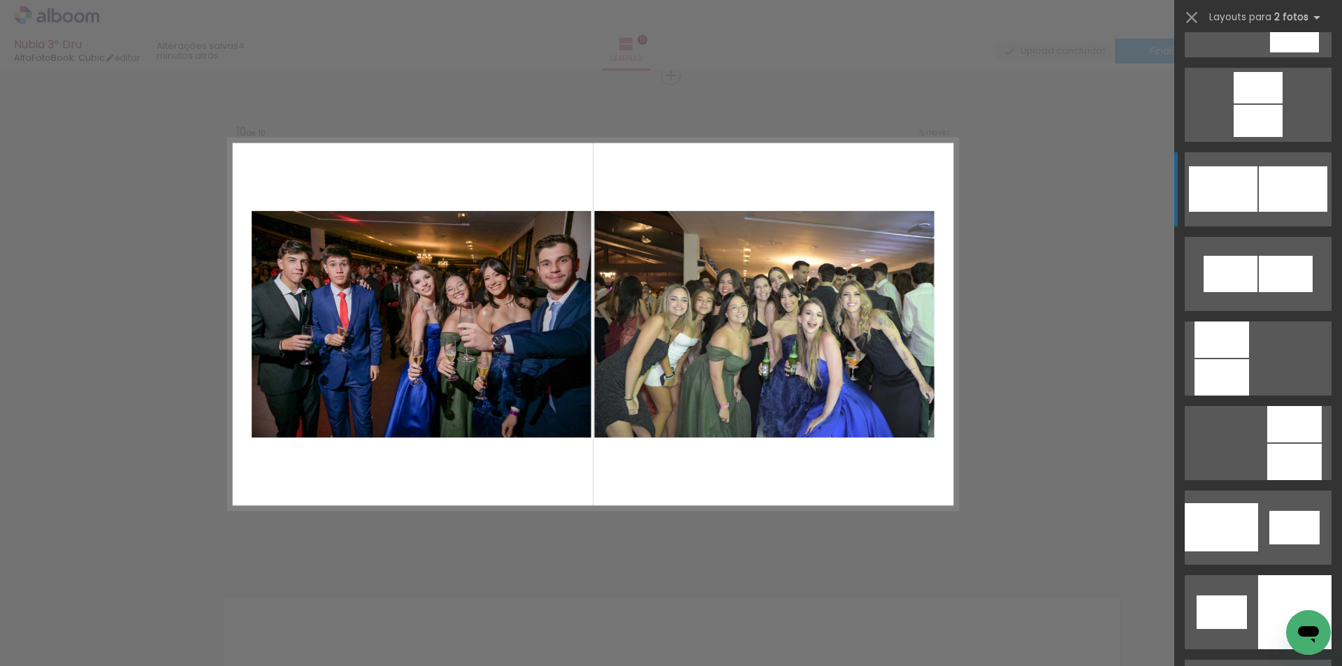
click at [1259, 161] on quentale-layouter at bounding box center [1258, 189] width 147 height 74
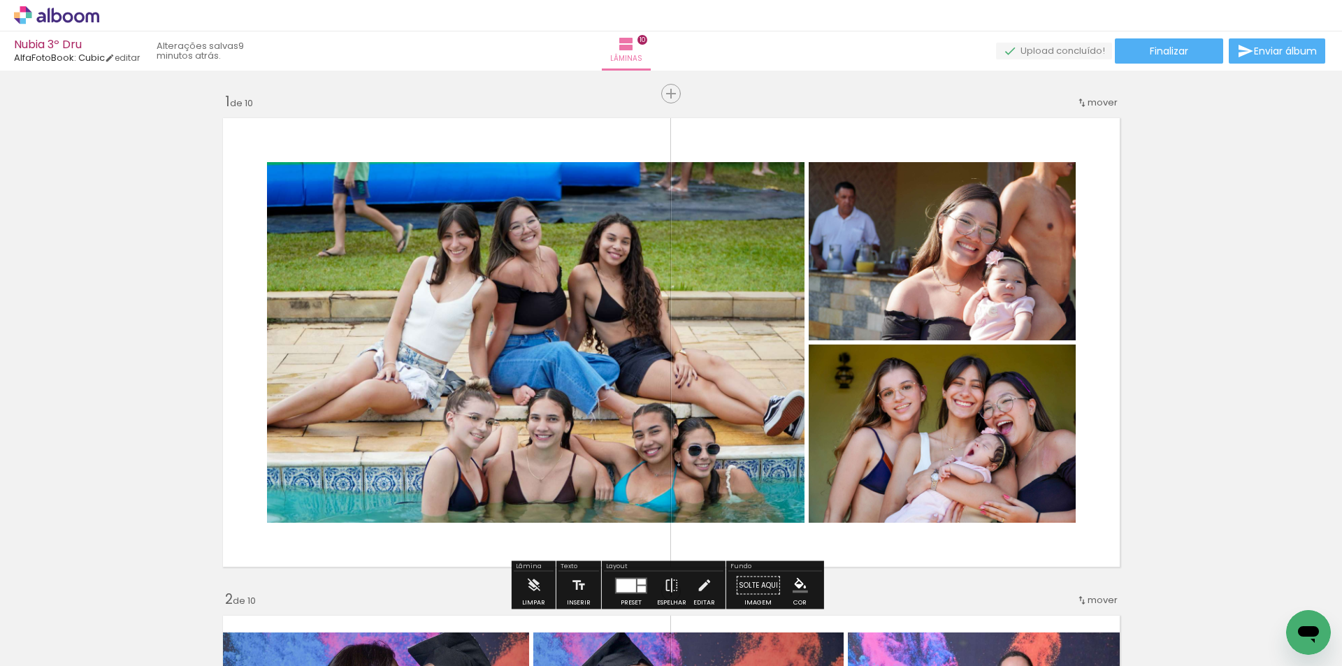
scroll to position [0, 2065]
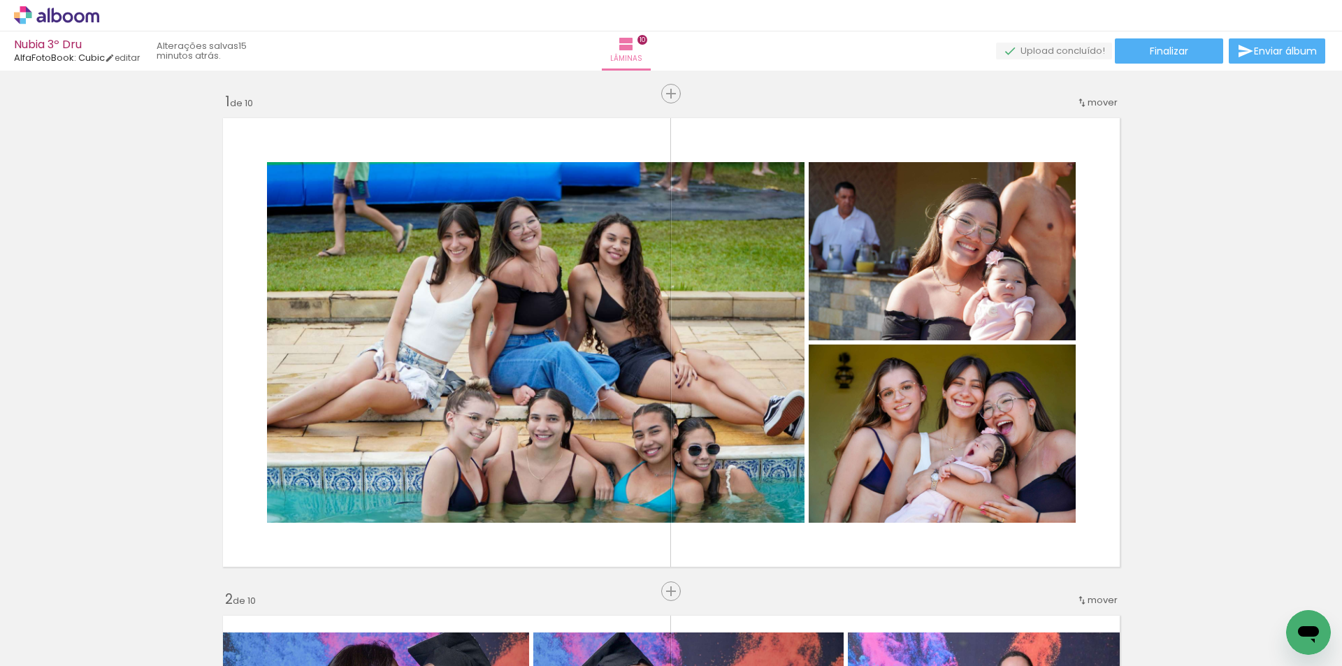
scroll to position [0, 2065]
